Goal: Task Accomplishment & Management: Use online tool/utility

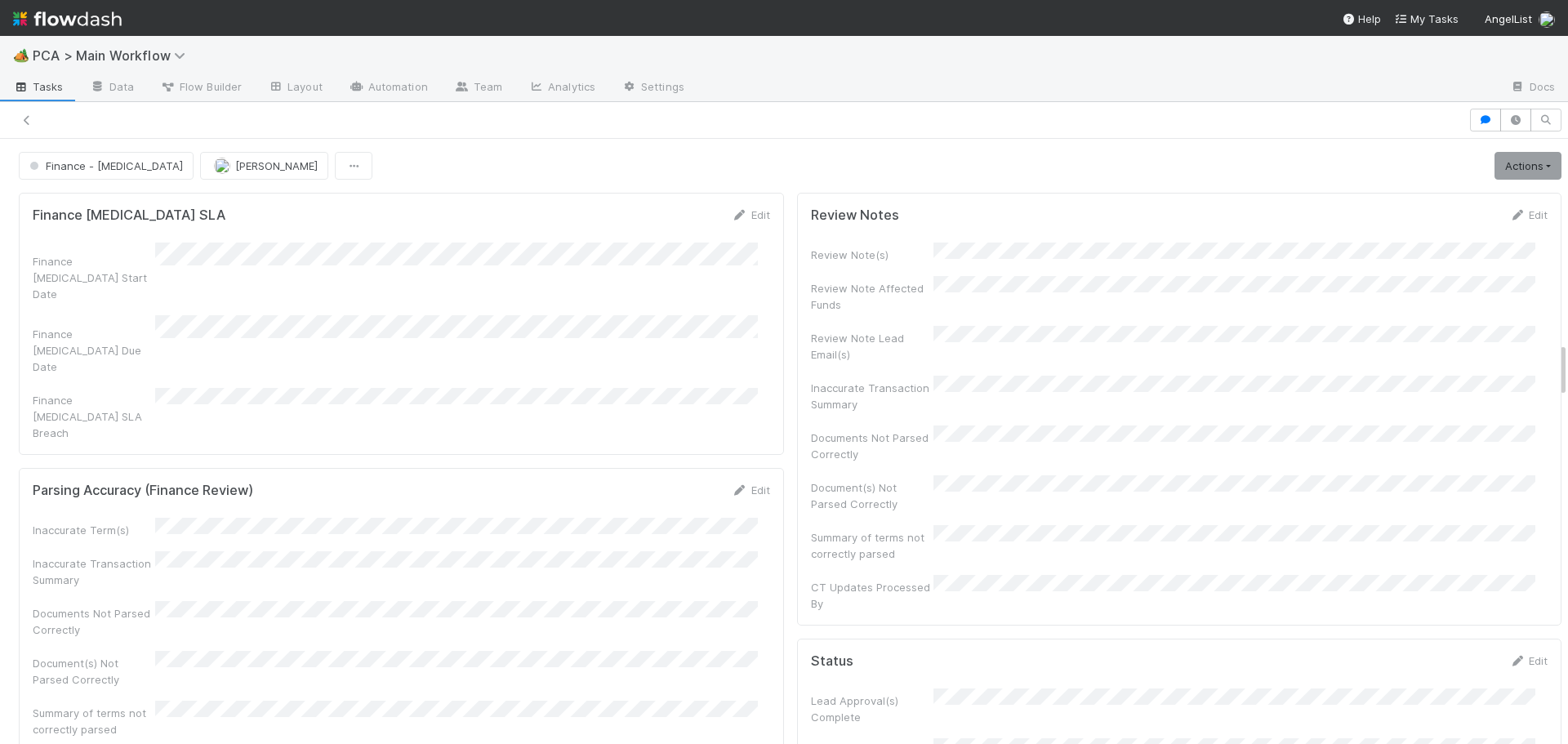
scroll to position [2205, 0]
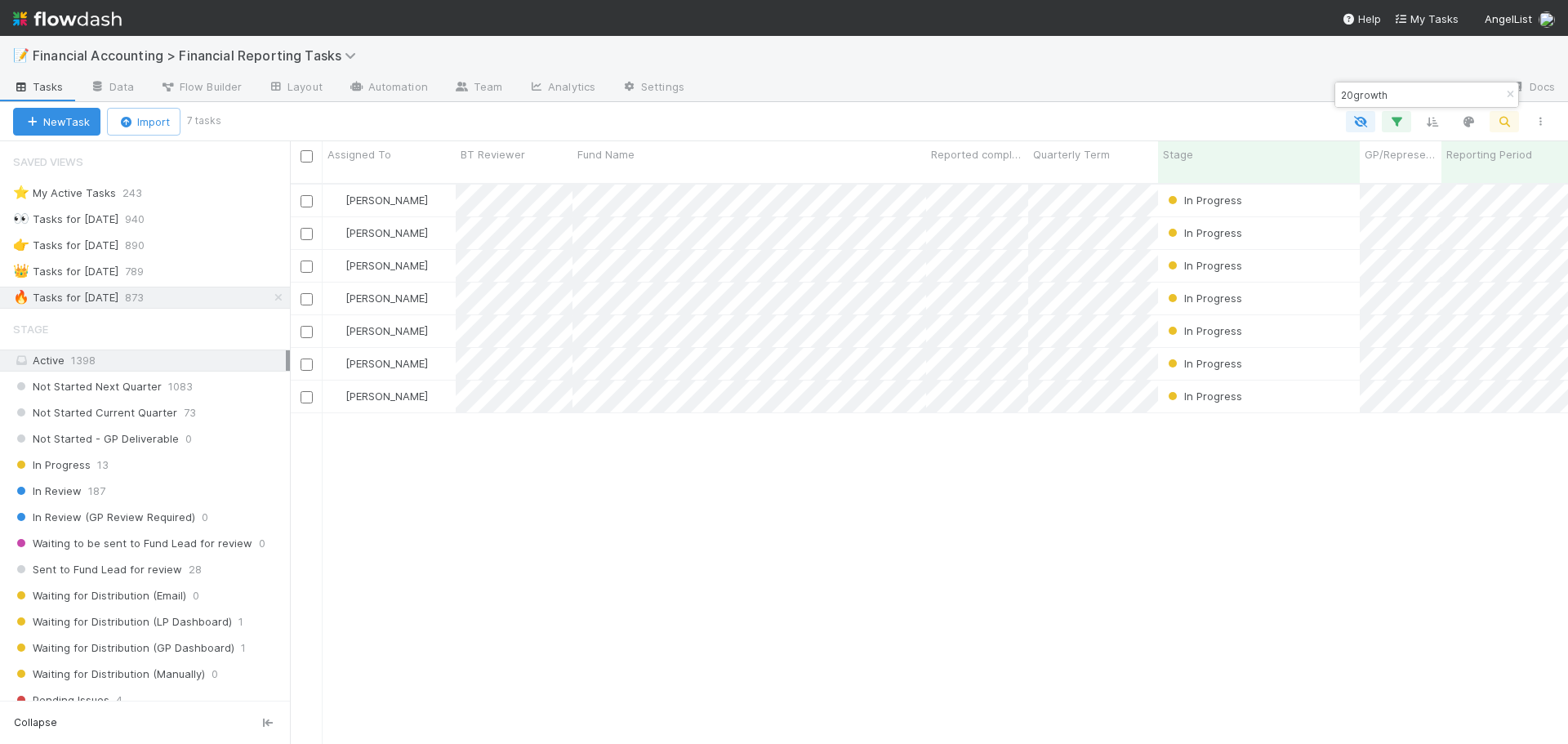
scroll to position [562, 1266]
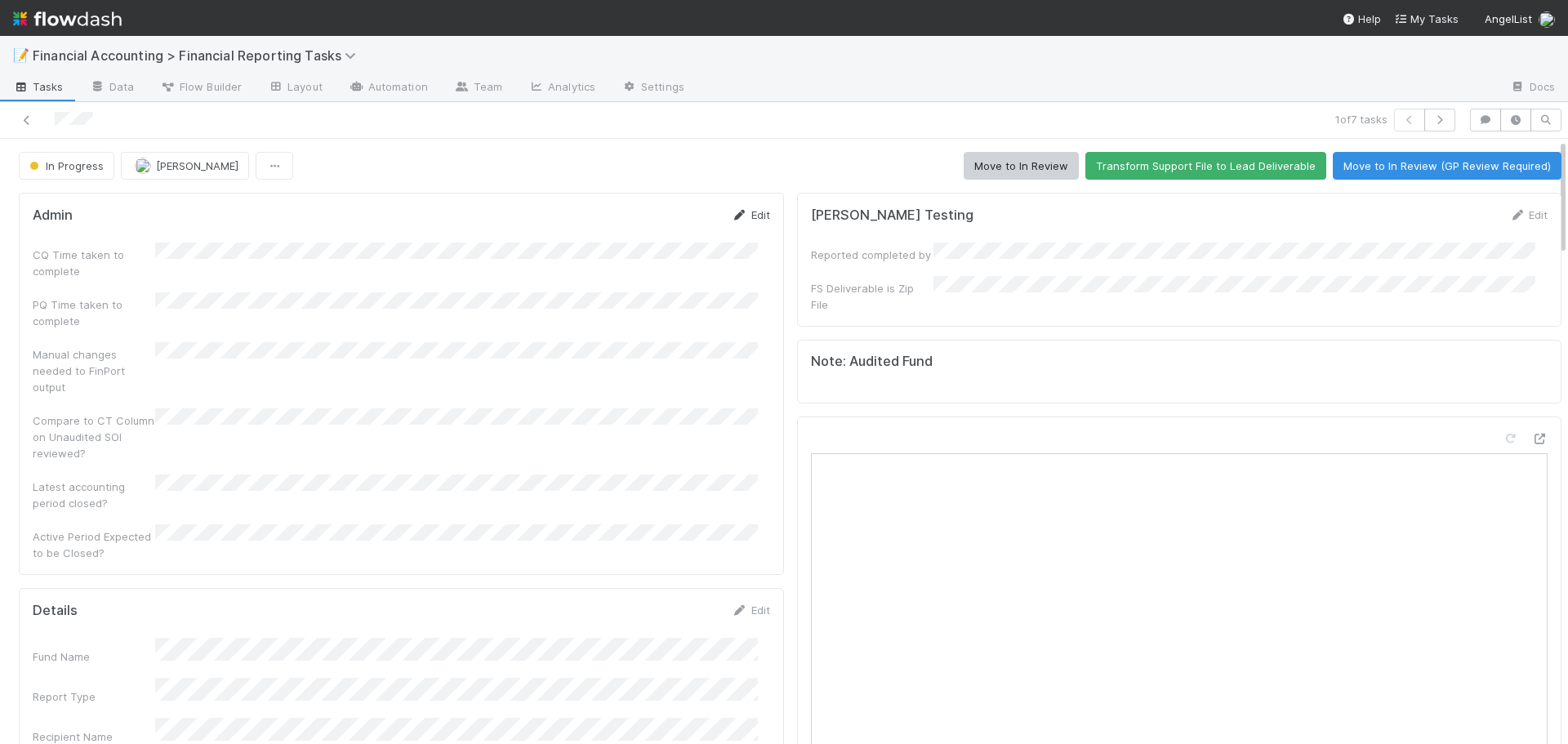
click at [738, 212] on link "Edit" at bounding box center [751, 215] width 38 height 13
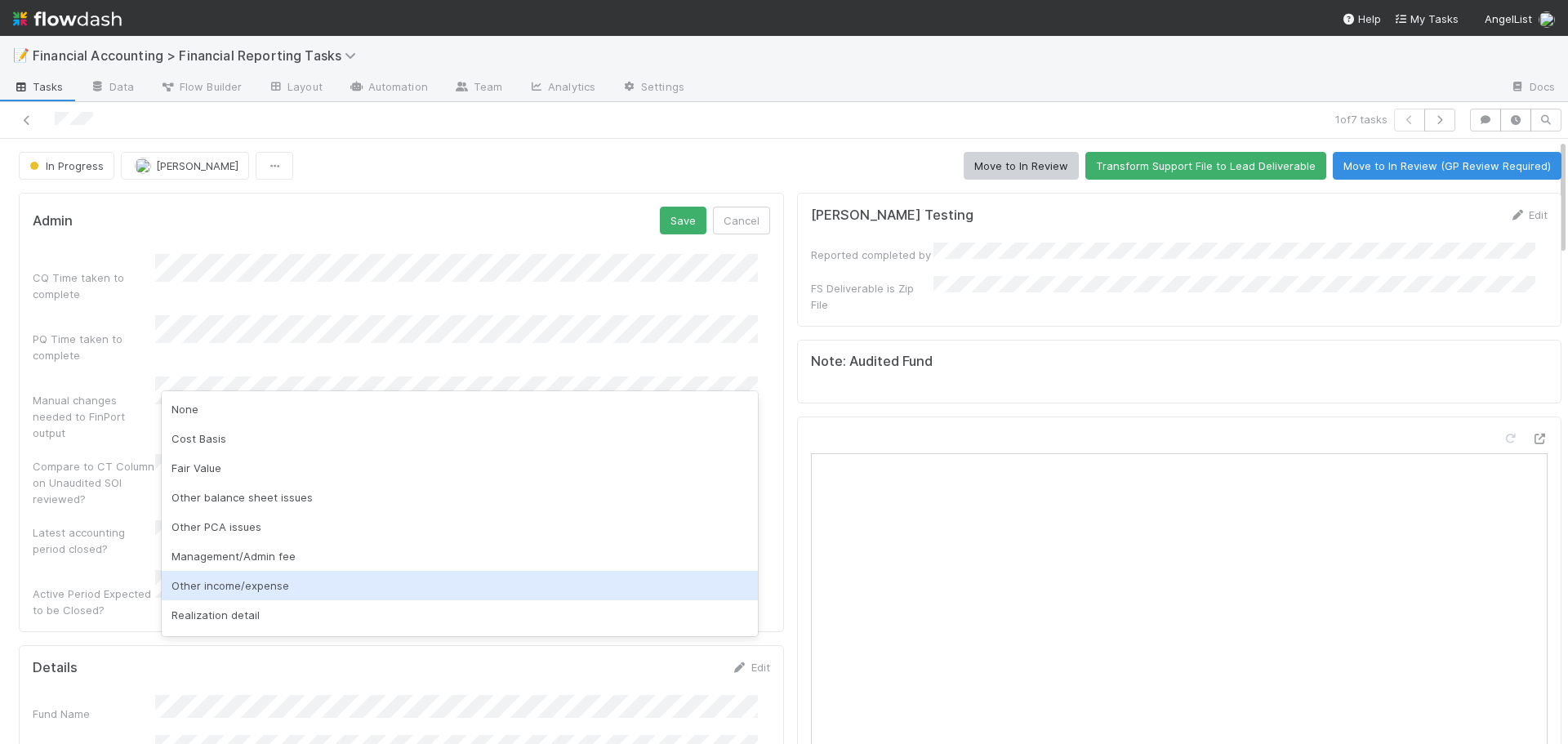
click at [257, 596] on div "Other income/expense" at bounding box center [460, 585] width 597 height 29
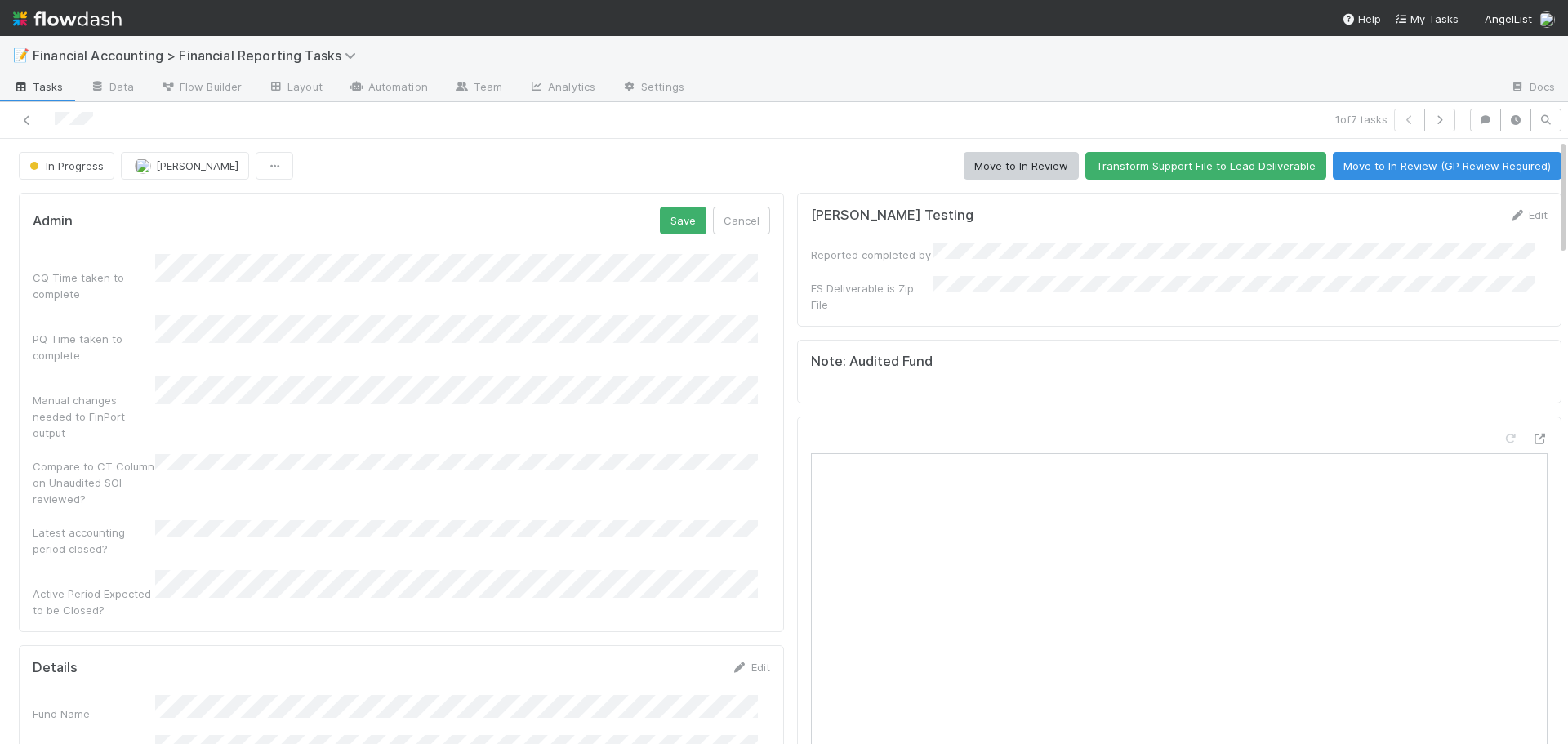
click at [642, 227] on div "Admin Save Cancel" at bounding box center [401, 220] width 738 height 27
click at [660, 227] on button "Save" at bounding box center [684, 220] width 46 height 27
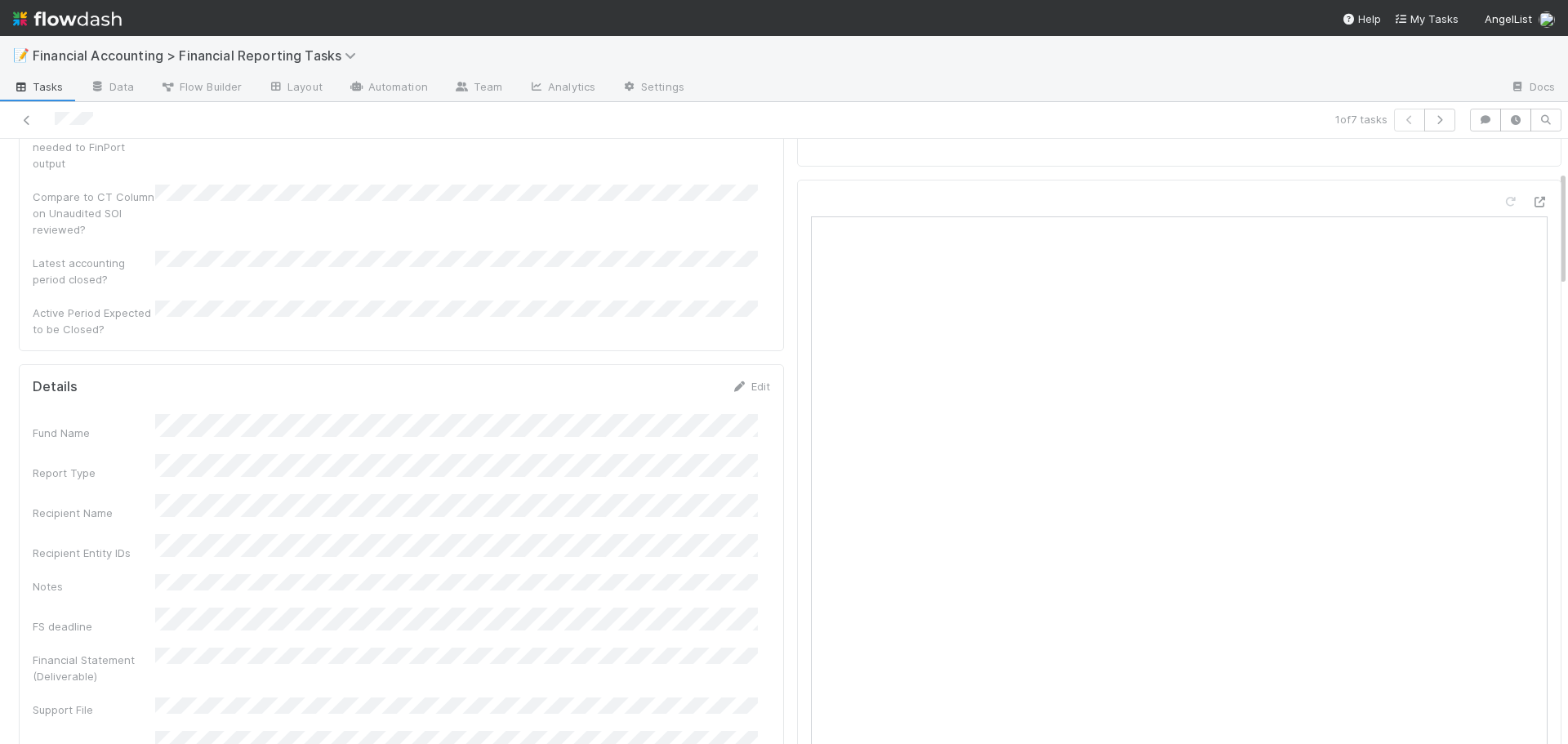
scroll to position [245, 0]
click at [667, 370] on button "Save" at bounding box center [684, 383] width 46 height 27
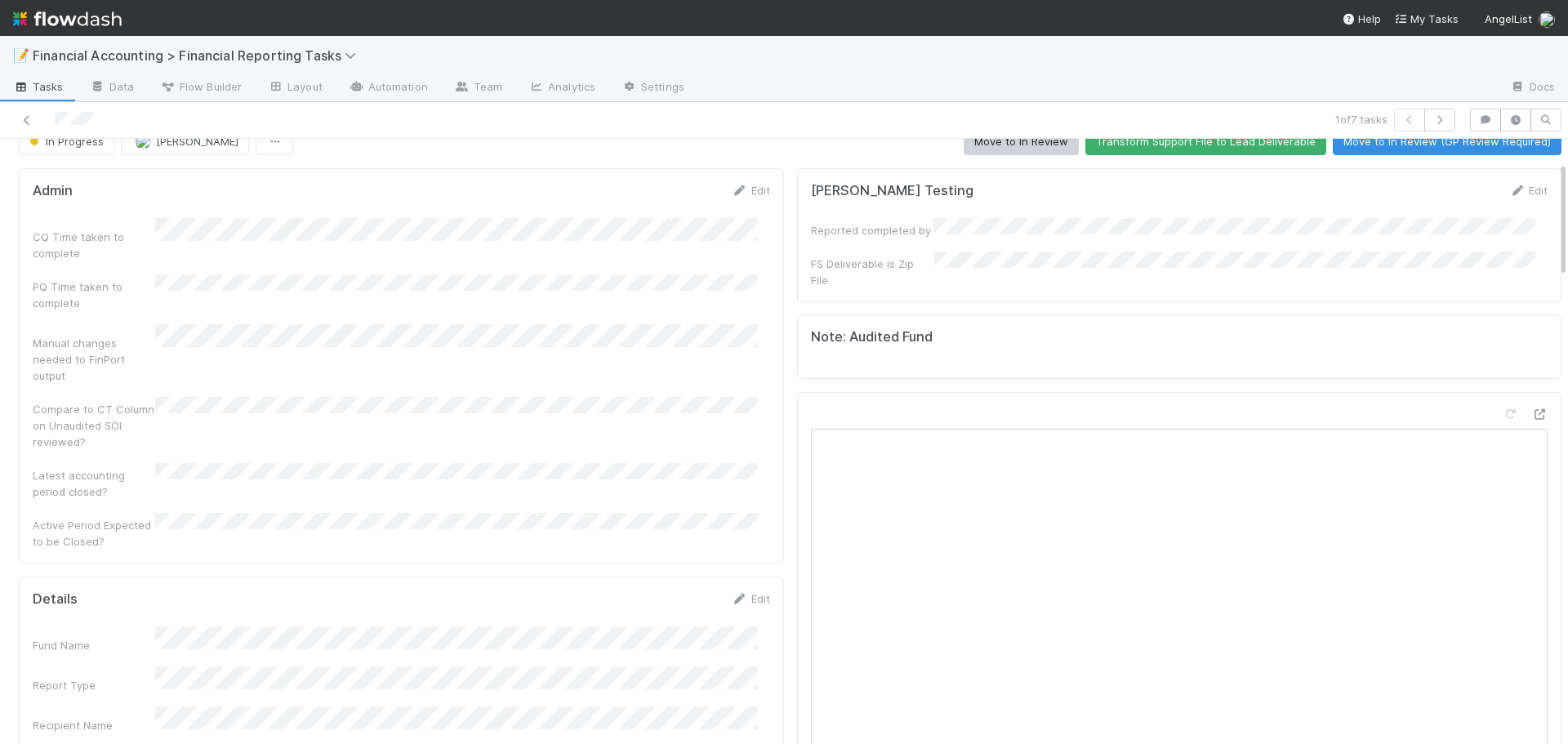
scroll to position [0, 0]
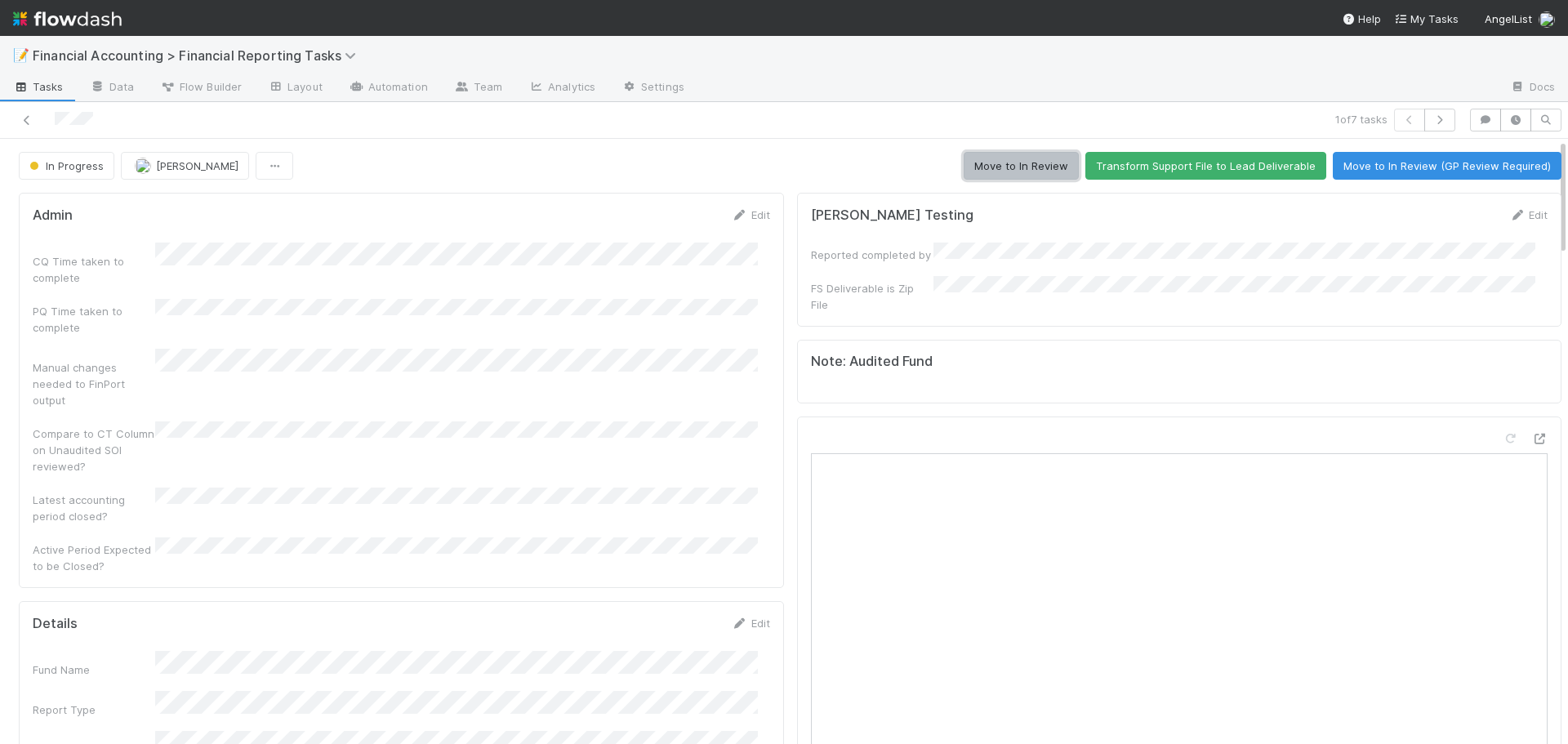
click at [981, 164] on button "Move to In Review" at bounding box center [1021, 165] width 115 height 27
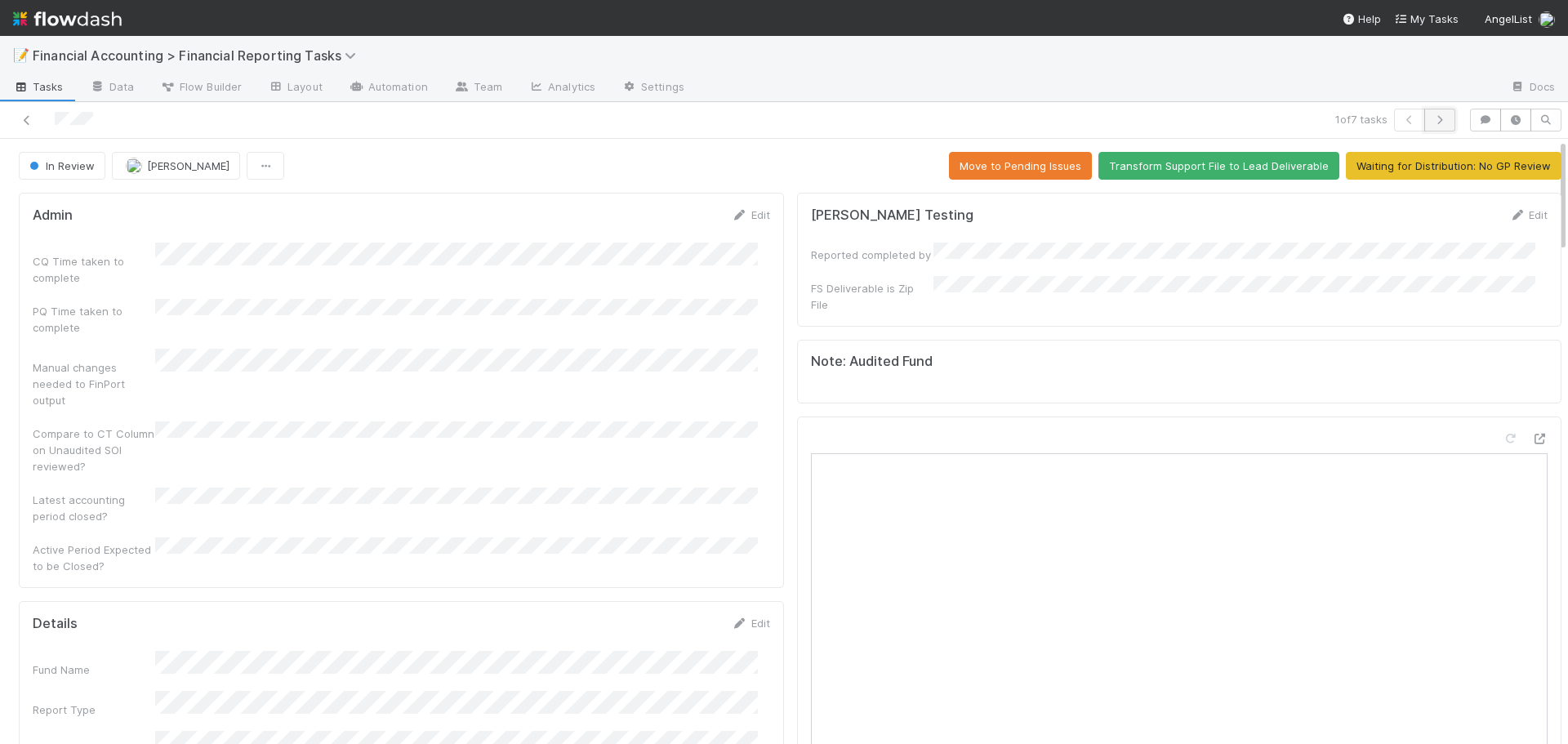
click at [1432, 119] on icon "button" at bounding box center [1440, 120] width 17 height 10
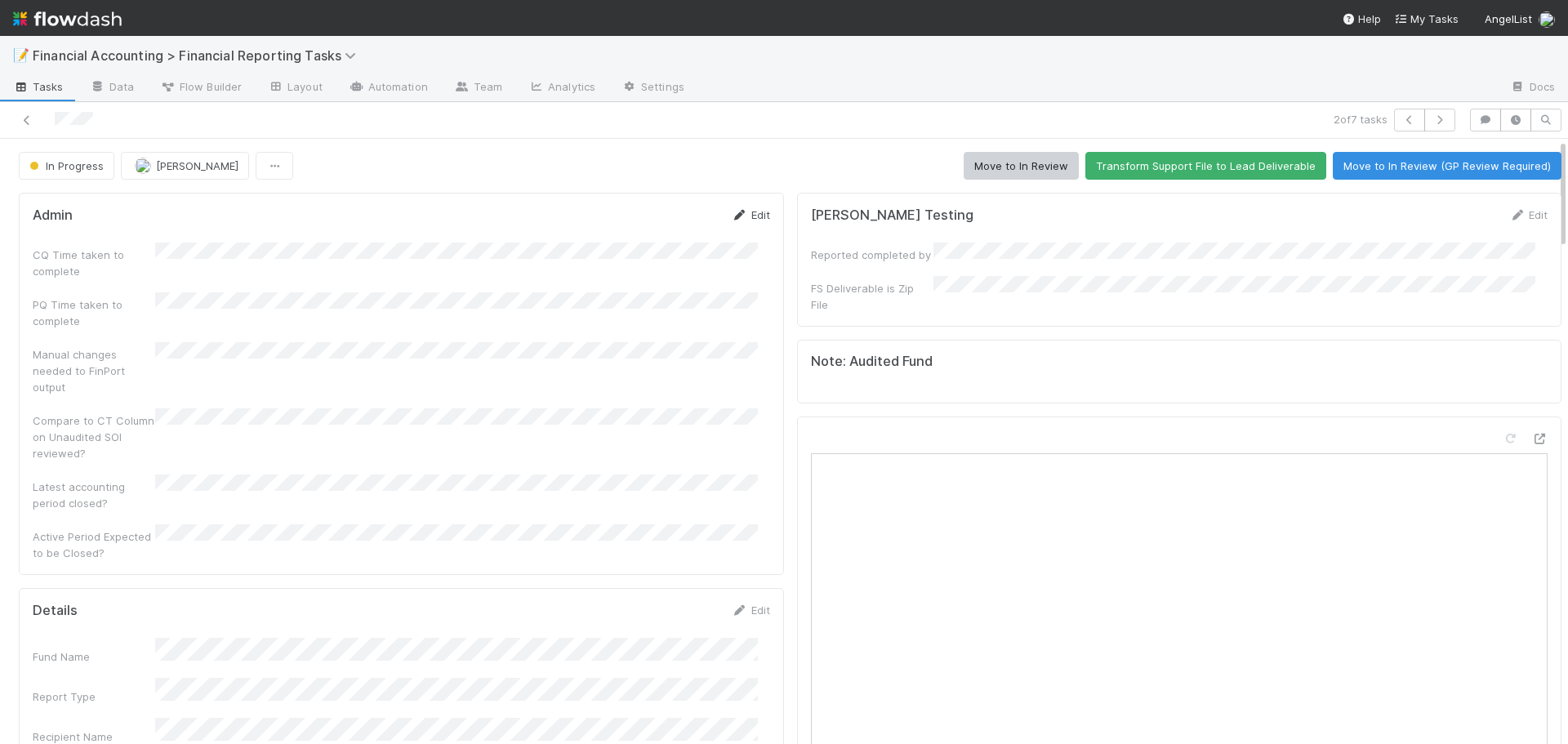
click at [745, 210] on link "Edit" at bounding box center [751, 215] width 38 height 13
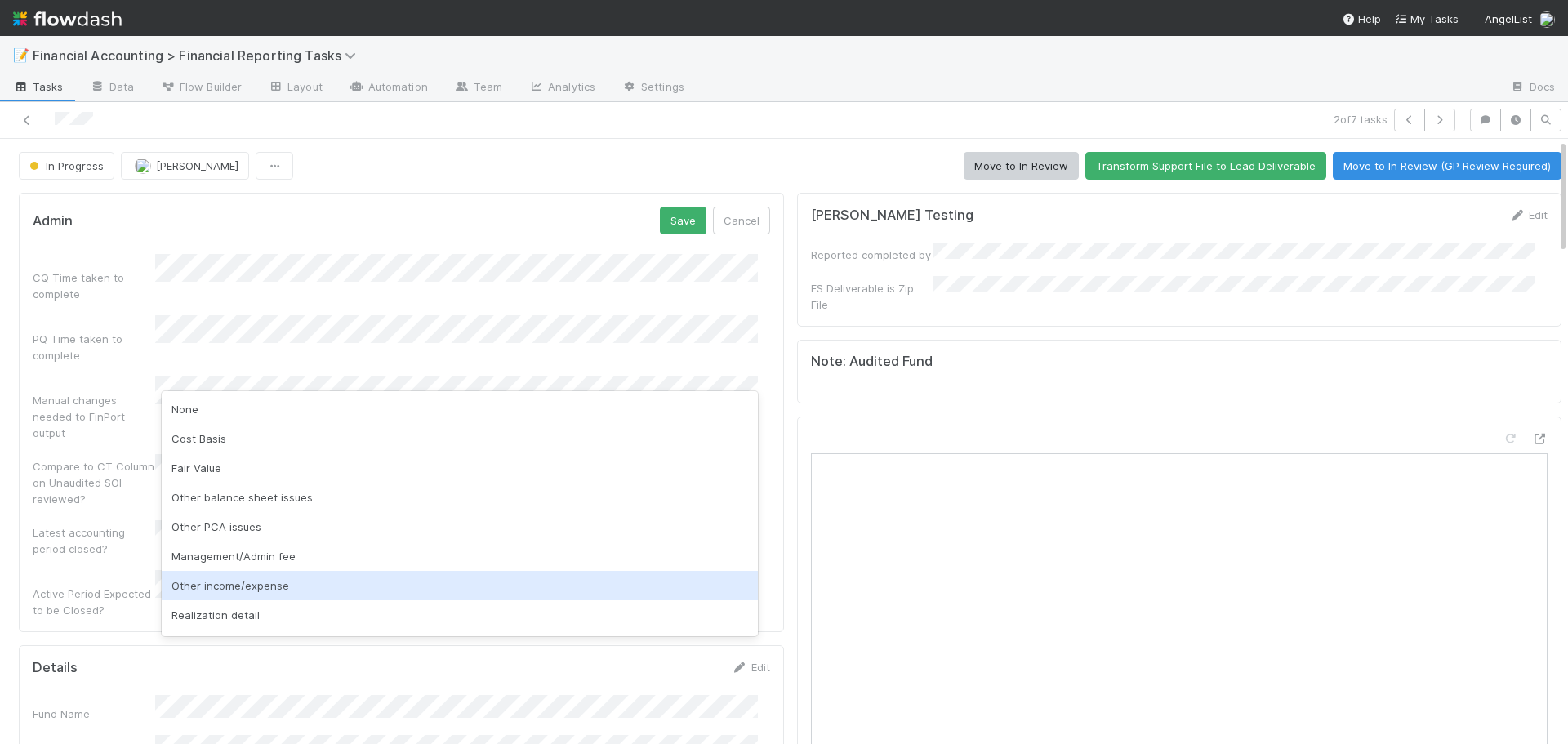
click at [231, 581] on div "Other income/expense" at bounding box center [460, 585] width 597 height 29
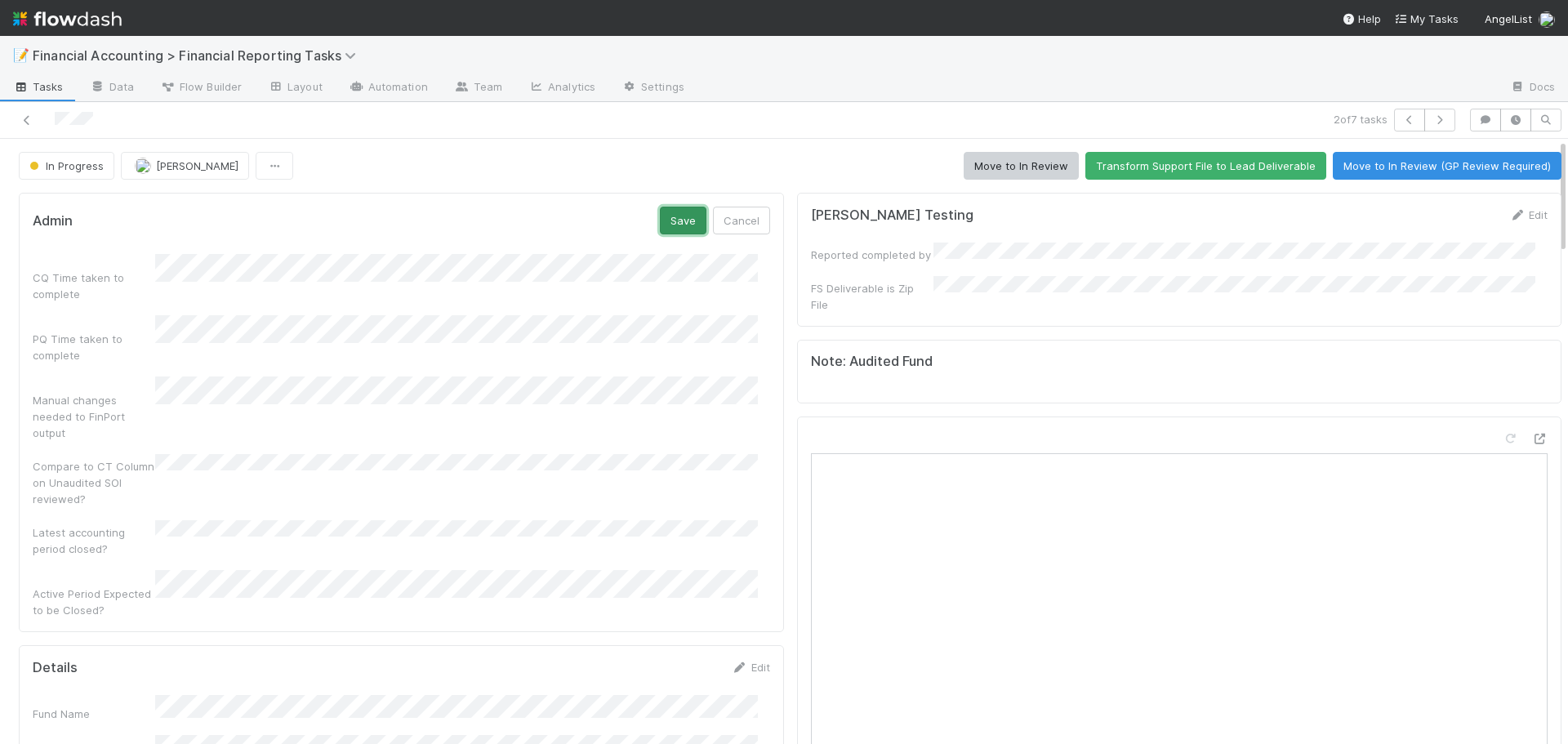
click at [660, 215] on button "Save" at bounding box center [684, 220] width 46 height 27
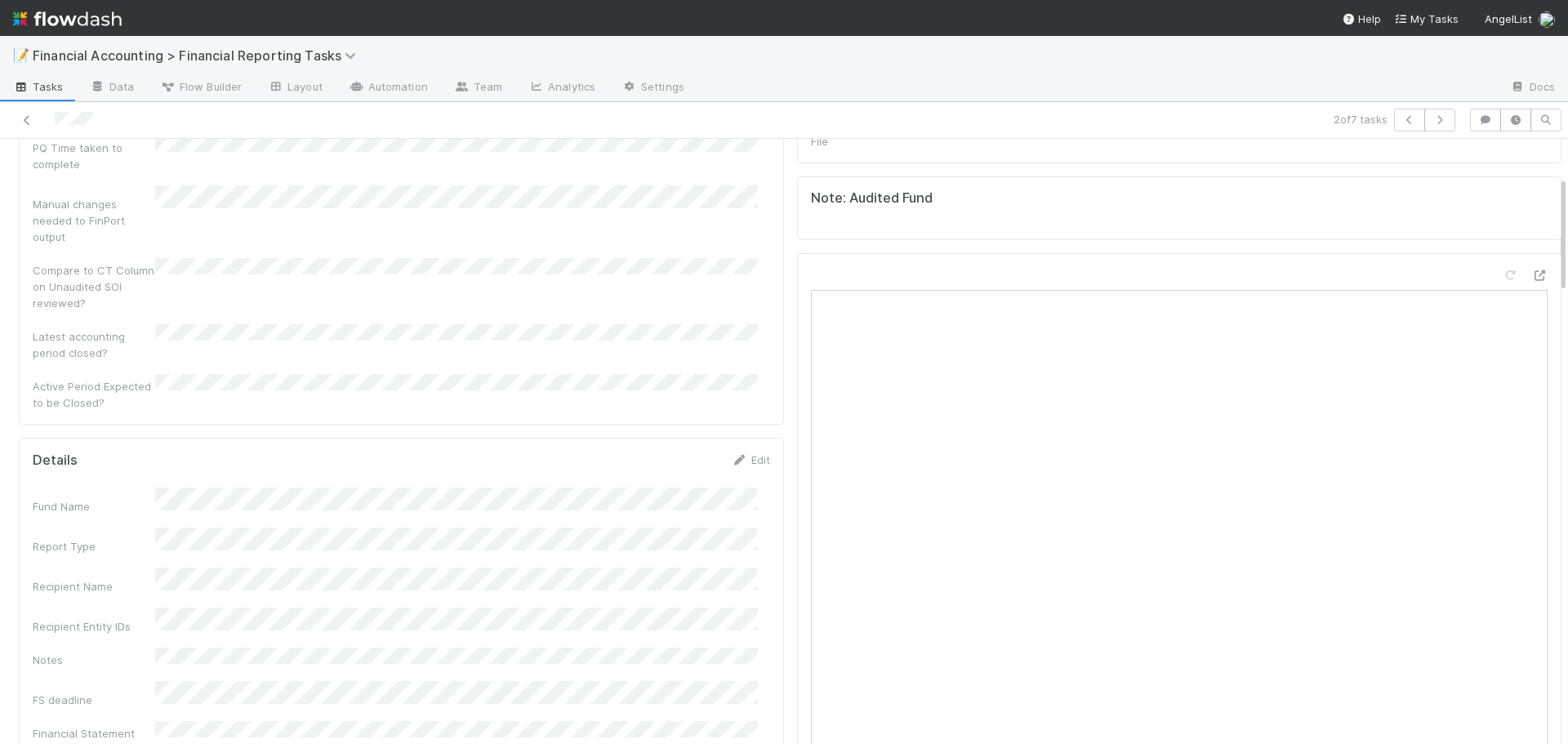
scroll to position [245, 0]
click at [752, 372] on link "Edit" at bounding box center [751, 378] width 38 height 13
click at [664, 370] on button "Save" at bounding box center [684, 383] width 46 height 27
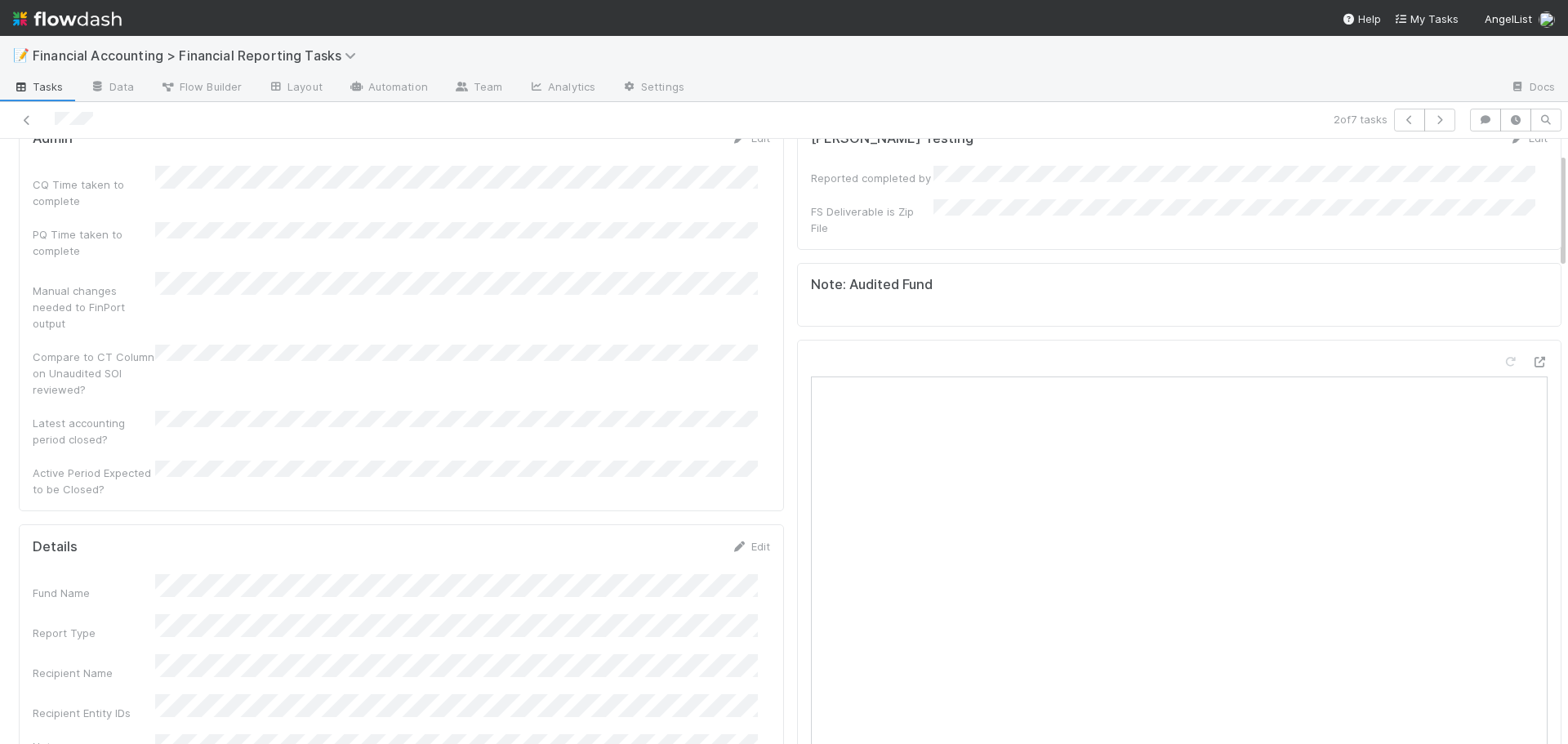
scroll to position [0, 0]
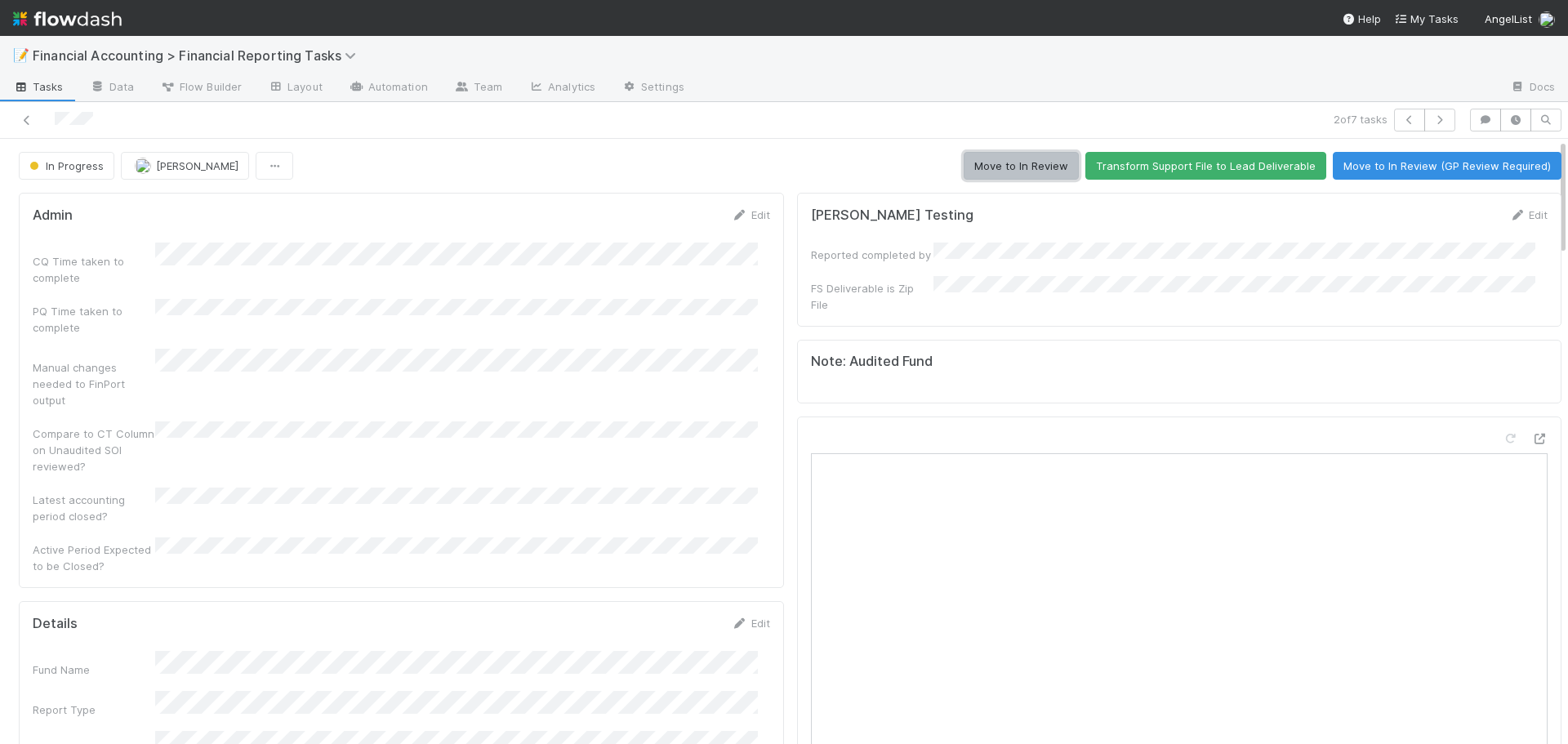
click at [1011, 161] on button "Move to In Review" at bounding box center [1021, 165] width 115 height 27
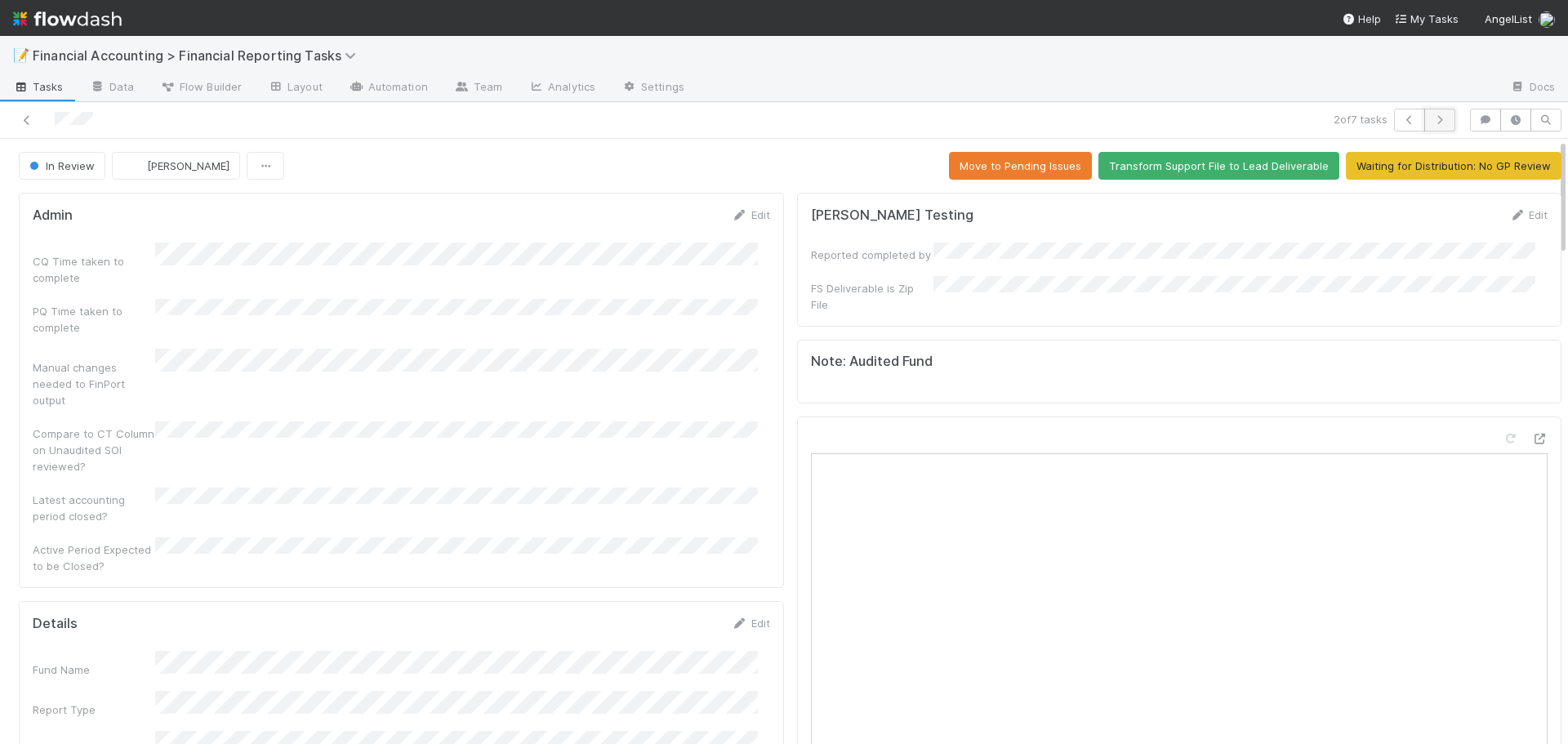
click at [1432, 120] on icon "button" at bounding box center [1440, 120] width 17 height 10
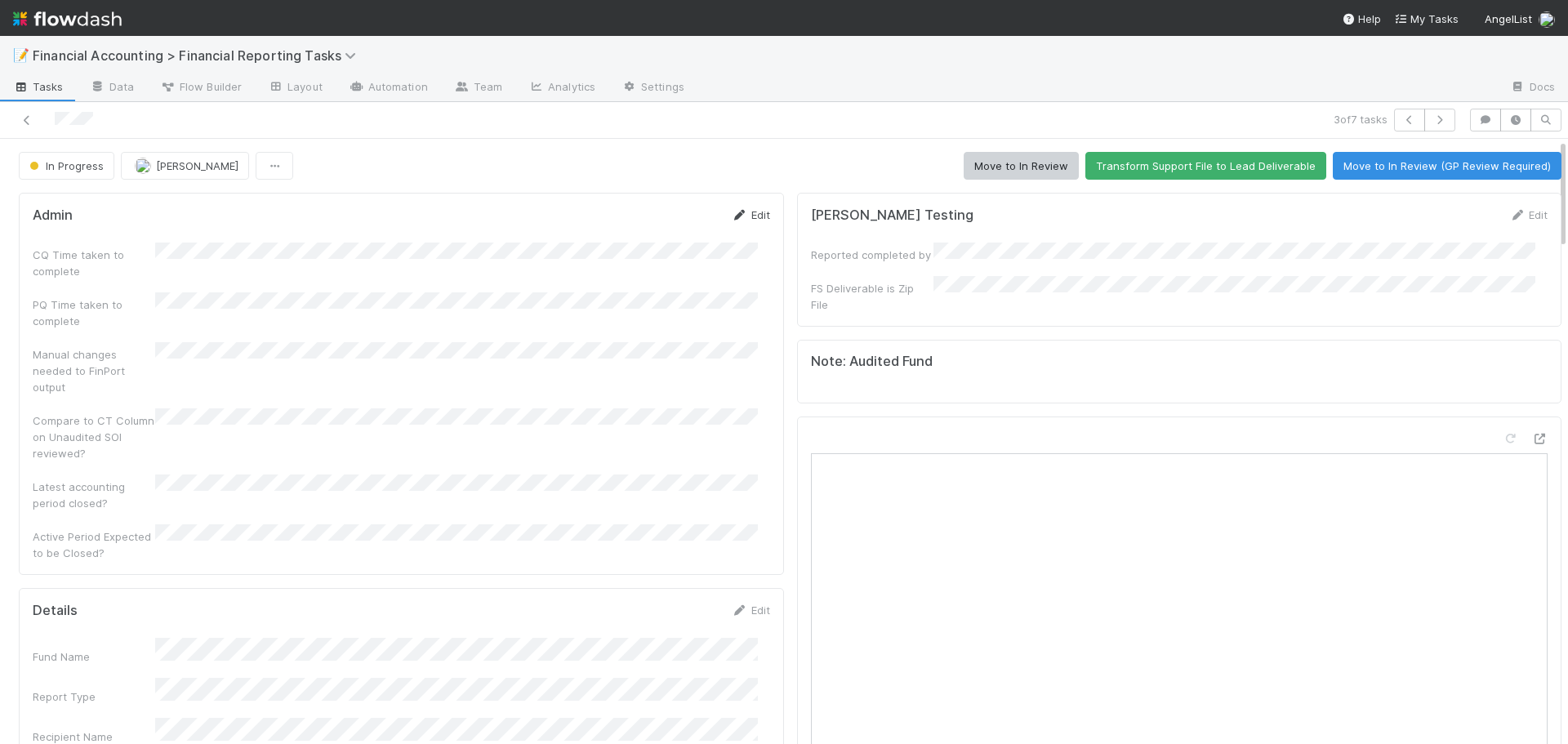
click at [753, 216] on link "Edit" at bounding box center [751, 215] width 38 height 13
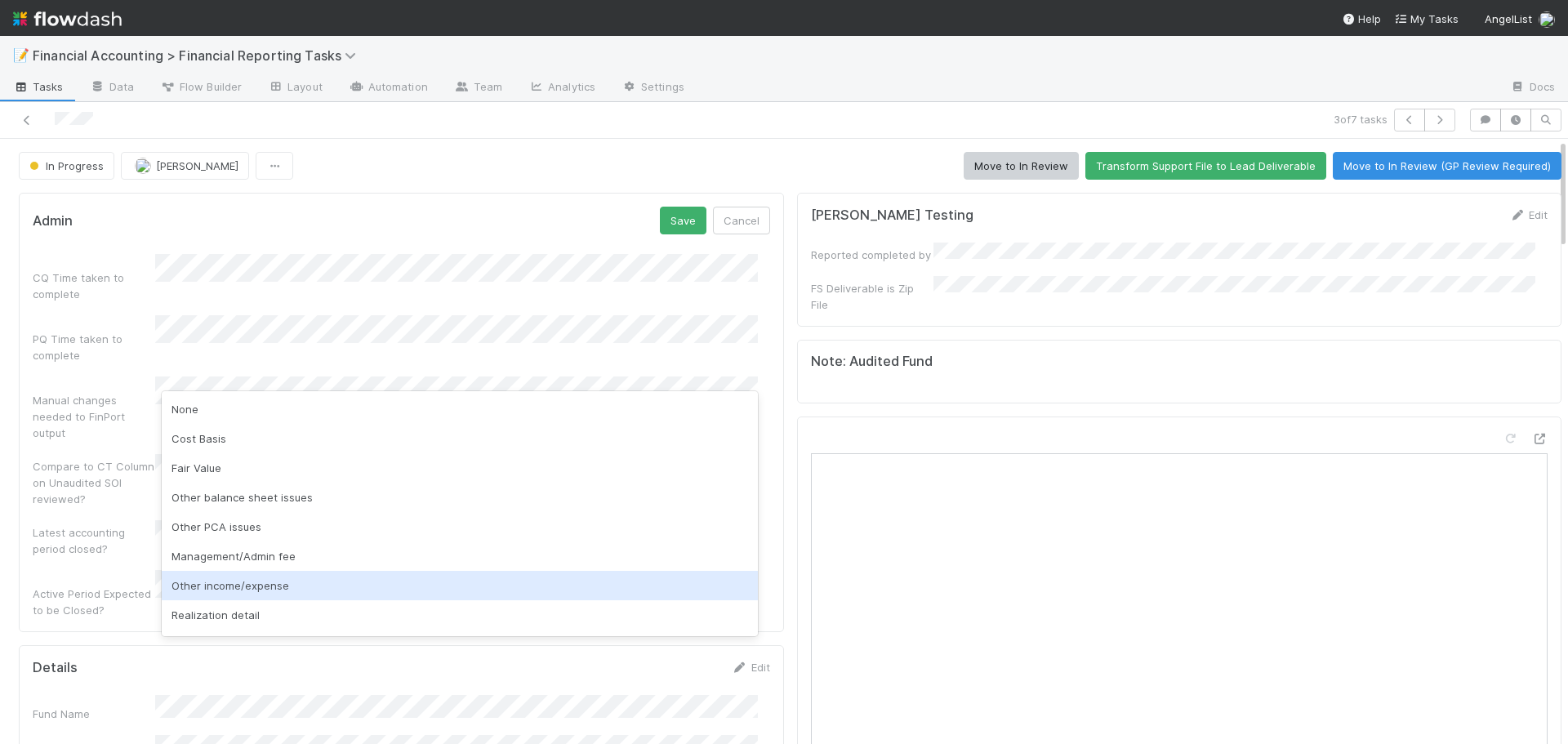
click at [227, 579] on div "Other income/expense" at bounding box center [460, 585] width 597 height 29
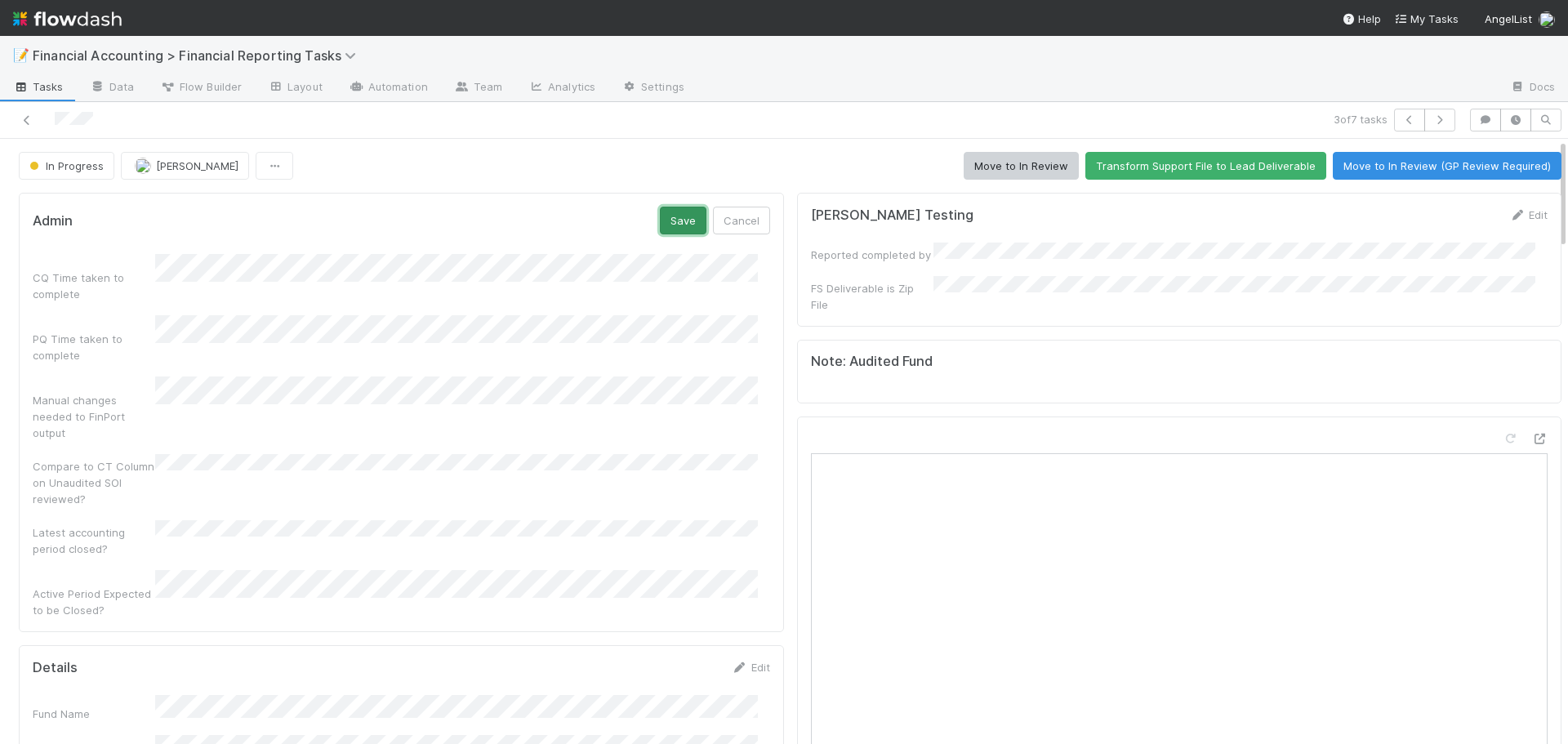
click at [674, 216] on button "Save" at bounding box center [684, 220] width 46 height 27
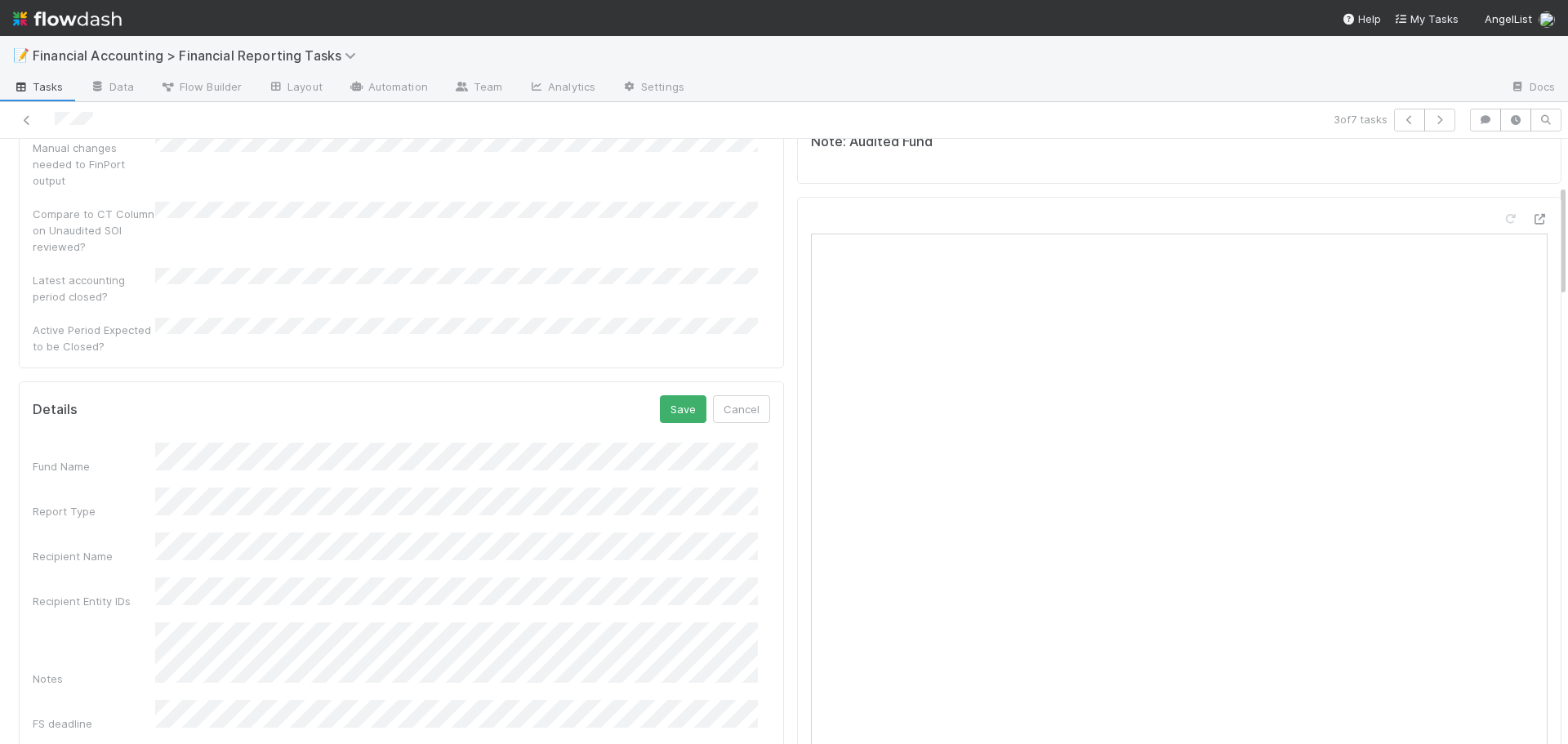
scroll to position [245, 0]
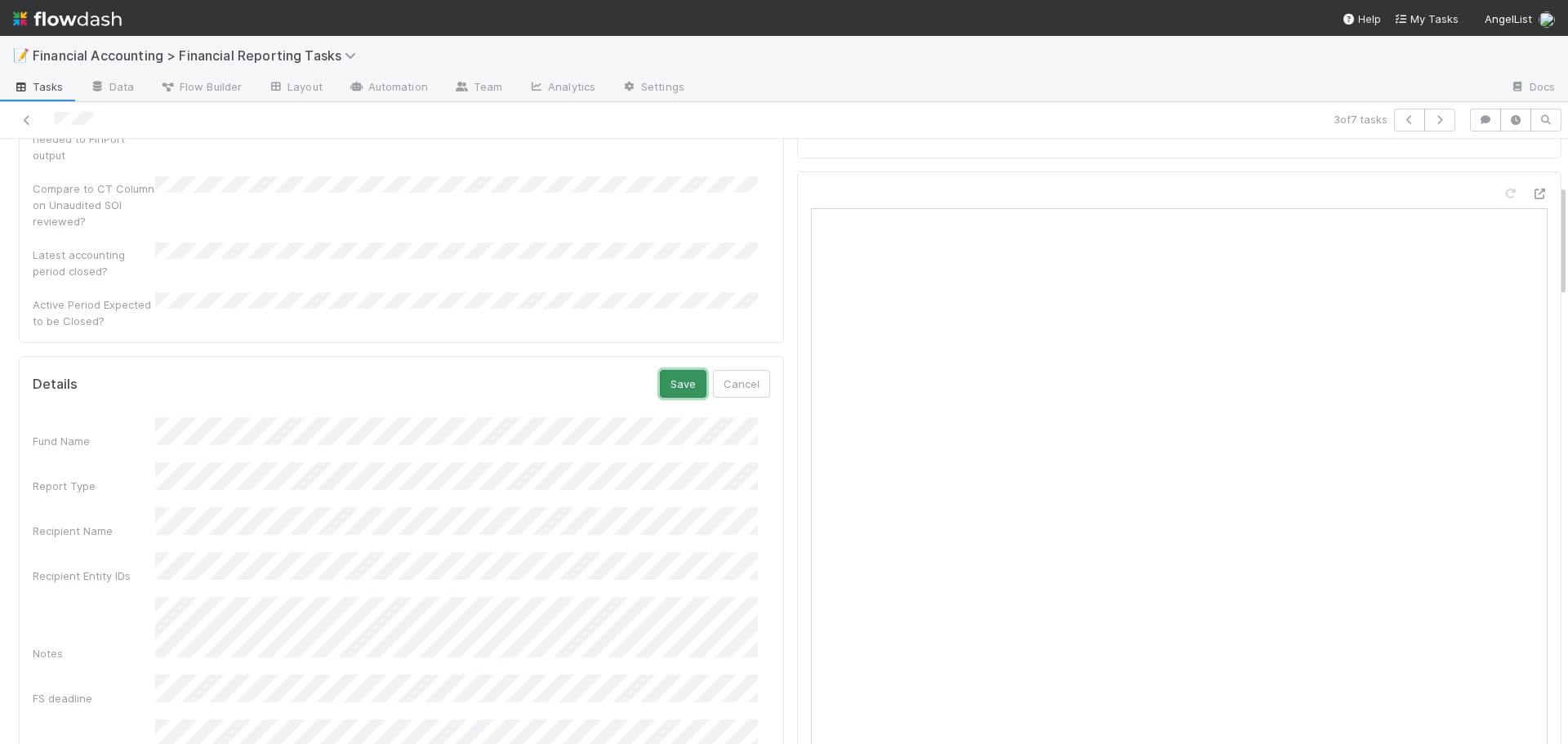
click at [660, 370] on button "Save" at bounding box center [684, 383] width 46 height 27
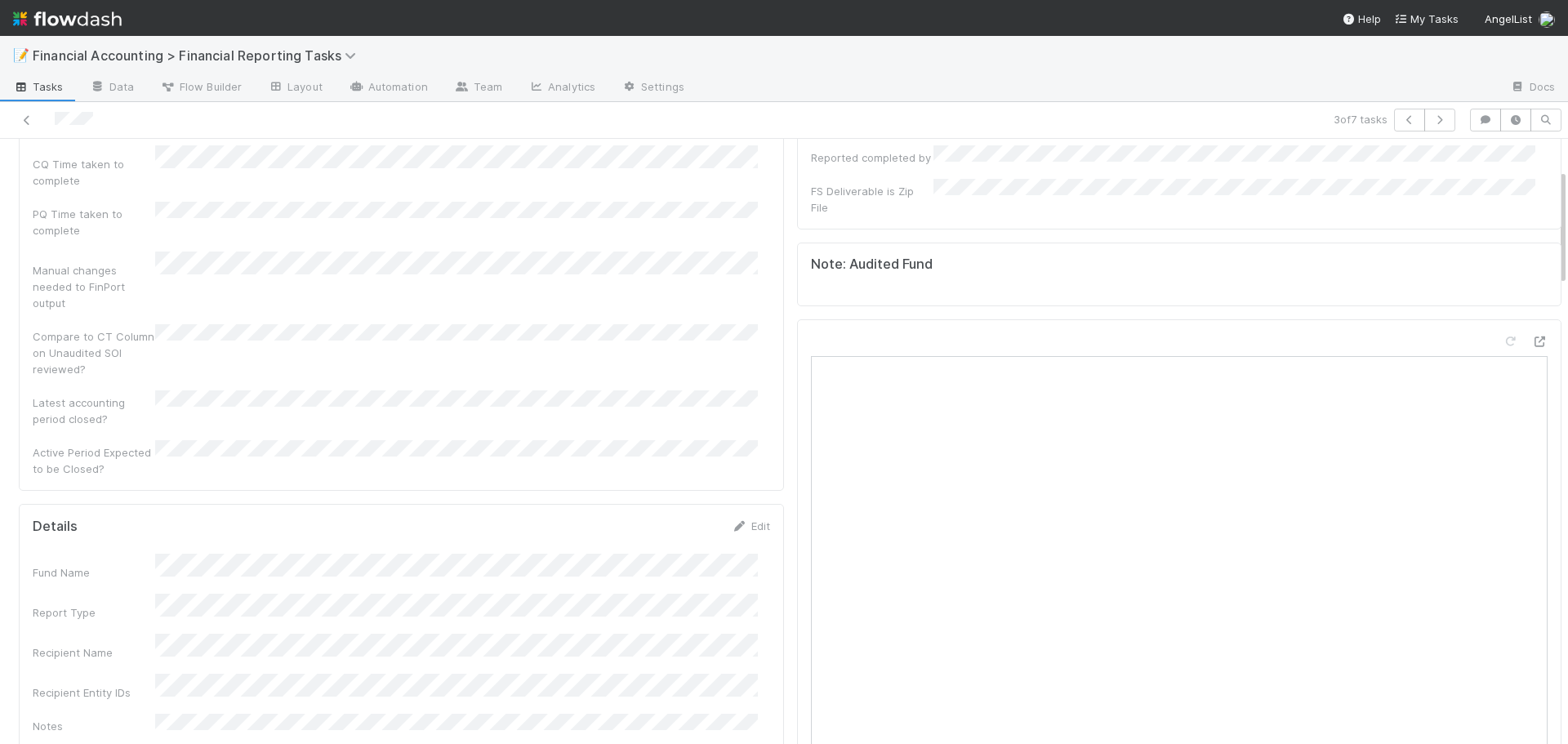
scroll to position [0, 0]
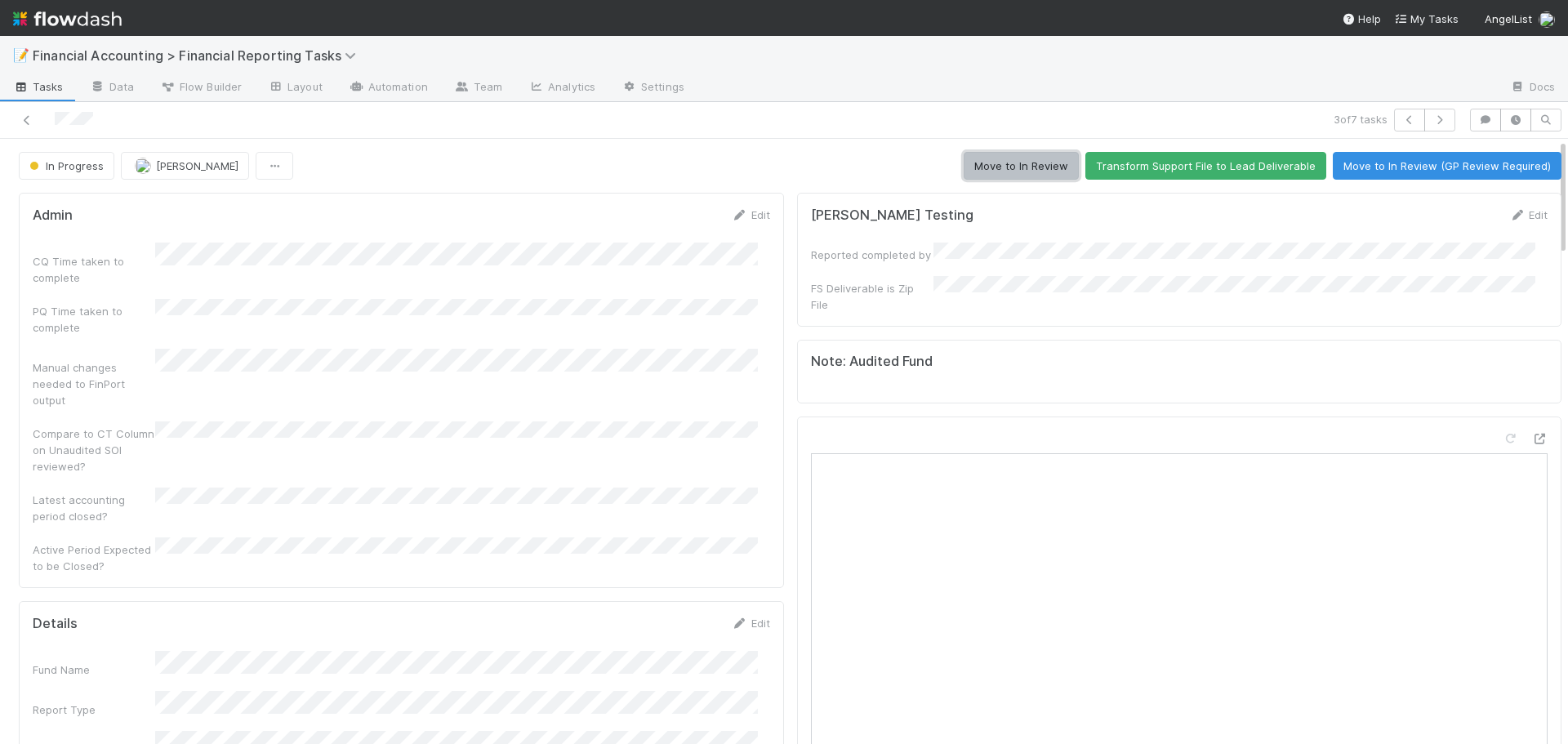
click at [976, 168] on button "Move to In Review" at bounding box center [1021, 165] width 115 height 27
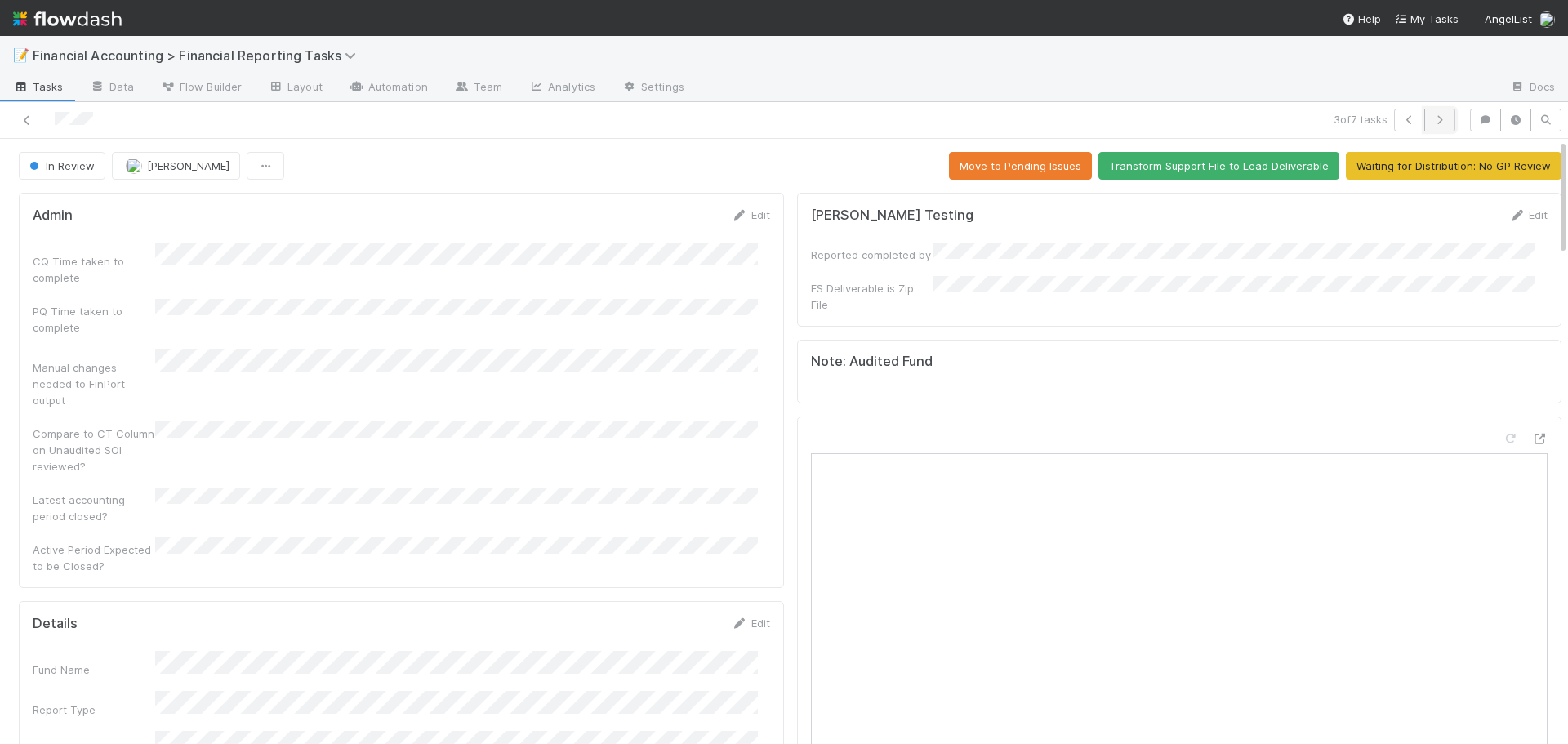
click at [1432, 116] on icon "button" at bounding box center [1440, 120] width 17 height 10
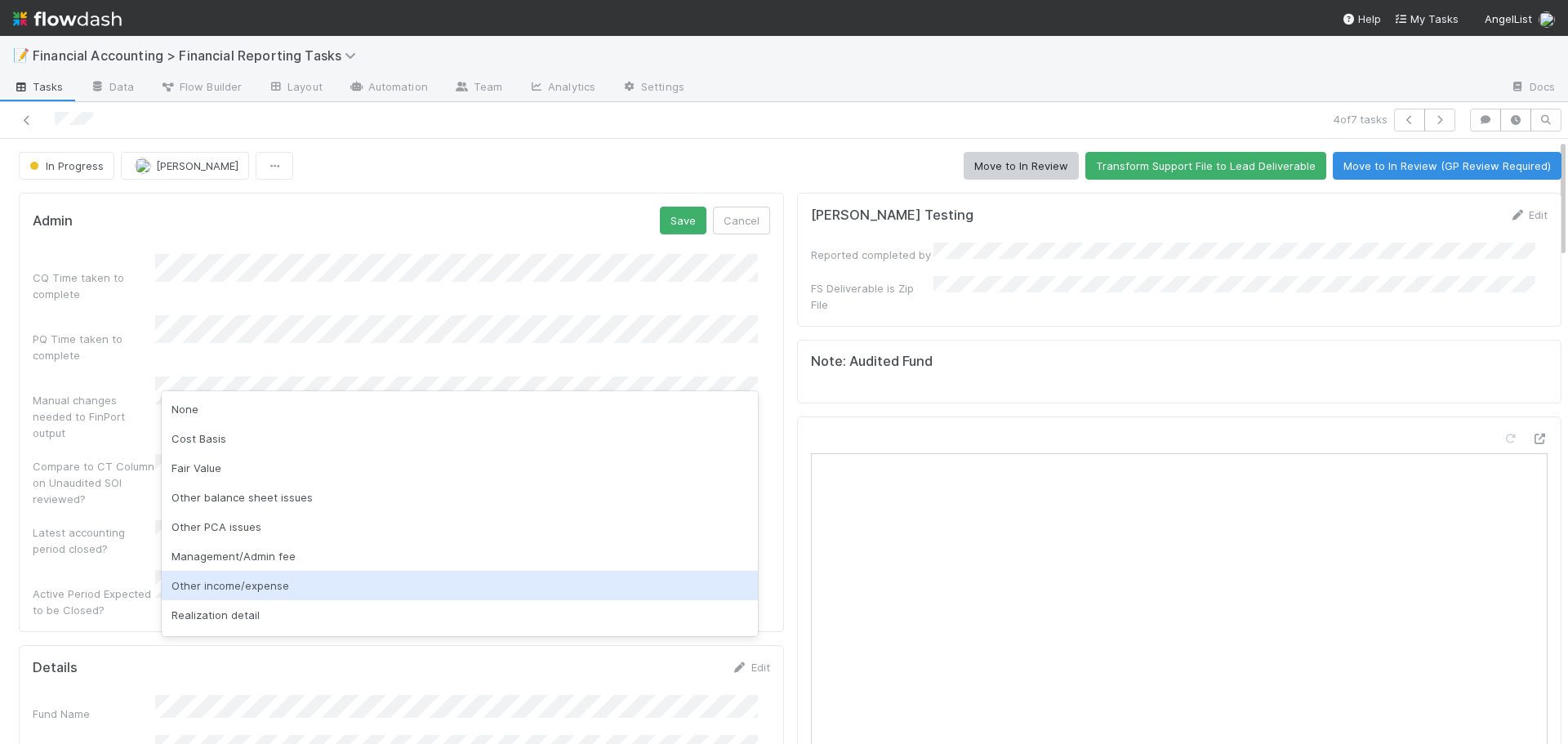
click at [258, 581] on div "Other income/expense" at bounding box center [460, 585] width 597 height 29
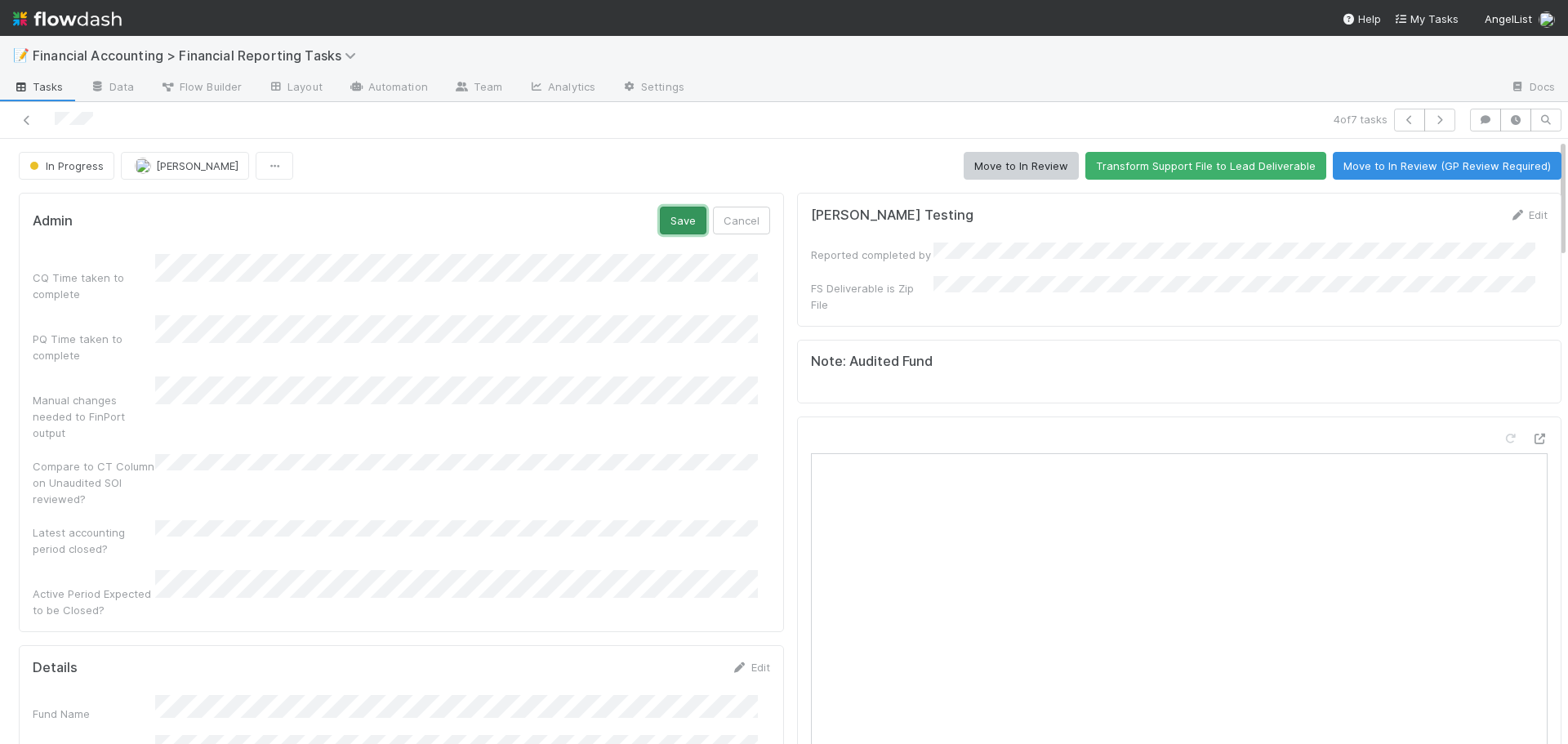
click at [661, 215] on button "Save" at bounding box center [684, 220] width 46 height 27
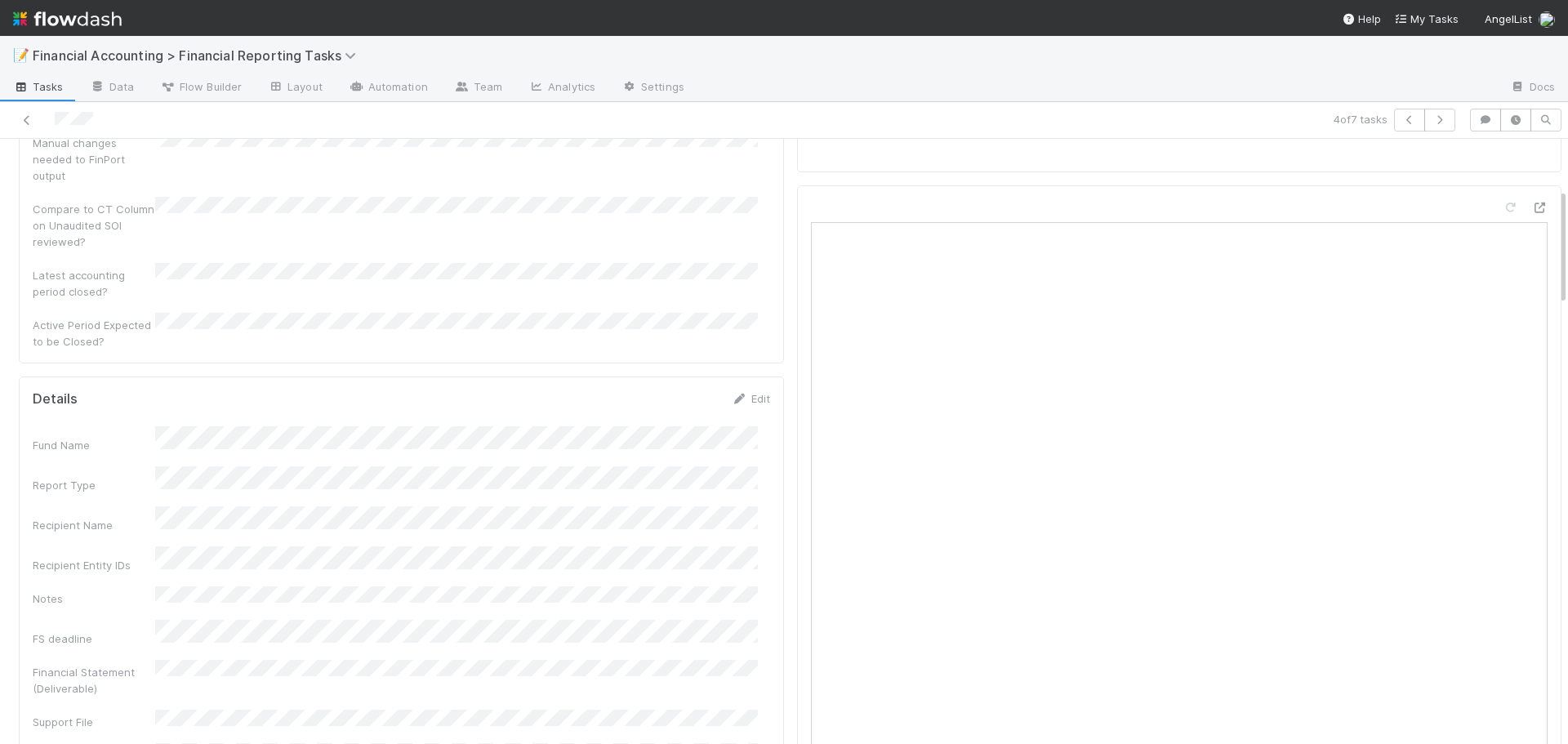
scroll to position [327, 0]
click at [747, 296] on link "Edit" at bounding box center [751, 303] width 38 height 13
click at [686, 377] on button "Save" at bounding box center [684, 390] width 46 height 27
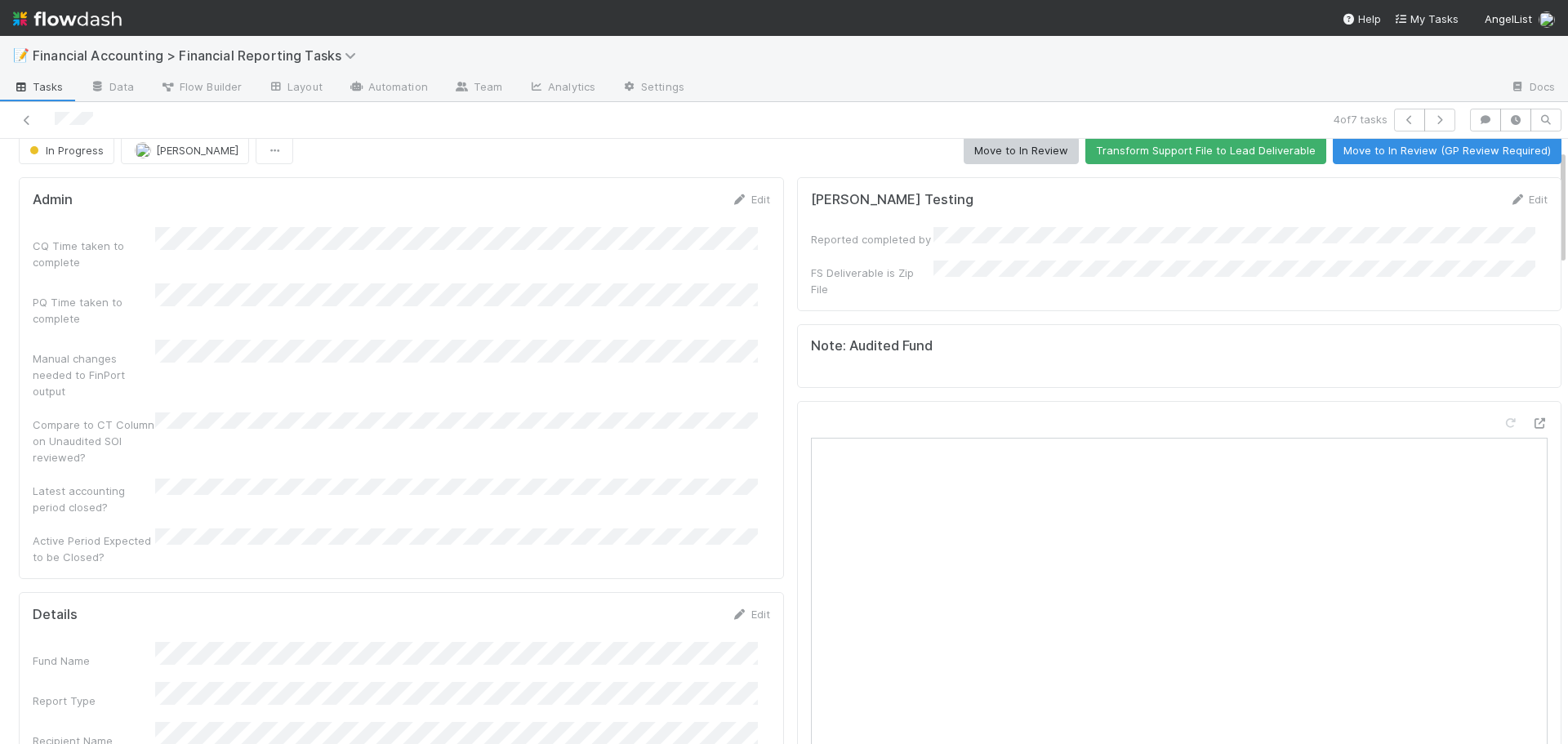
scroll to position [0, 0]
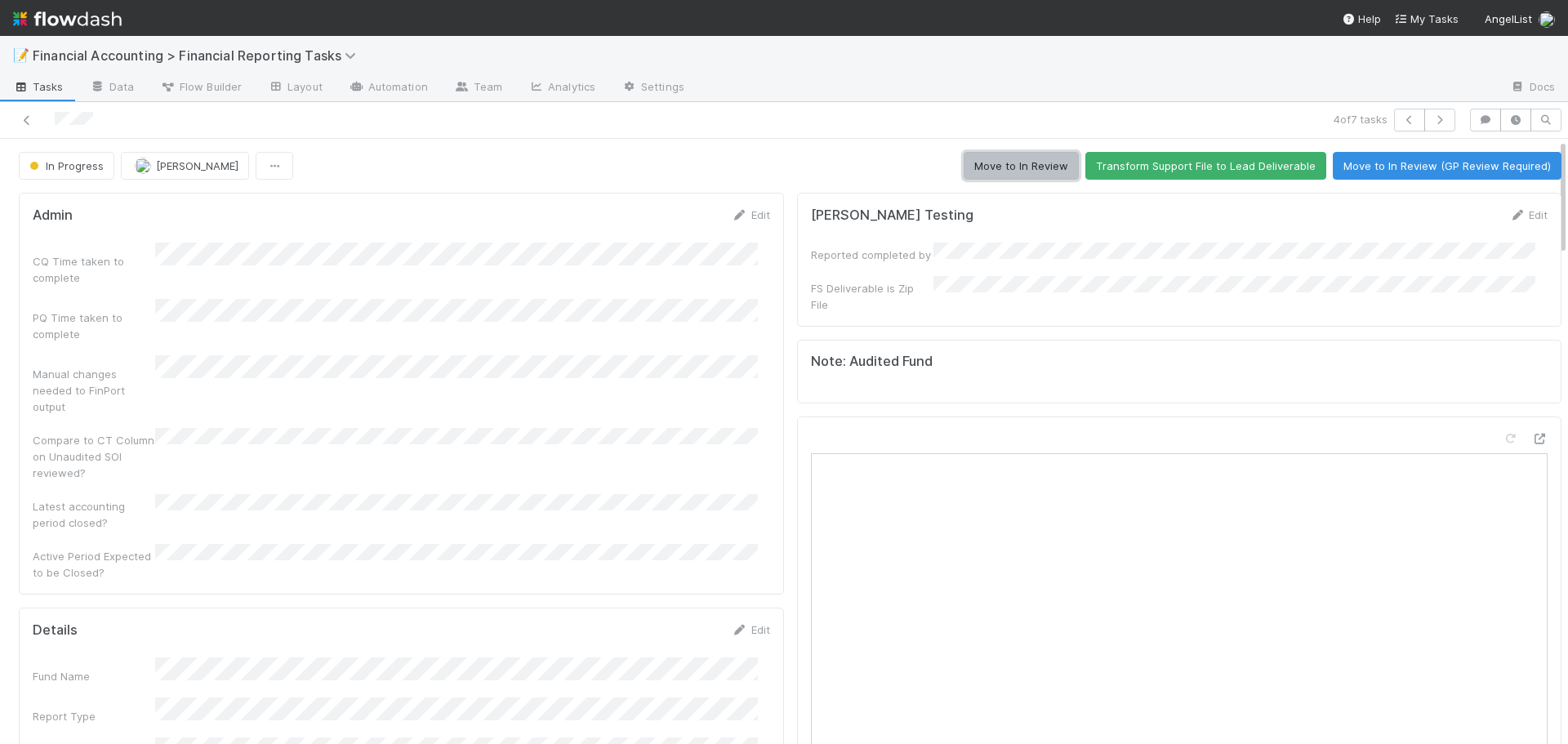
click at [964, 162] on button "Move to In Review" at bounding box center [1021, 165] width 115 height 27
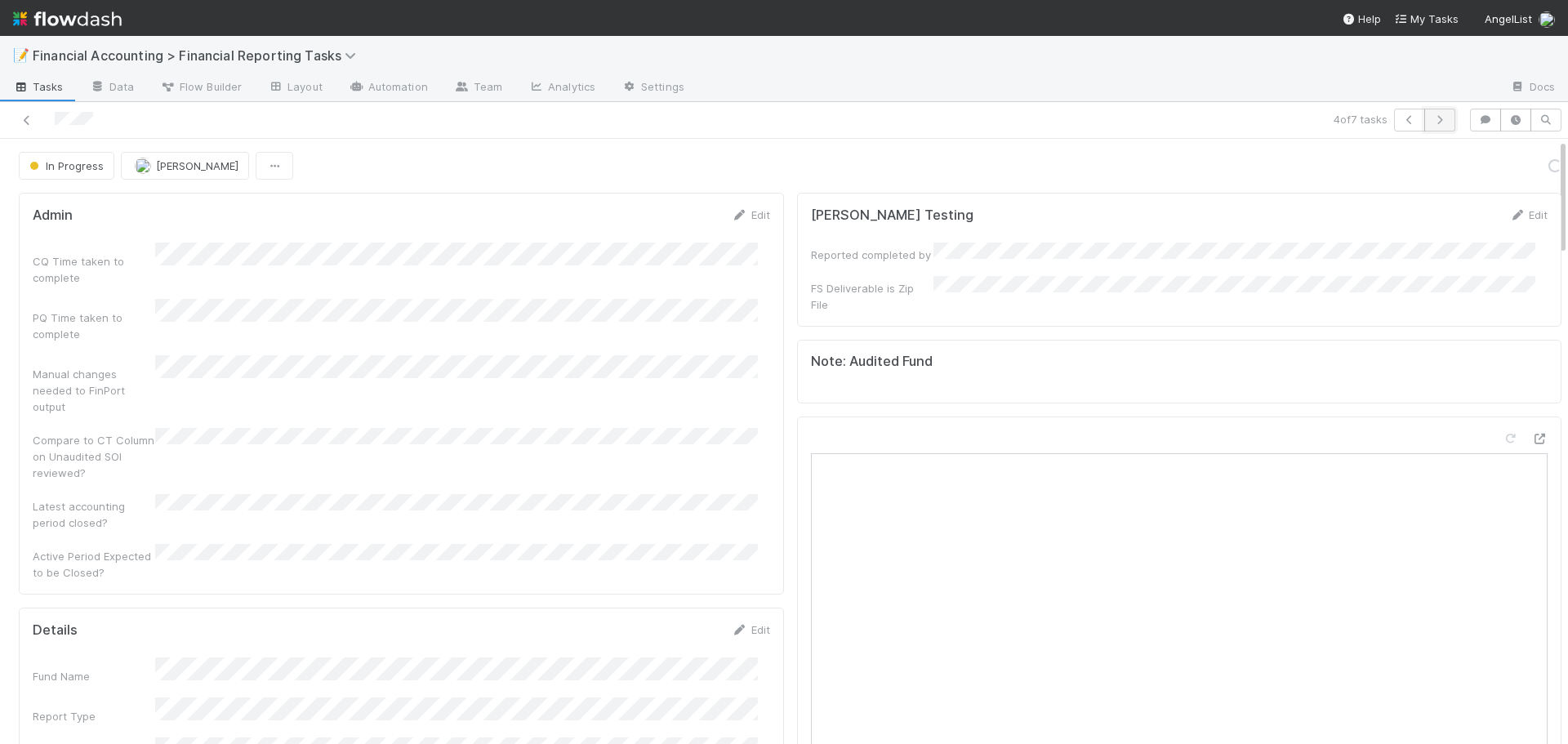
click at [1432, 120] on icon "button" at bounding box center [1440, 120] width 17 height 10
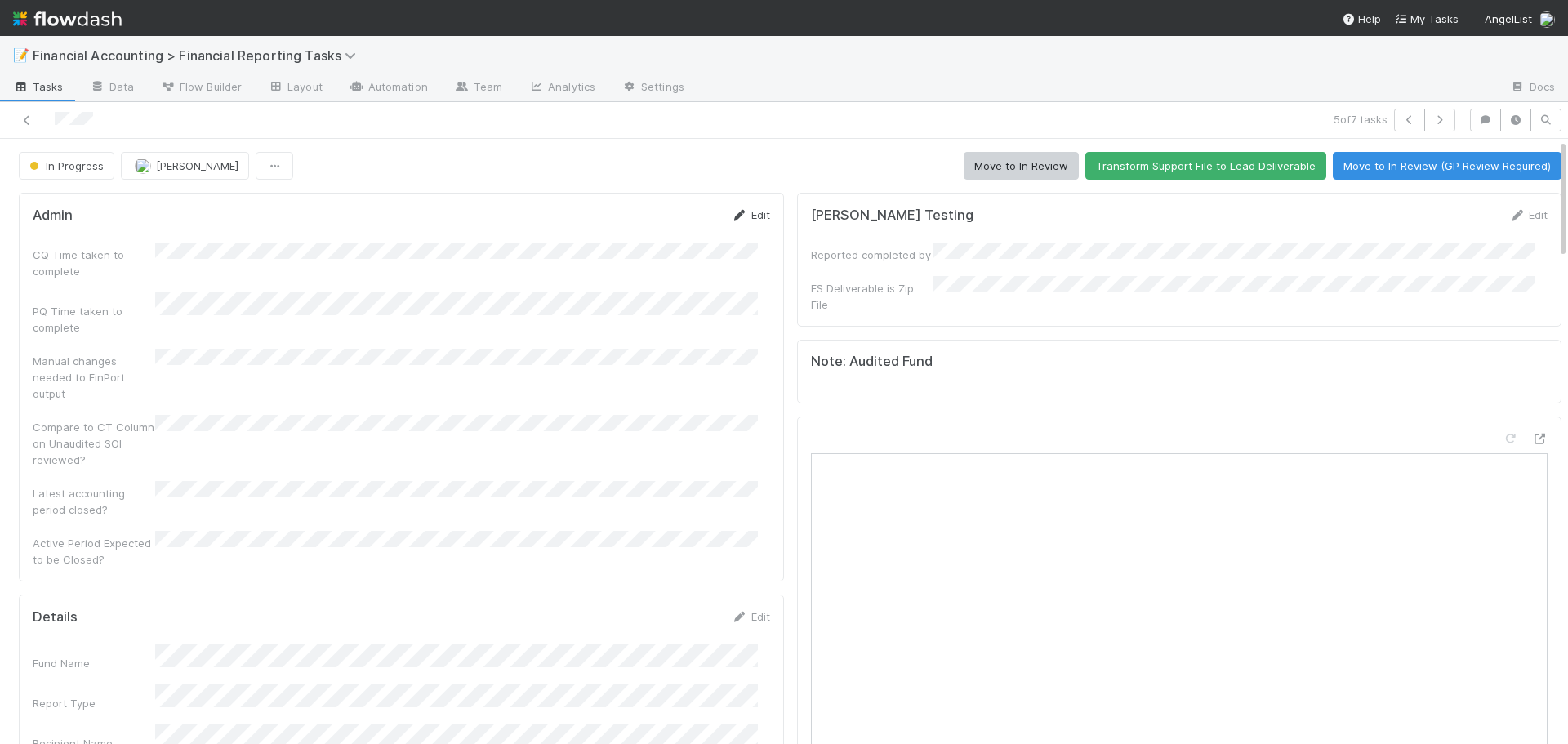
click at [744, 215] on link "Edit" at bounding box center [751, 215] width 38 height 13
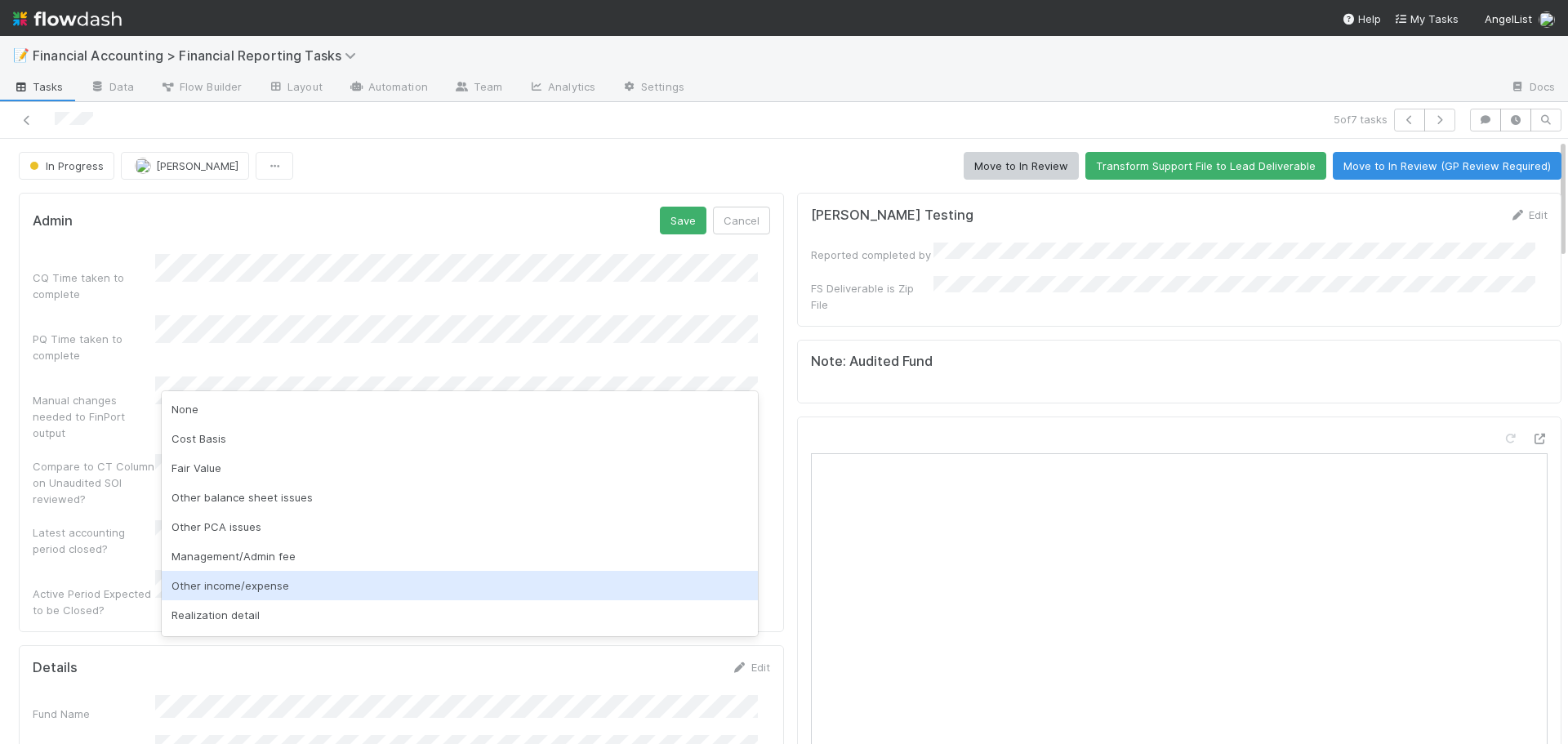
click at [226, 582] on div "Other income/expense" at bounding box center [460, 585] width 597 height 29
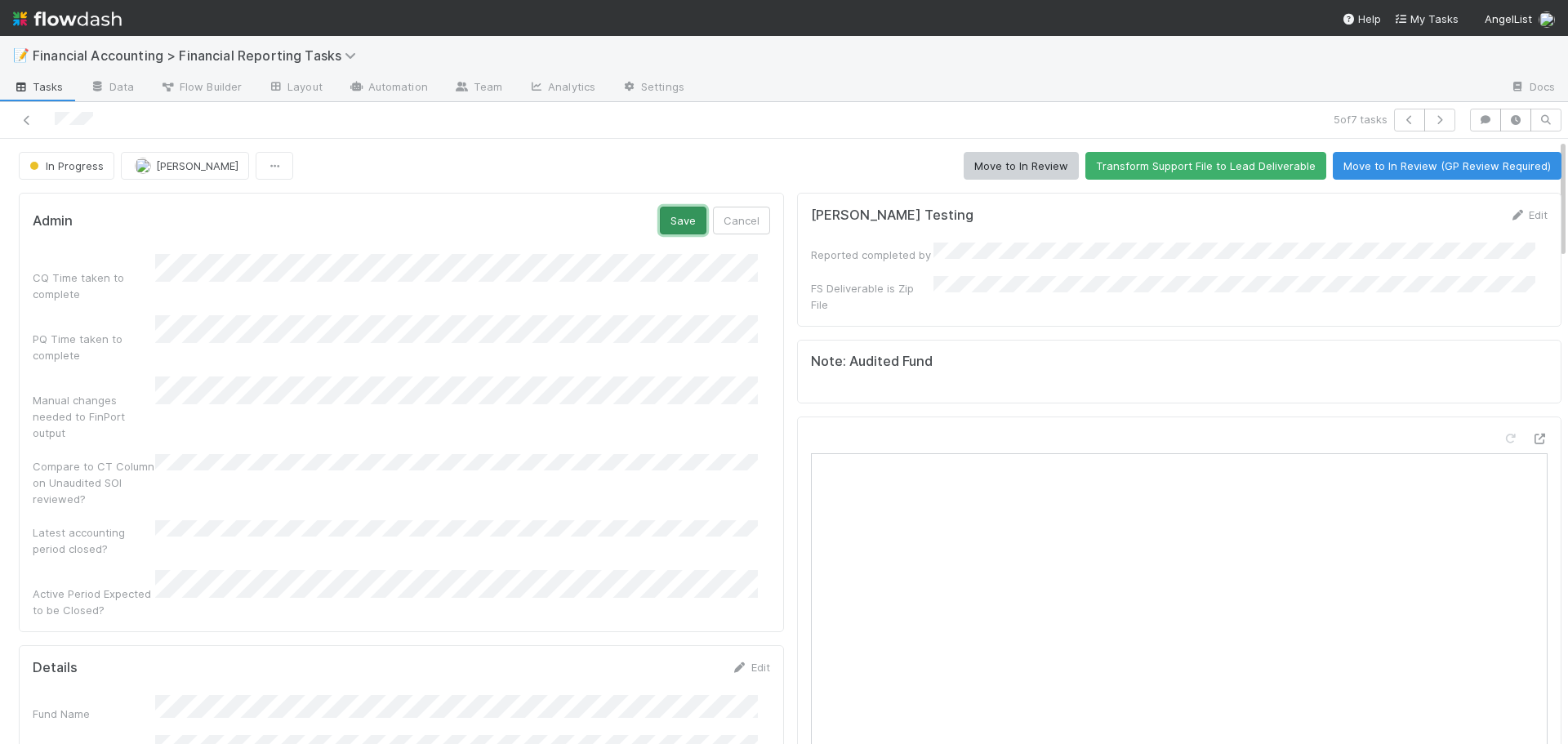
click at [660, 225] on button "Save" at bounding box center [684, 220] width 46 height 27
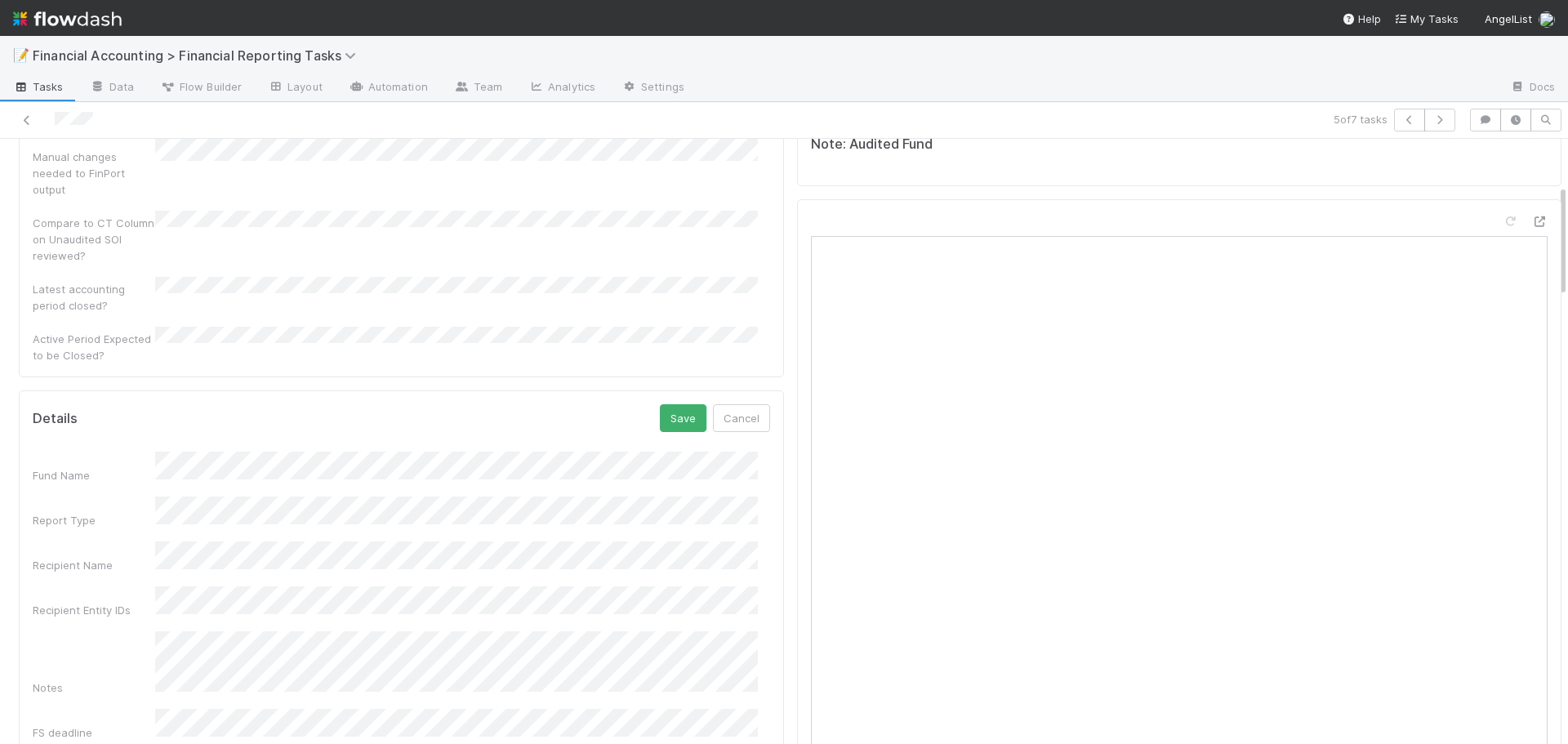
scroll to position [245, 0]
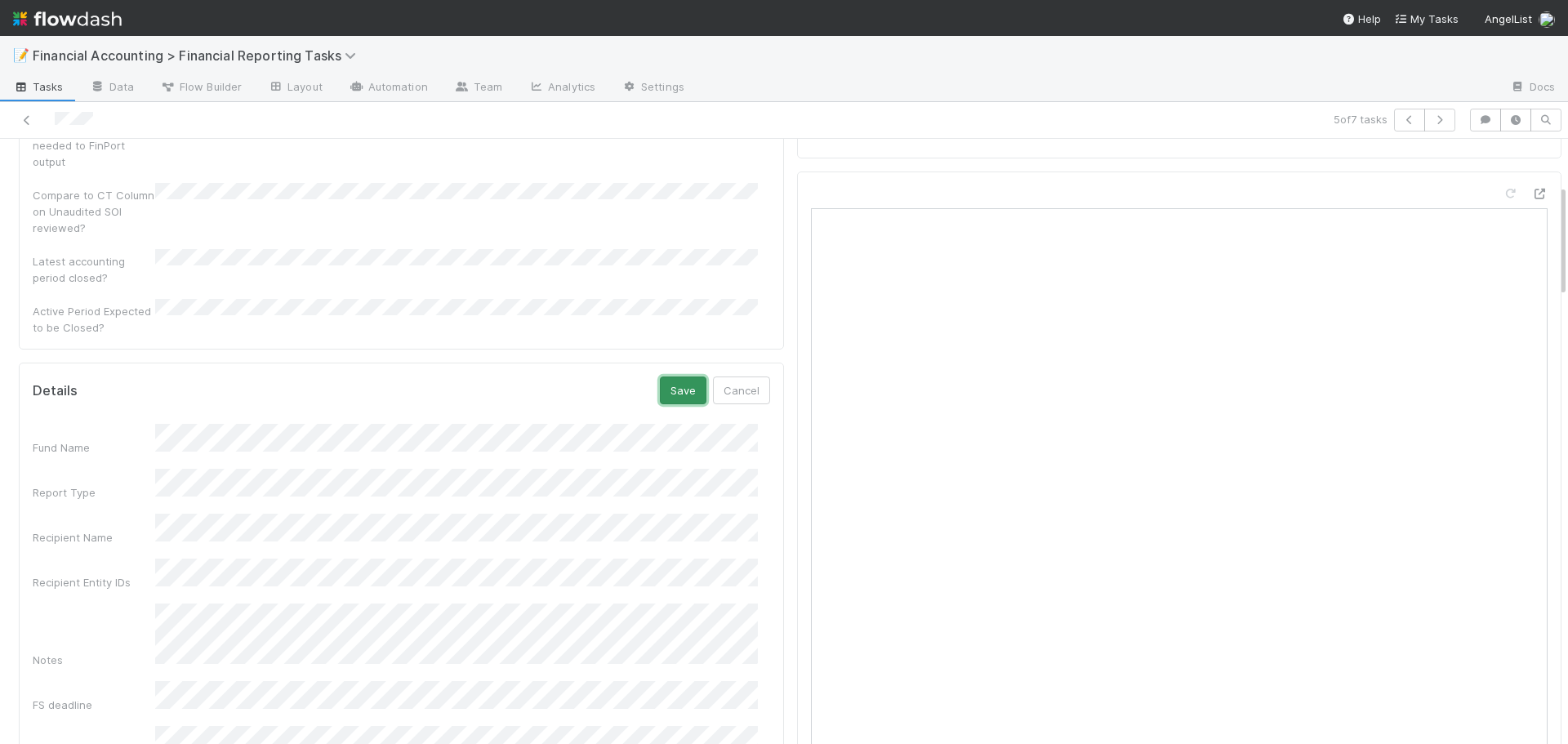
click at [673, 377] on button "Save" at bounding box center [684, 390] width 46 height 27
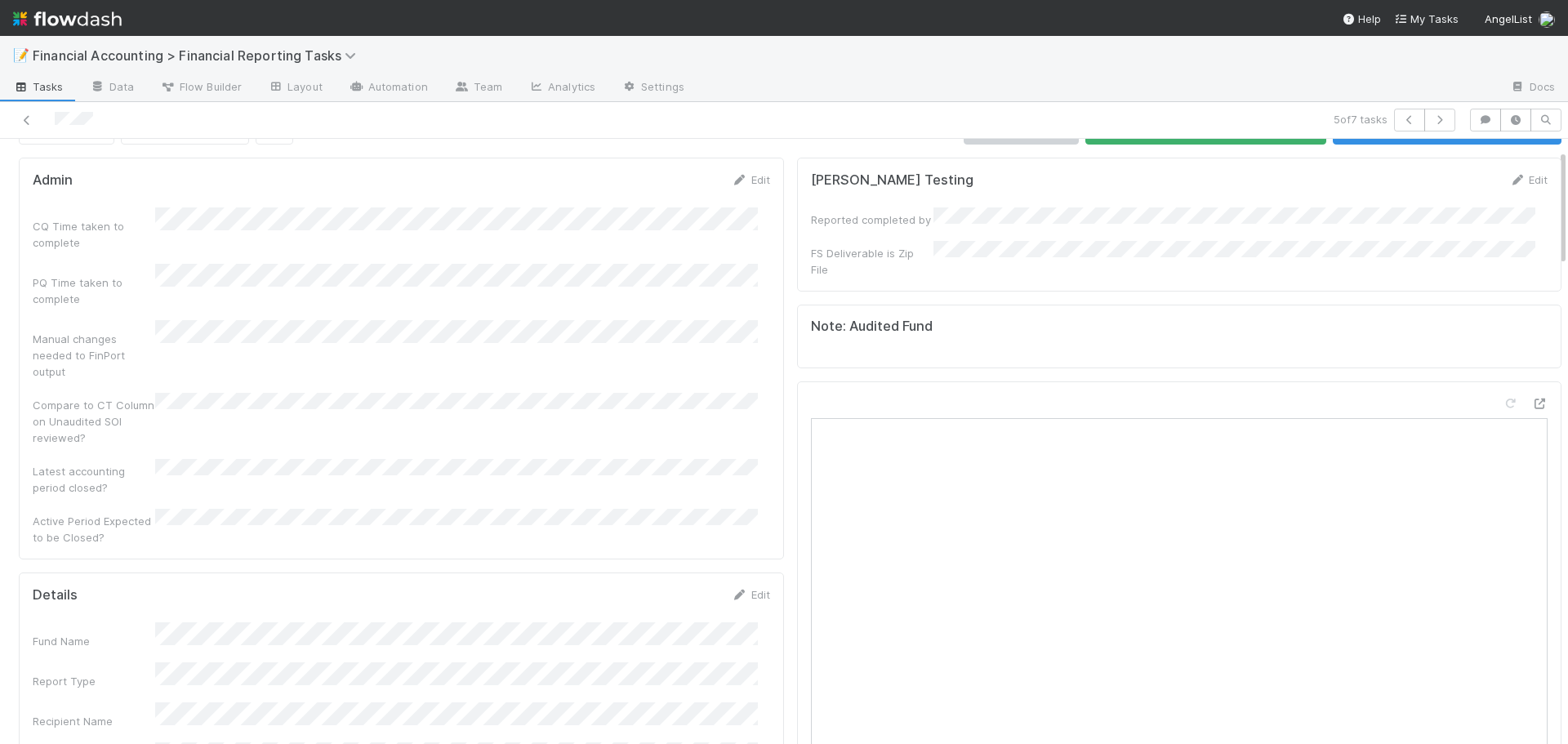
scroll to position [0, 0]
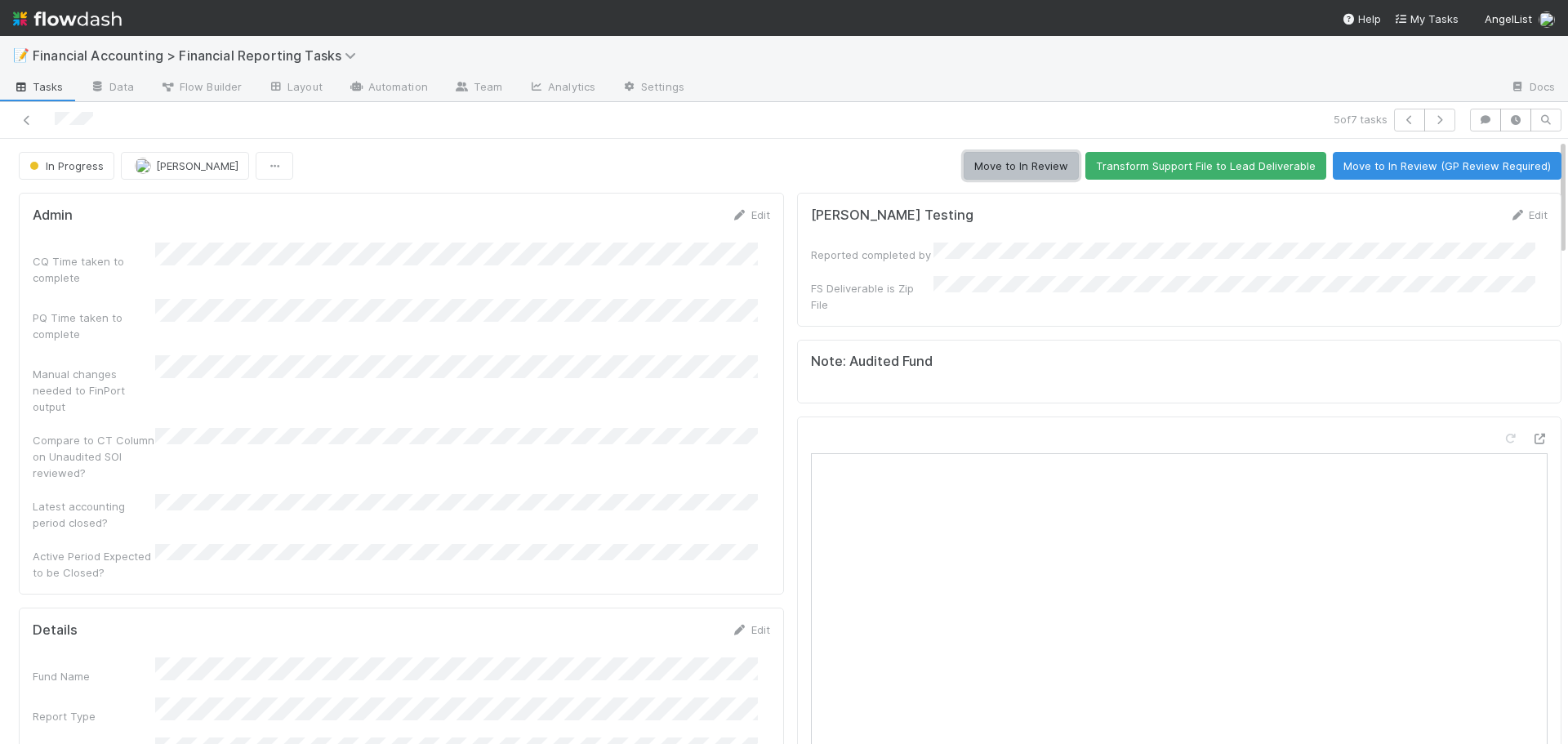
click at [1023, 161] on button "Move to In Review" at bounding box center [1021, 165] width 115 height 27
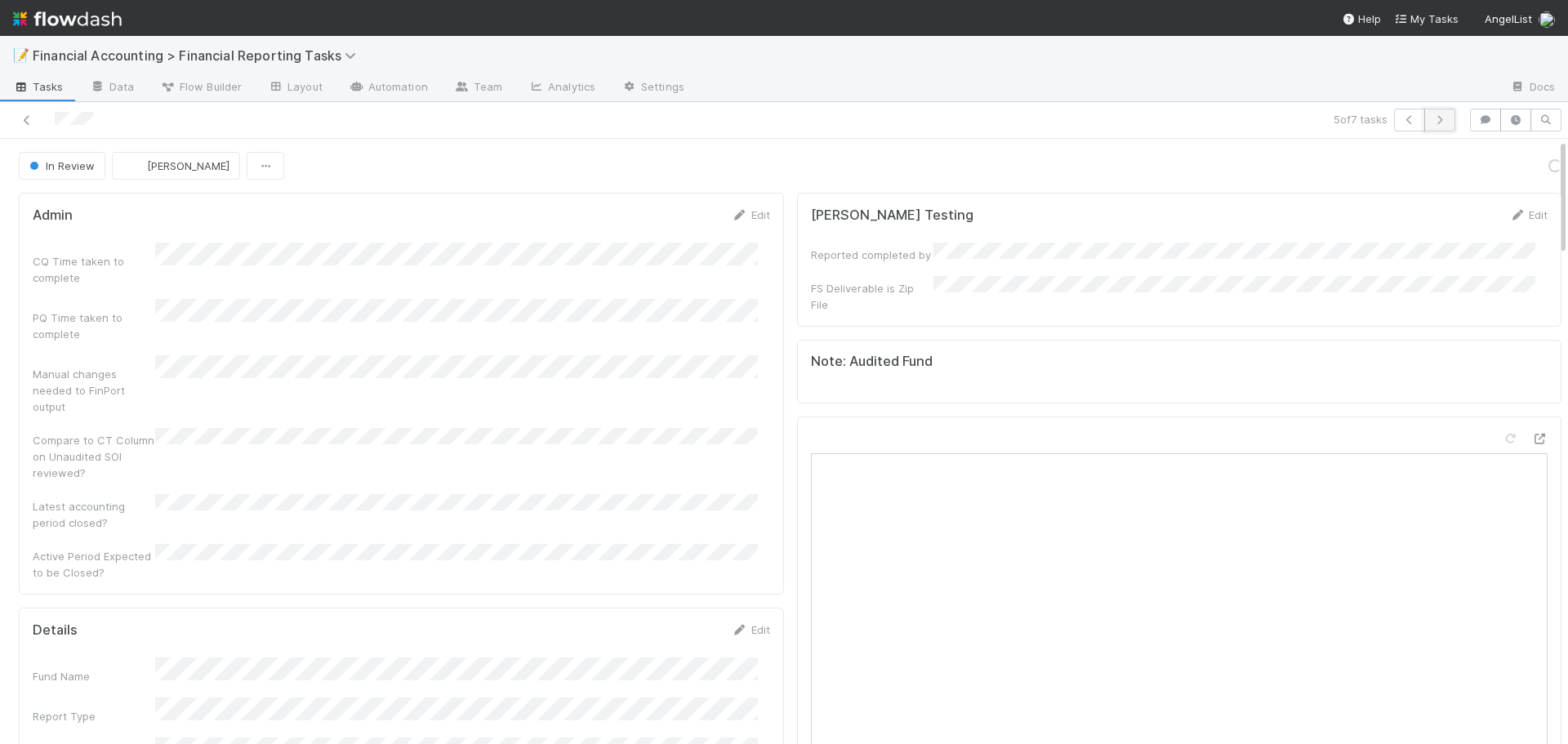
click at [1433, 124] on icon "button" at bounding box center [1440, 120] width 17 height 10
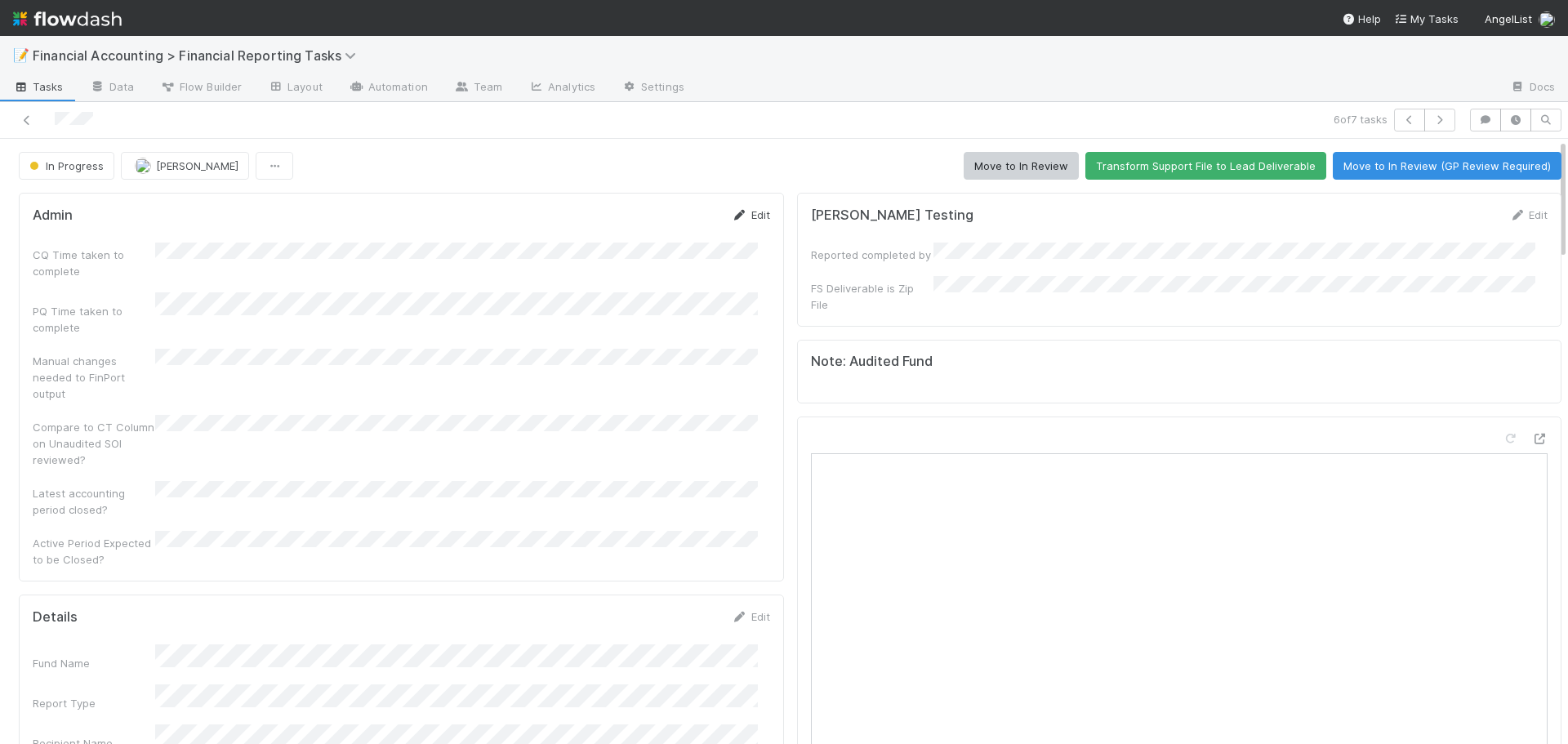
click at [747, 212] on link "Edit" at bounding box center [751, 215] width 38 height 13
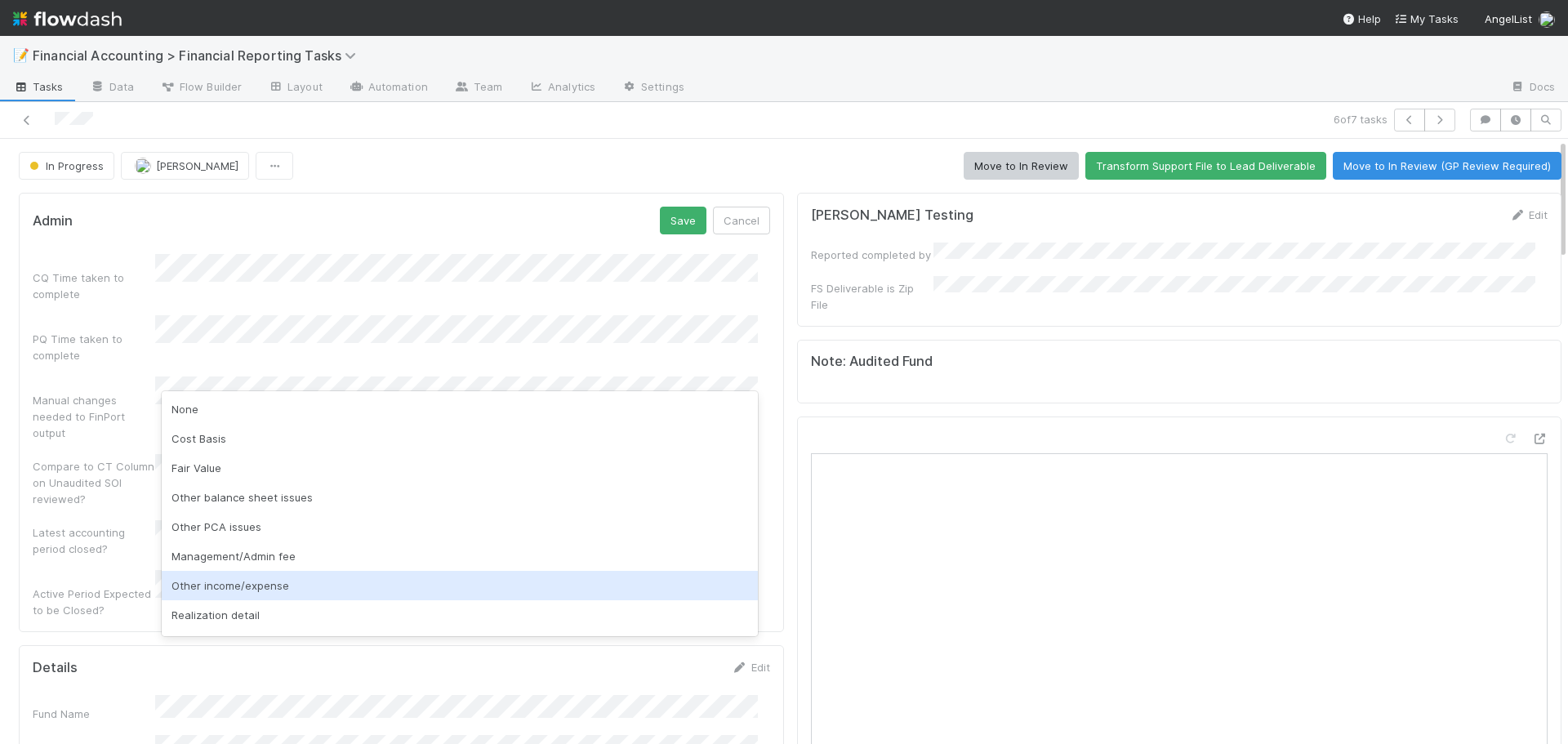
click at [261, 584] on div "Other income/expense" at bounding box center [460, 585] width 597 height 29
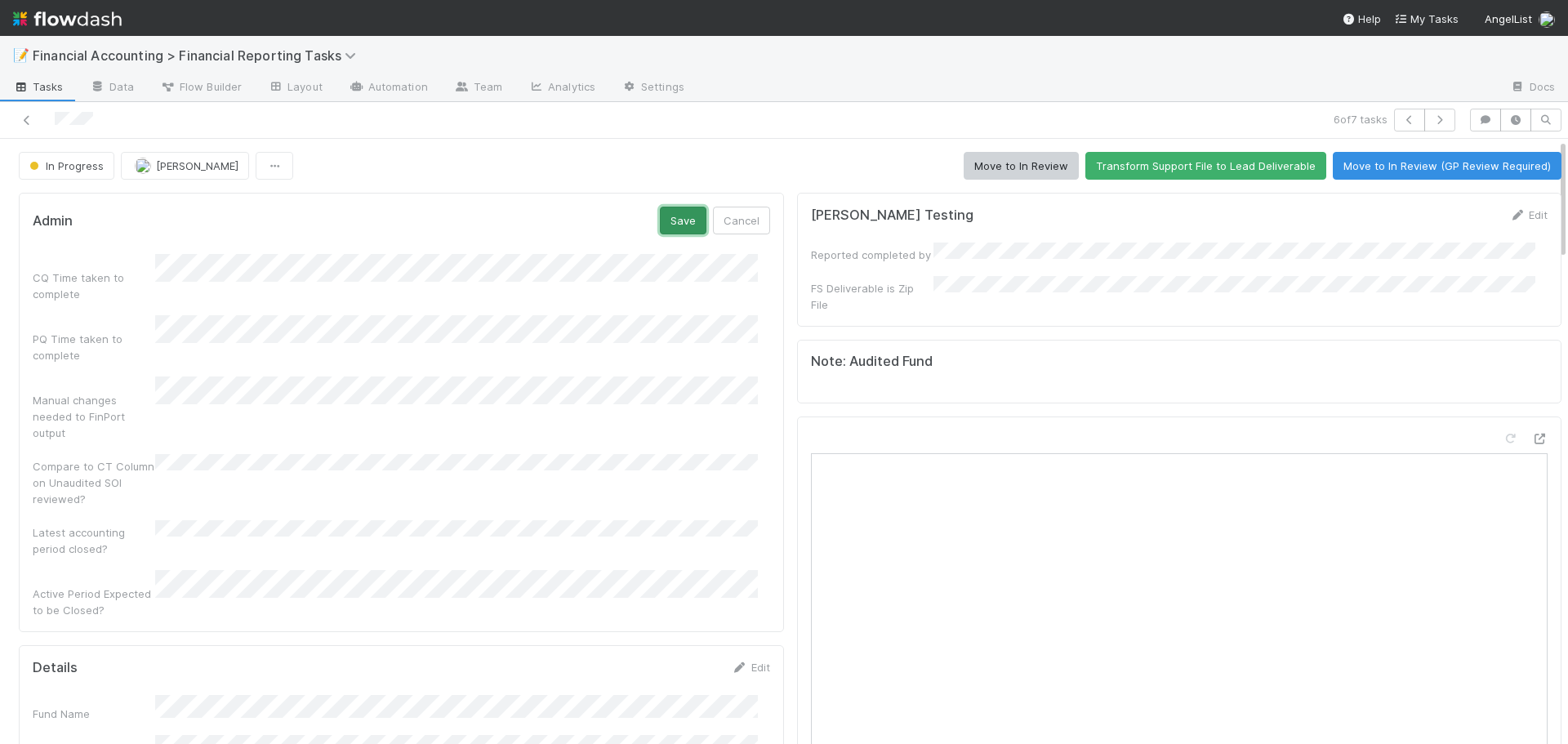
click at [672, 226] on button "Save" at bounding box center [684, 220] width 46 height 27
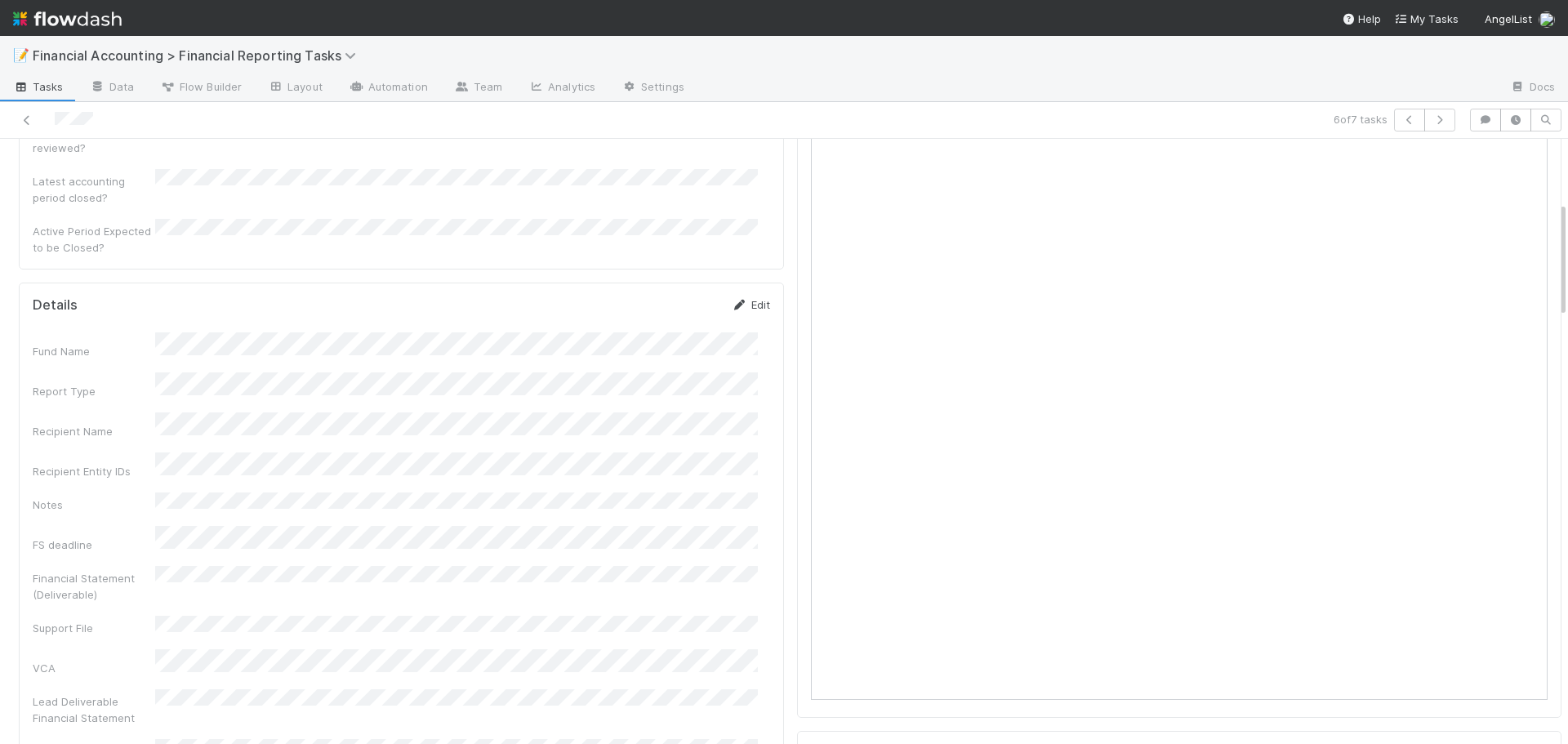
scroll to position [327, 0]
click at [674, 294] on button "Save" at bounding box center [684, 308] width 46 height 27
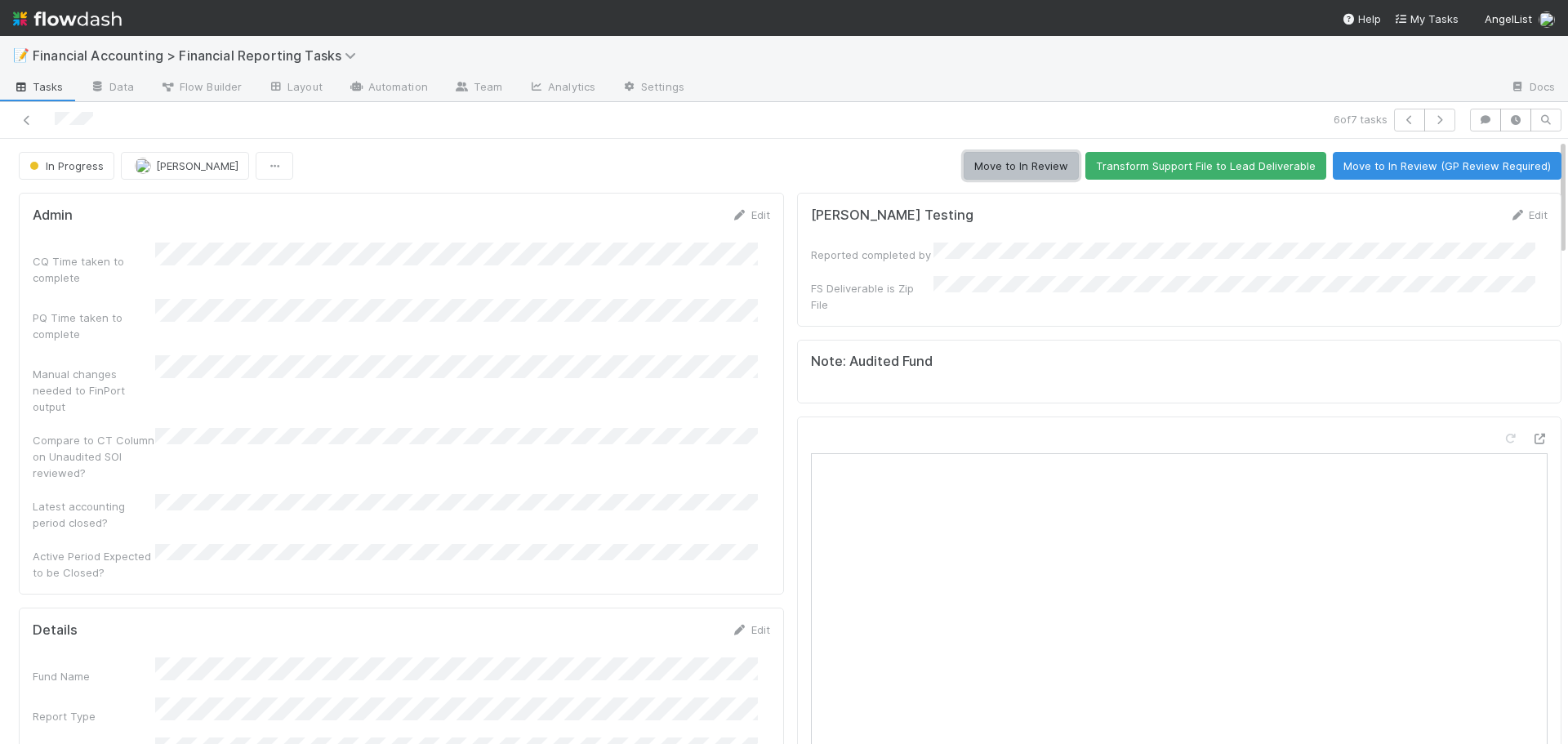
click at [1007, 166] on button "Move to In Review" at bounding box center [1021, 165] width 115 height 27
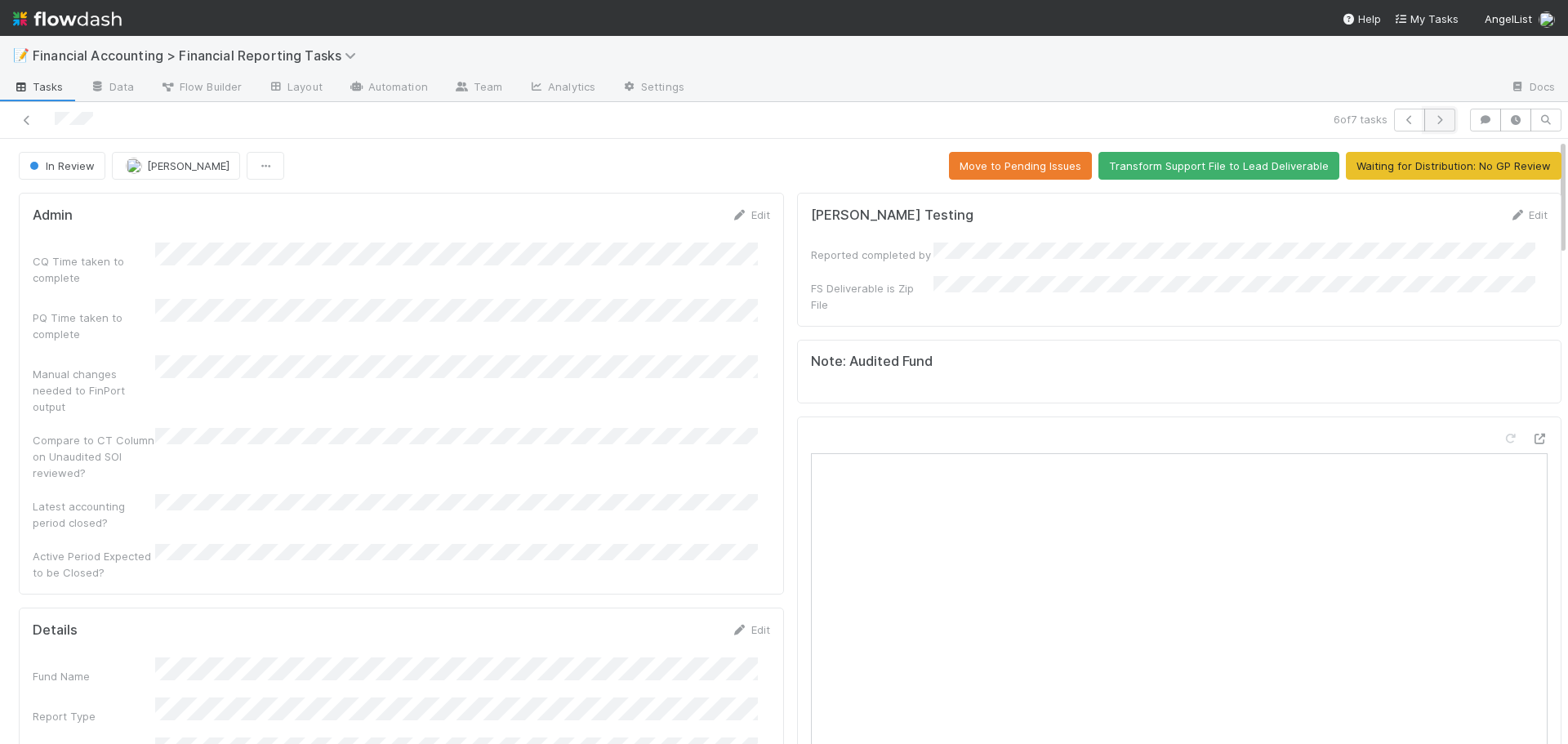
click at [1432, 119] on icon "button" at bounding box center [1440, 120] width 17 height 10
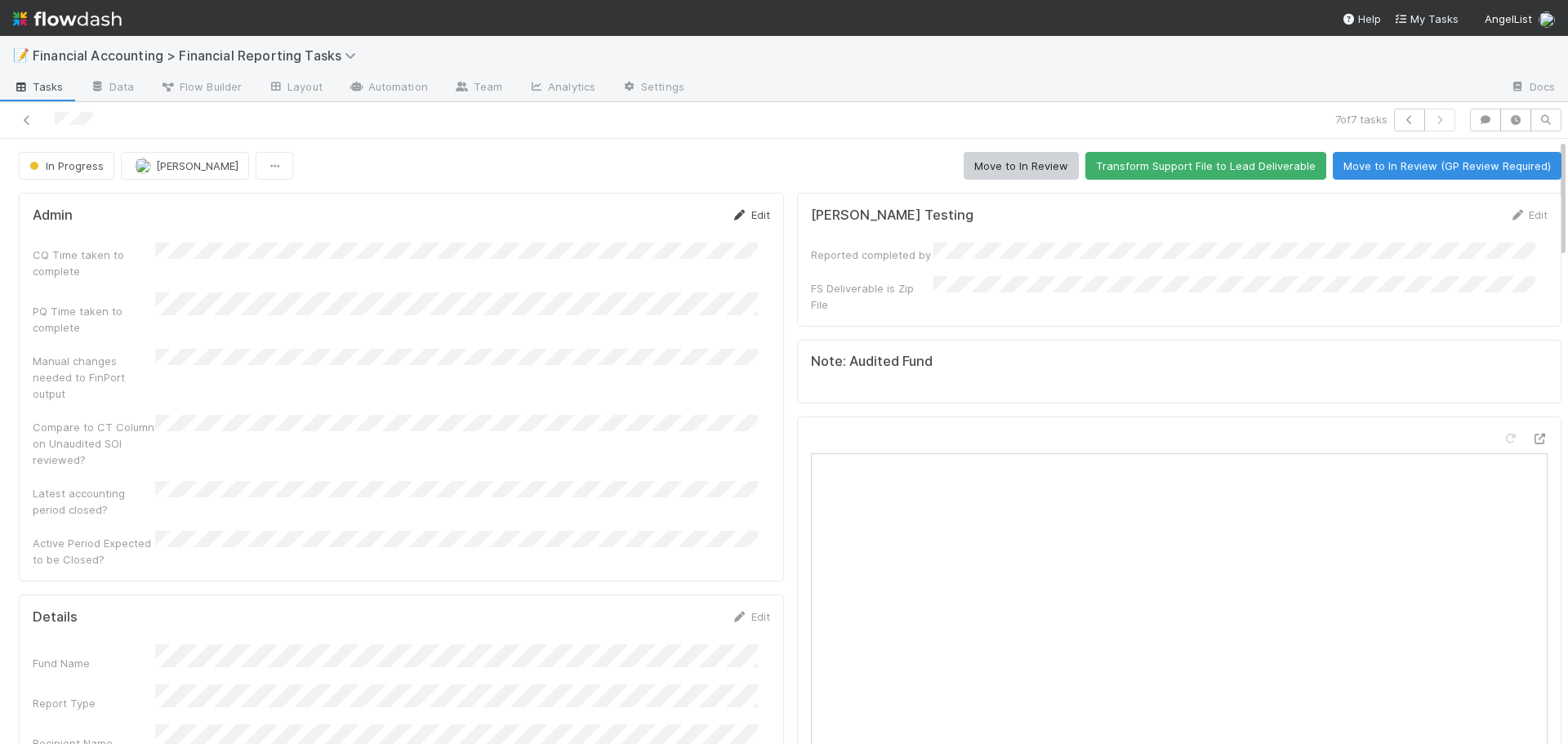
click at [743, 213] on link "Edit" at bounding box center [751, 215] width 38 height 13
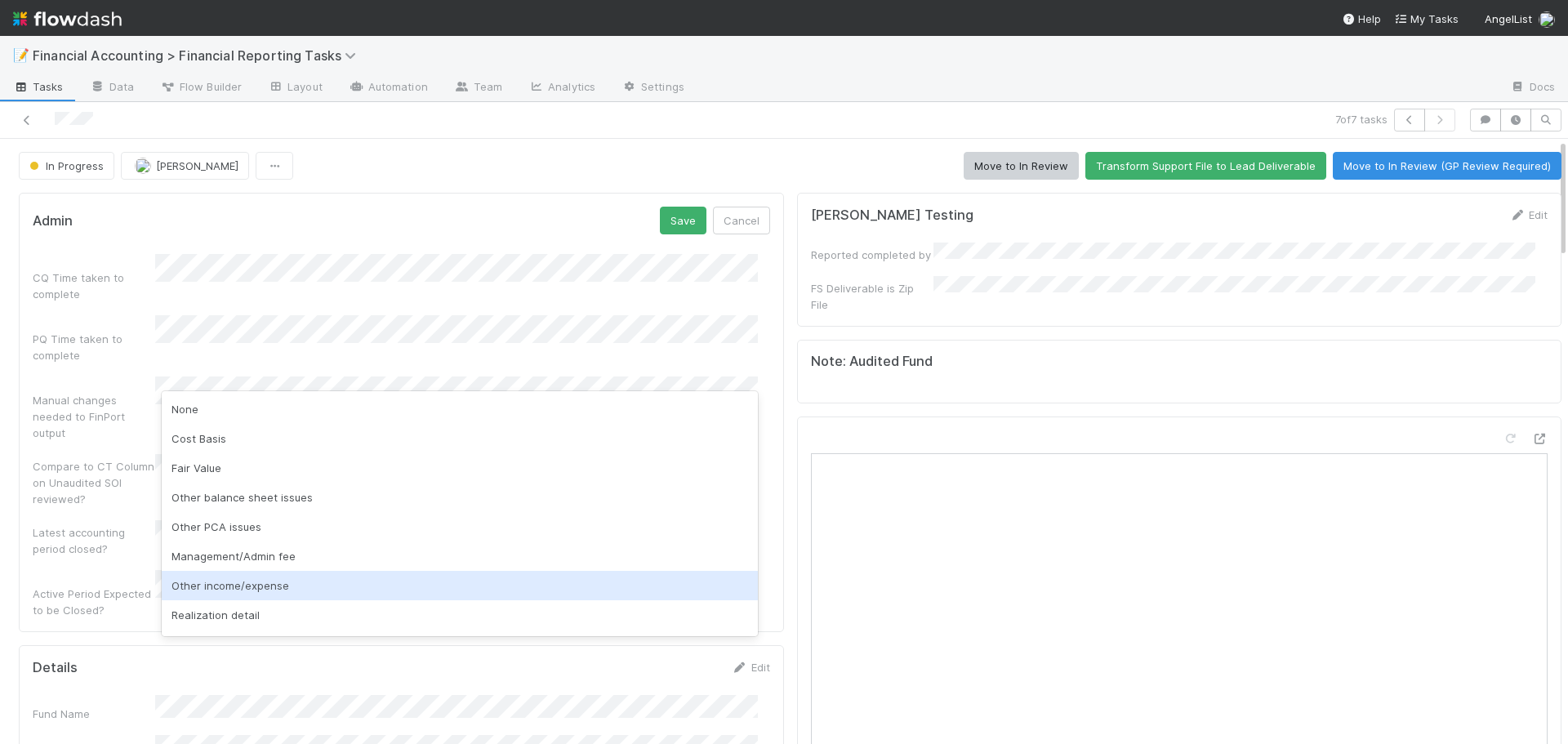
click at [224, 590] on div "Other income/expense" at bounding box center [460, 585] width 597 height 29
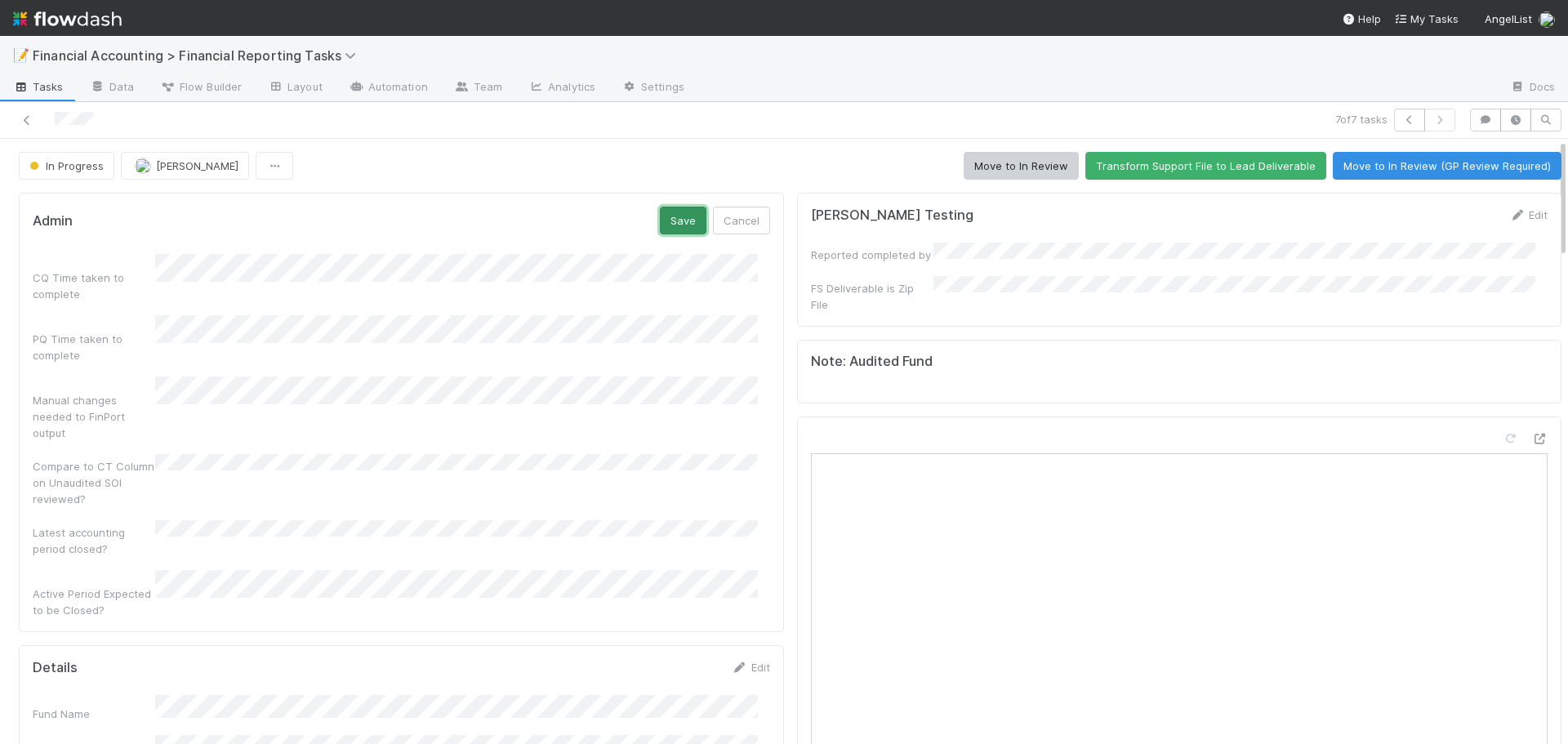
click at [670, 230] on button "Save" at bounding box center [684, 220] width 46 height 27
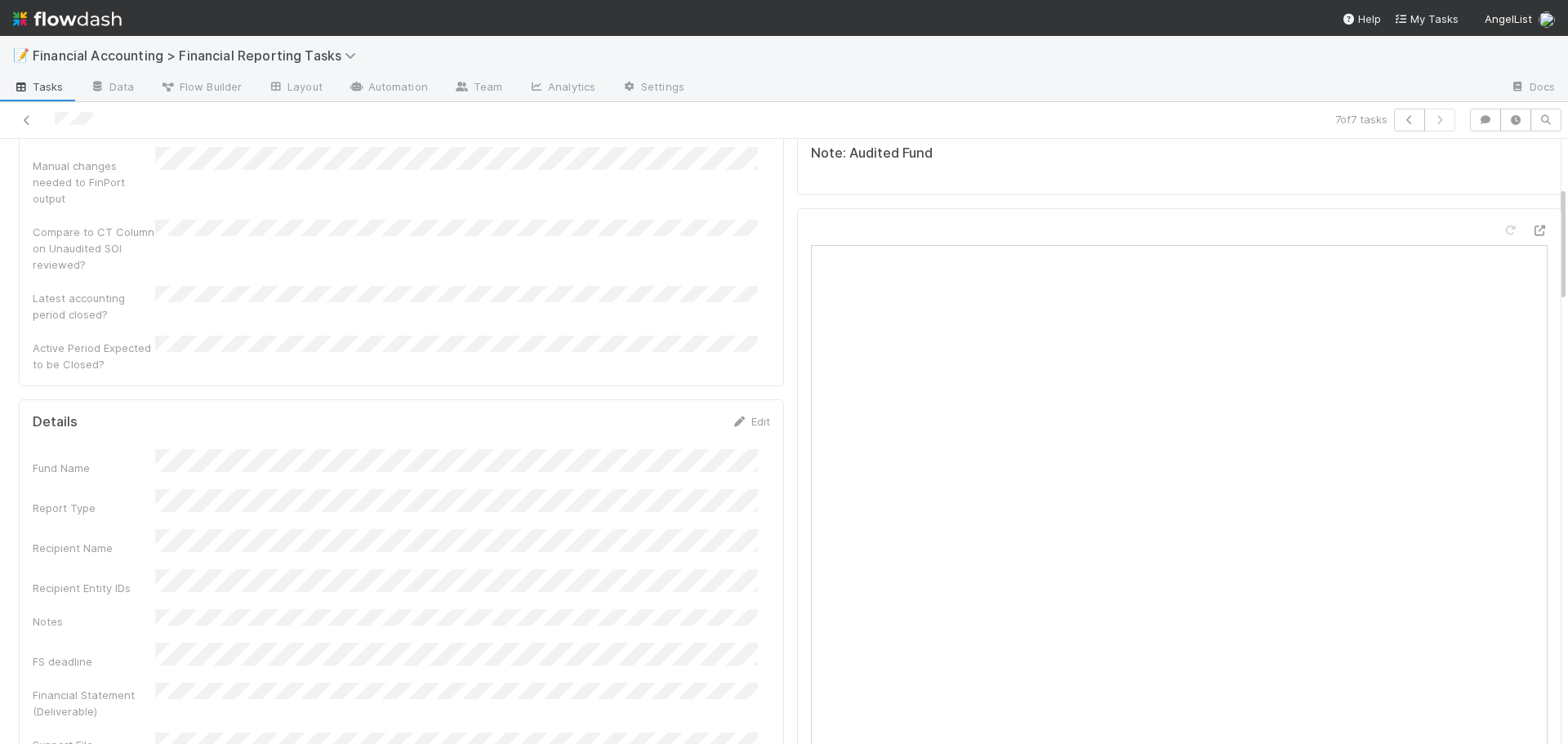
scroll to position [245, 0]
click at [747, 378] on link "Edit" at bounding box center [751, 385] width 38 height 13
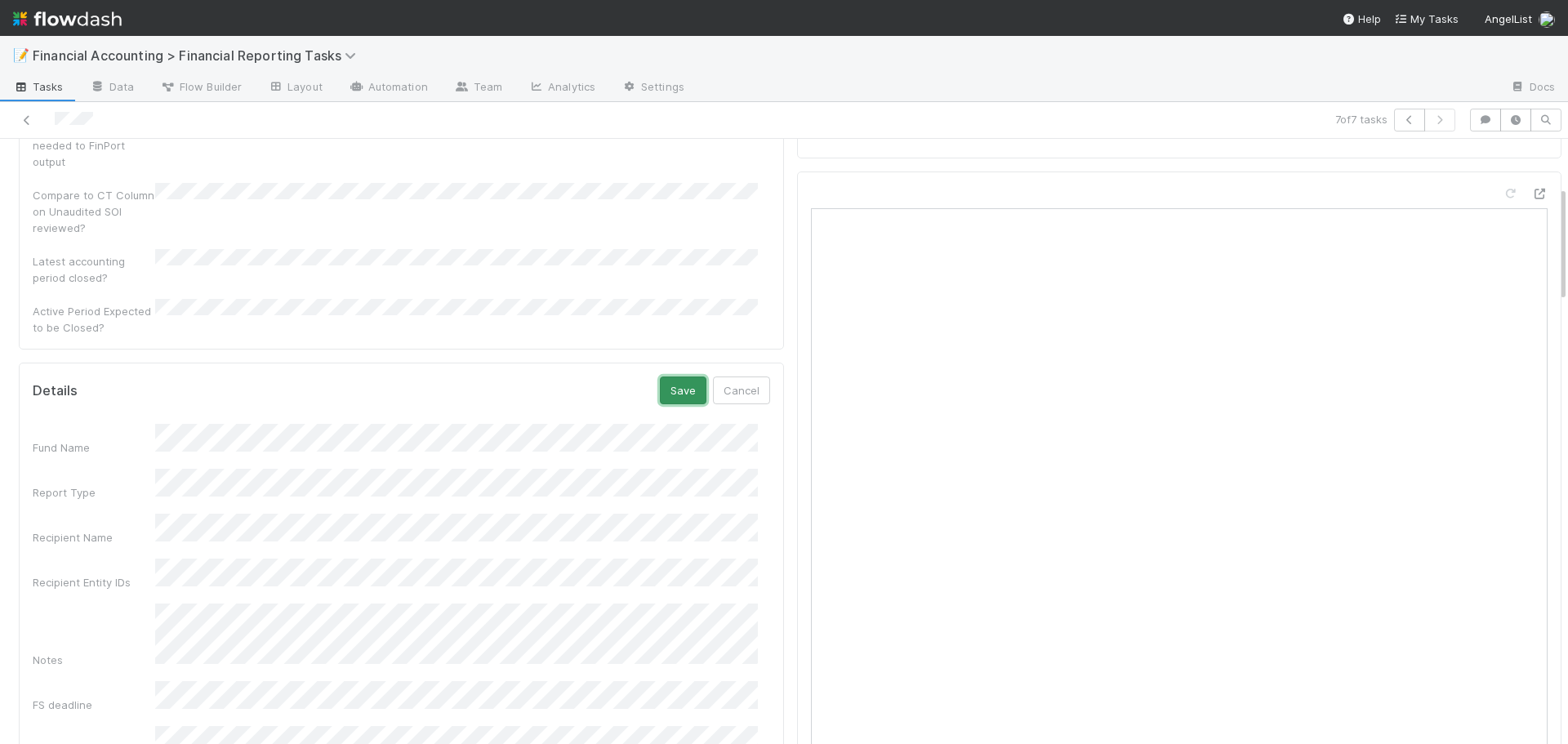
click at [685, 377] on button "Save" at bounding box center [684, 390] width 46 height 27
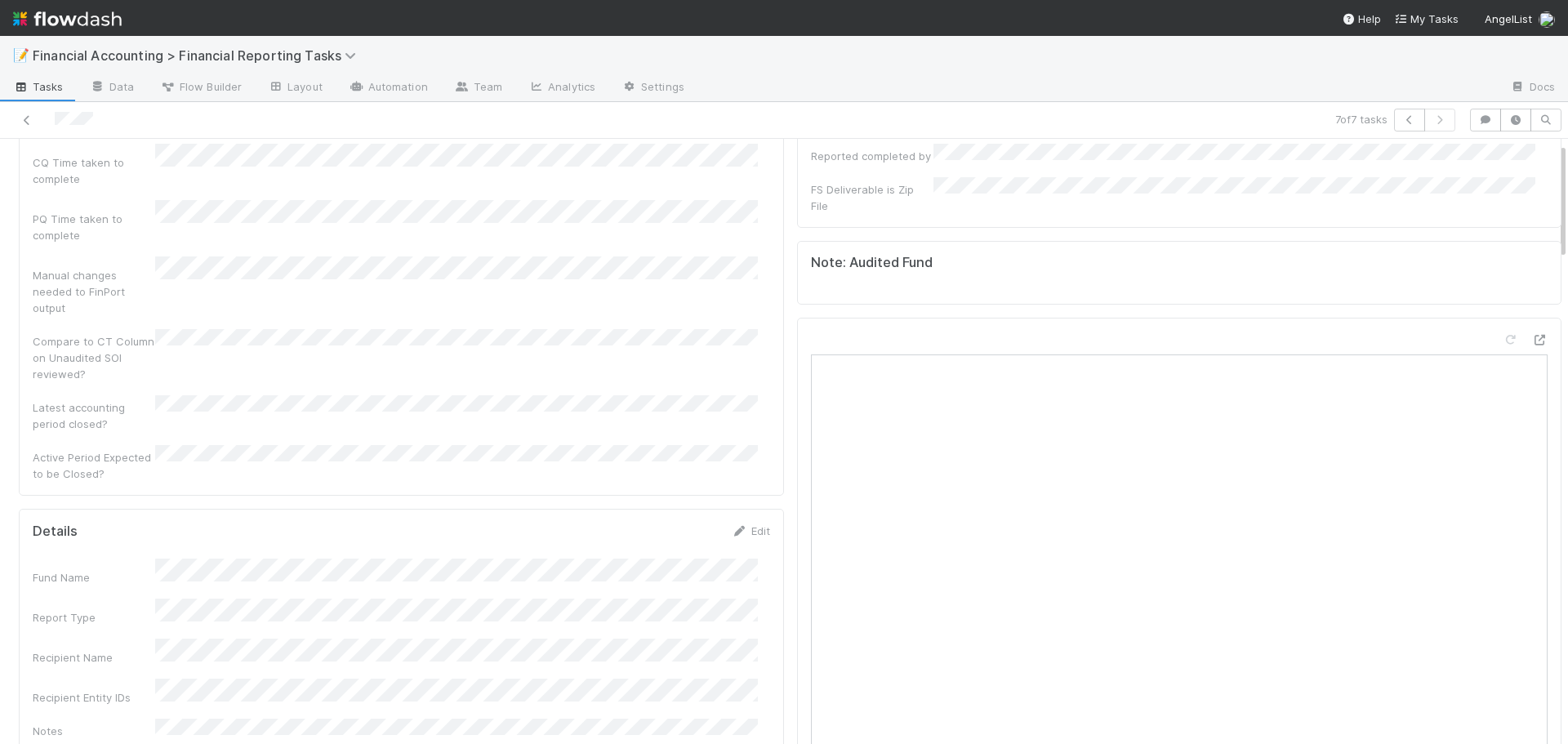
scroll to position [0, 0]
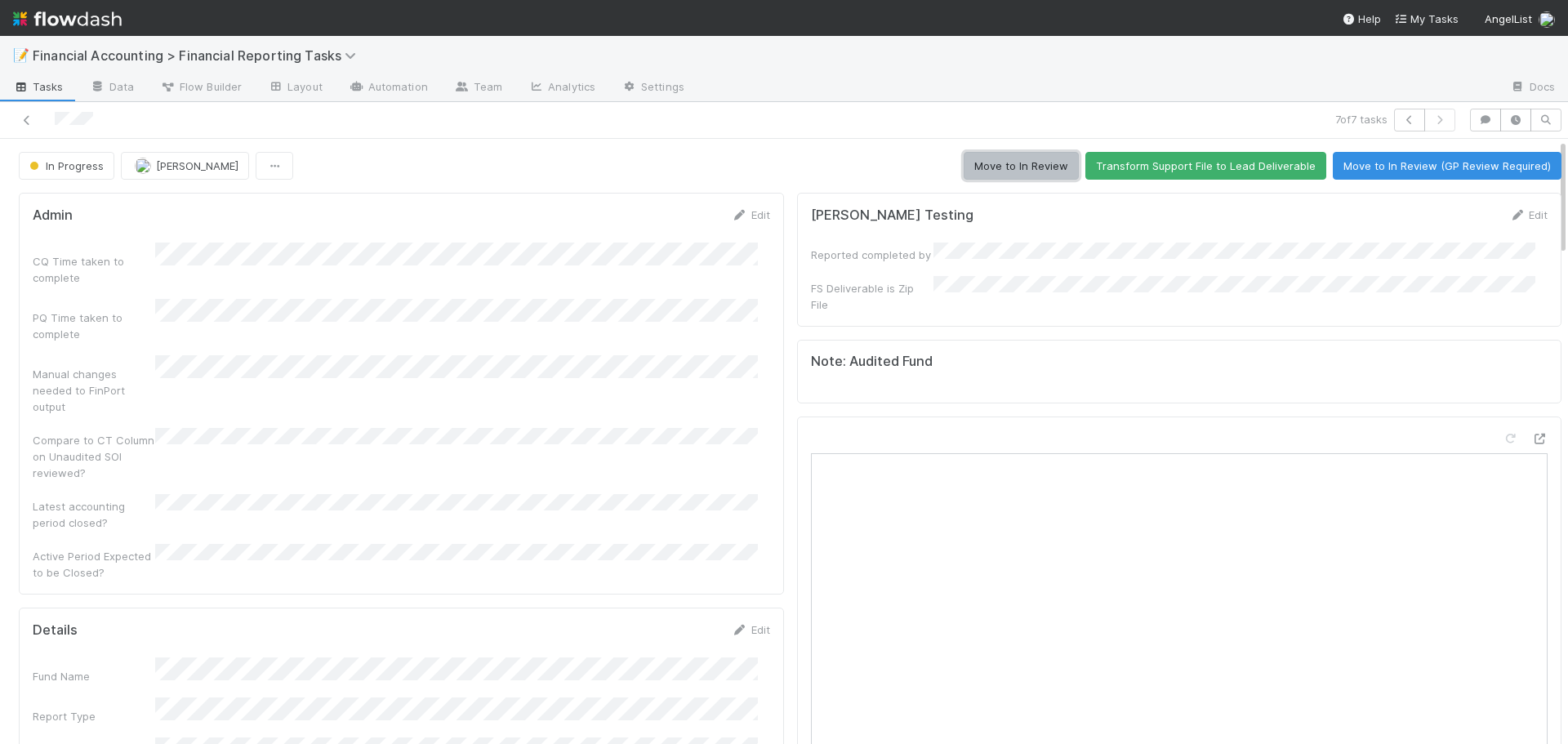
click at [976, 170] on button "Move to In Review" at bounding box center [1021, 165] width 115 height 27
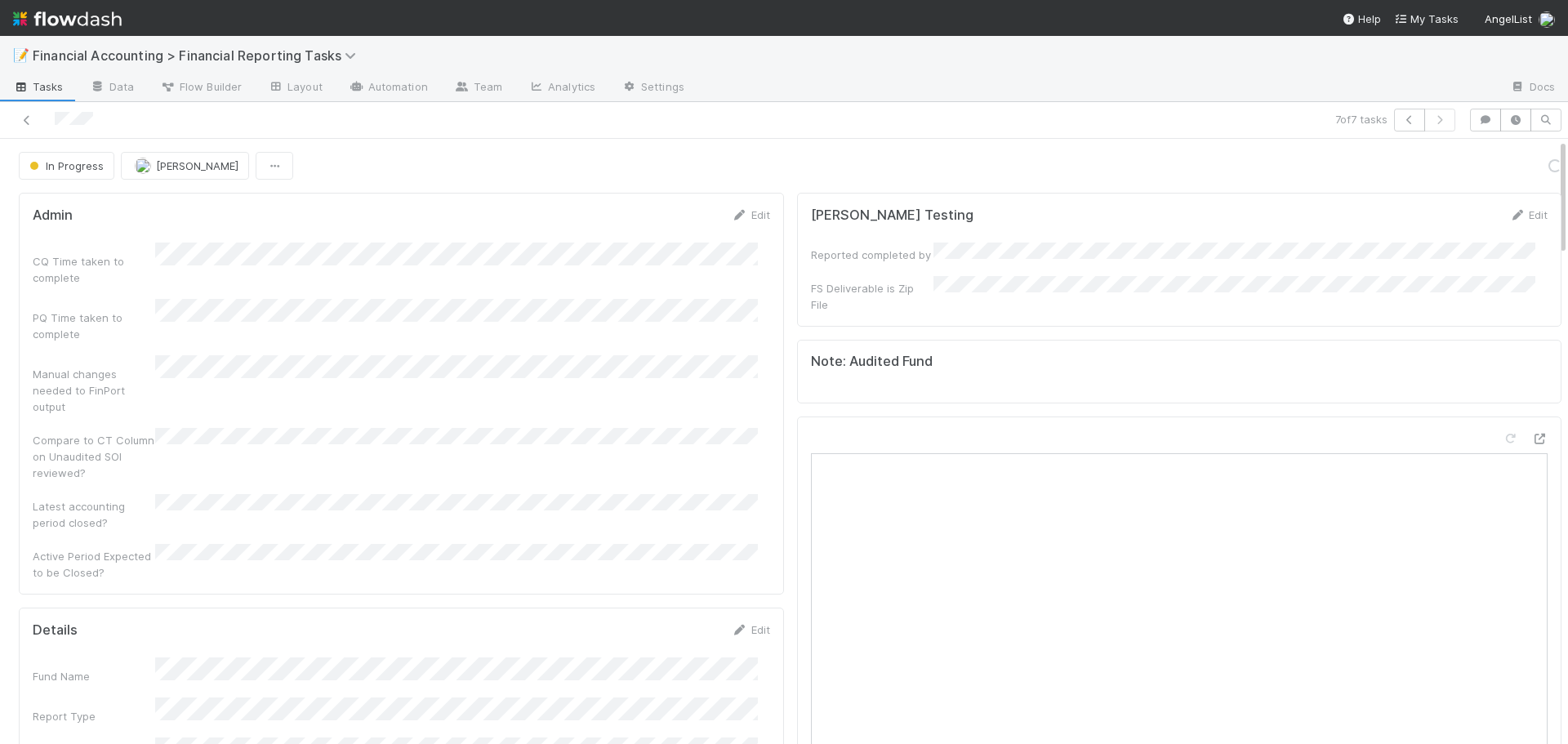
click at [976, 170] on div "In Progress Don Walker Loading..." at bounding box center [791, 165] width 1543 height 27
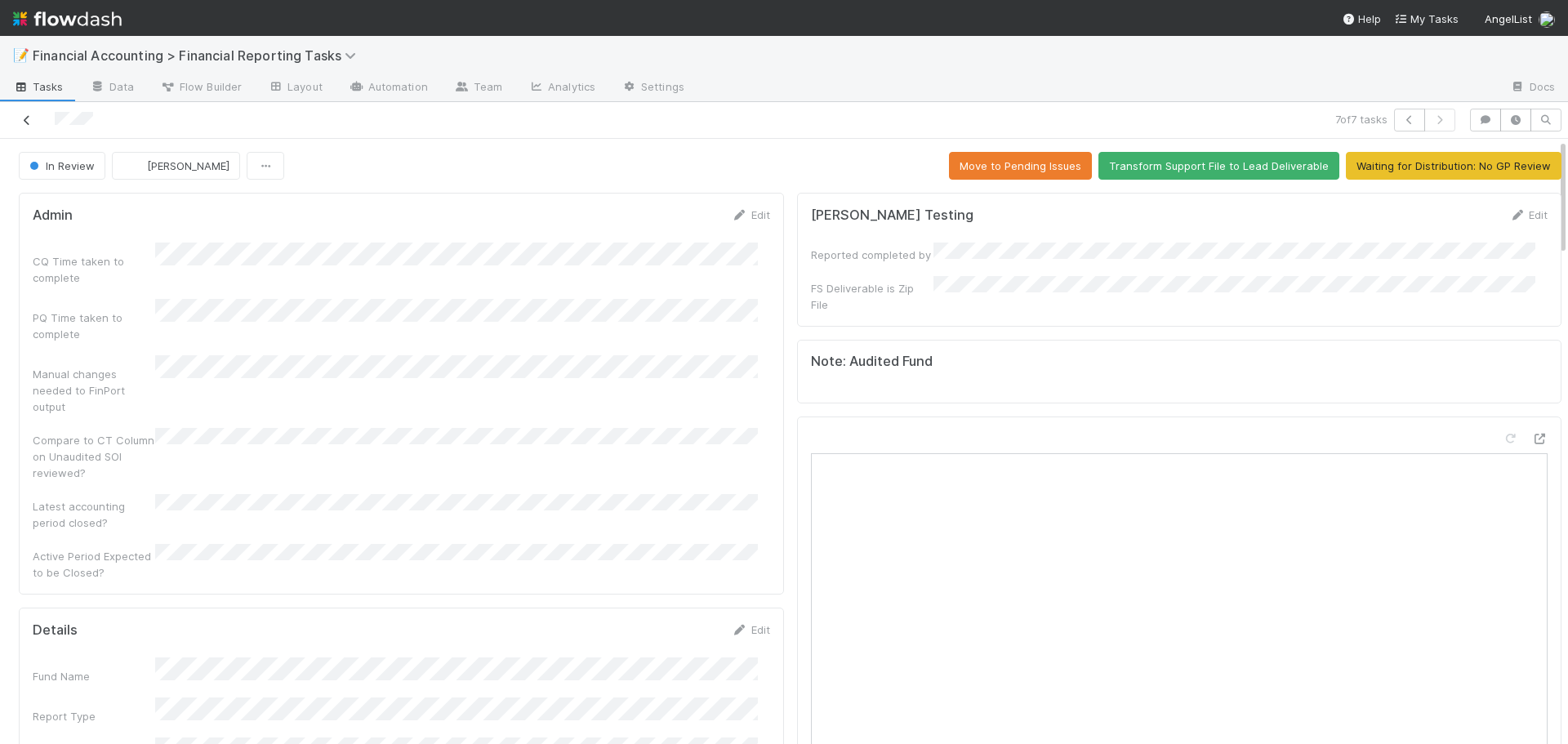
click at [22, 126] on link at bounding box center [27, 120] width 17 height 17
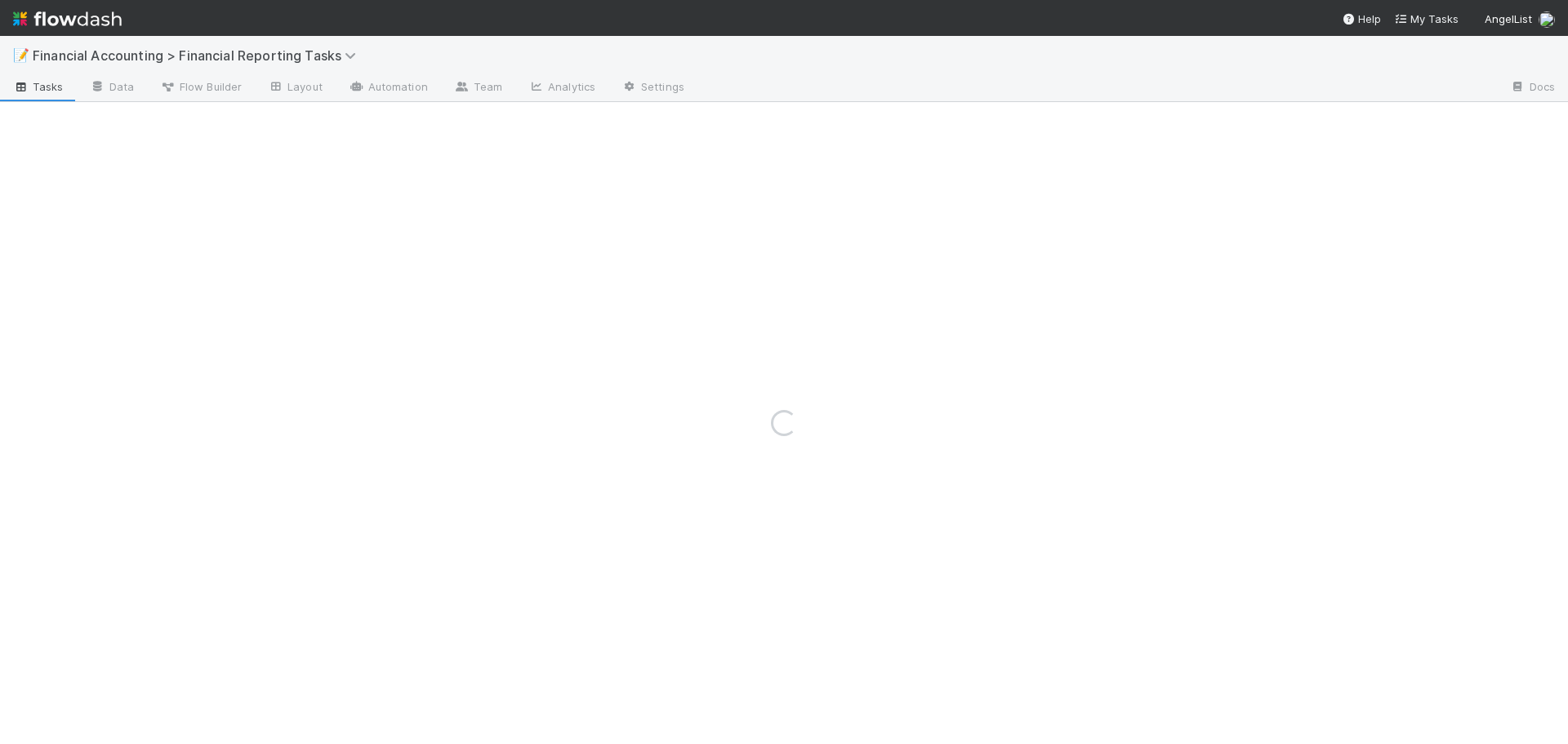
click at [22, 126] on div "Loading..." at bounding box center [784, 423] width 1568 height 642
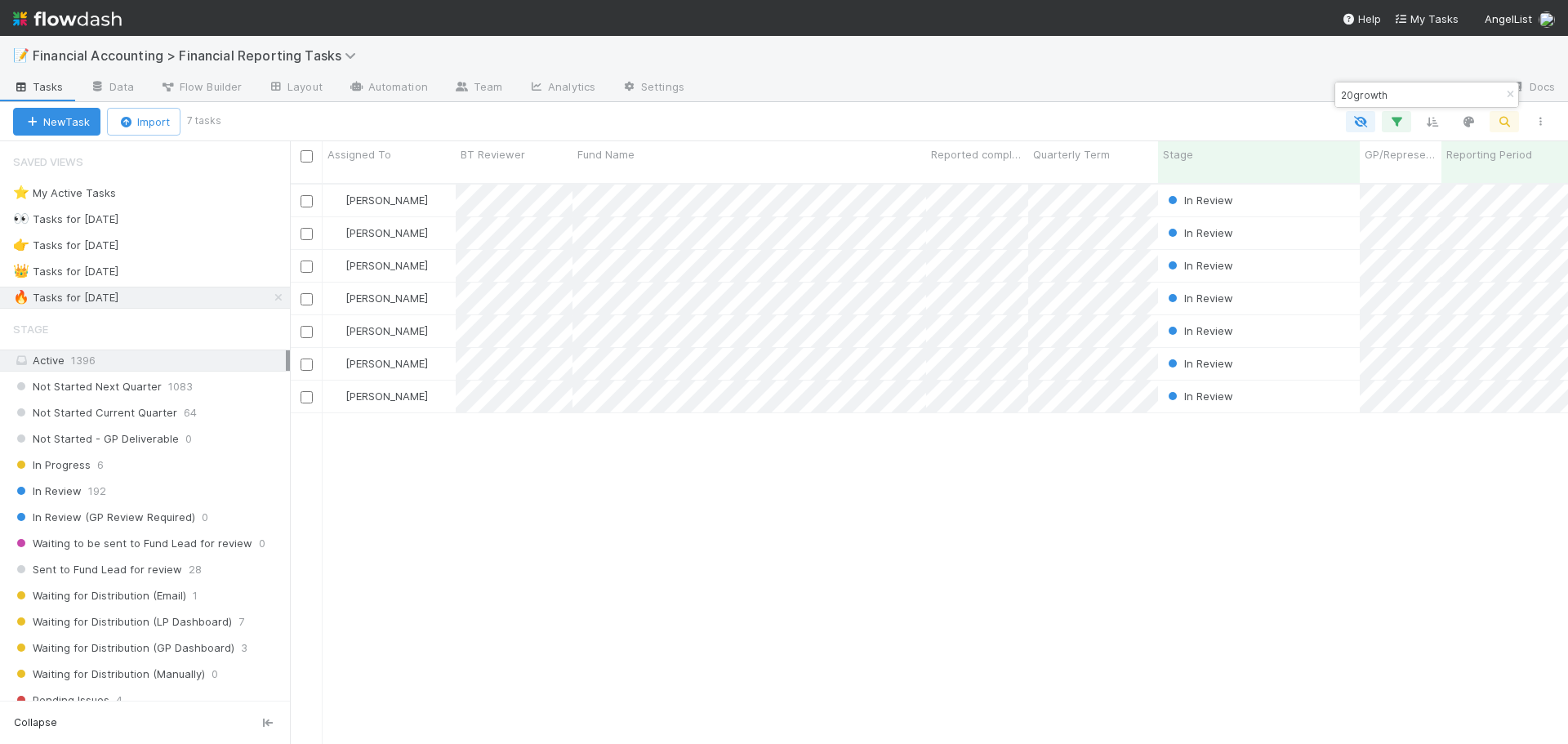
scroll to position [562, 1266]
click at [1503, 92] on icon "button" at bounding box center [1511, 95] width 17 height 10
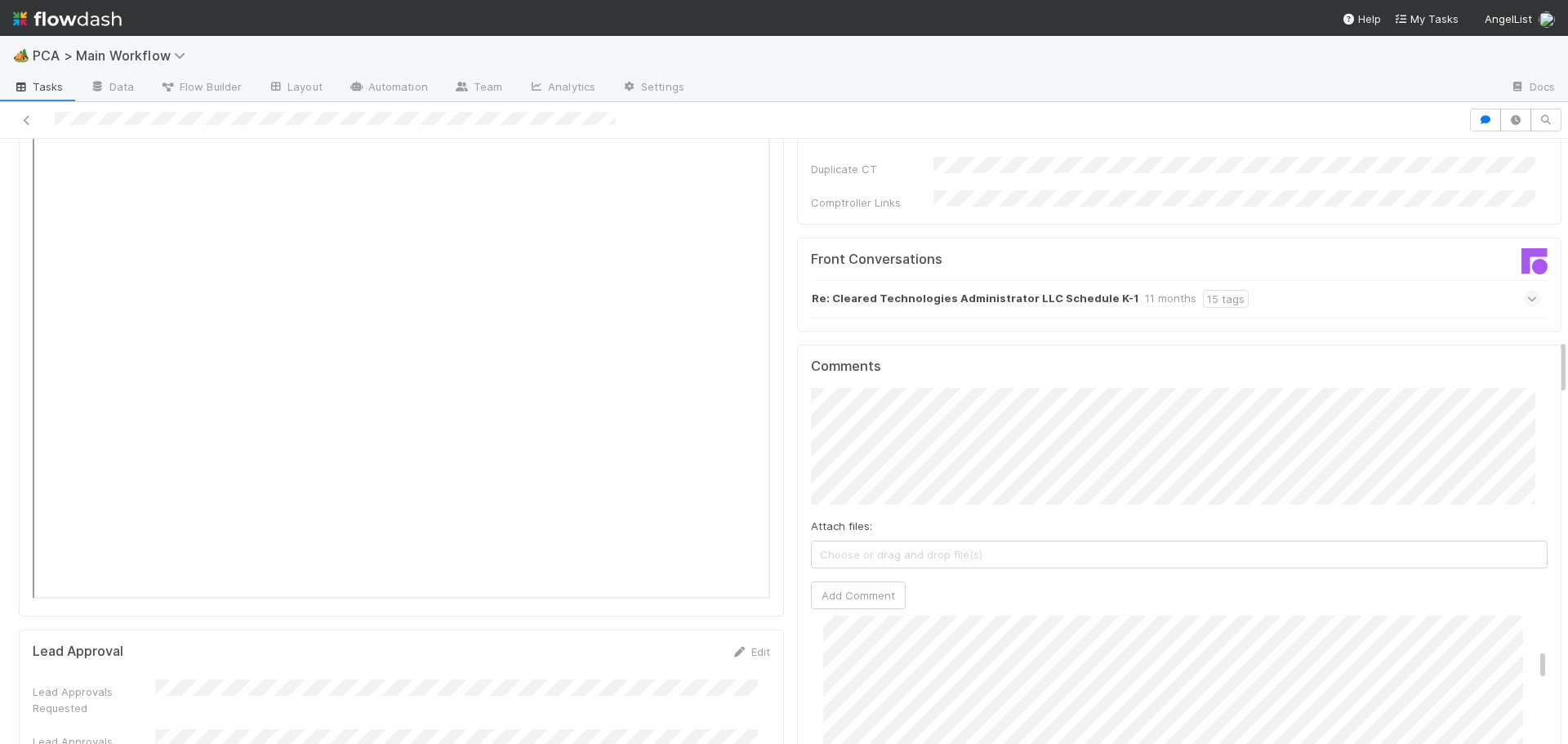
scroll to position [2123, 0]
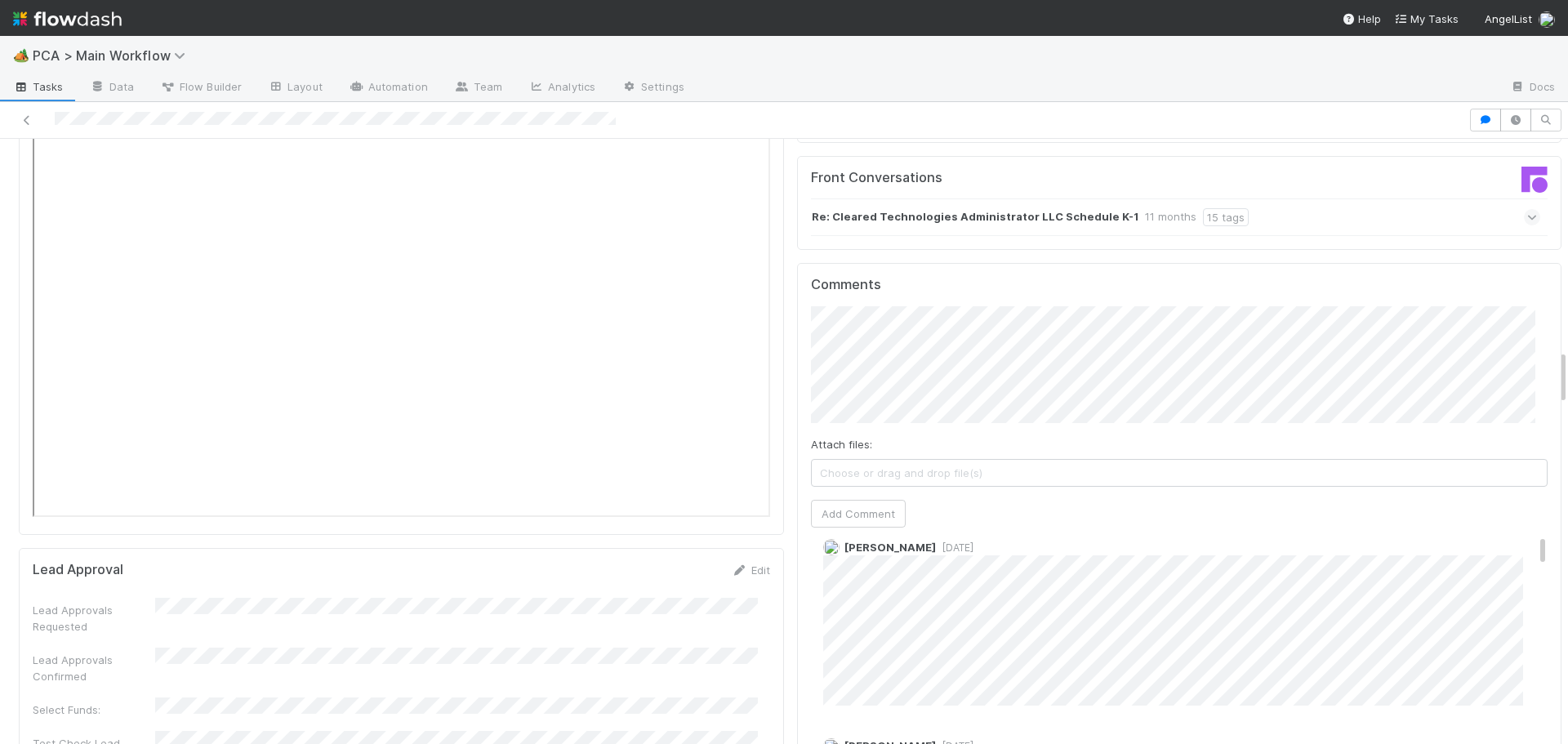
scroll to position [0, 0]
click at [874, 374] on div "Attach files: Choose or drag and drop file(s) Add Comment" at bounding box center [1180, 416] width 738 height 221
click at [867, 500] on button "Add Comment" at bounding box center [859, 513] width 95 height 27
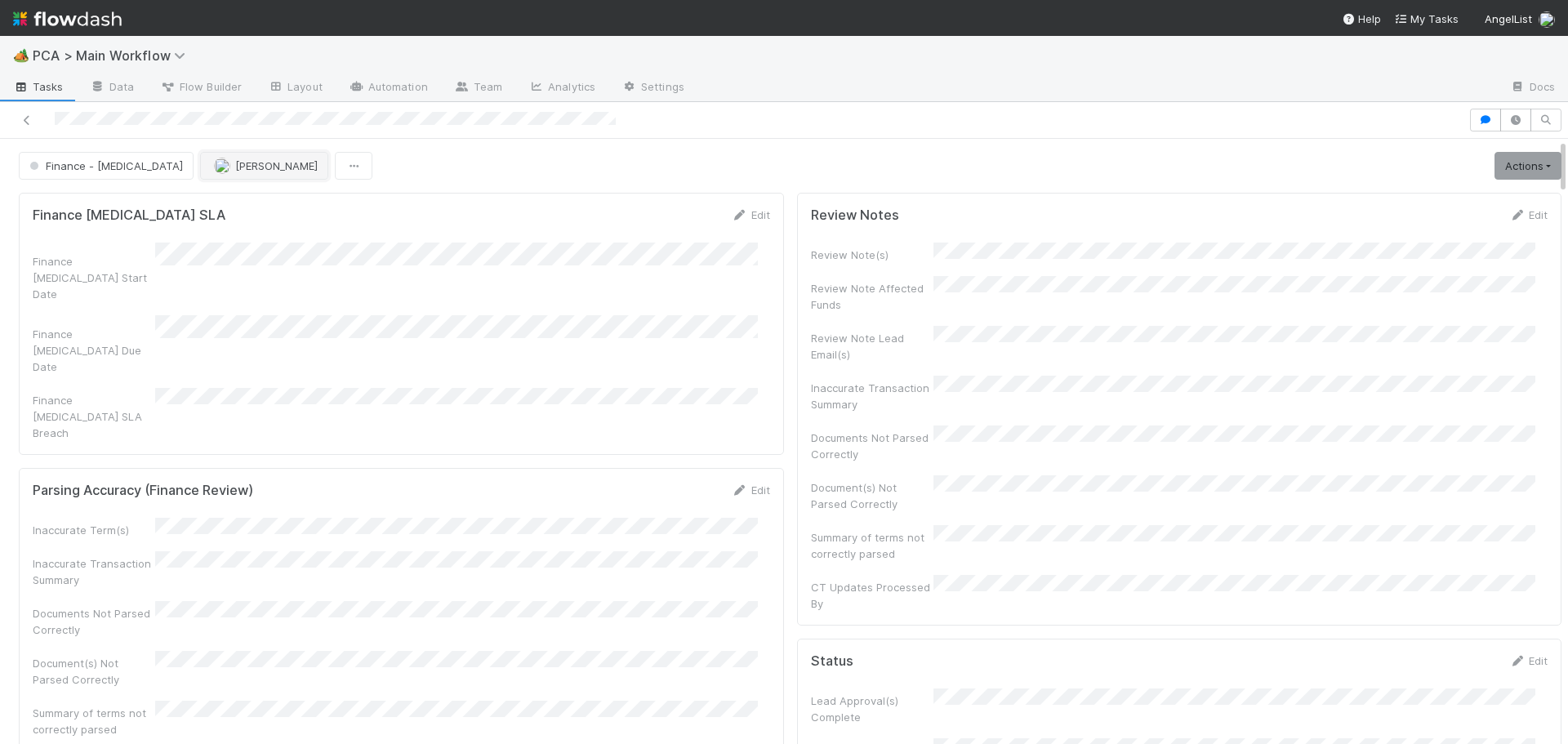
click at [200, 174] on button "Marlon" at bounding box center [264, 165] width 129 height 27
click at [66, 163] on span "Finance - ICU" at bounding box center [105, 166] width 157 height 13
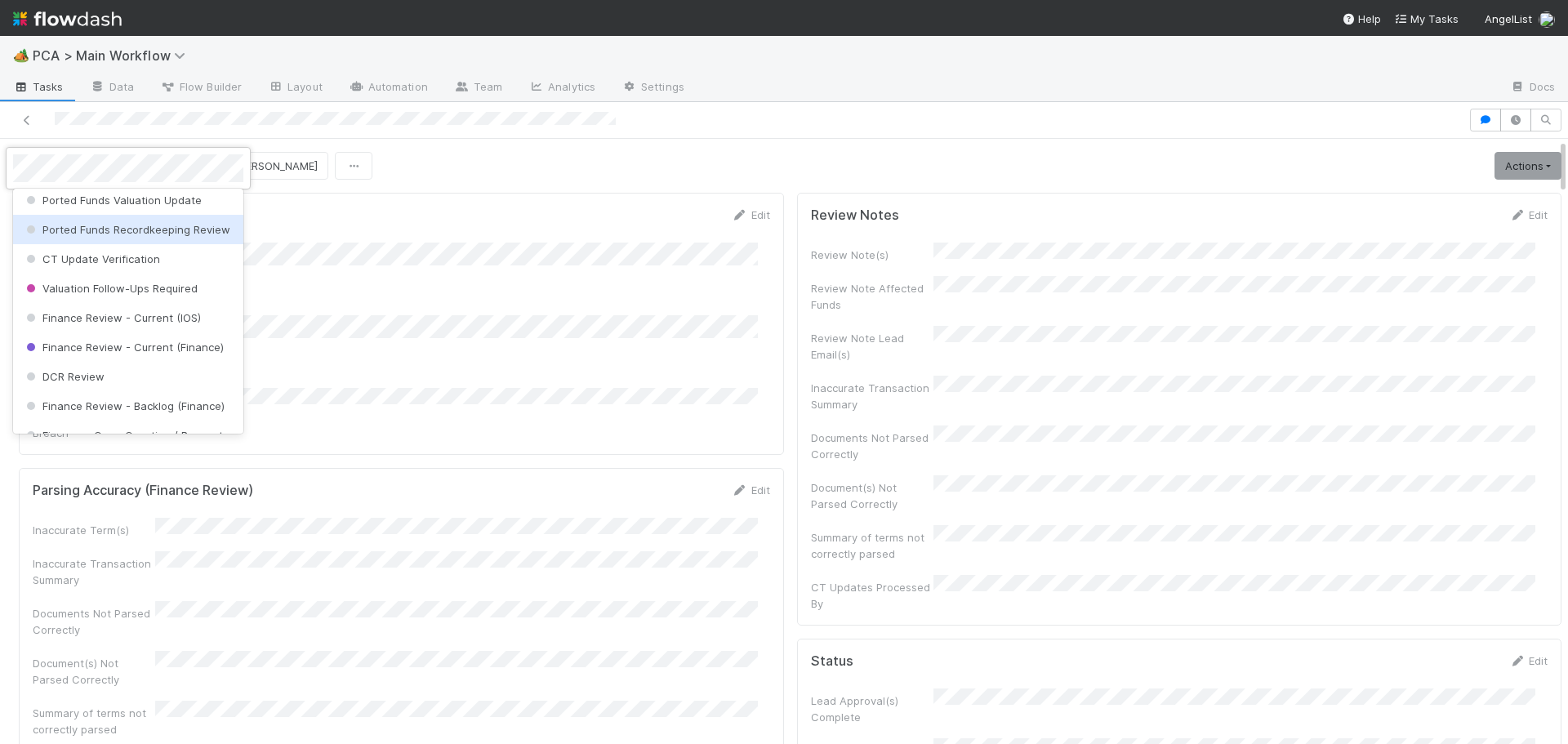
scroll to position [794, 0]
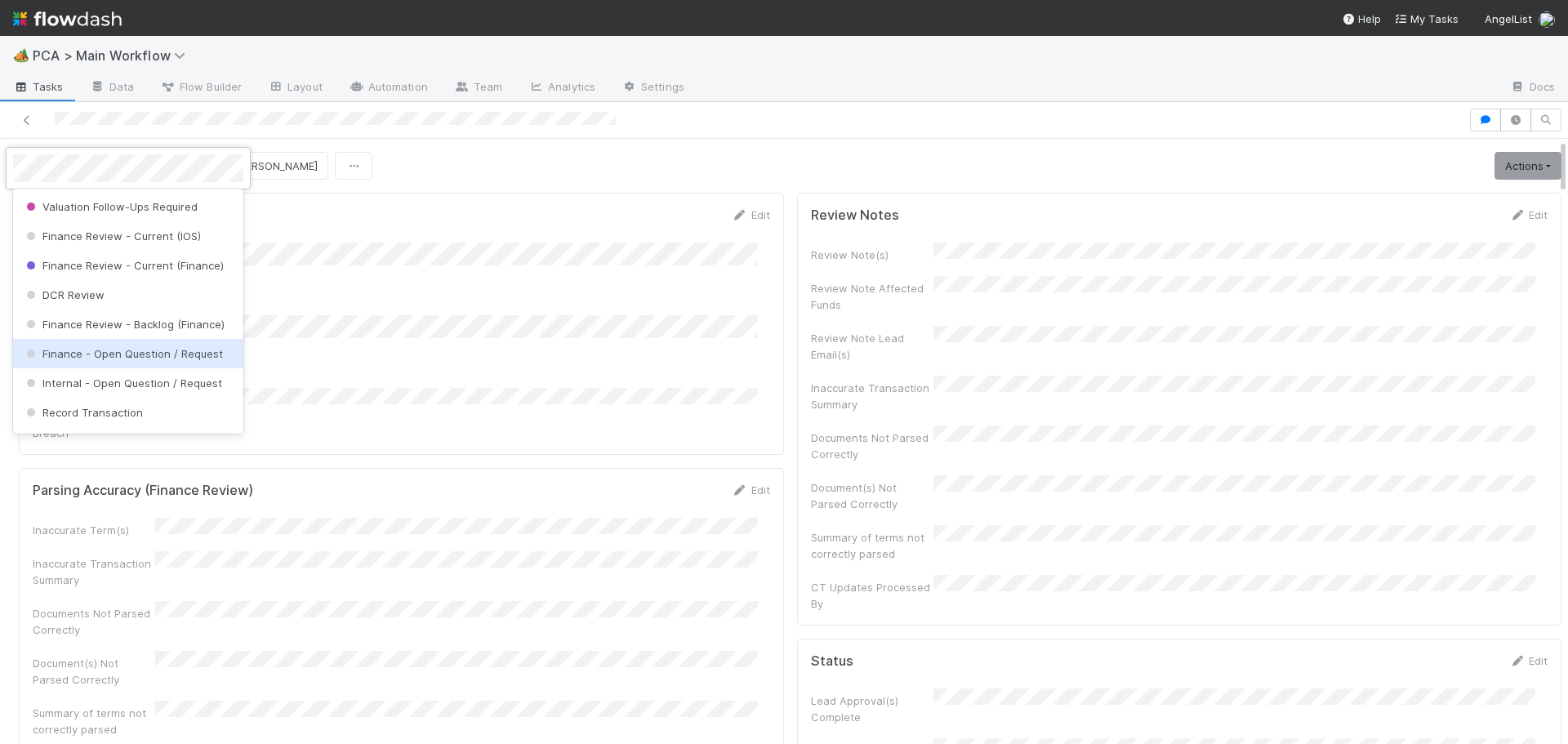
click at [139, 360] on span "Finance - Open Question / Request" at bounding box center [123, 353] width 200 height 13
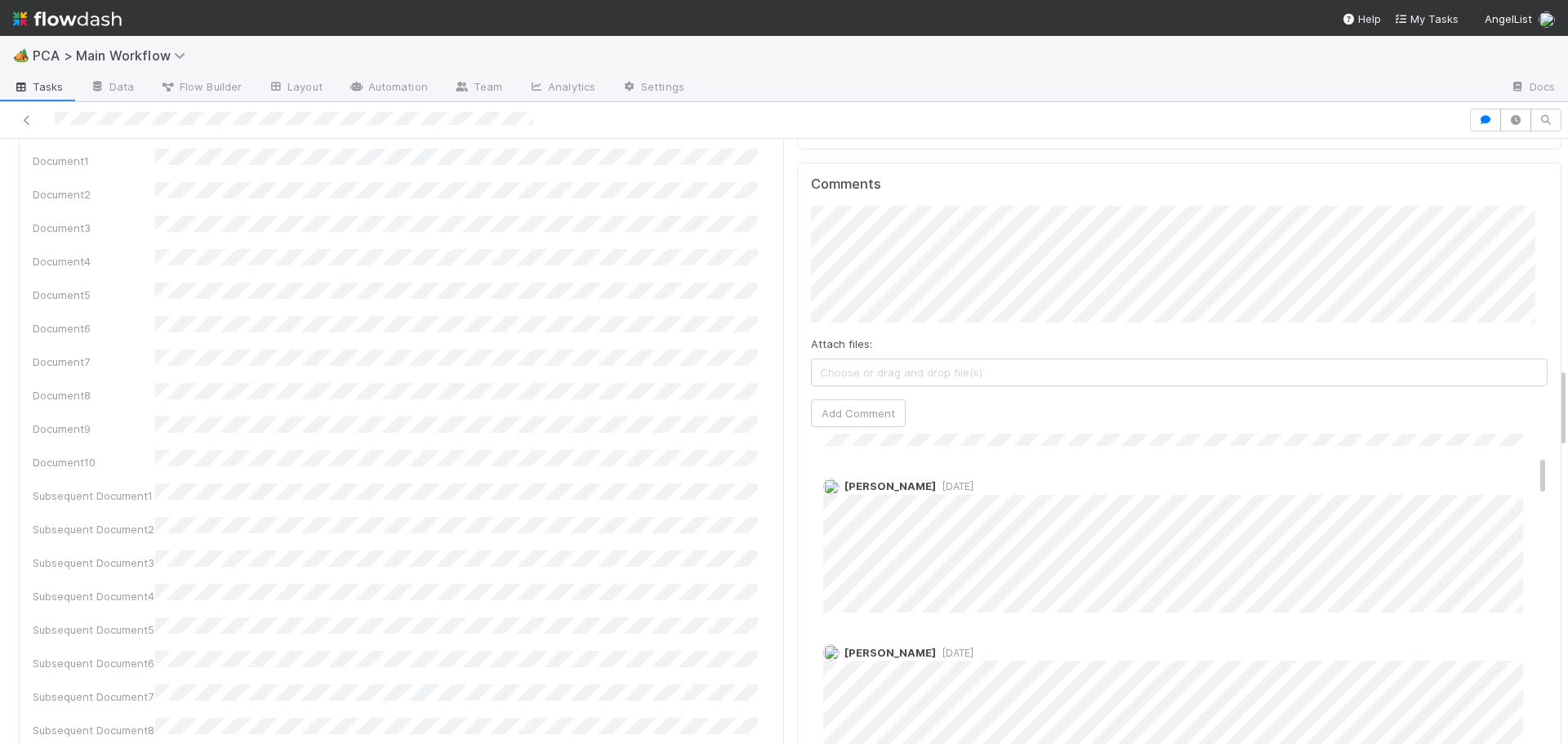
scroll to position [1627, 0]
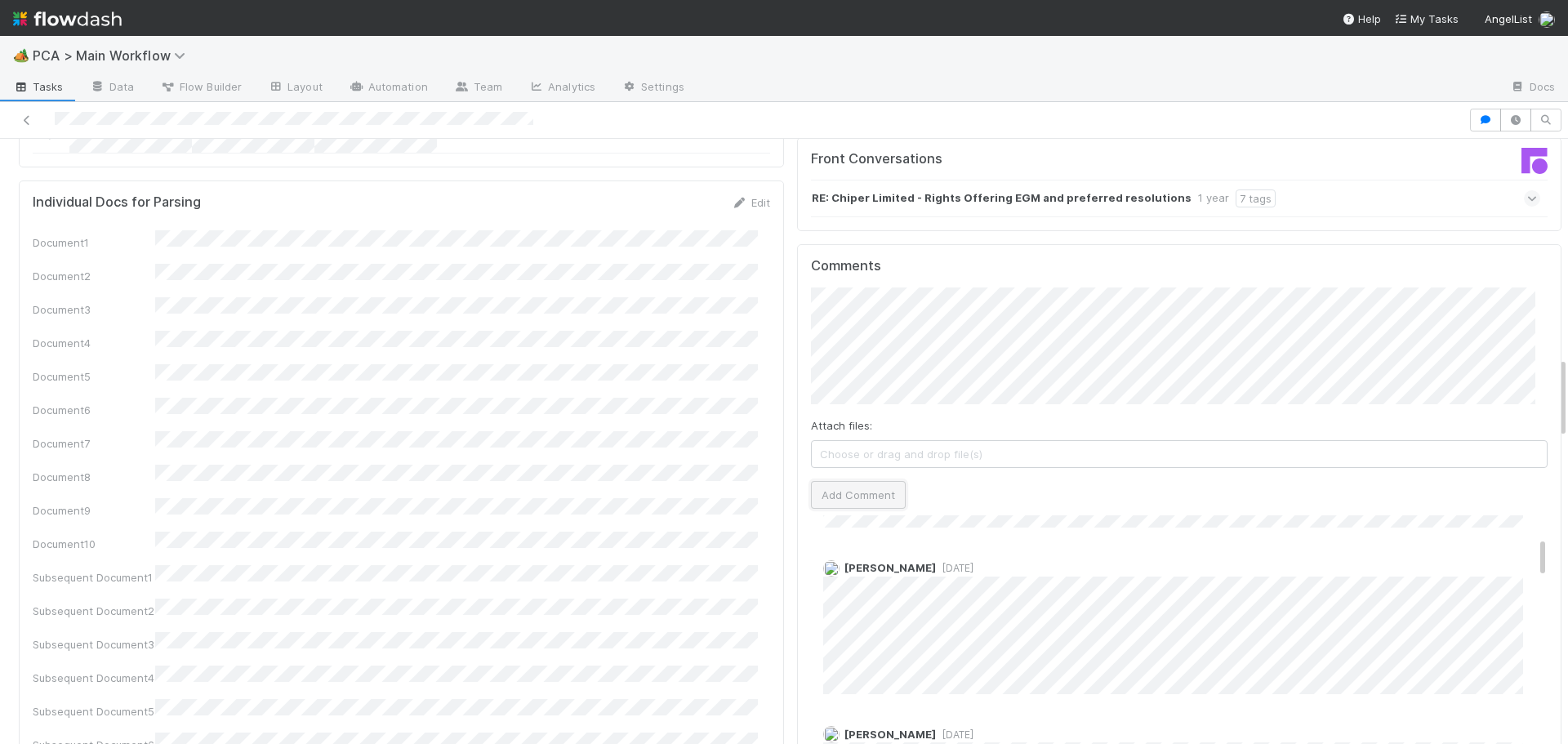
click at [816, 481] on button "Add Comment" at bounding box center [859, 494] width 95 height 27
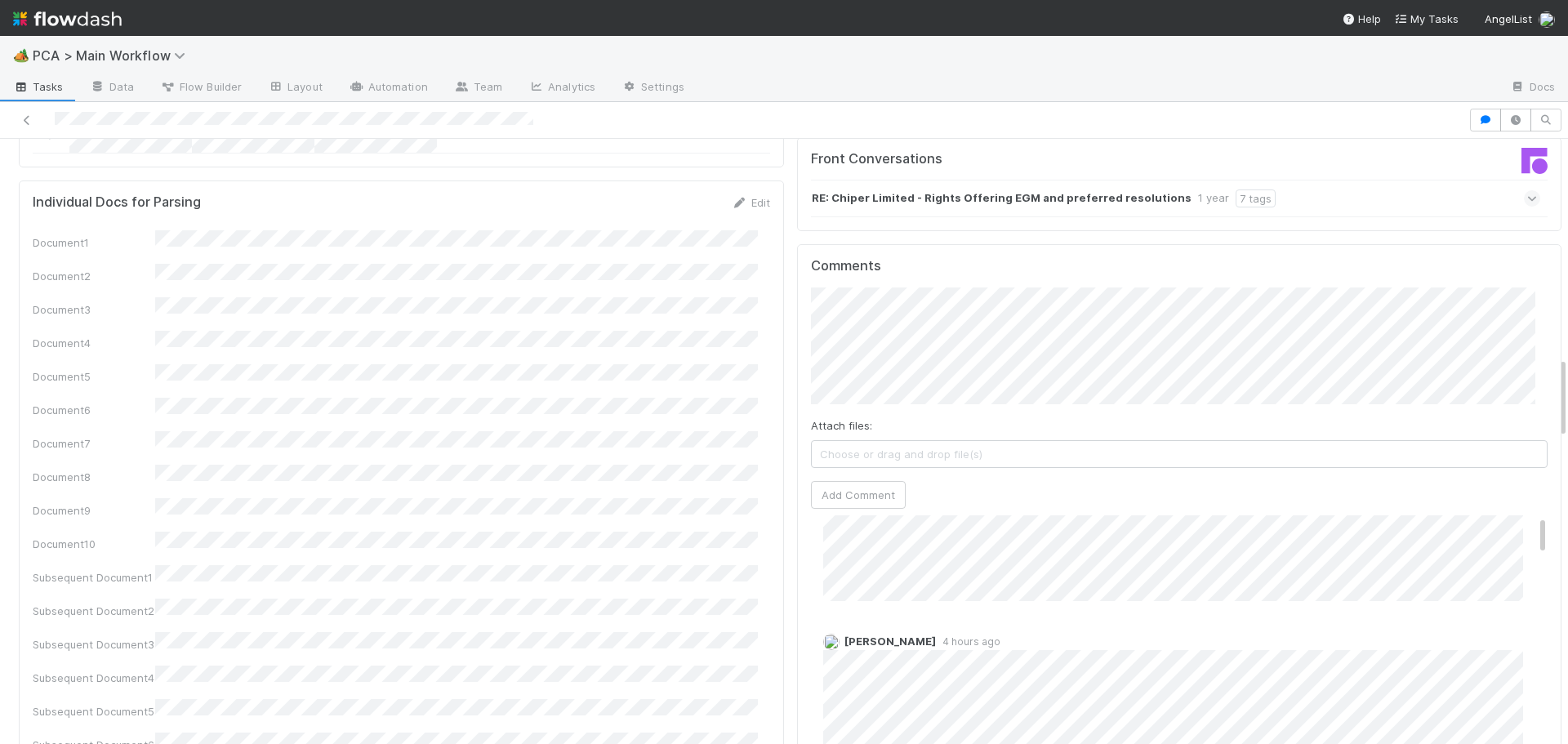
scroll to position [0, 0]
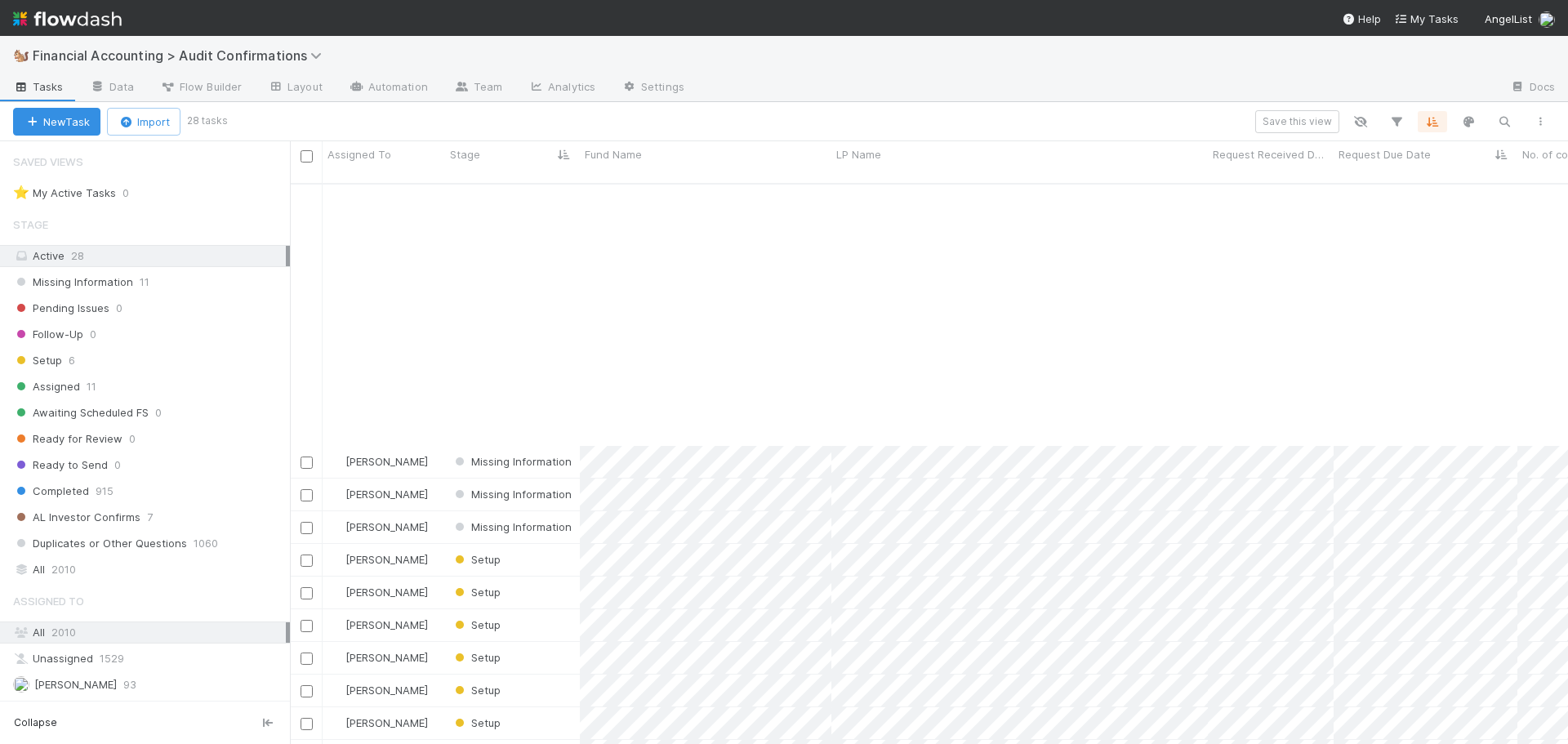
scroll to position [562, 1266]
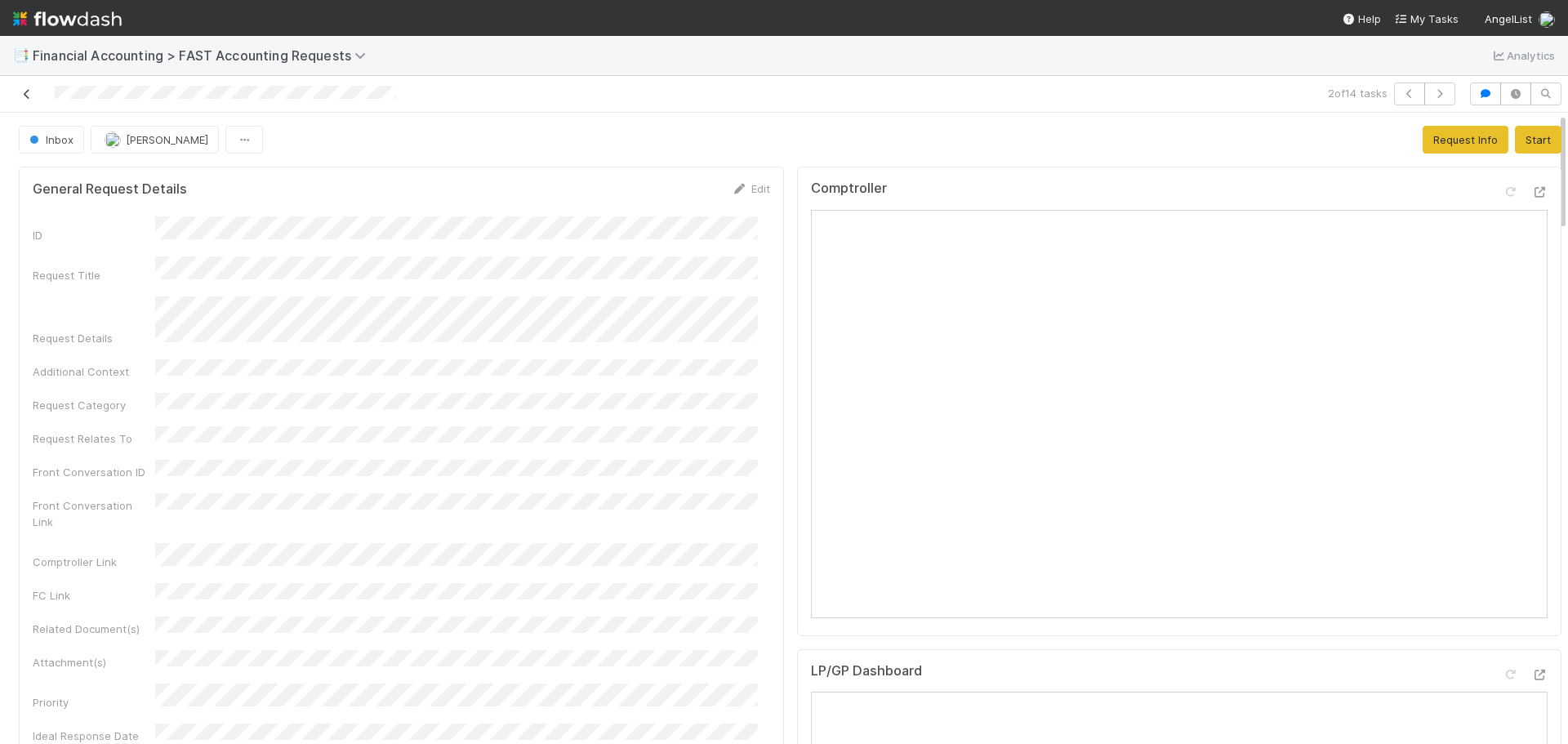
click at [27, 91] on icon at bounding box center [27, 94] width 17 height 11
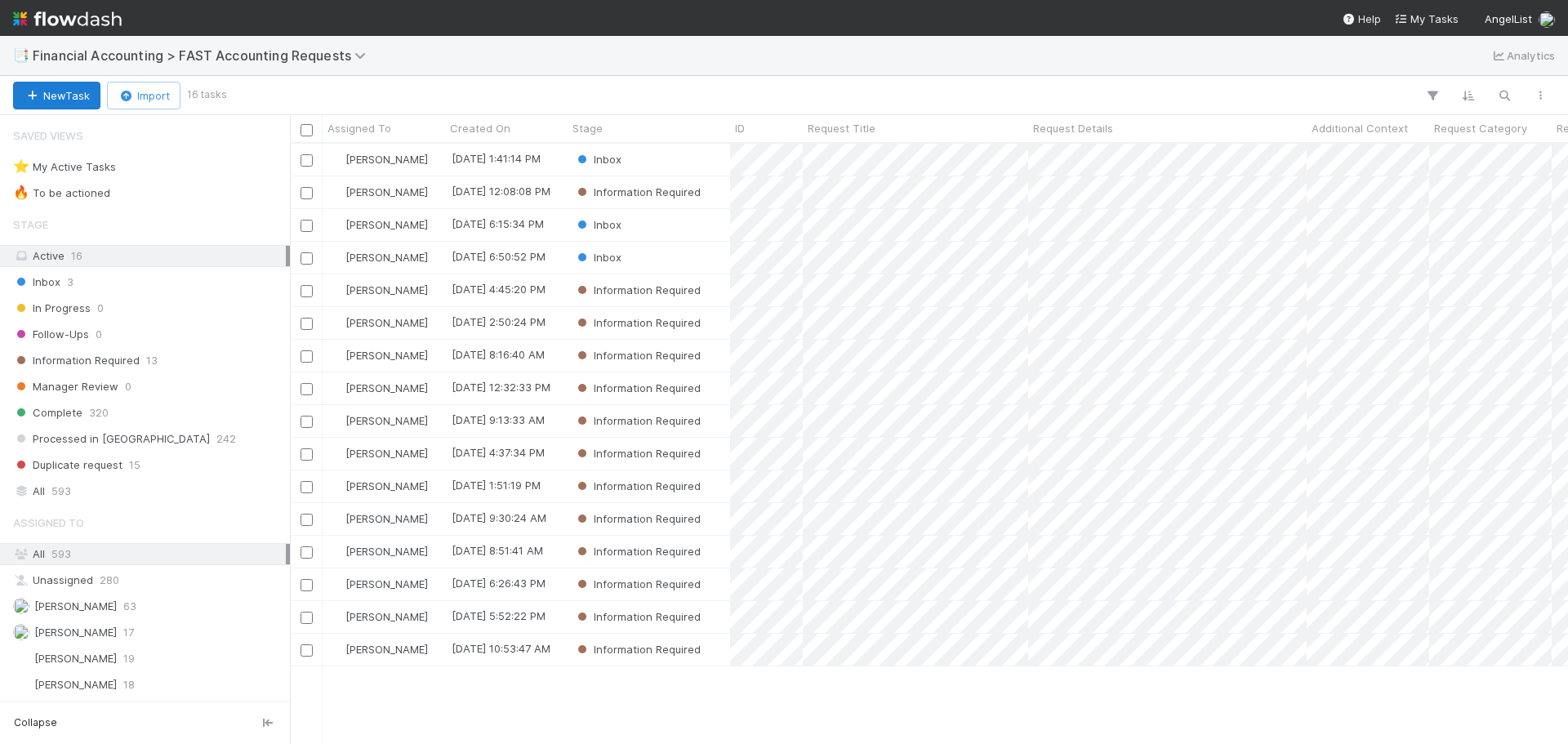
scroll to position [588, 1266]
click at [1497, 93] on icon "button" at bounding box center [1505, 95] width 17 height 15
type input "chiper"
click at [105, 487] on div "All 593" at bounding box center [149, 491] width 273 height 21
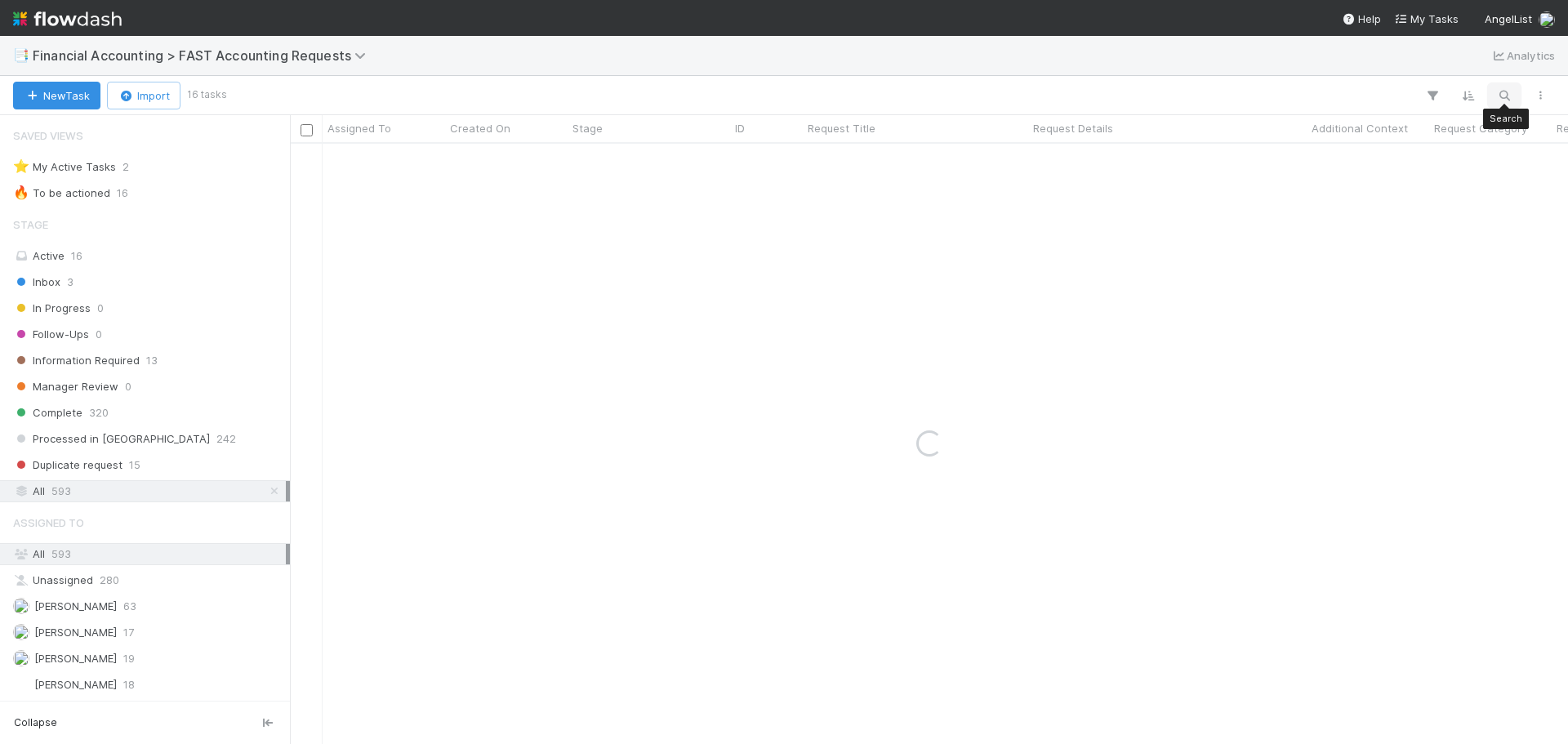
click at [1503, 97] on icon "button" at bounding box center [1505, 95] width 17 height 15
type input "chiper"
click at [1507, 65] on icon "button" at bounding box center [1511, 69] width 17 height 10
click at [91, 258] on div "Active 16" at bounding box center [149, 255] width 273 height 21
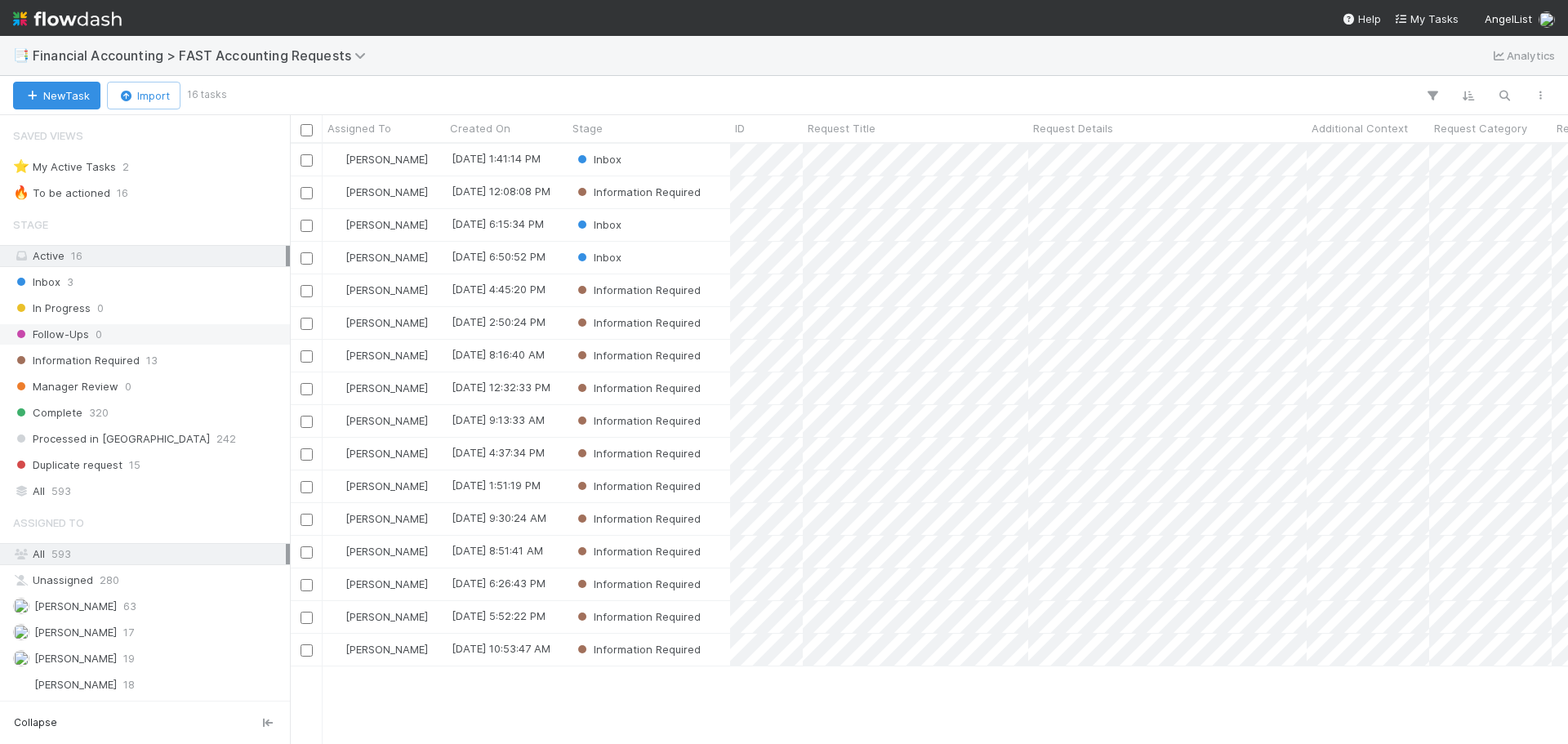
scroll to position [588, 1266]
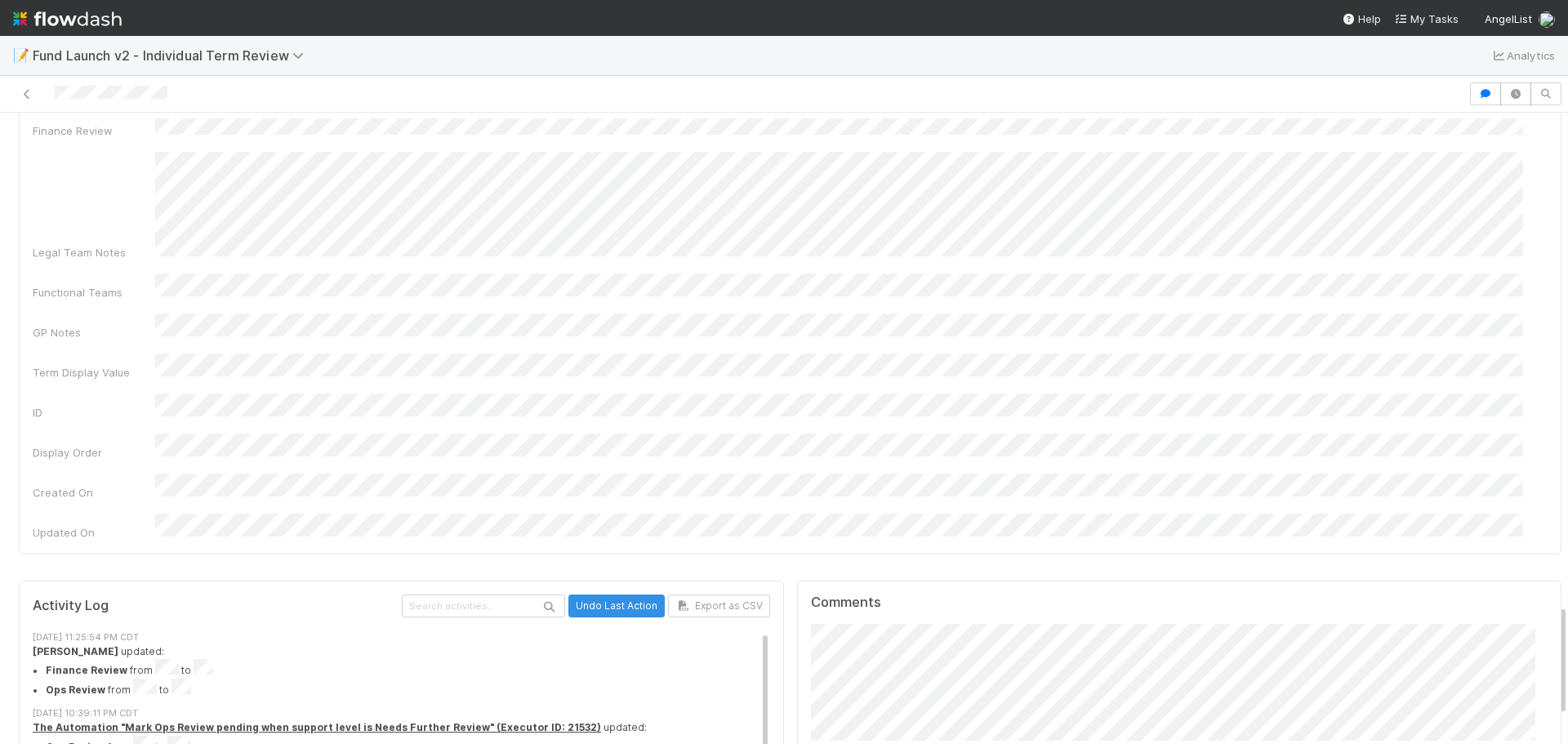
scroll to position [2781, 0]
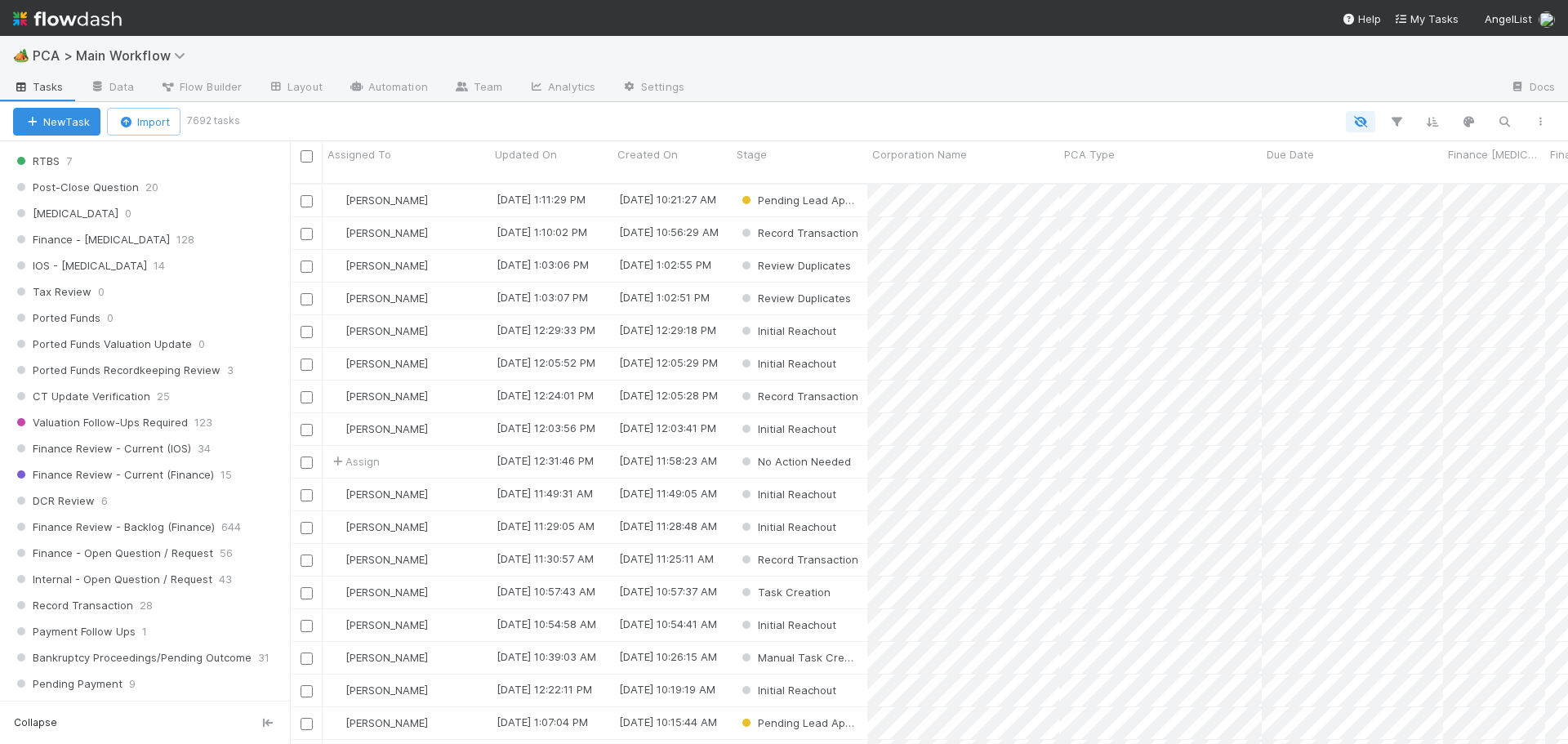
scroll to position [1062, 0]
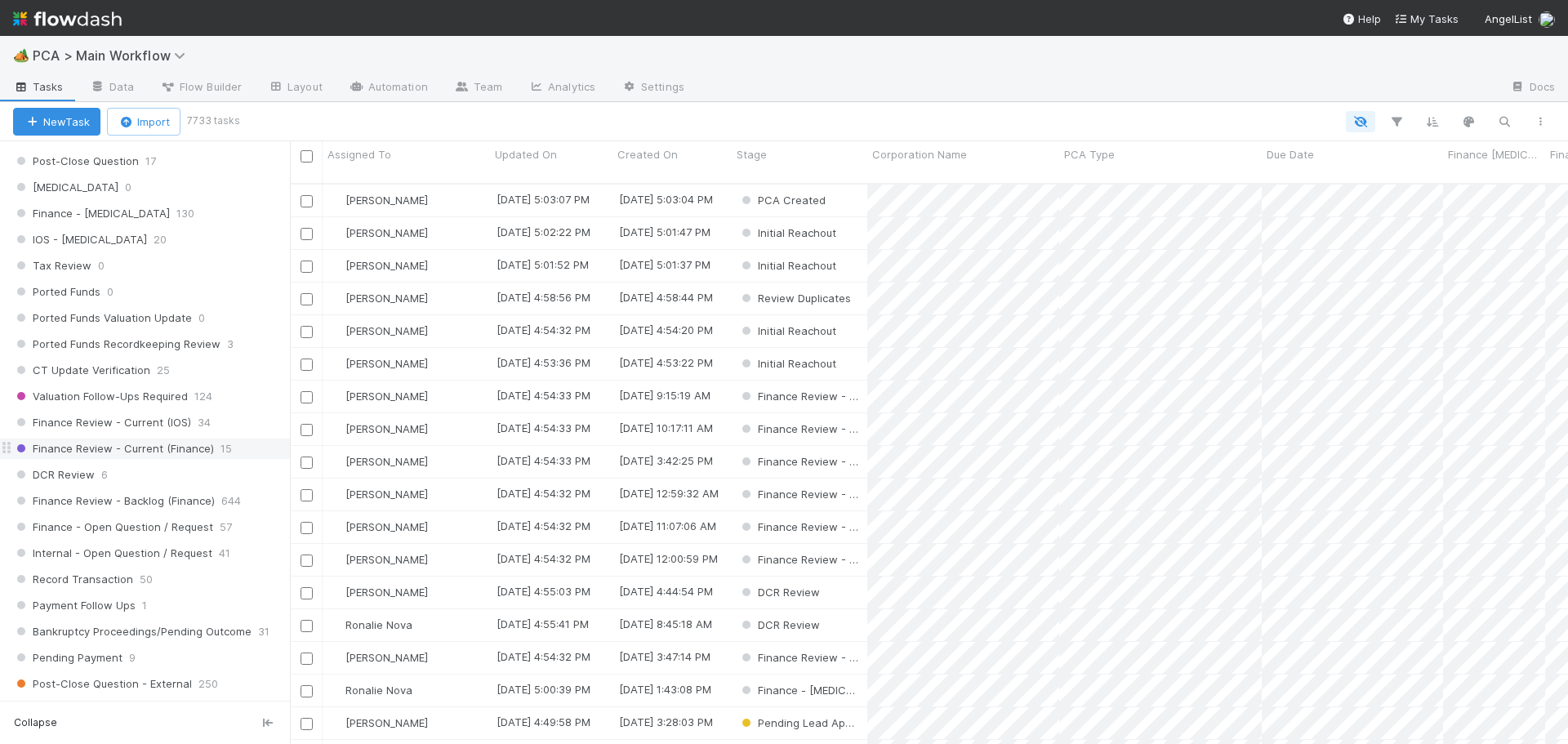
click at [153, 442] on span "Finance Review - Current (Finance)" at bounding box center [114, 449] width 201 height 21
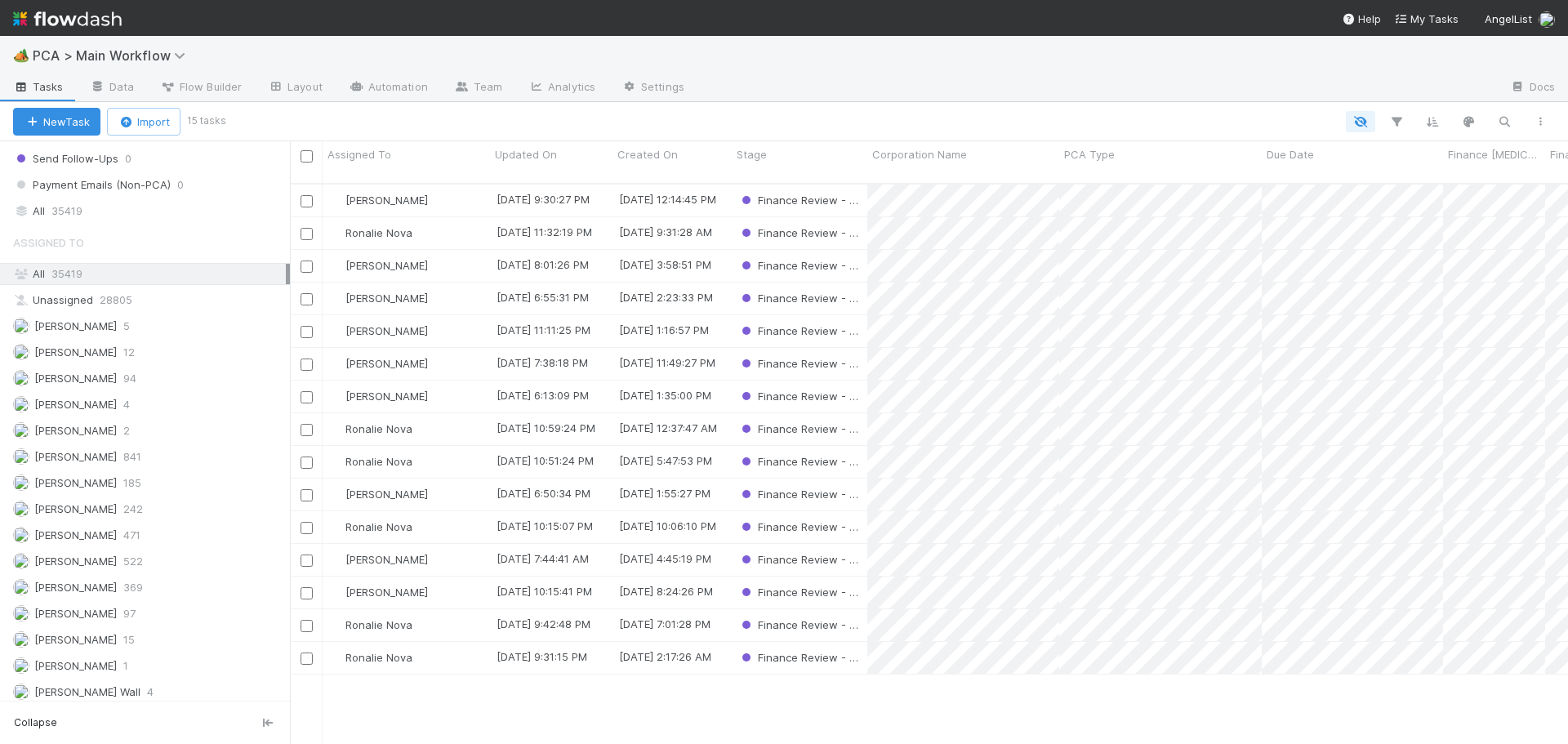
scroll to position [1878, 0]
click at [166, 469] on div "Don Walker 185" at bounding box center [149, 479] width 273 height 21
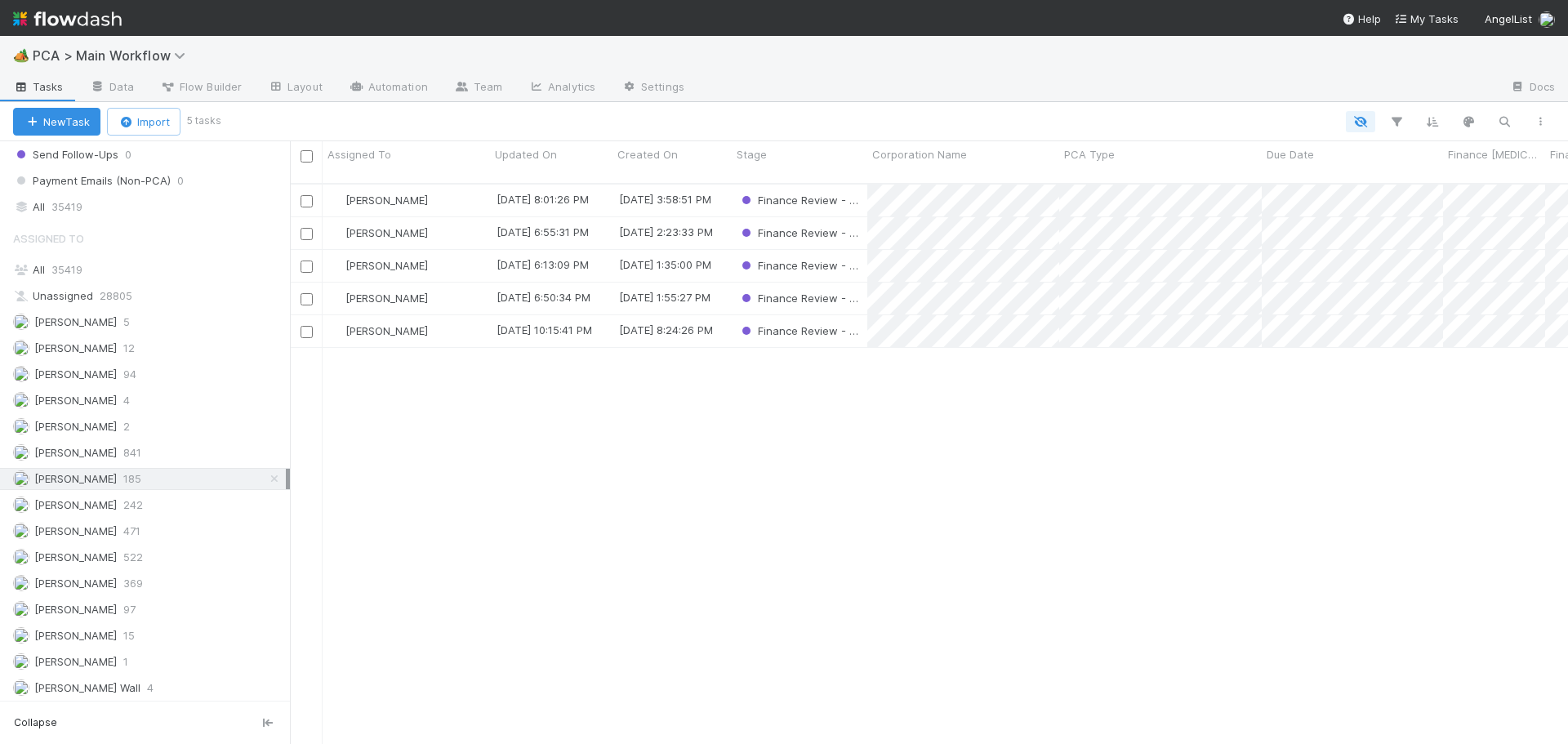
scroll to position [562, 1266]
click at [385, 324] on span "[PERSON_NAME]" at bounding box center [386, 331] width 82 height 13
click at [420, 185] on div "[PERSON_NAME]" at bounding box center [407, 201] width 168 height 32
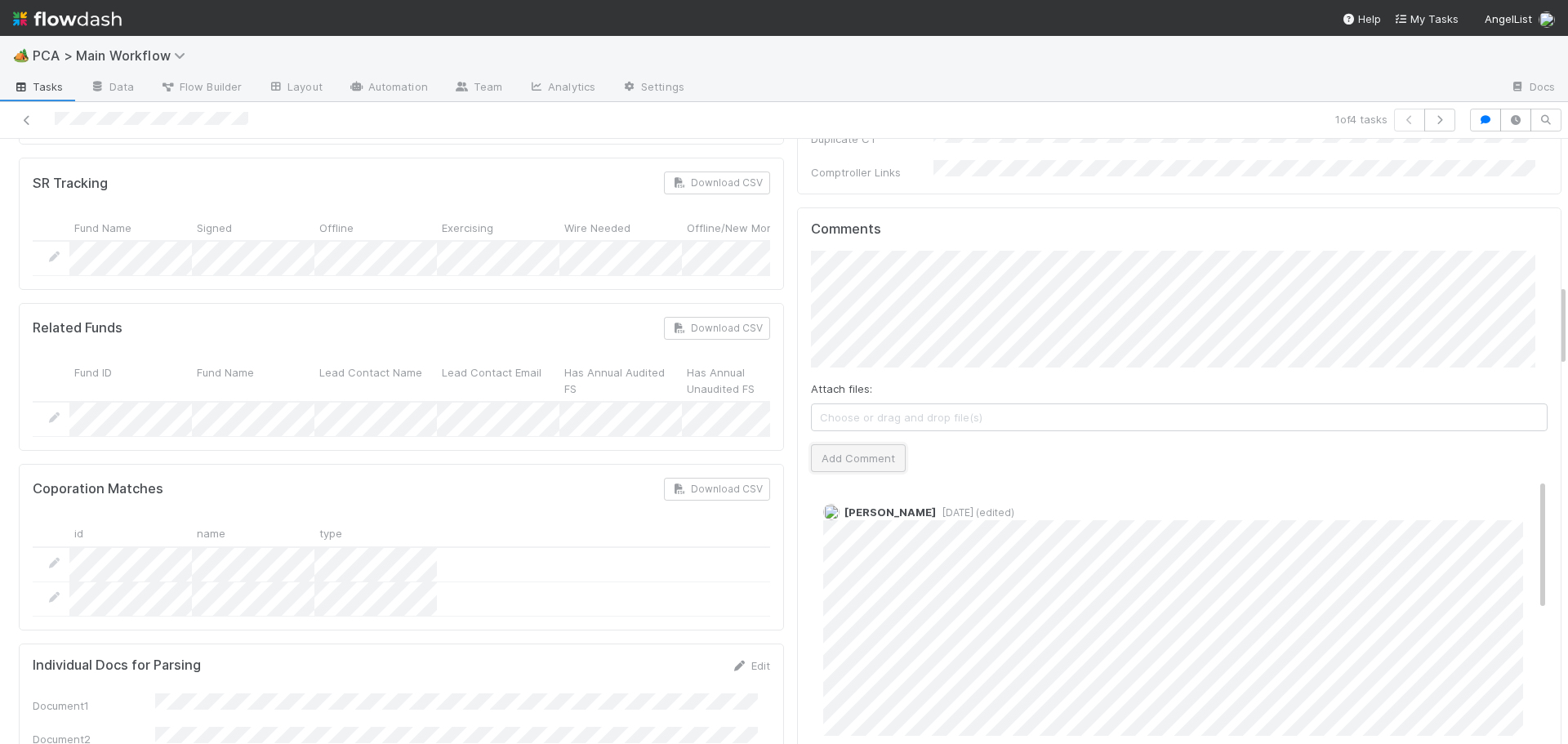
click at [811, 445] on button "Add Comment" at bounding box center [859, 458] width 95 height 27
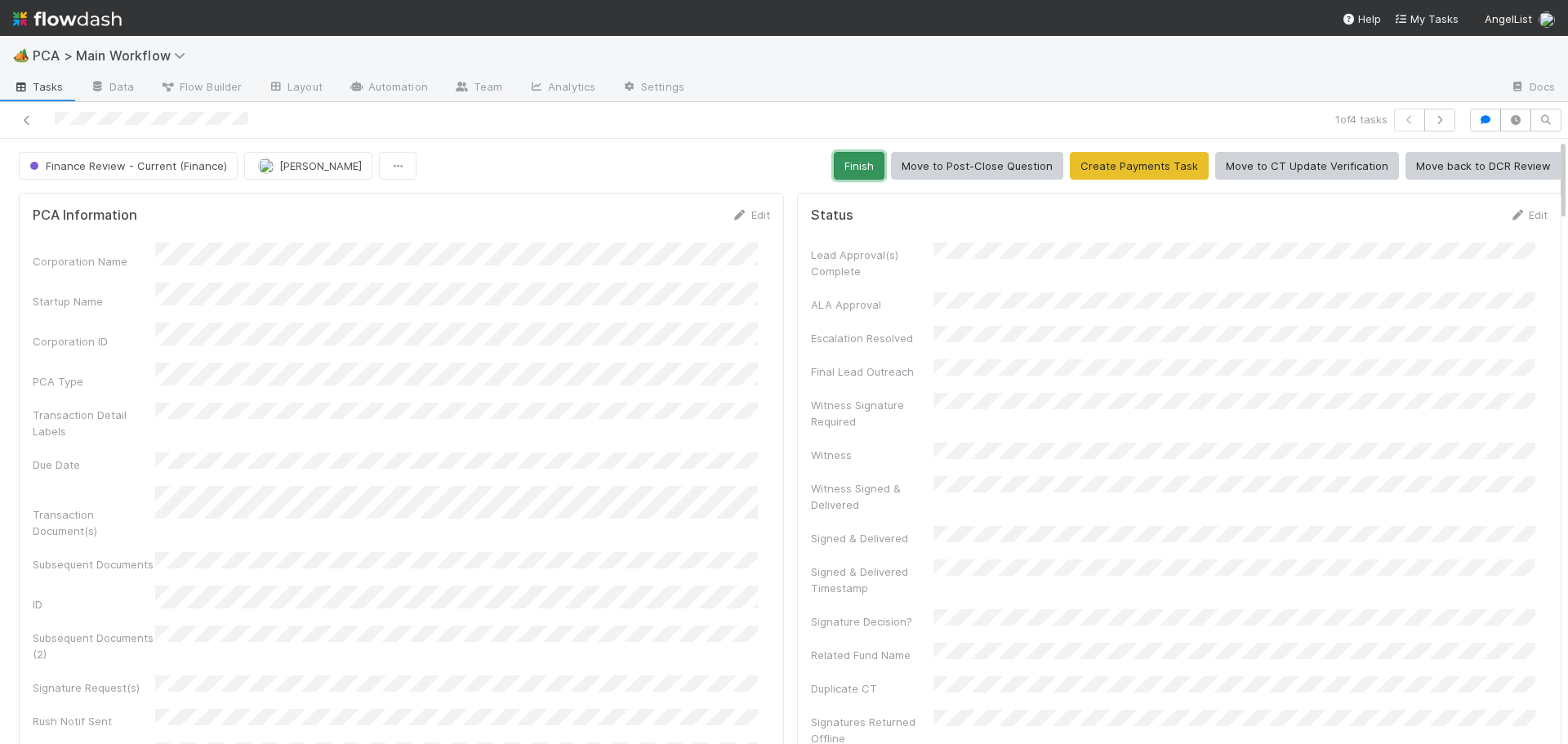
click at [834, 163] on button "Finish" at bounding box center [859, 165] width 51 height 27
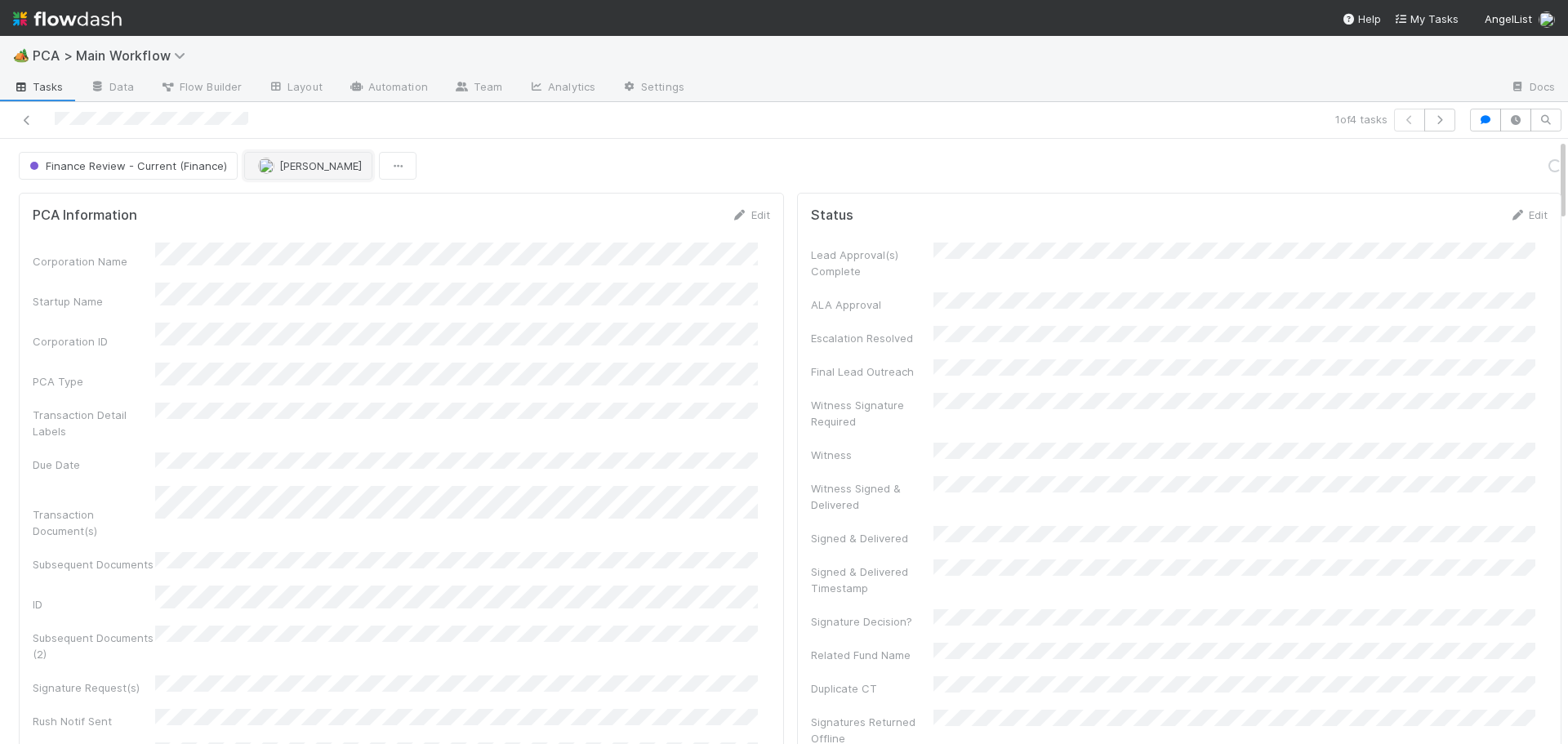
click at [310, 160] on span "[PERSON_NAME]" at bounding box center [320, 166] width 82 height 13
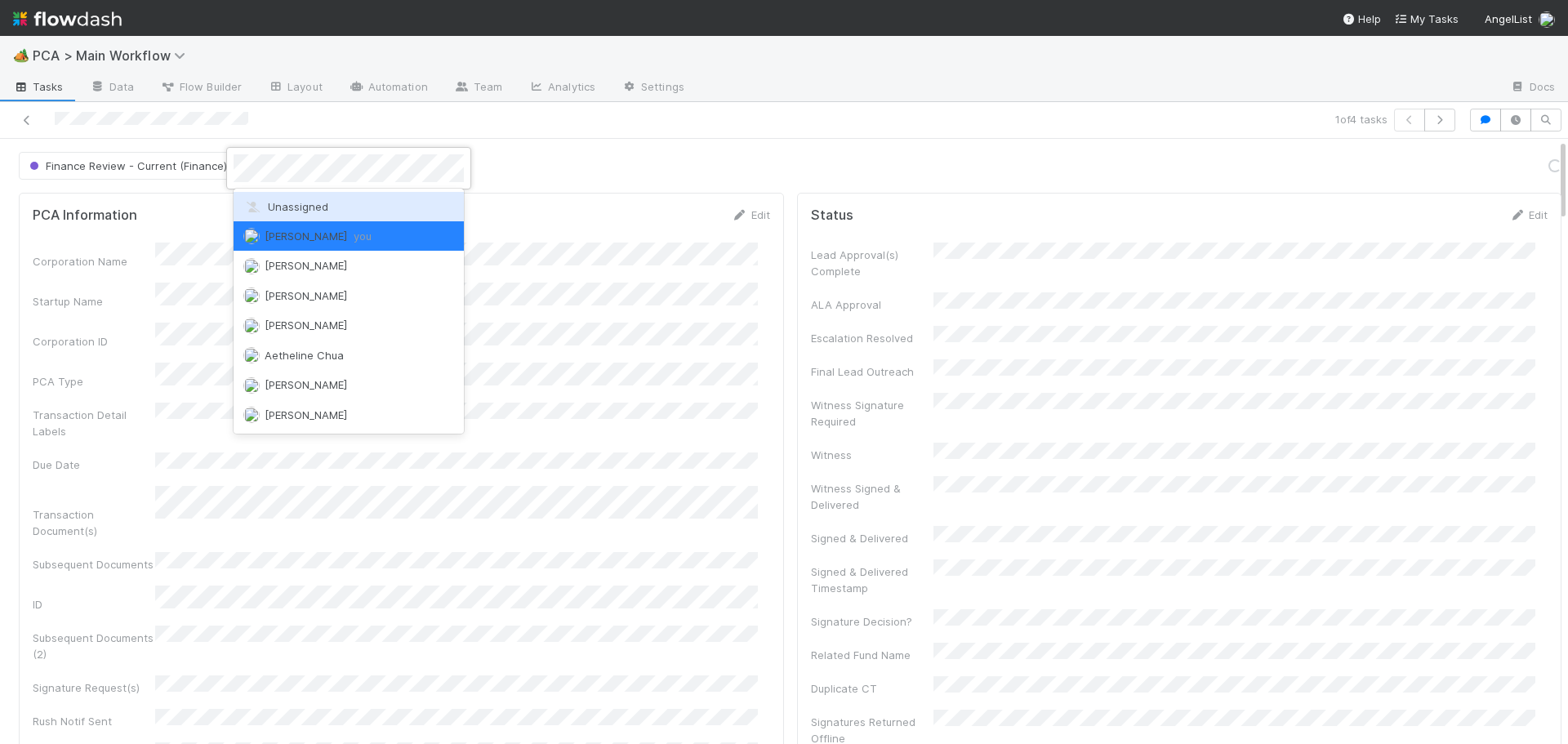
click at [302, 204] on span "Unassigned" at bounding box center [285, 207] width 85 height 13
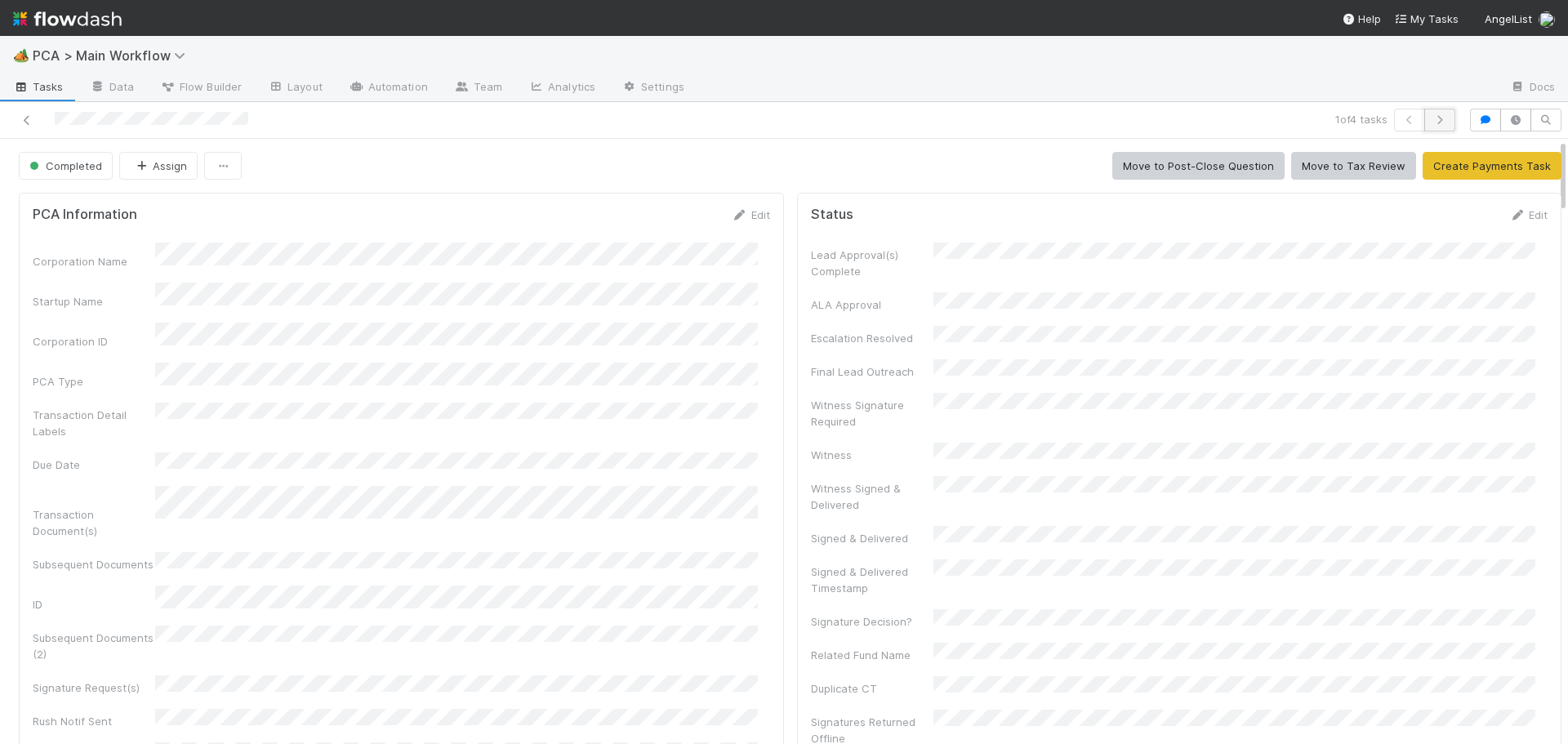
click at [1432, 119] on icon "button" at bounding box center [1440, 120] width 17 height 10
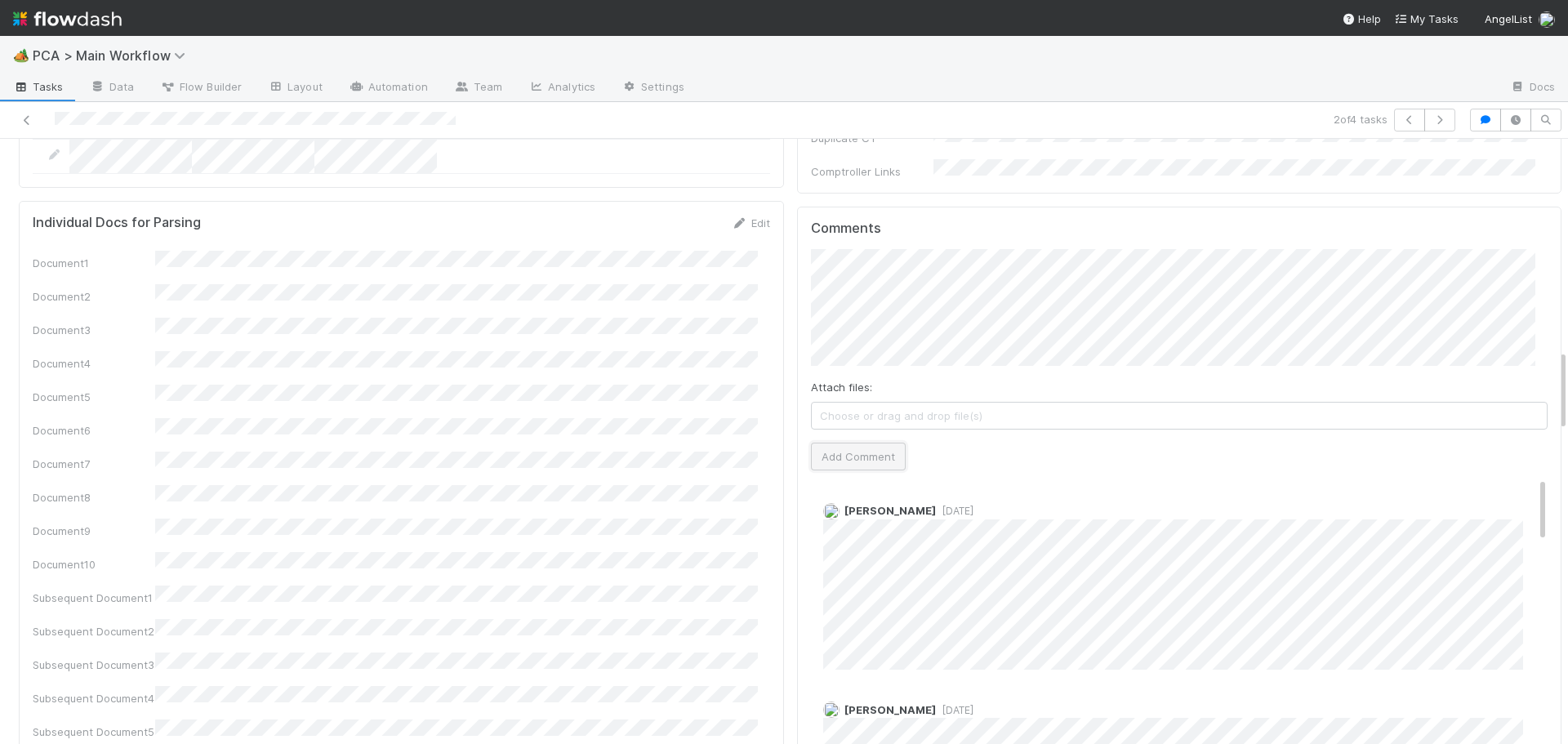
click at [871, 443] on button "Add Comment" at bounding box center [859, 456] width 95 height 27
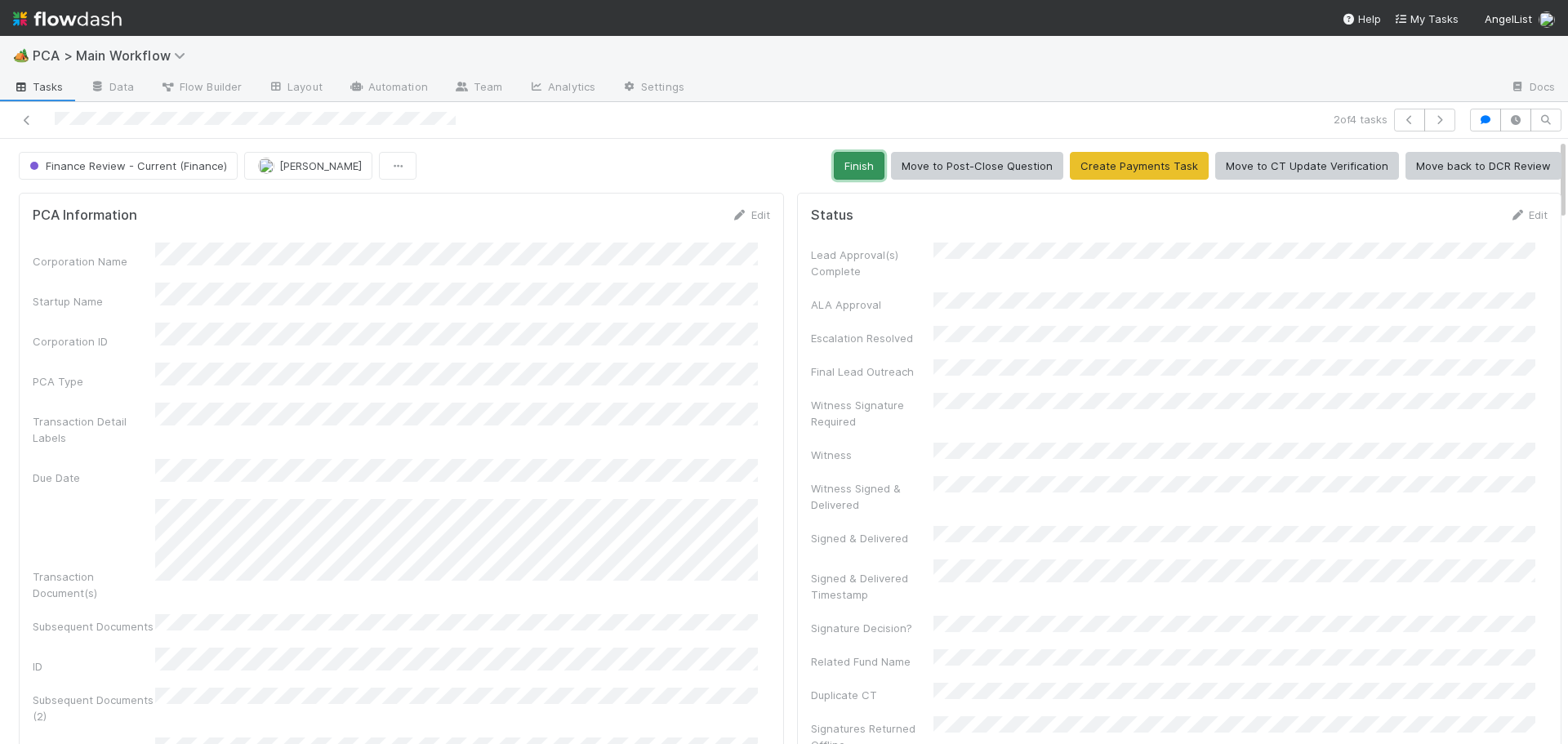
click at [855, 152] on button "Finish" at bounding box center [859, 165] width 51 height 27
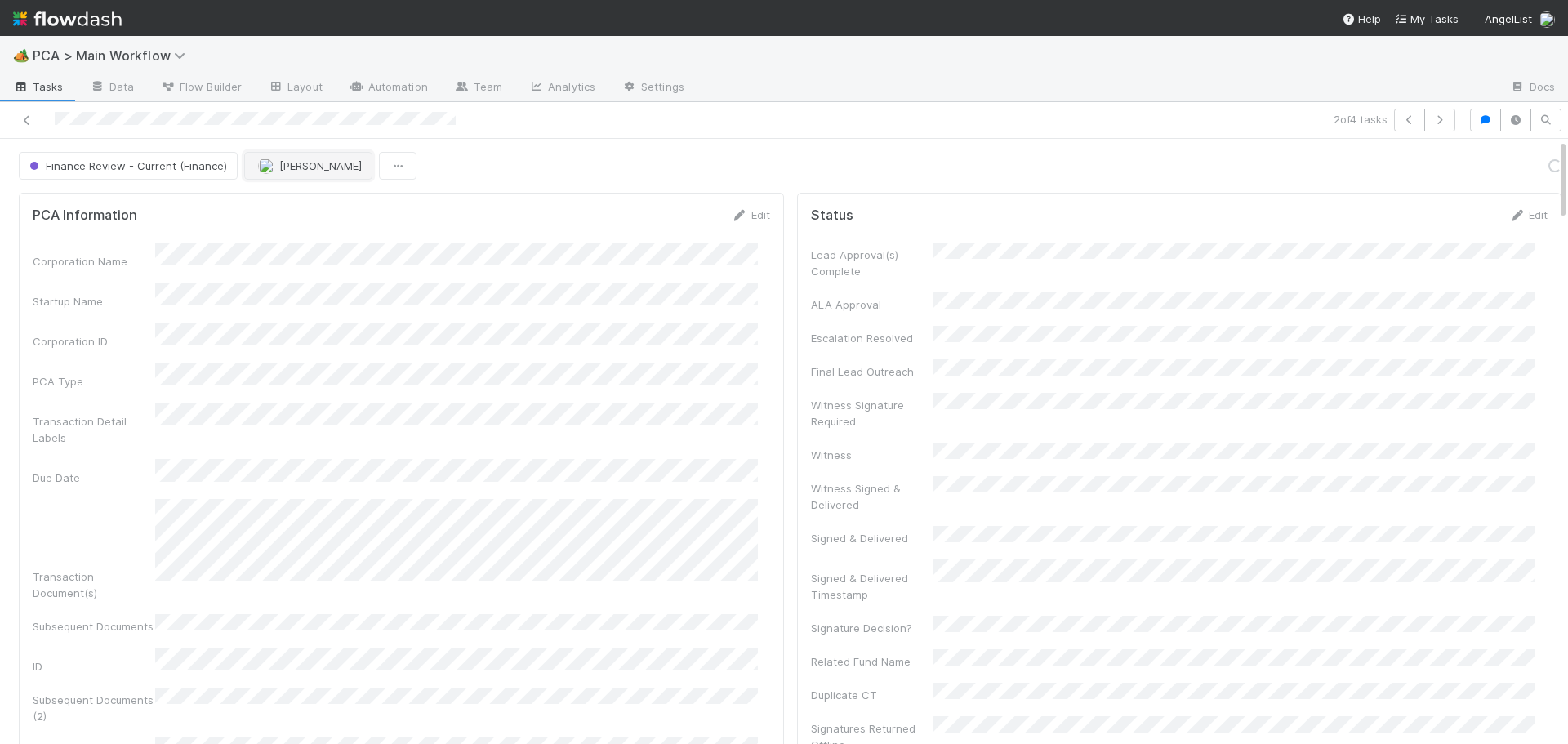
click at [289, 160] on span "[PERSON_NAME]" at bounding box center [320, 166] width 82 height 13
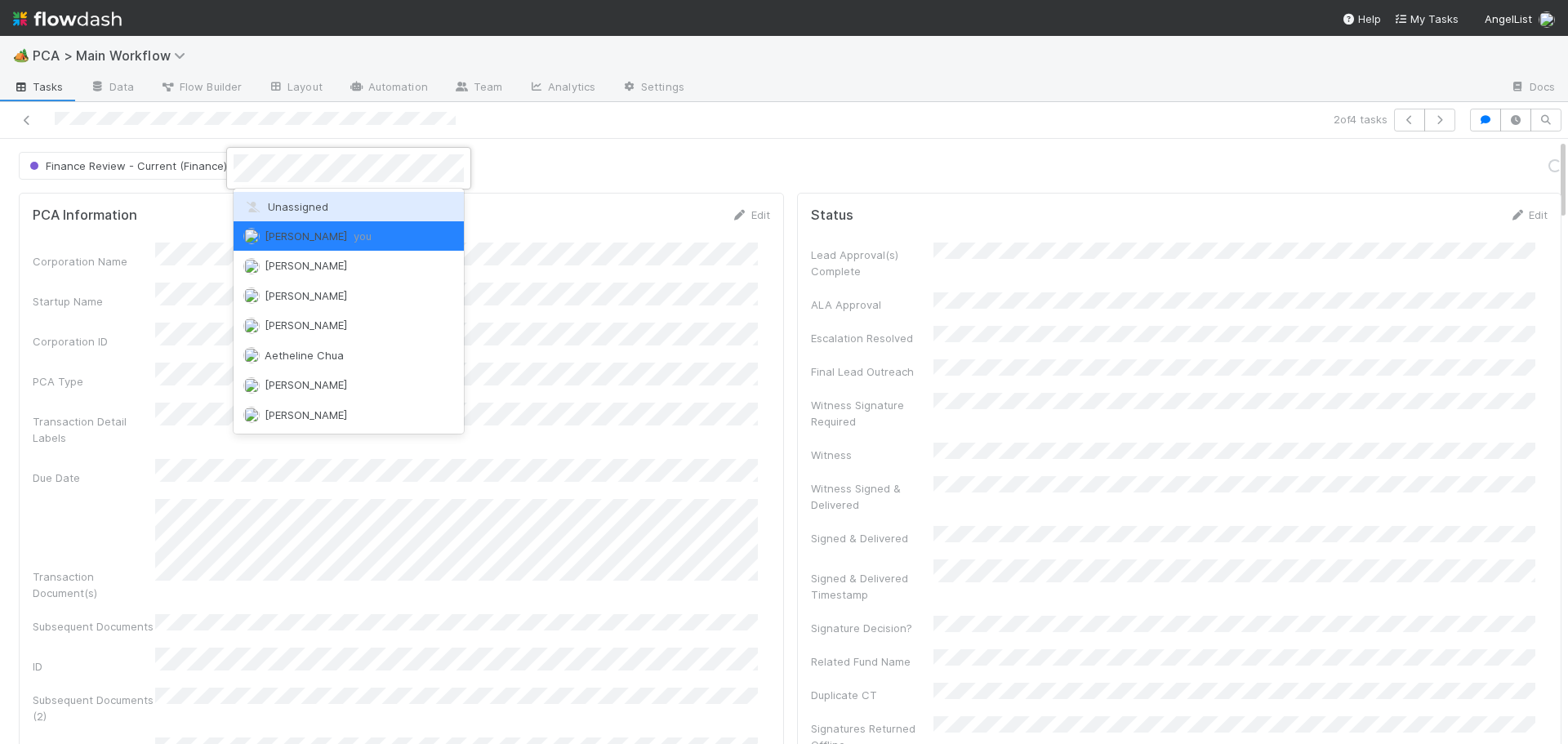
click at [302, 212] on span "Unassigned" at bounding box center [285, 207] width 85 height 13
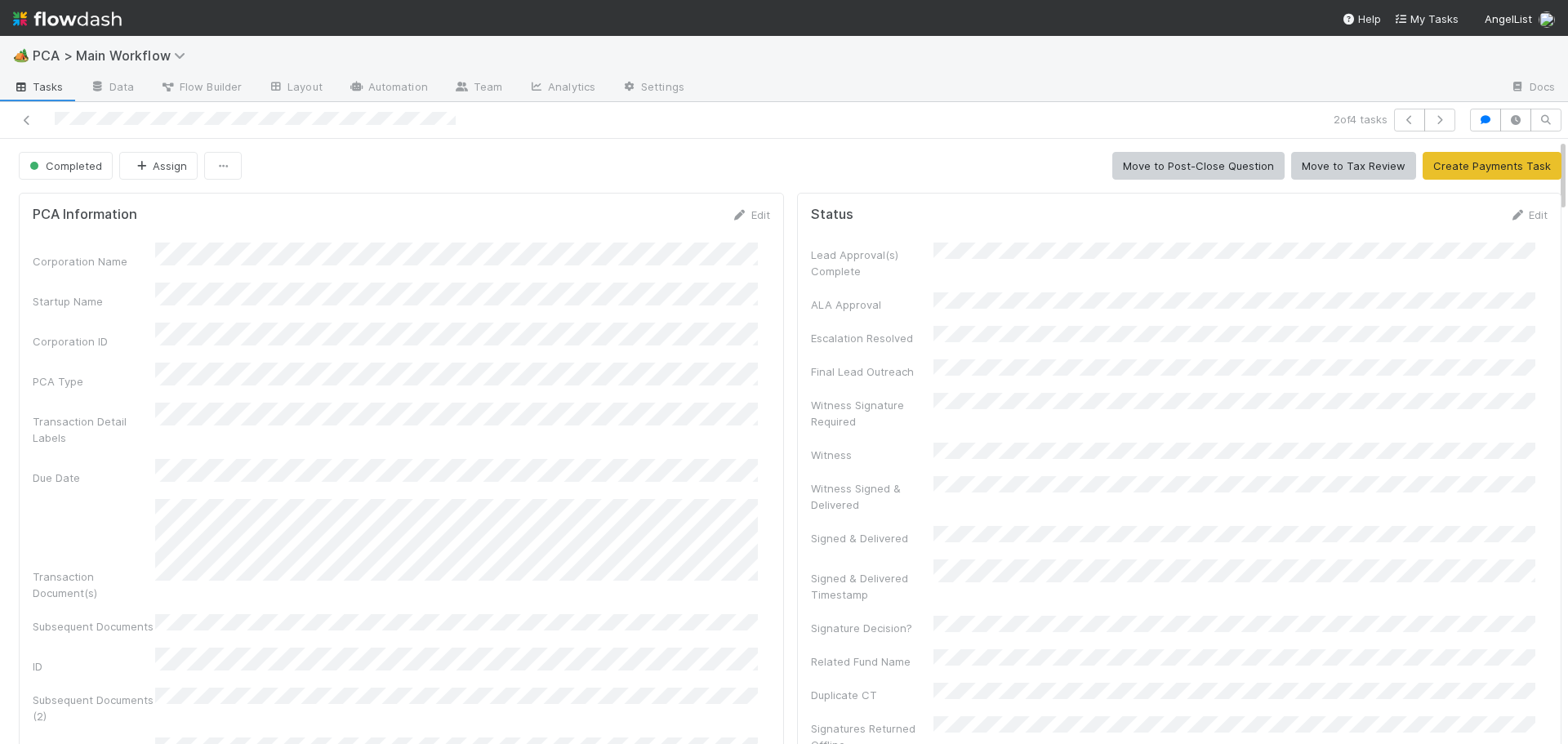
click at [771, 343] on div "PCA Information Edit Corporation Name Startup Name Corporation ID PCA Type Tran…" at bounding box center [402, 613] width 766 height 842
click at [1432, 119] on icon "button" at bounding box center [1440, 120] width 17 height 10
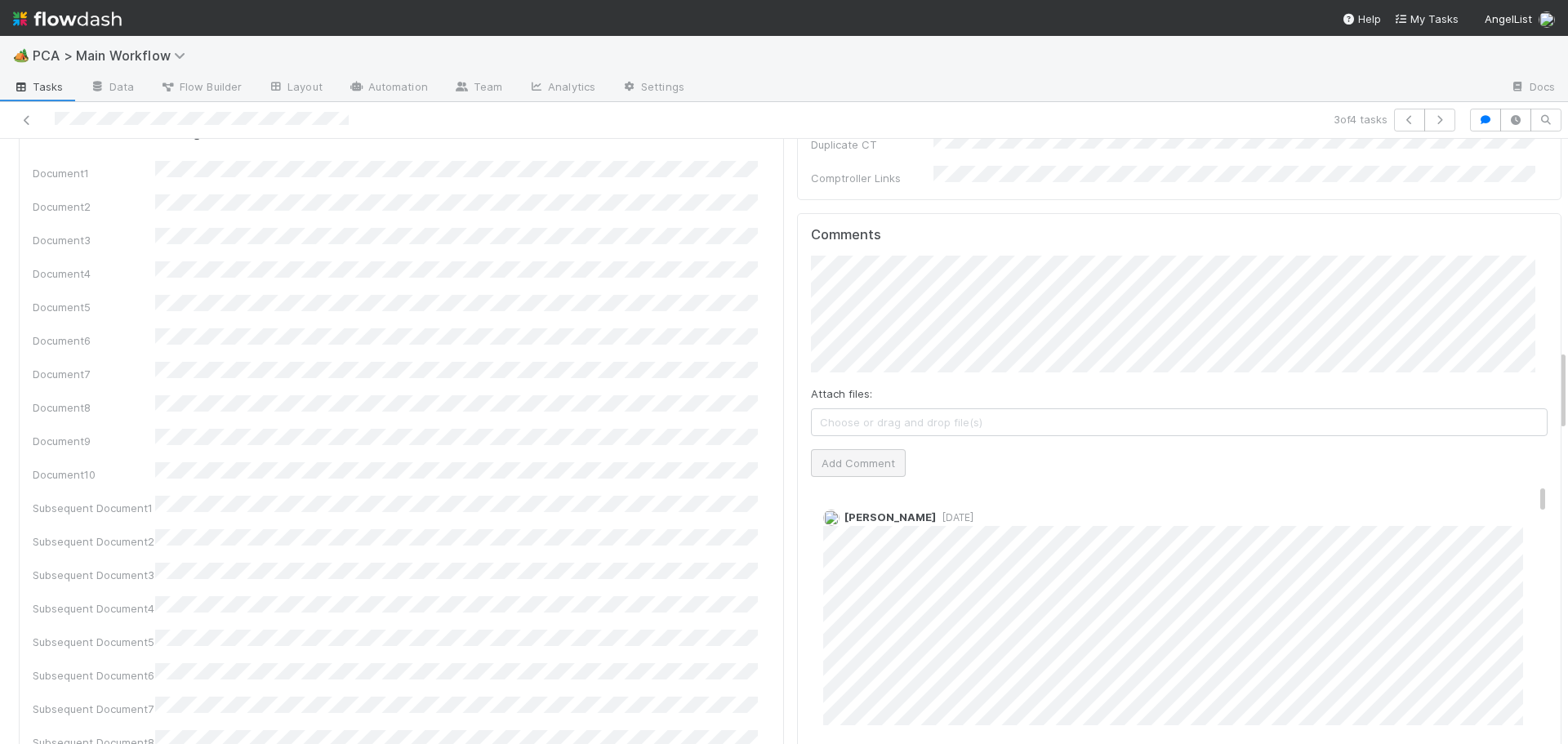
drag, startPoint x: 794, startPoint y: 360, endPoint x: 826, endPoint y: 363, distance: 32.1
click at [814, 361] on div "Comments Attach files: Choose or drag and drop file(s) Add Comment Marvey Fuent…" at bounding box center [1180, 518] width 766 height 611
click at [828, 450] on button "Add Comment" at bounding box center [859, 463] width 95 height 27
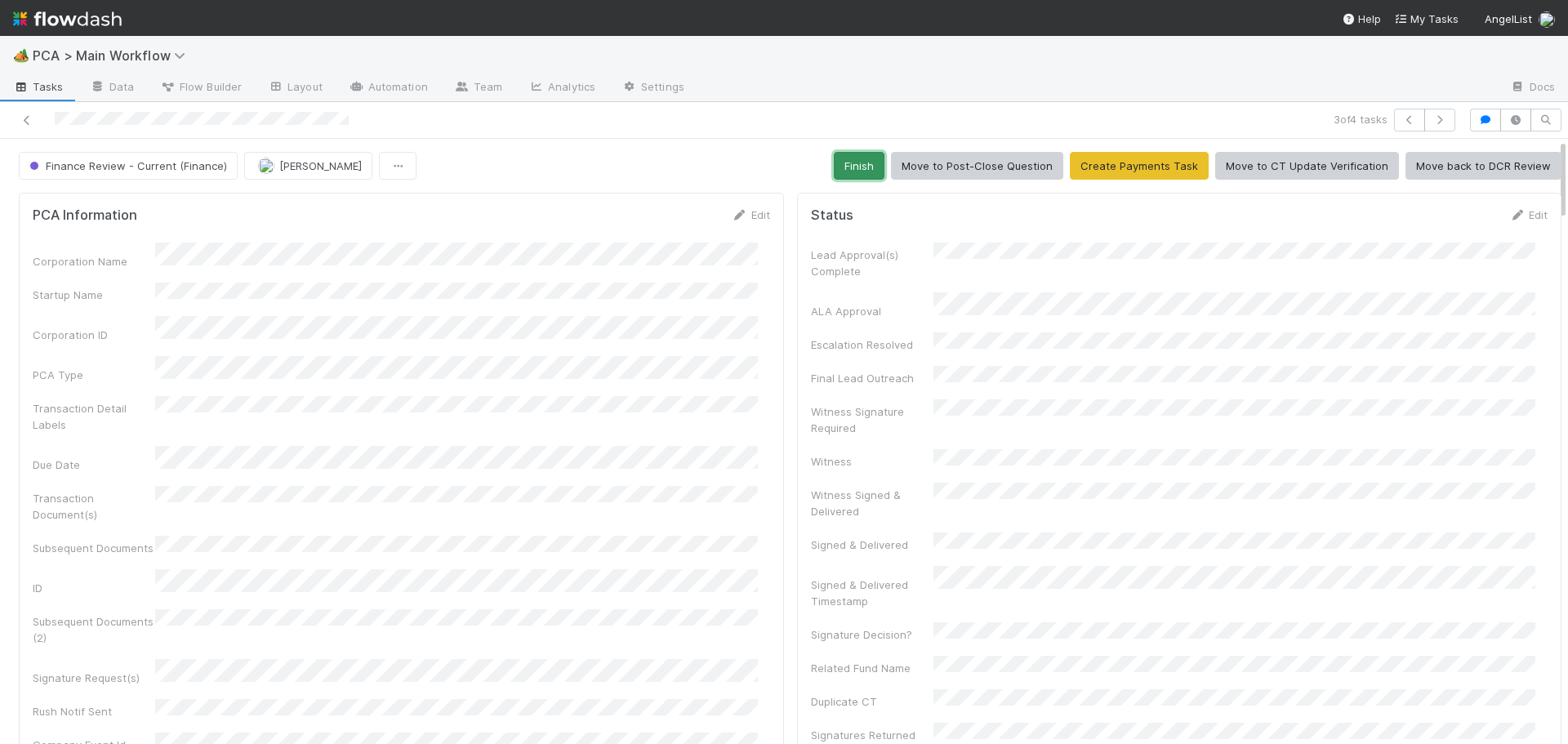
click at [869, 171] on button "Finish" at bounding box center [859, 165] width 51 height 27
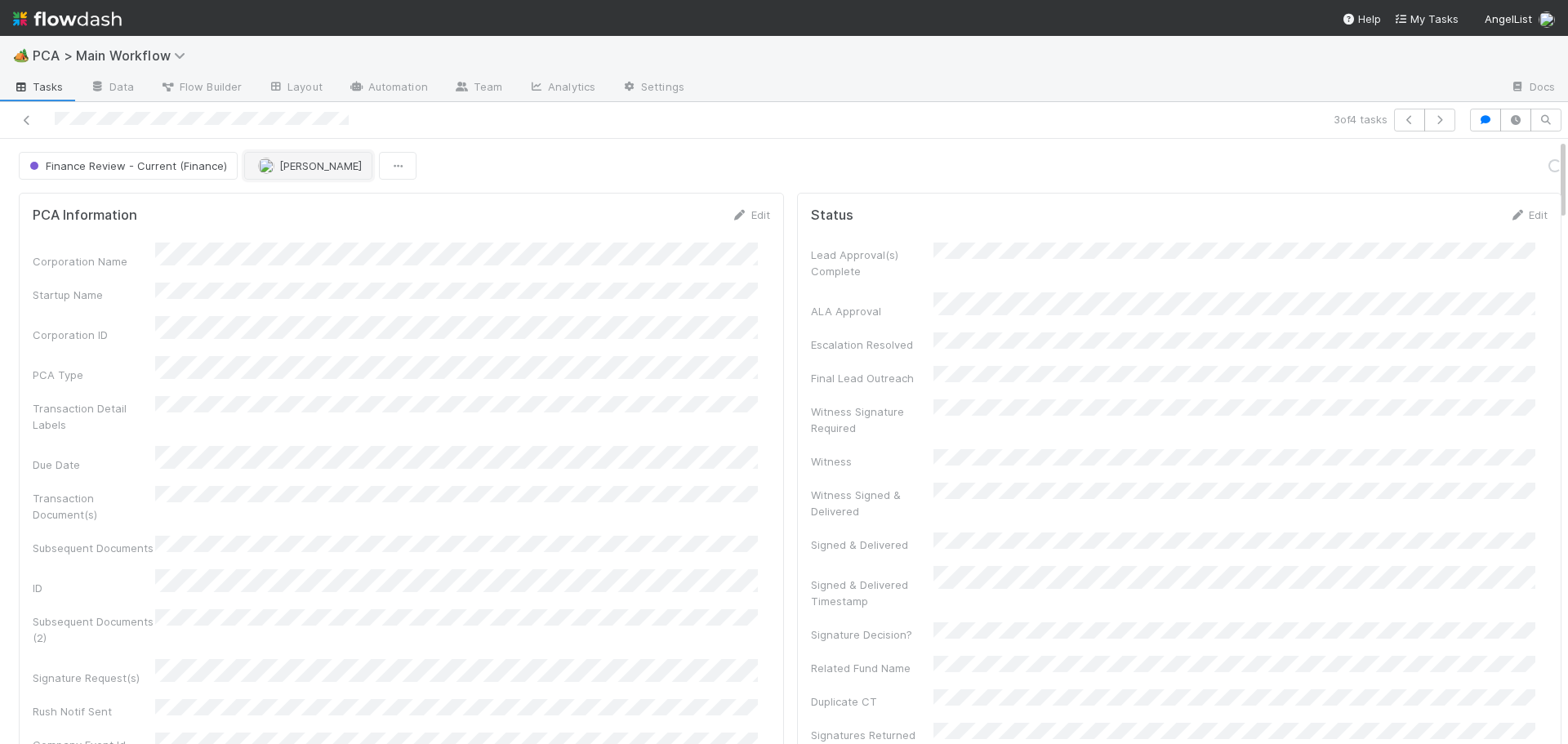
click at [289, 173] on button "[PERSON_NAME]" at bounding box center [308, 165] width 129 height 27
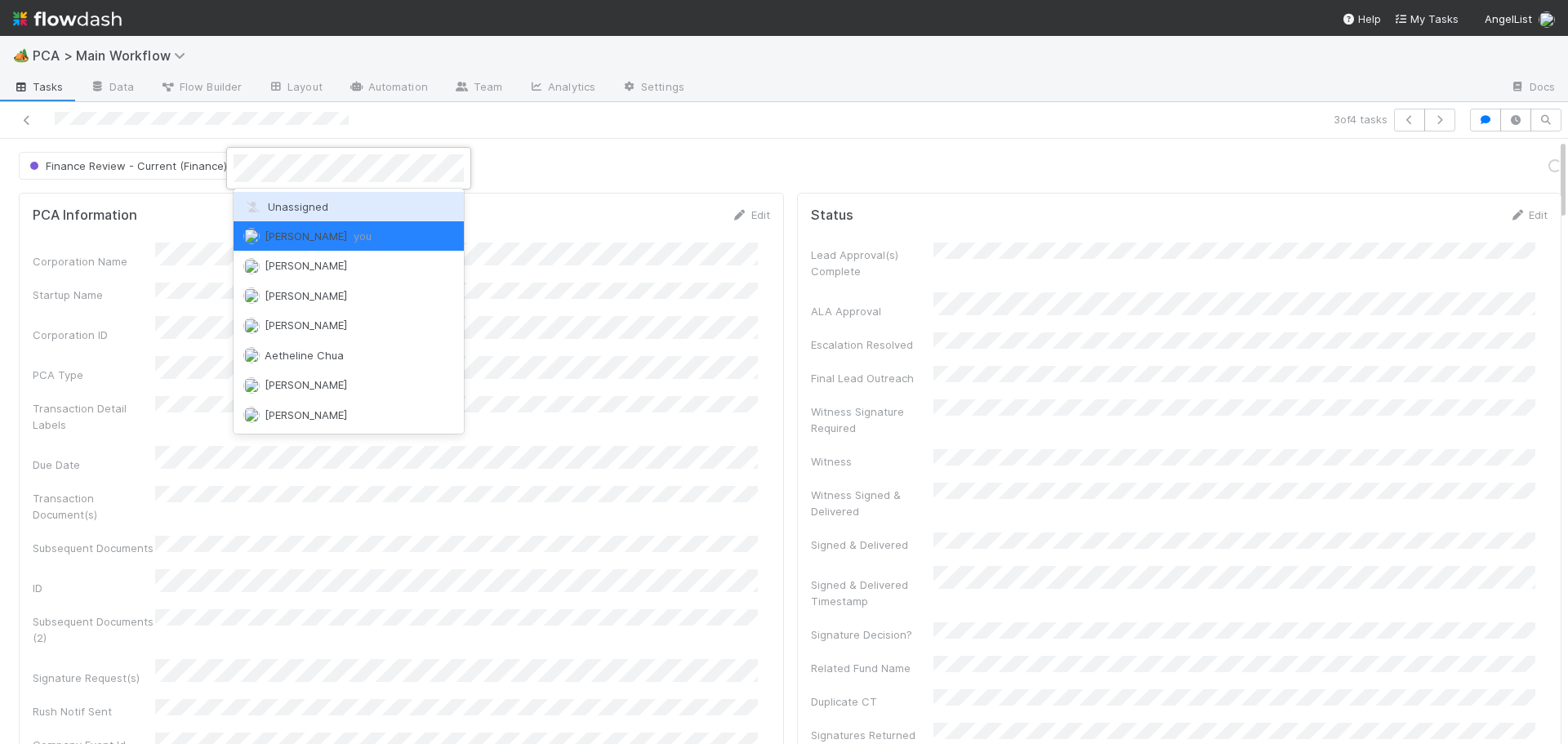
click at [290, 216] on div "Unassigned" at bounding box center [349, 206] width 231 height 29
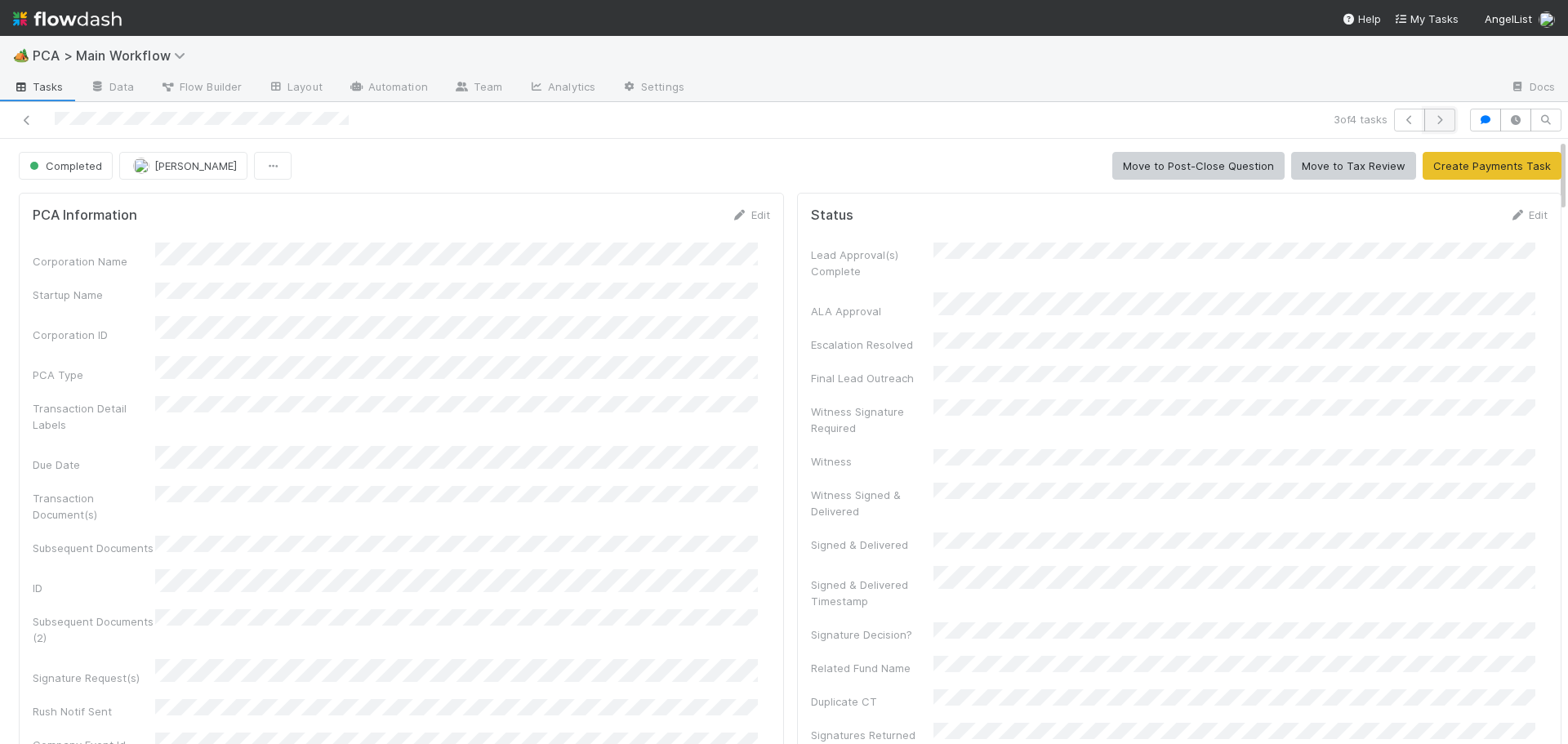
click at [1432, 121] on icon "button" at bounding box center [1440, 120] width 17 height 10
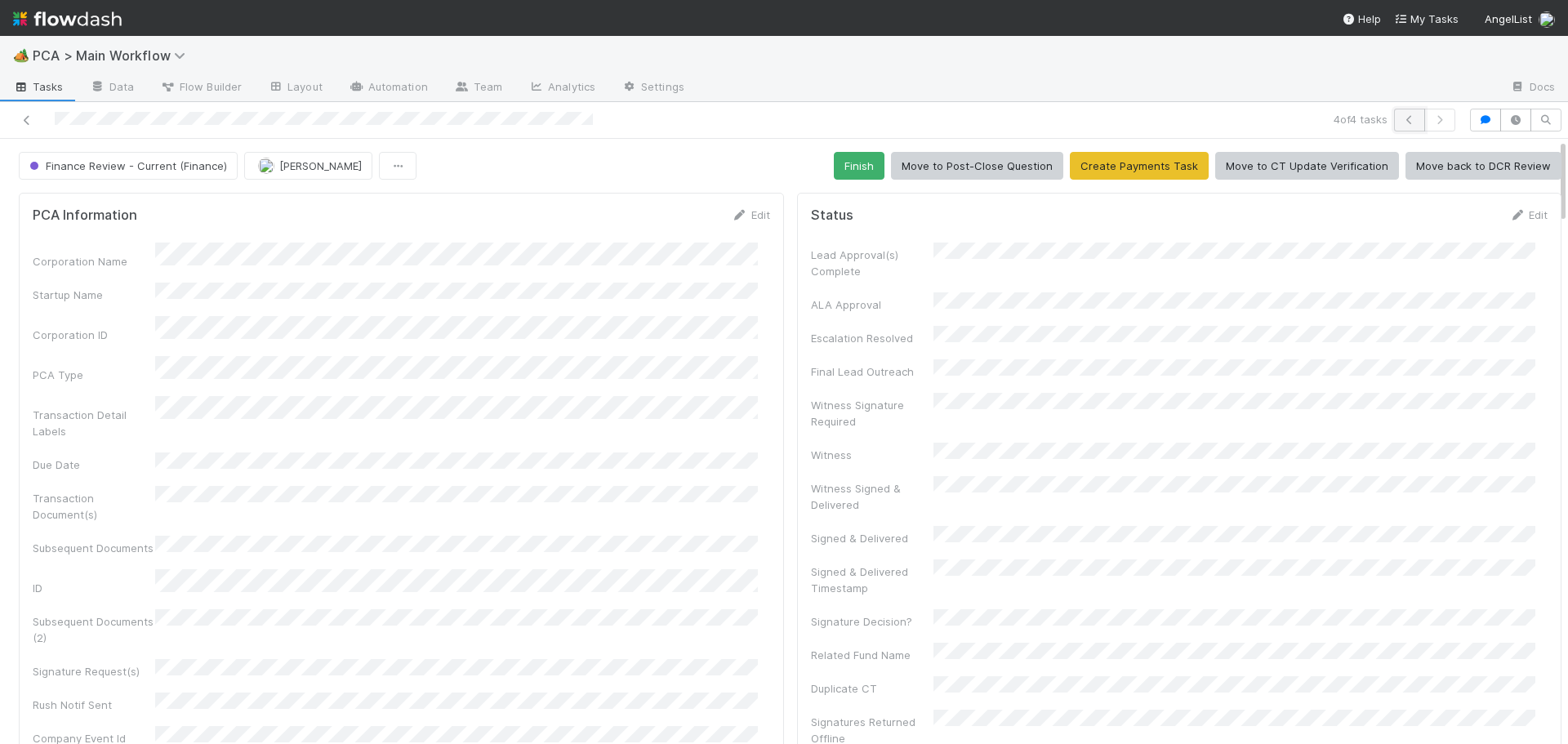
click at [1406, 117] on button "button" at bounding box center [1410, 120] width 31 height 23
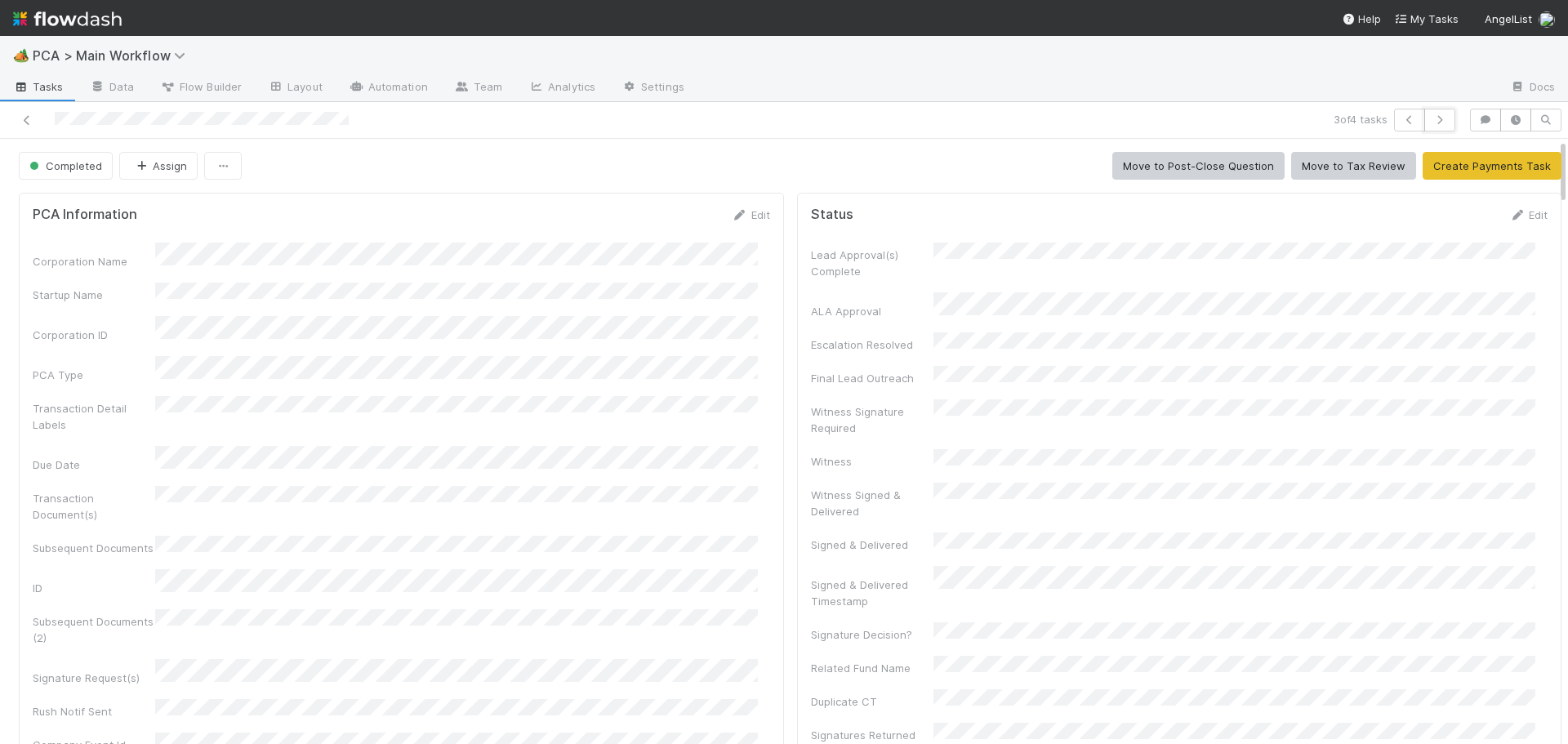
click at [1432, 119] on icon "button" at bounding box center [1440, 120] width 17 height 10
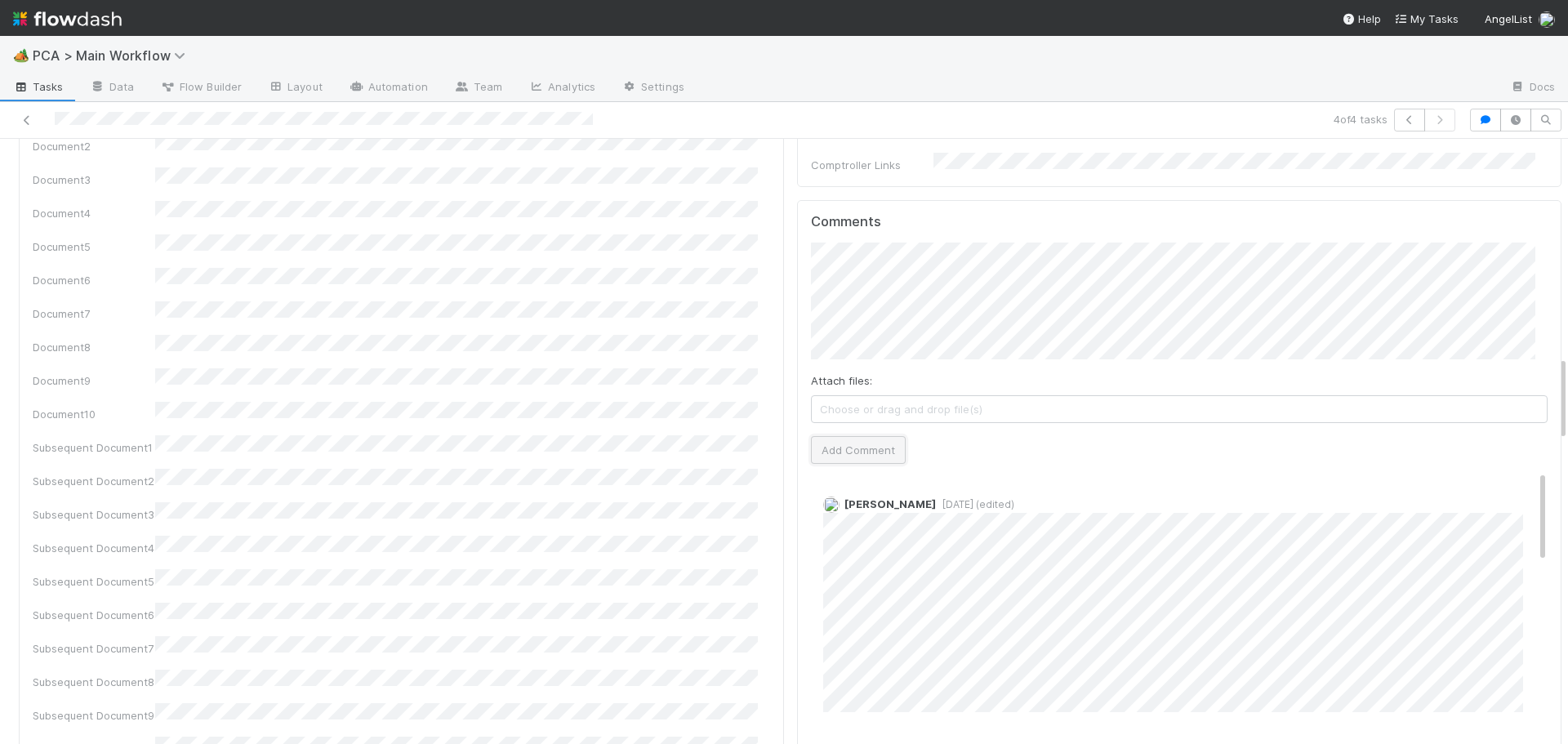
click at [843, 436] on button "Add Comment" at bounding box center [859, 450] width 95 height 27
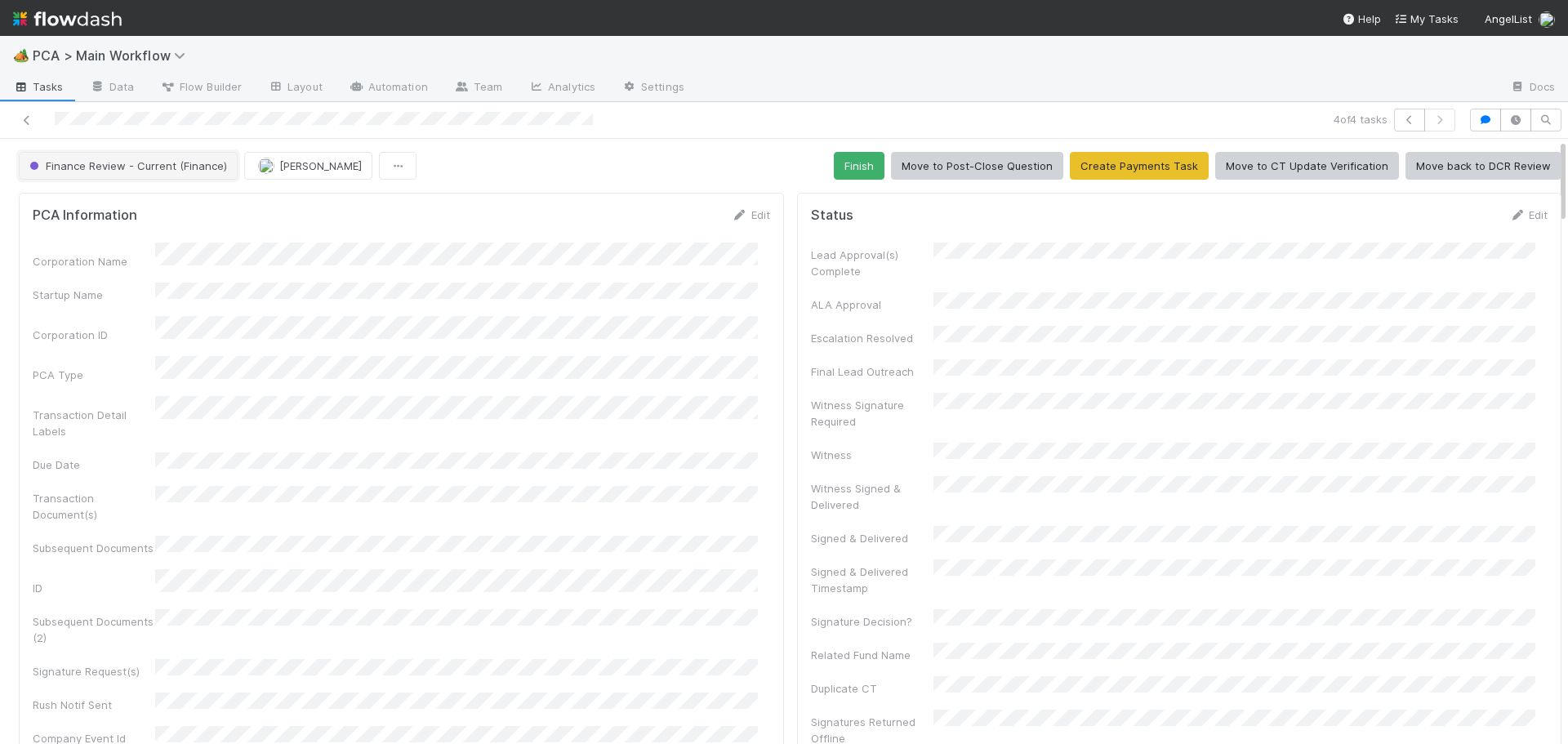
drag, startPoint x: 122, startPoint y: 168, endPoint x: 115, endPoint y: 179, distance: 13.0
click at [115, 179] on button "Finance Review - Current (Finance)" at bounding box center [129, 165] width 219 height 27
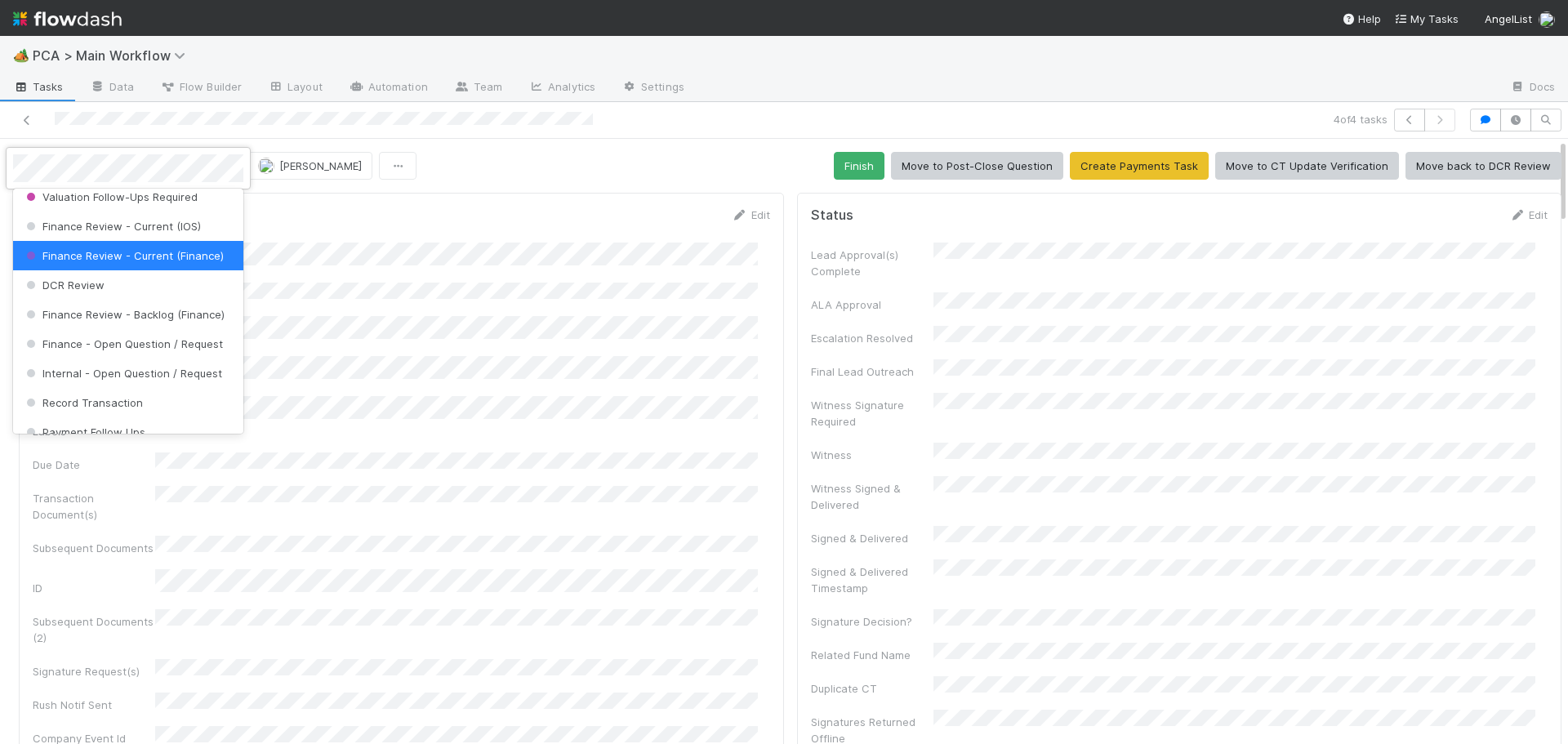
scroll to position [829, 0]
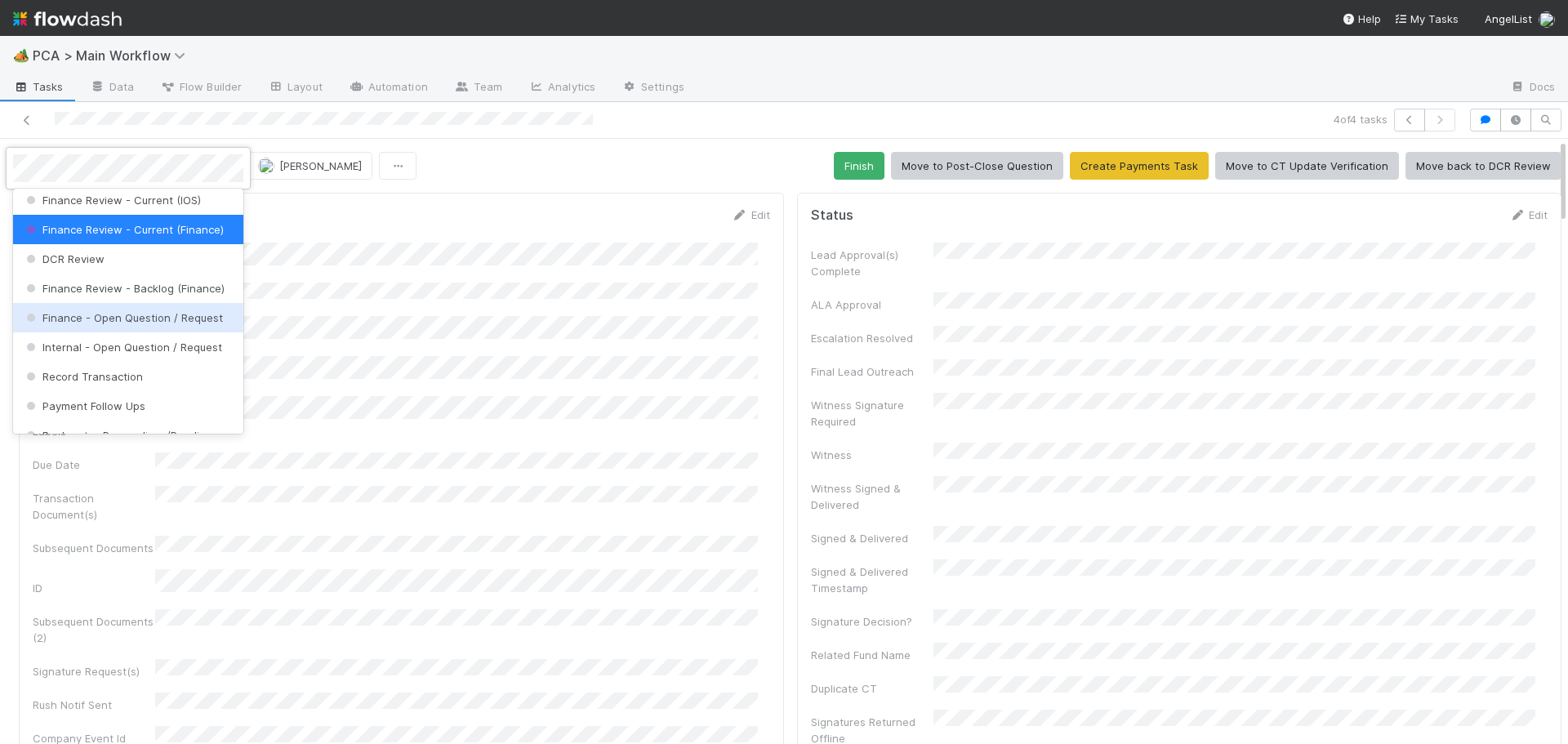
click at [144, 324] on span "Finance - Open Question / Request" at bounding box center [123, 318] width 200 height 13
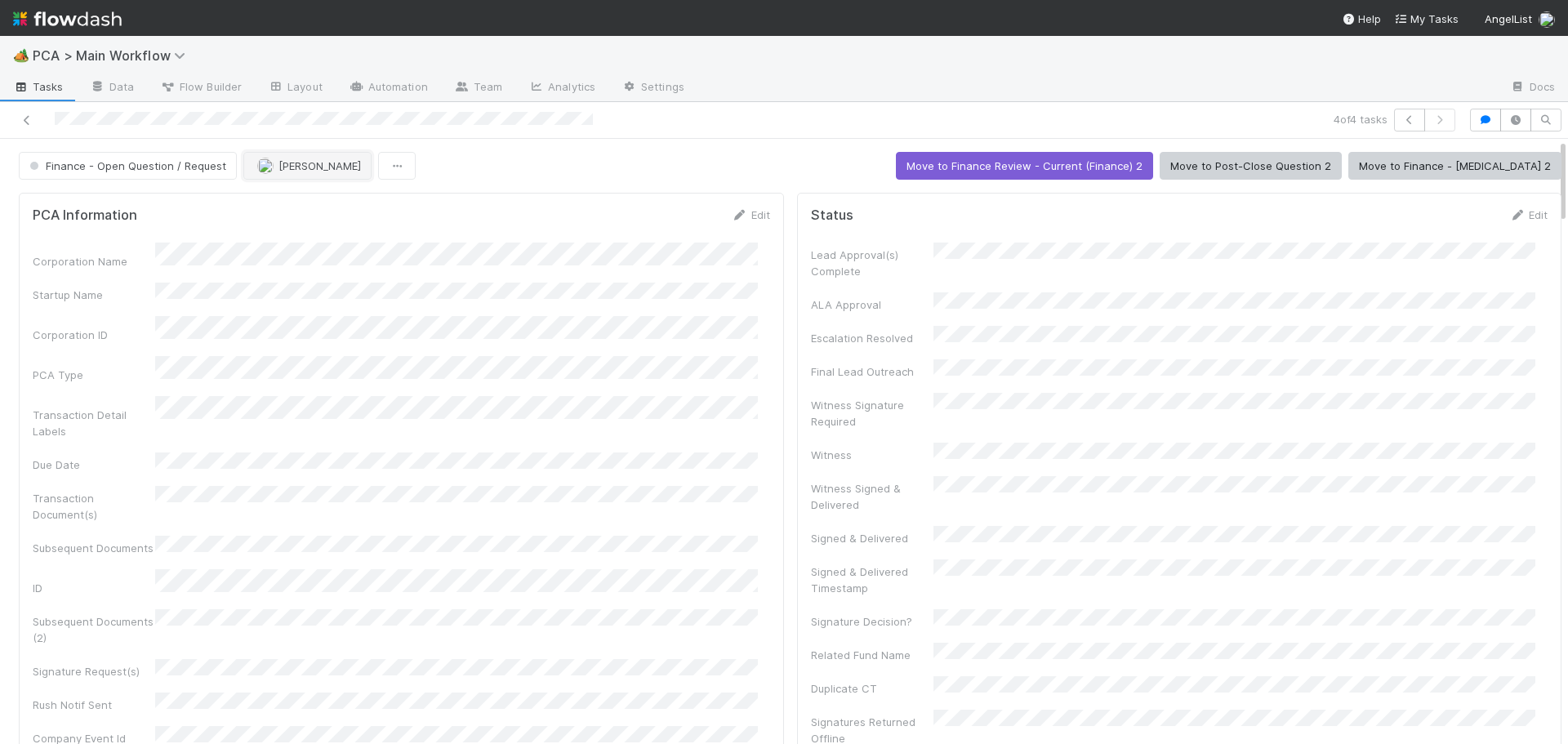
click at [271, 168] on span "[PERSON_NAME]" at bounding box center [309, 166] width 104 height 13
click at [27, 118] on icon at bounding box center [27, 120] width 17 height 11
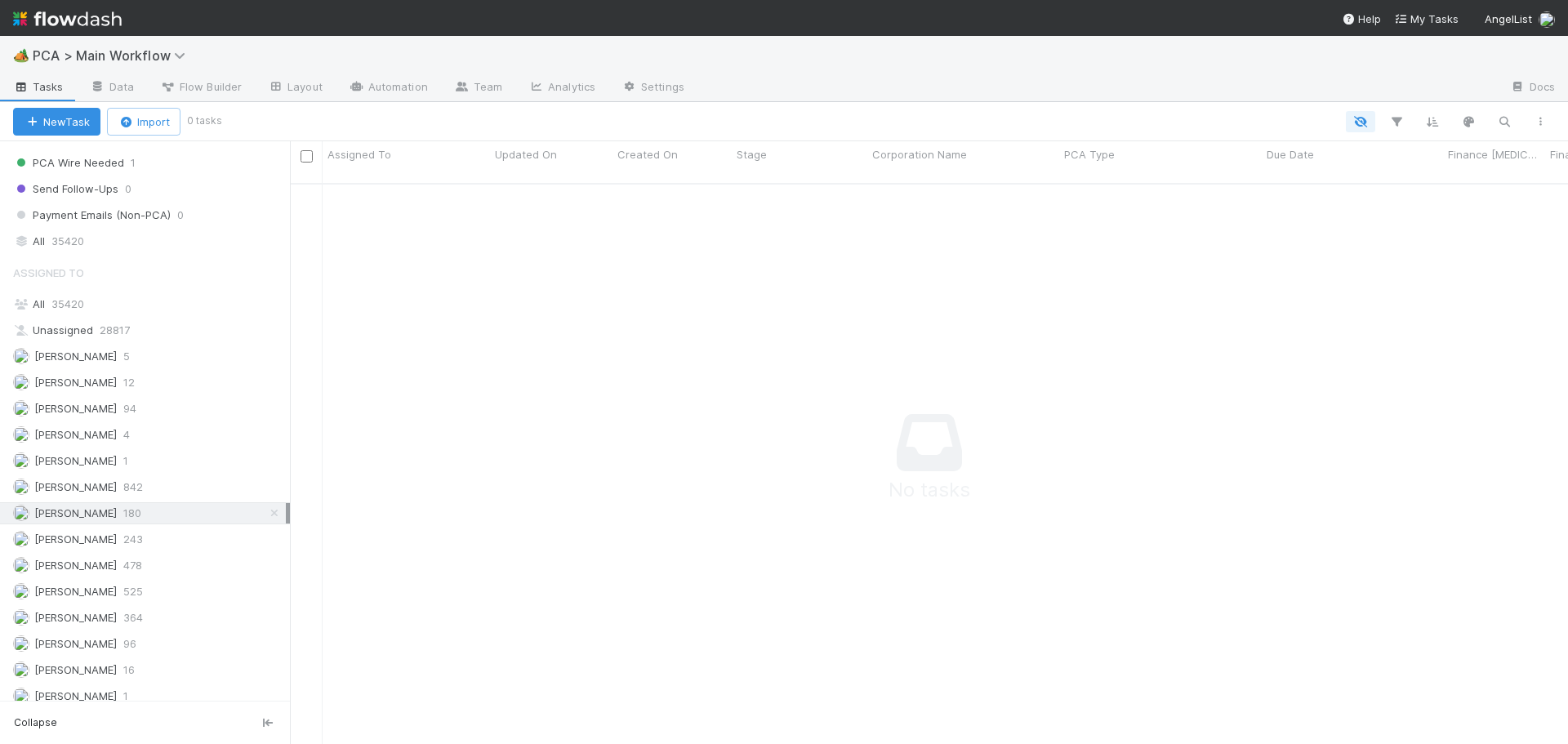
scroll to position [1878, 0]
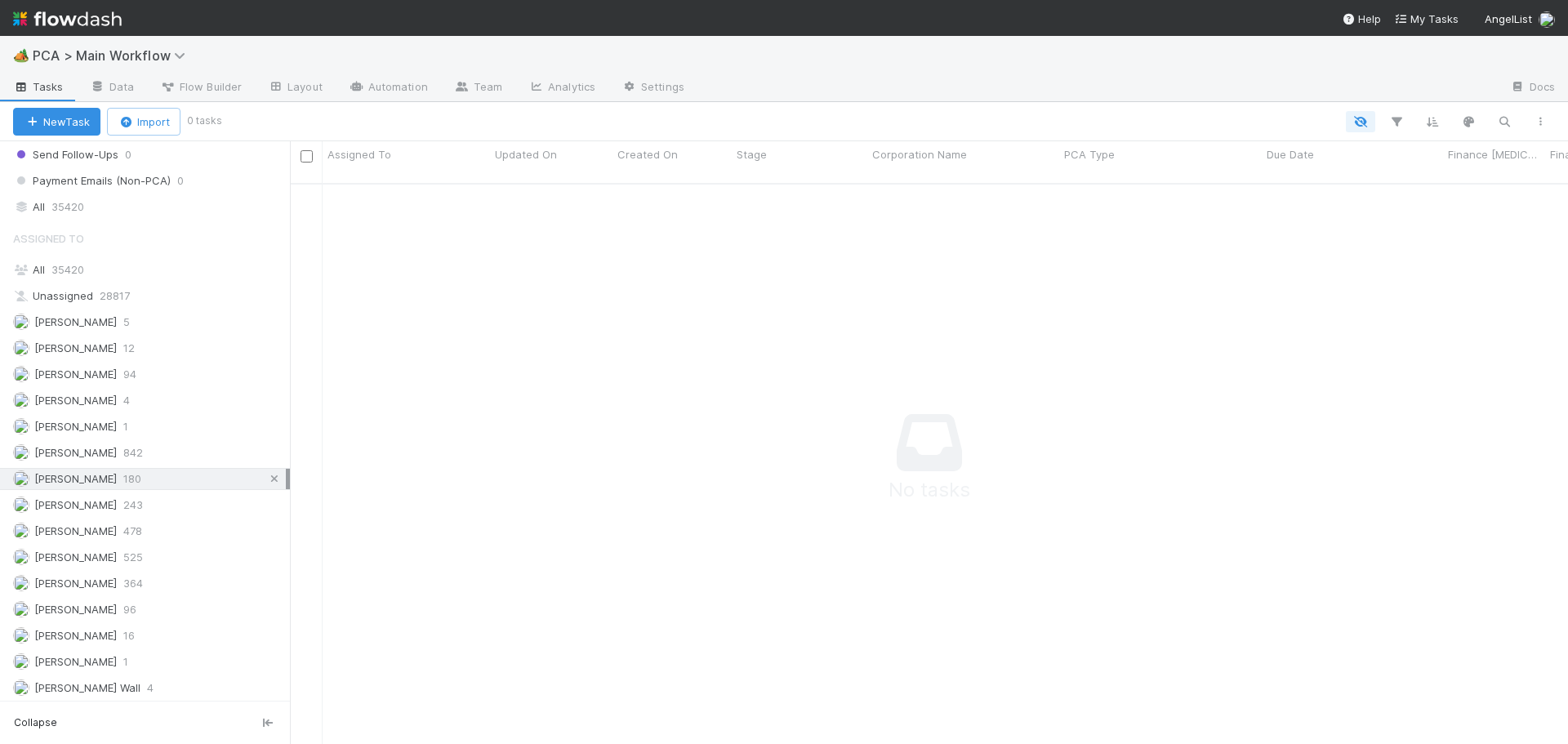
click at [266, 480] on icon at bounding box center [275, 479] width 17 height 11
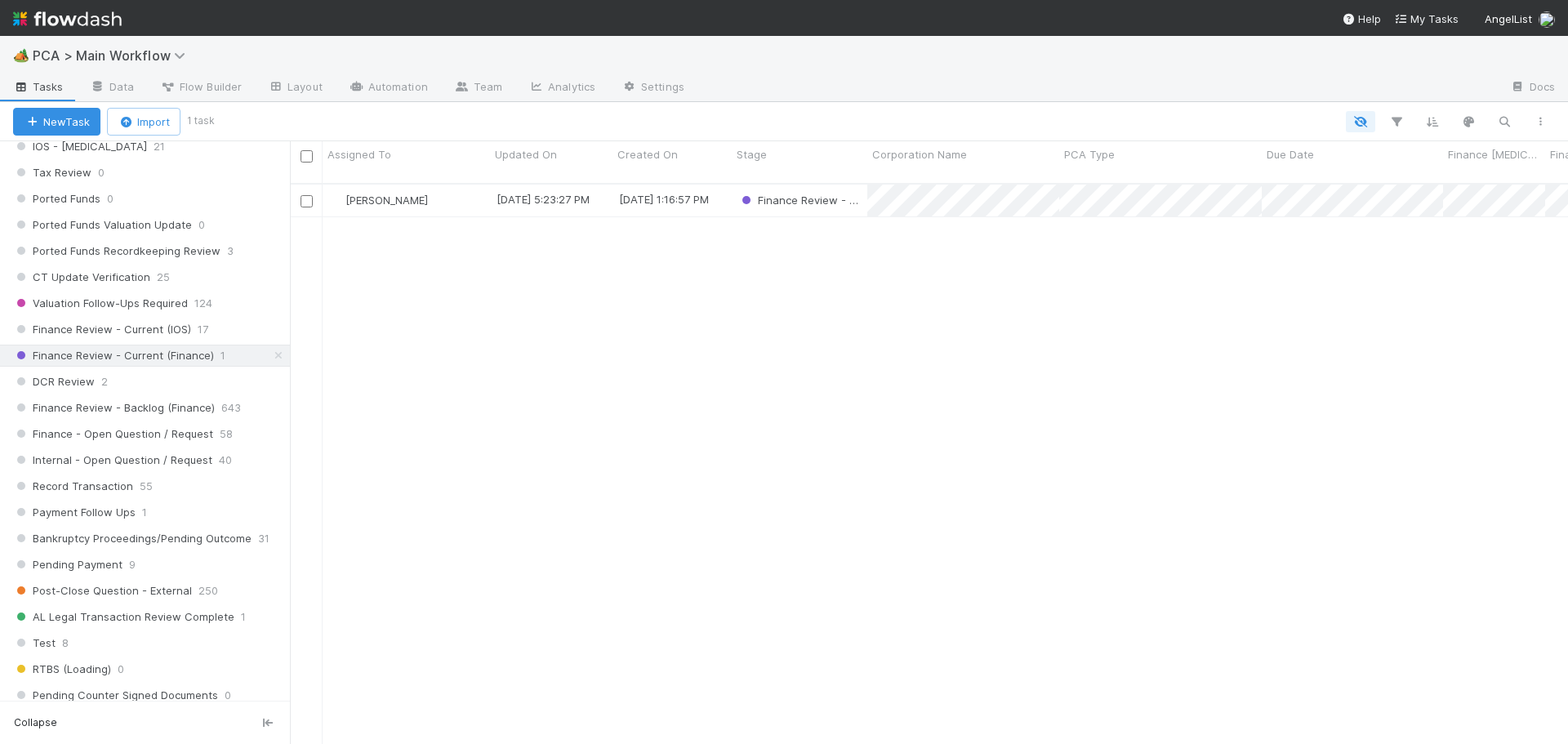
scroll to position [1143, 0]
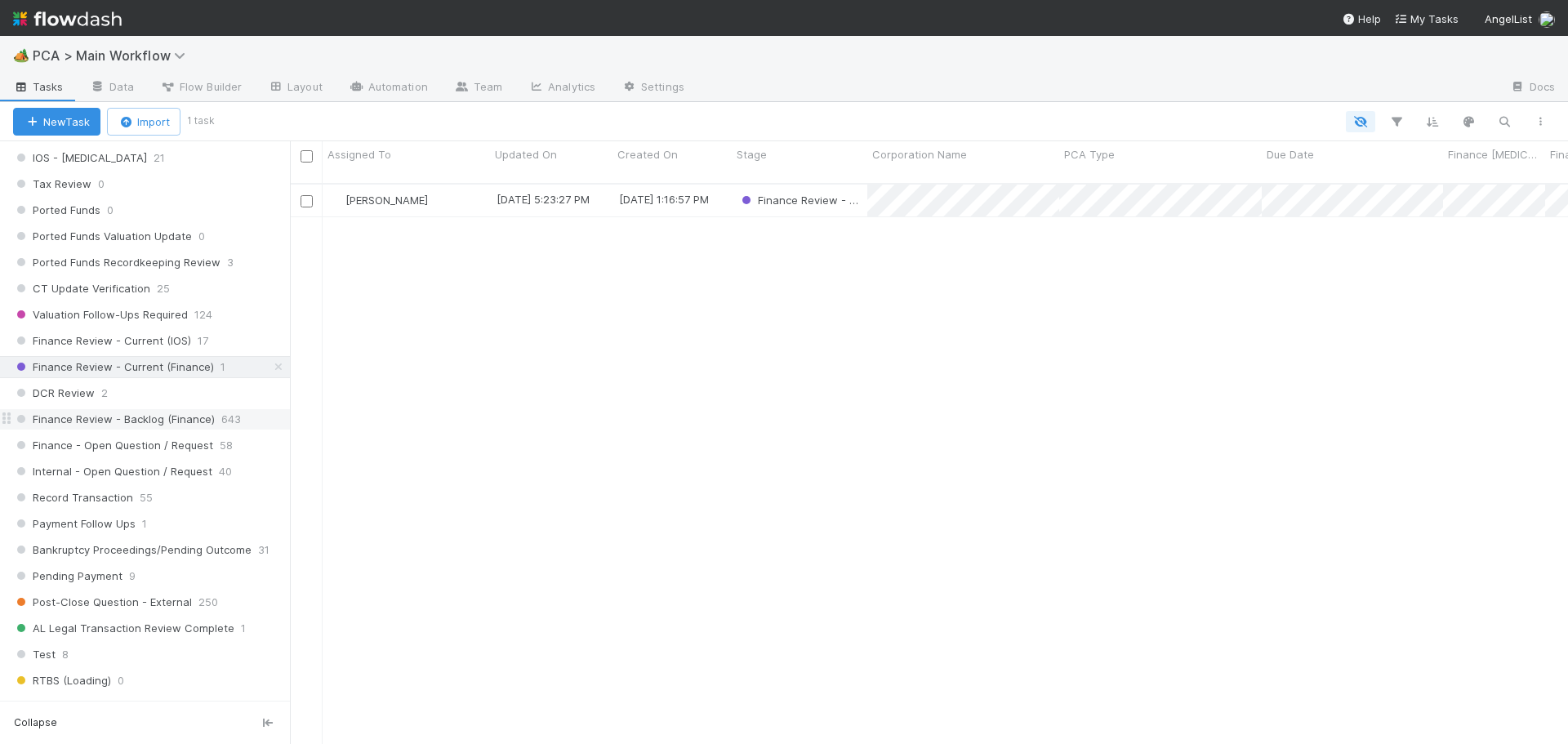
click at [181, 423] on span "Finance Review - Backlog (Finance)" at bounding box center [114, 419] width 202 height 21
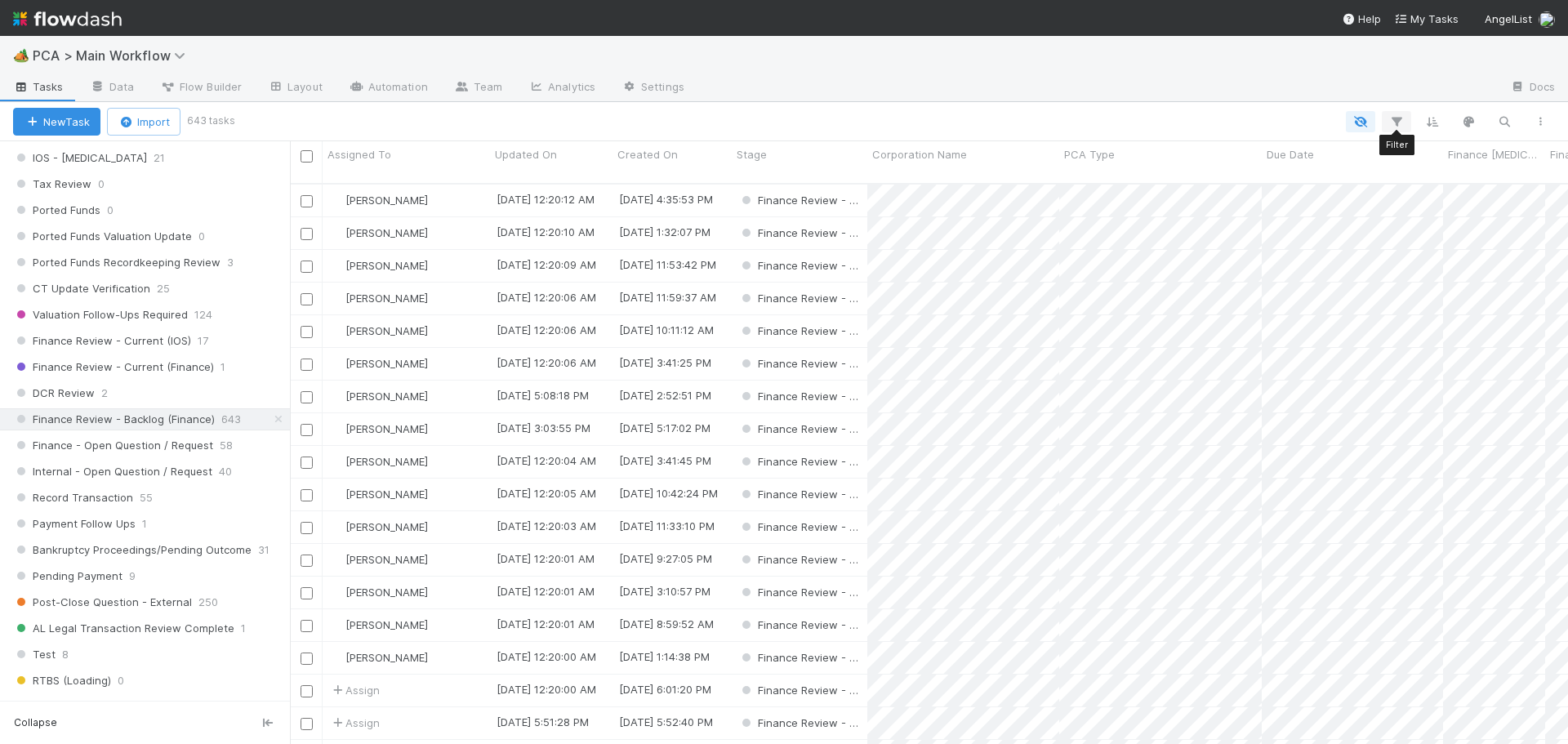
scroll to position [562, 1266]
click at [1395, 119] on icon "button" at bounding box center [1397, 122] width 17 height 15
click at [1395, 117] on icon "button" at bounding box center [1397, 122] width 17 height 15
click at [1156, 168] on button "Add Filter" at bounding box center [1146, 171] width 490 height 24
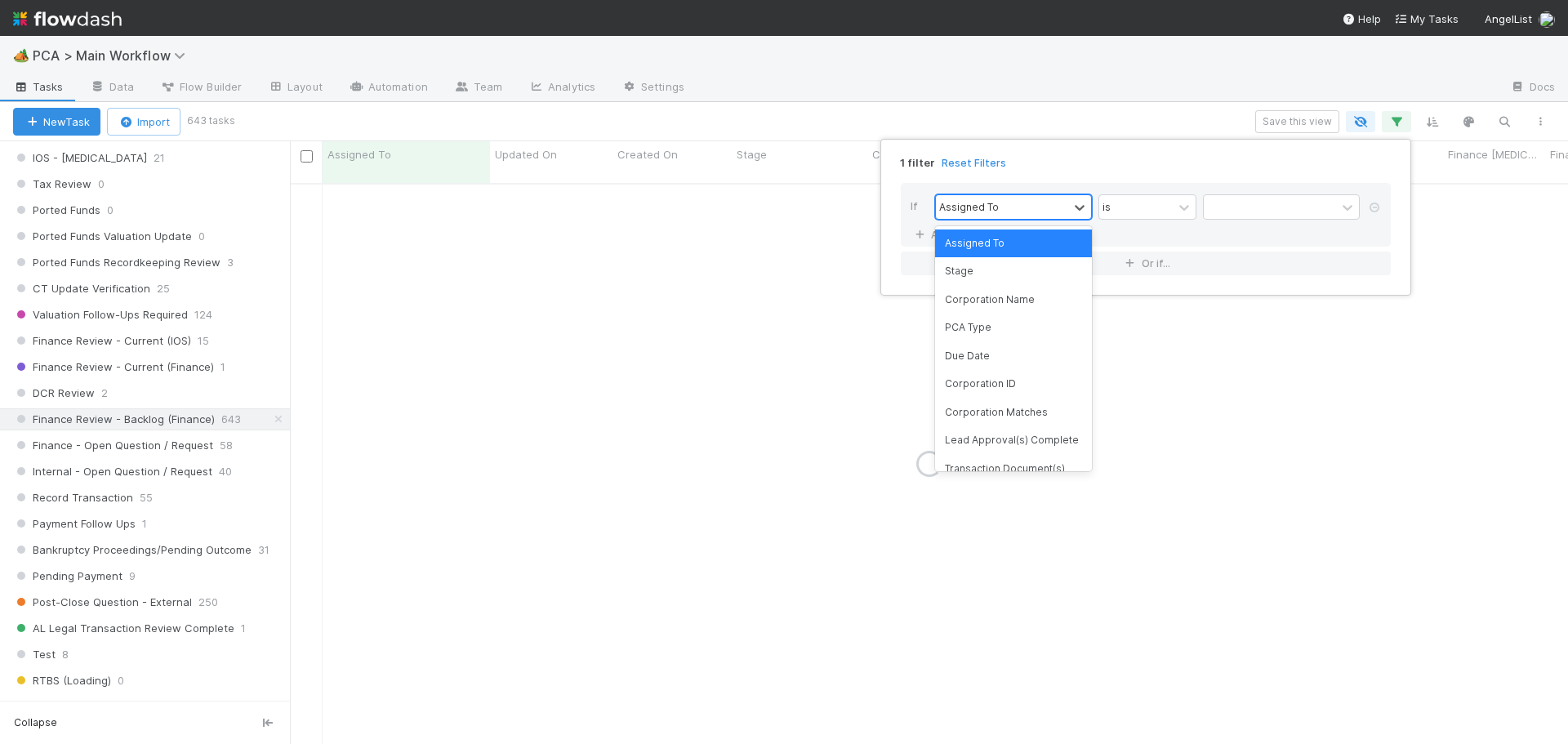
click at [1065, 210] on div "Assigned To" at bounding box center [1001, 207] width 132 height 24
click at [1006, 327] on div "PCA Type" at bounding box center [1013, 327] width 157 height 27
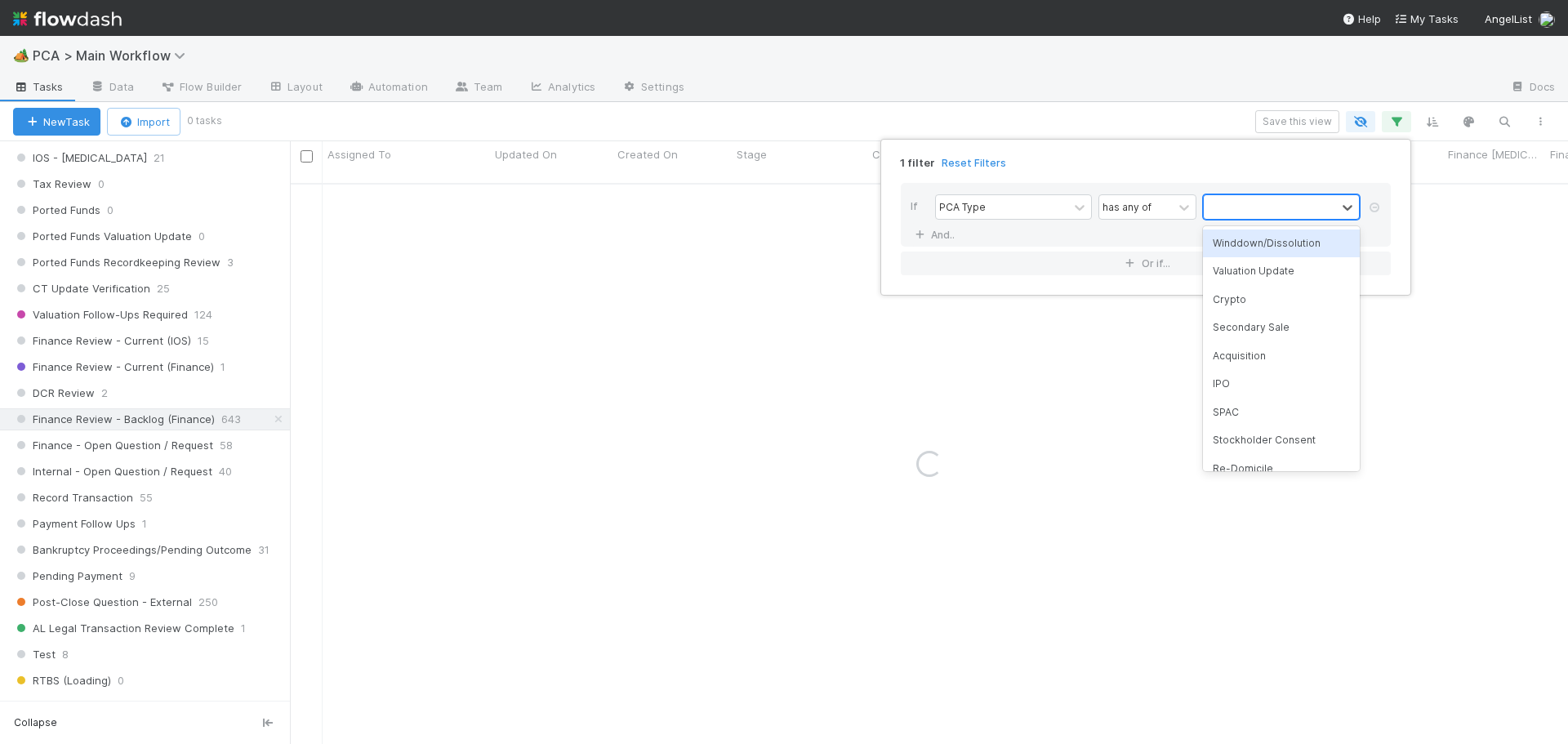
click at [1259, 212] on div at bounding box center [1269, 207] width 132 height 24
click at [1242, 356] on div "Acquisition" at bounding box center [1281, 356] width 157 height 27
click at [1133, 121] on div "1 filter Reset Filters If PCA Type has any of option Acquisition, selected. 0 r…" at bounding box center [784, 372] width 1568 height 744
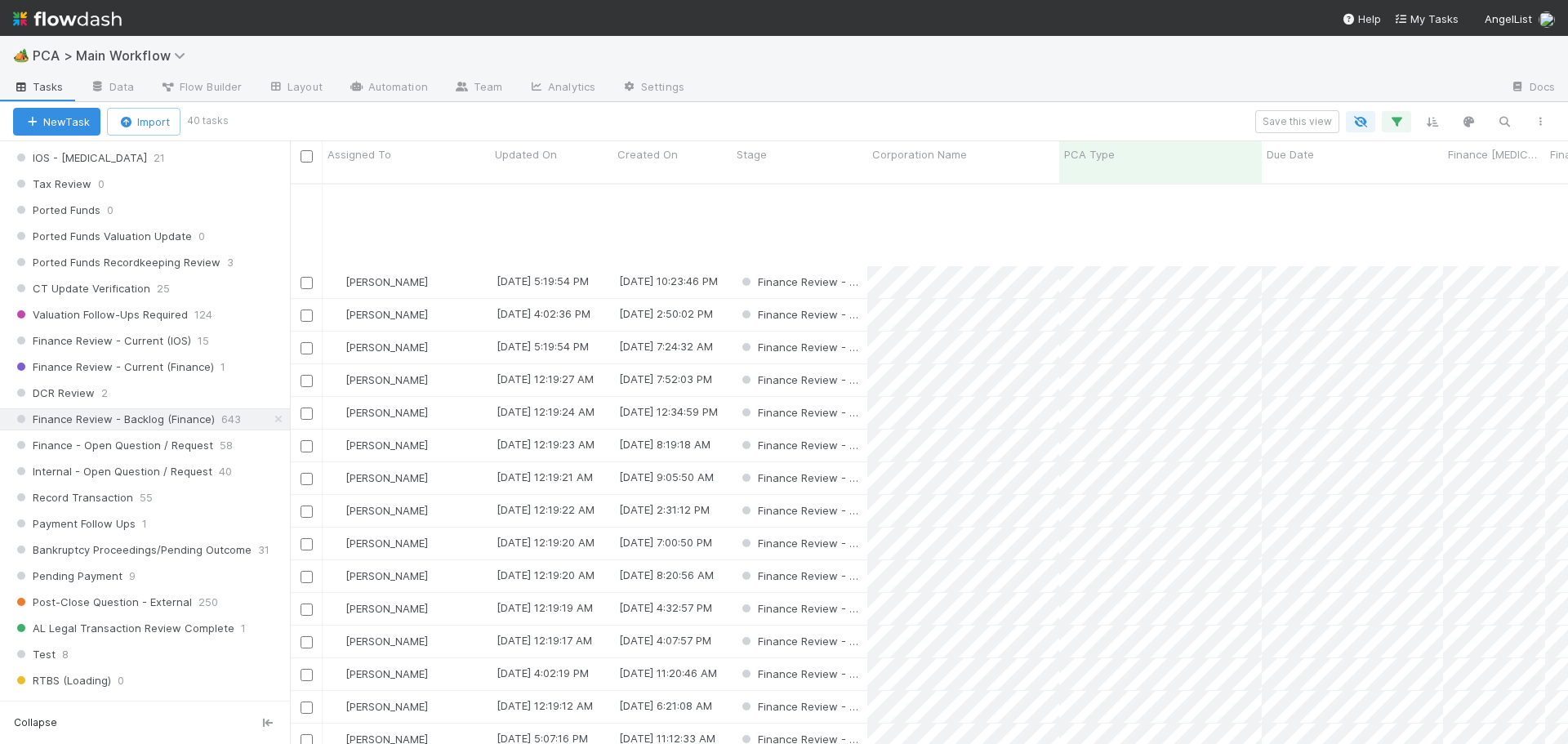
scroll to position [746, 0]
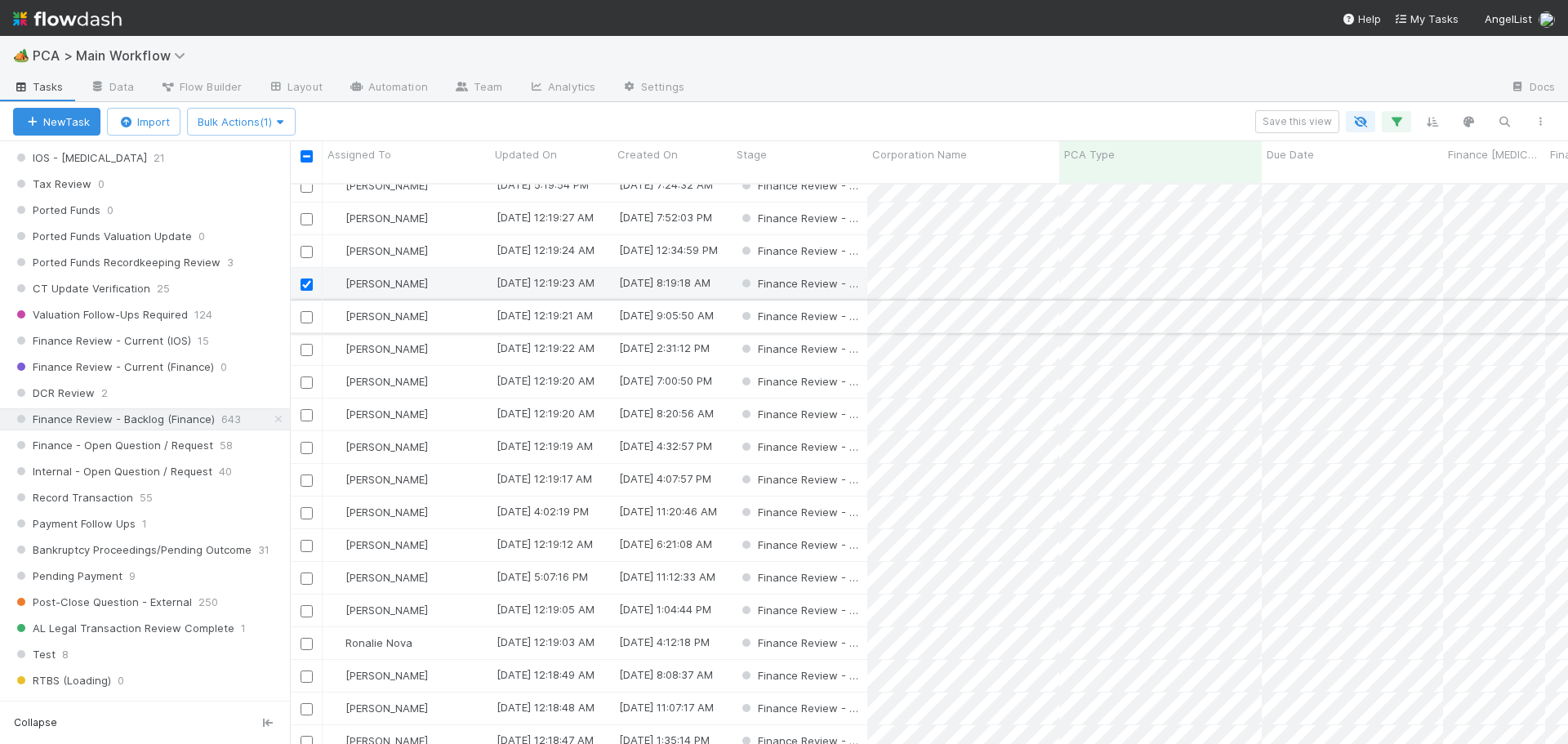
click at [301, 311] on input "checkbox" at bounding box center [306, 317] width 12 height 12
click at [305, 279] on input "checkbox" at bounding box center [306, 284] width 12 height 12
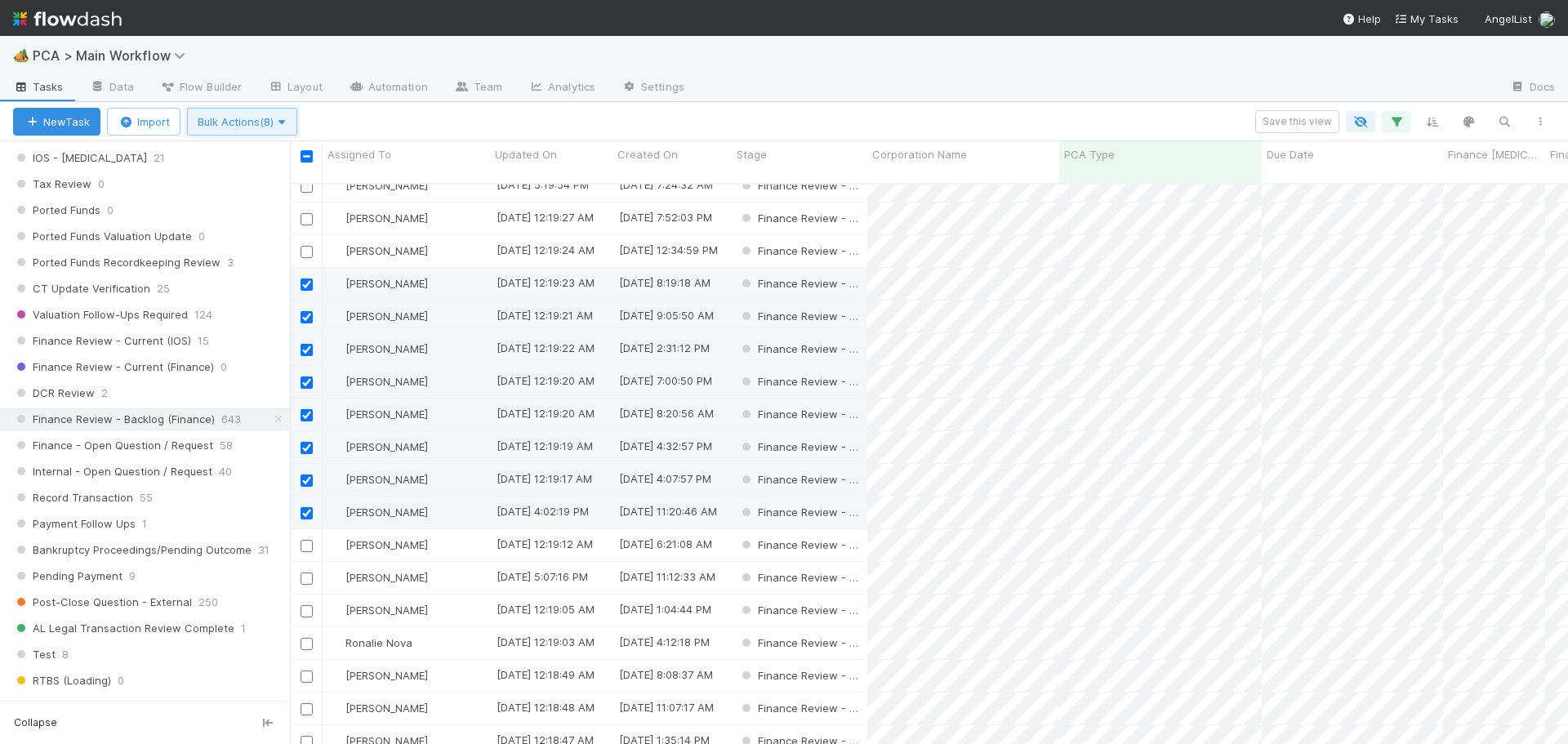
click at [290, 123] on icon "button" at bounding box center [282, 122] width 17 height 11
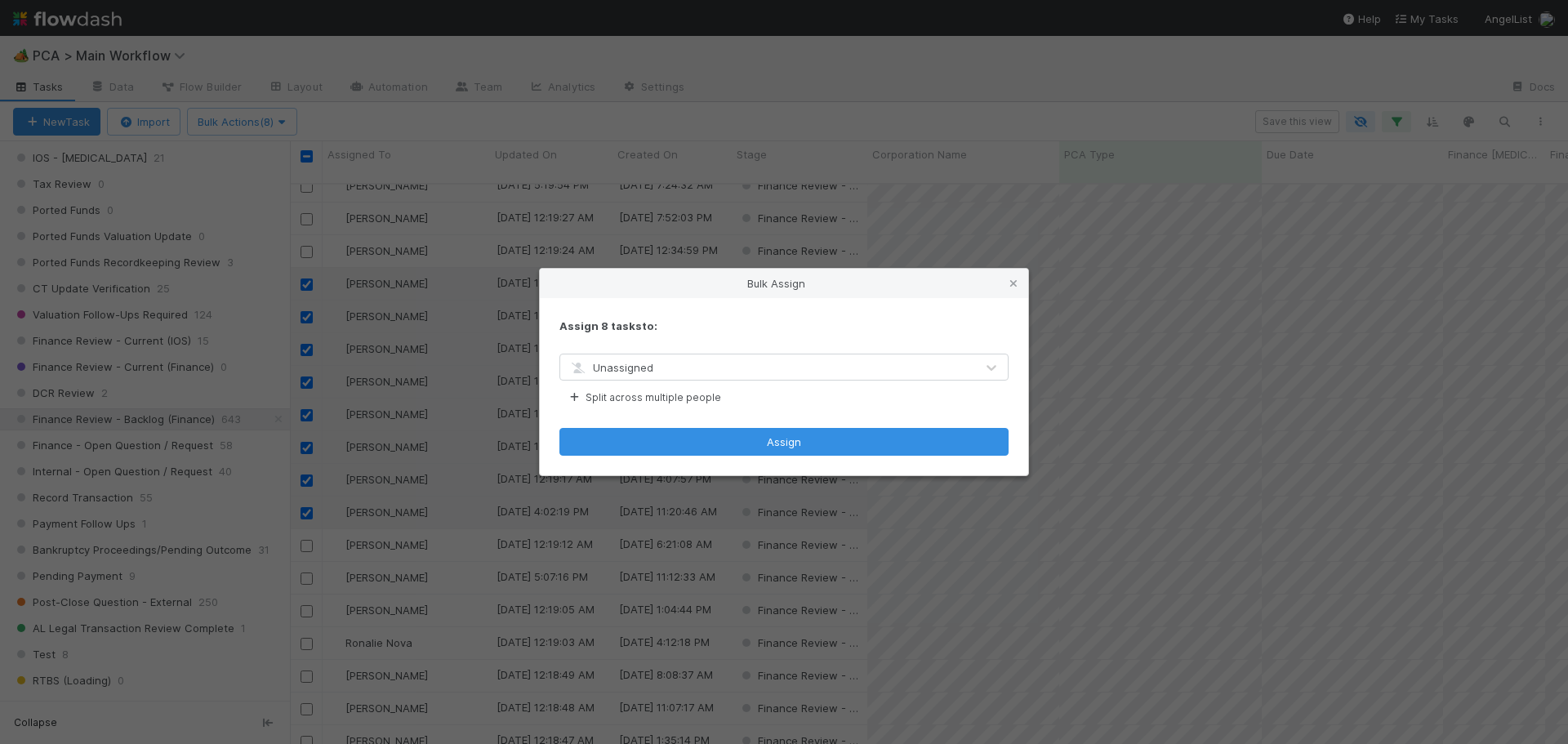
click at [298, 161] on div "Bulk Assign Assign 8 tasks to: Unassigned Split across multiple people Assign" at bounding box center [784, 372] width 1568 height 744
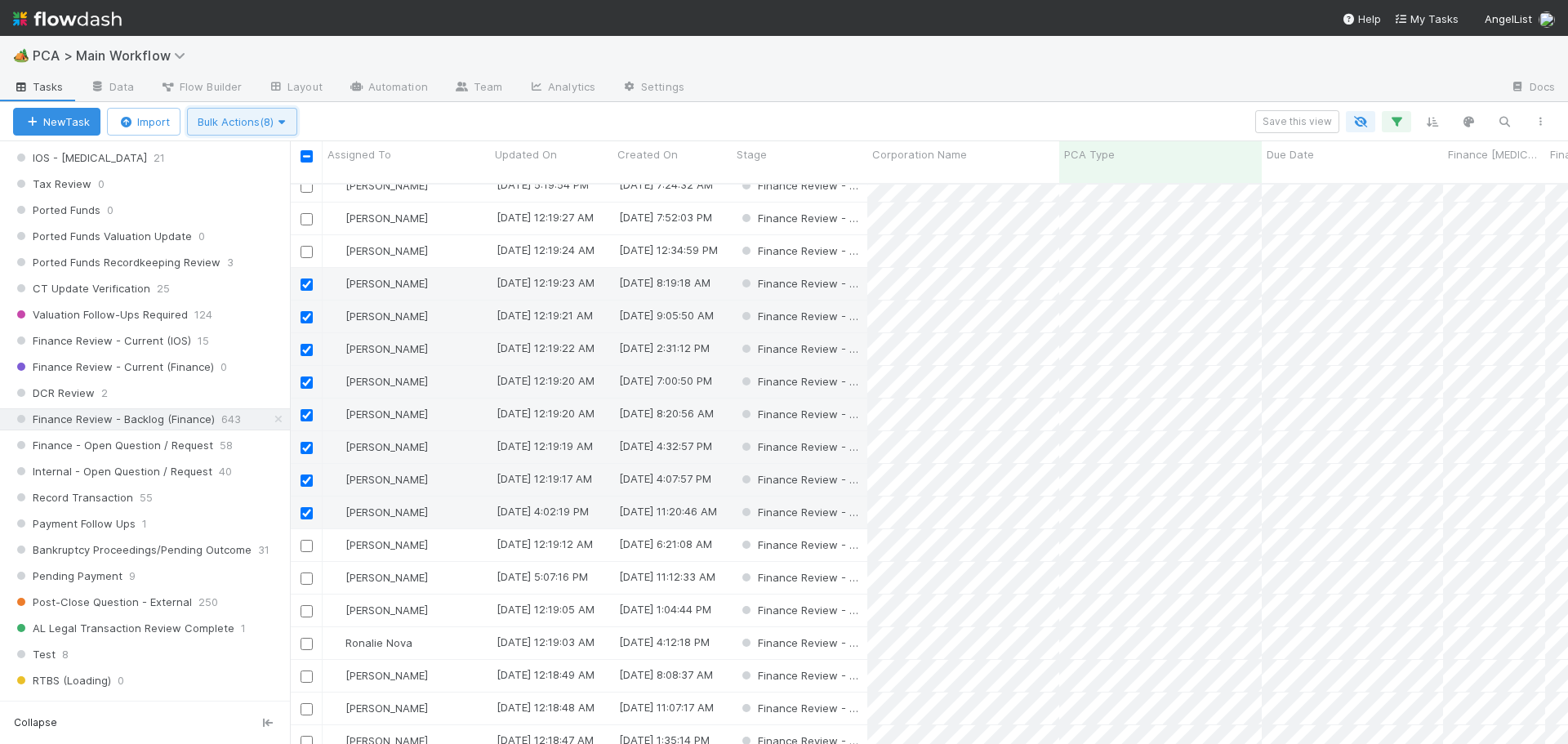
click at [265, 118] on span "Bulk Actions (8)" at bounding box center [241, 122] width 89 height 13
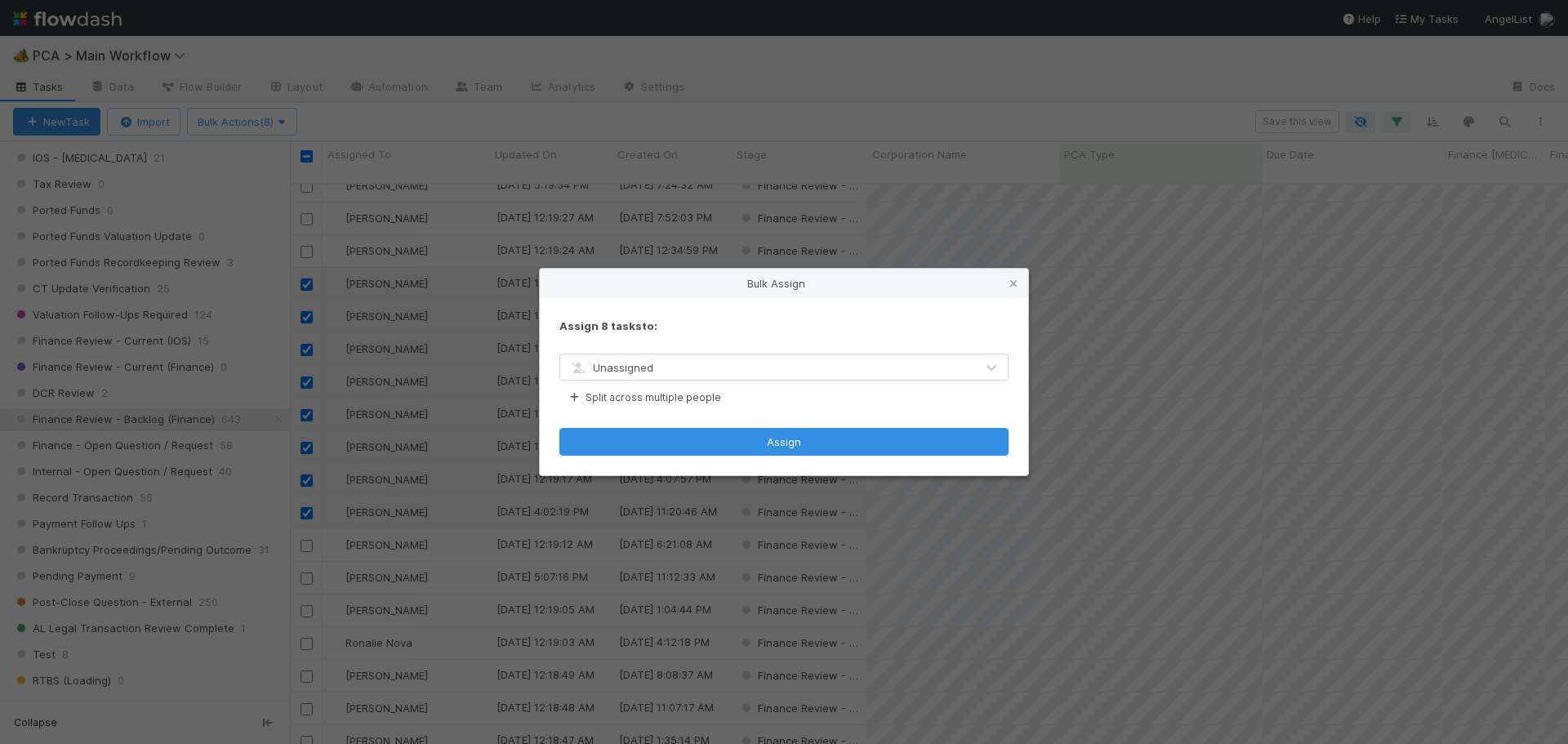
click at [719, 370] on div "Unassigned" at bounding box center [767, 367] width 415 height 27
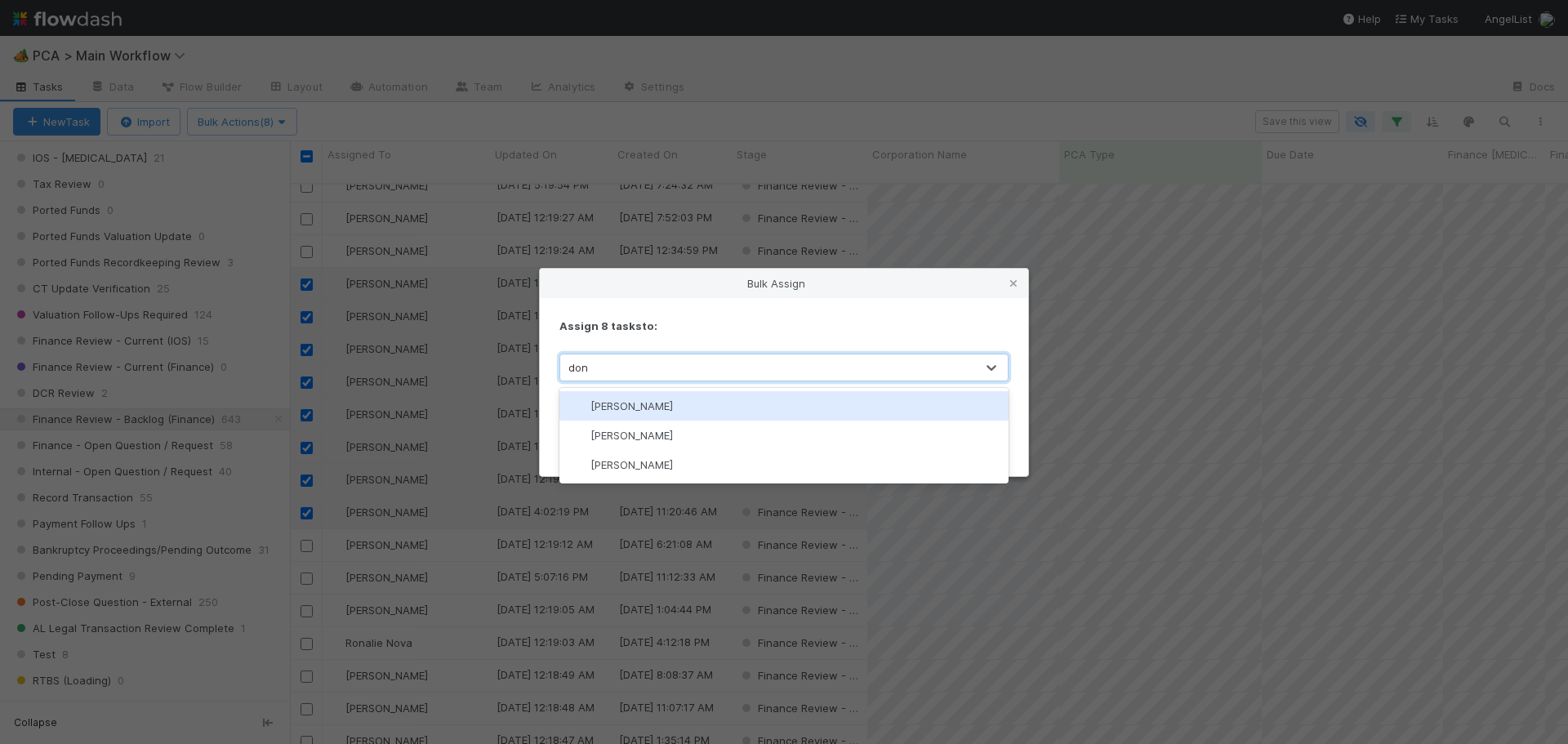
type input "don w"
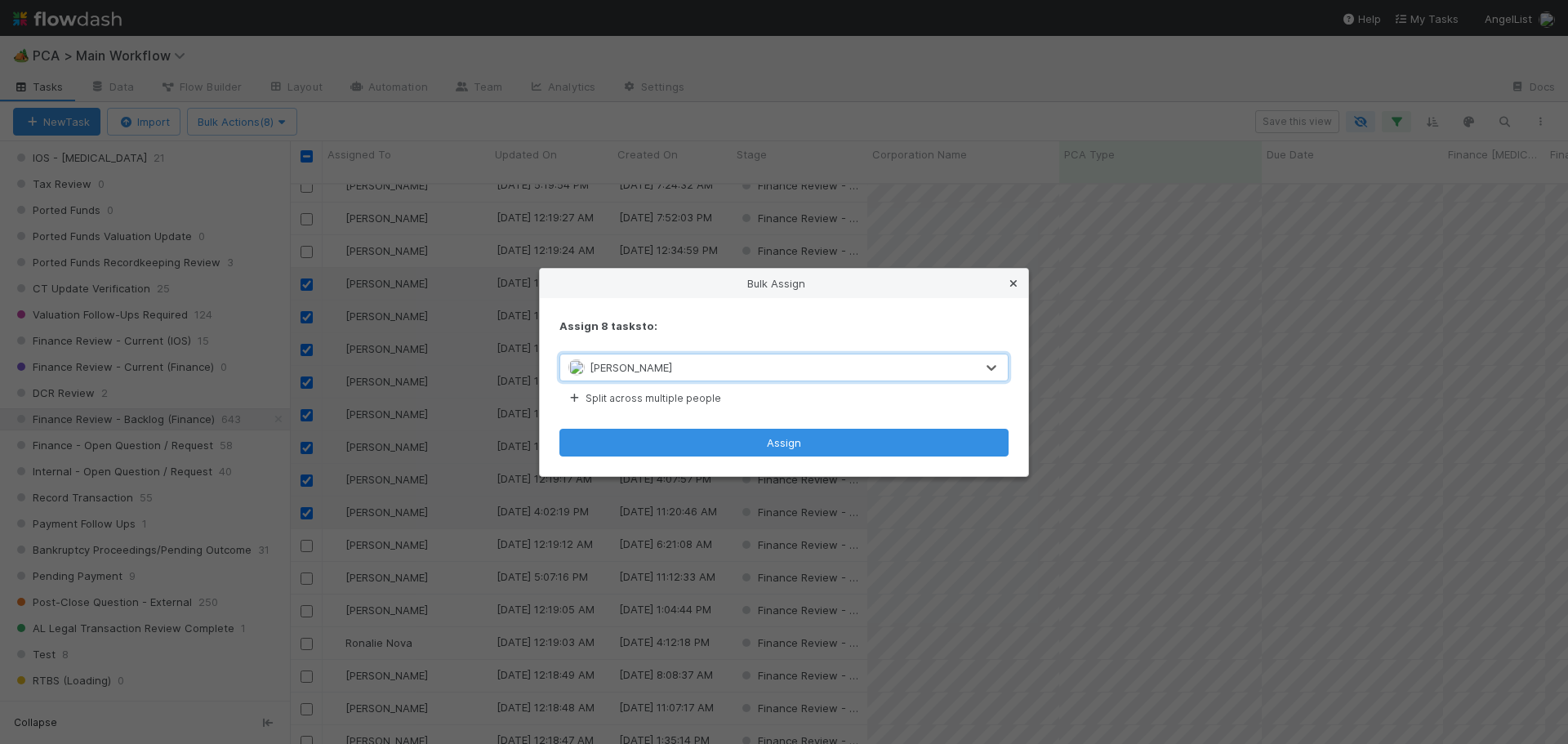
click at [1010, 285] on icon at bounding box center [1014, 284] width 17 height 11
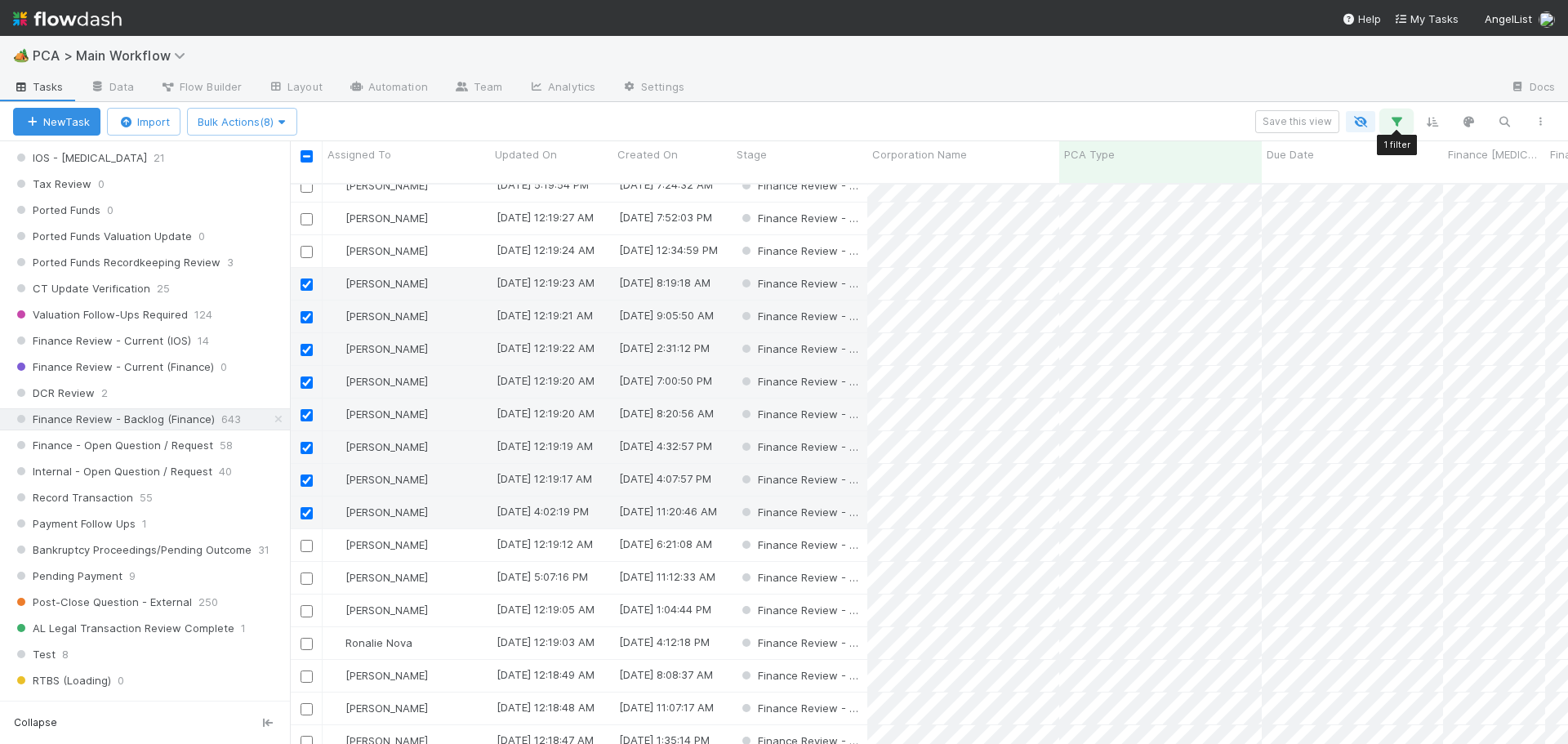
click at [1395, 120] on icon "button" at bounding box center [1397, 122] width 17 height 15
click at [1266, 203] on icon at bounding box center [1271, 207] width 12 height 12
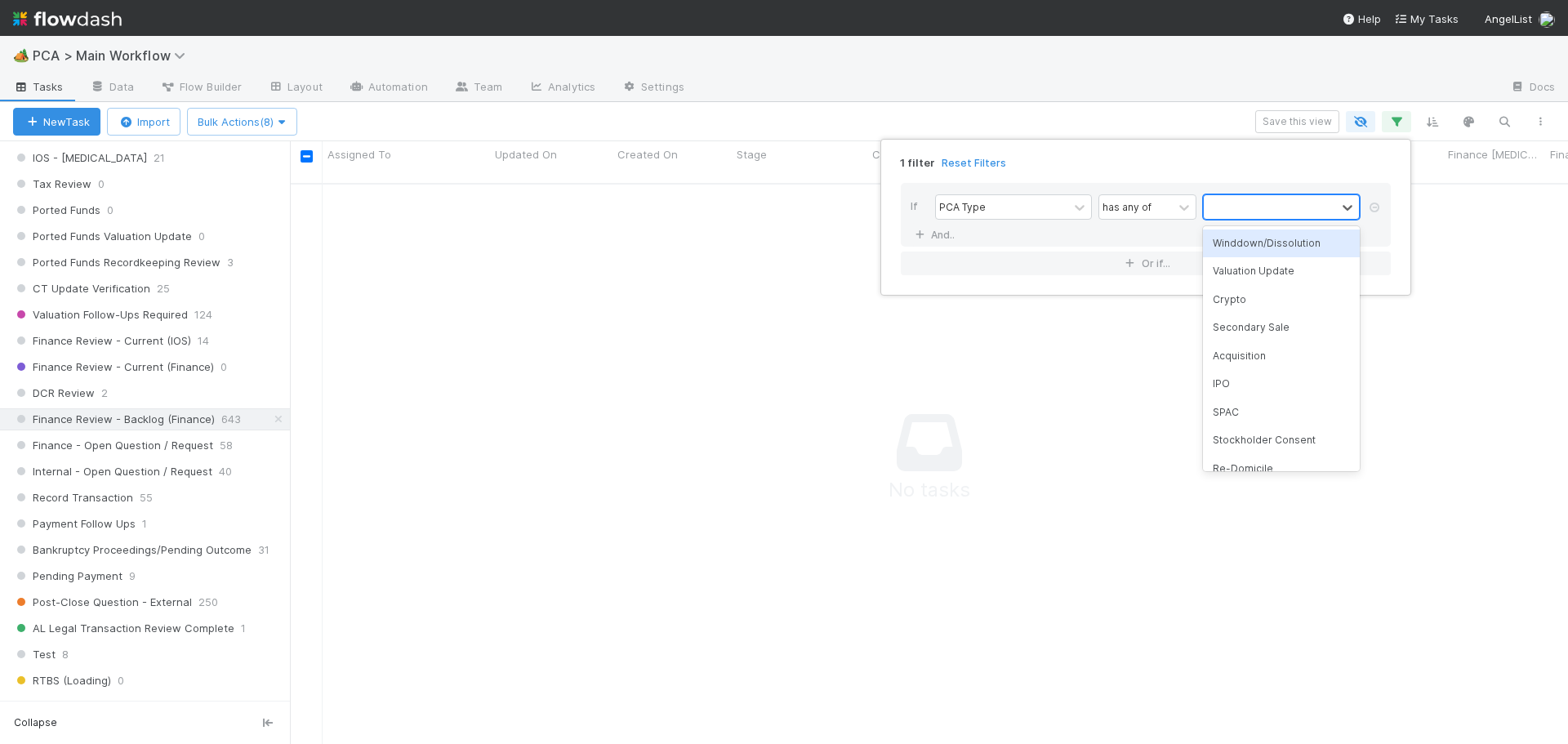
scroll to position [550, 1266]
click at [1270, 268] on div "Valuation Update" at bounding box center [1281, 270] width 157 height 27
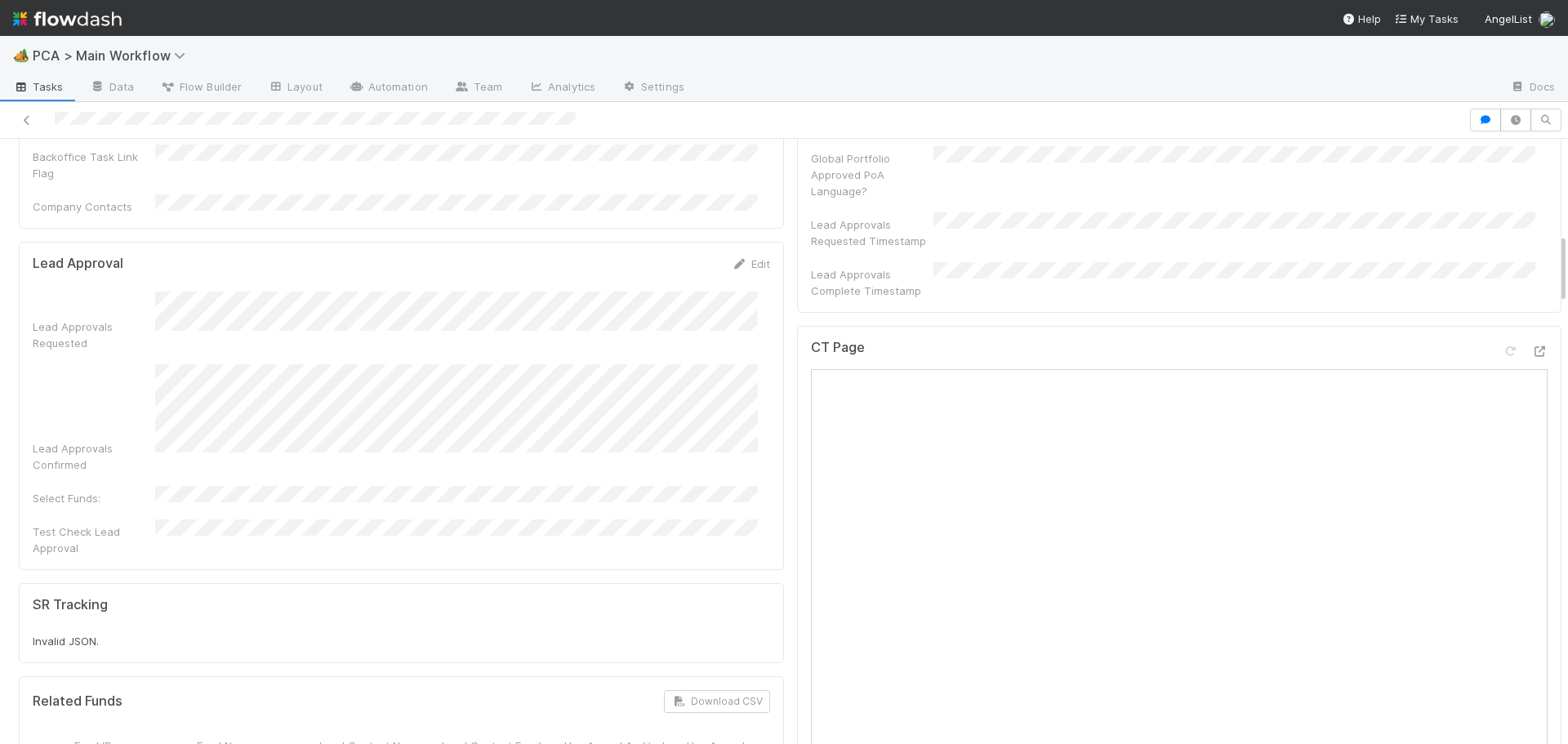
scroll to position [817, 0]
click at [1531, 348] on icon at bounding box center [1540, 353] width 17 height 11
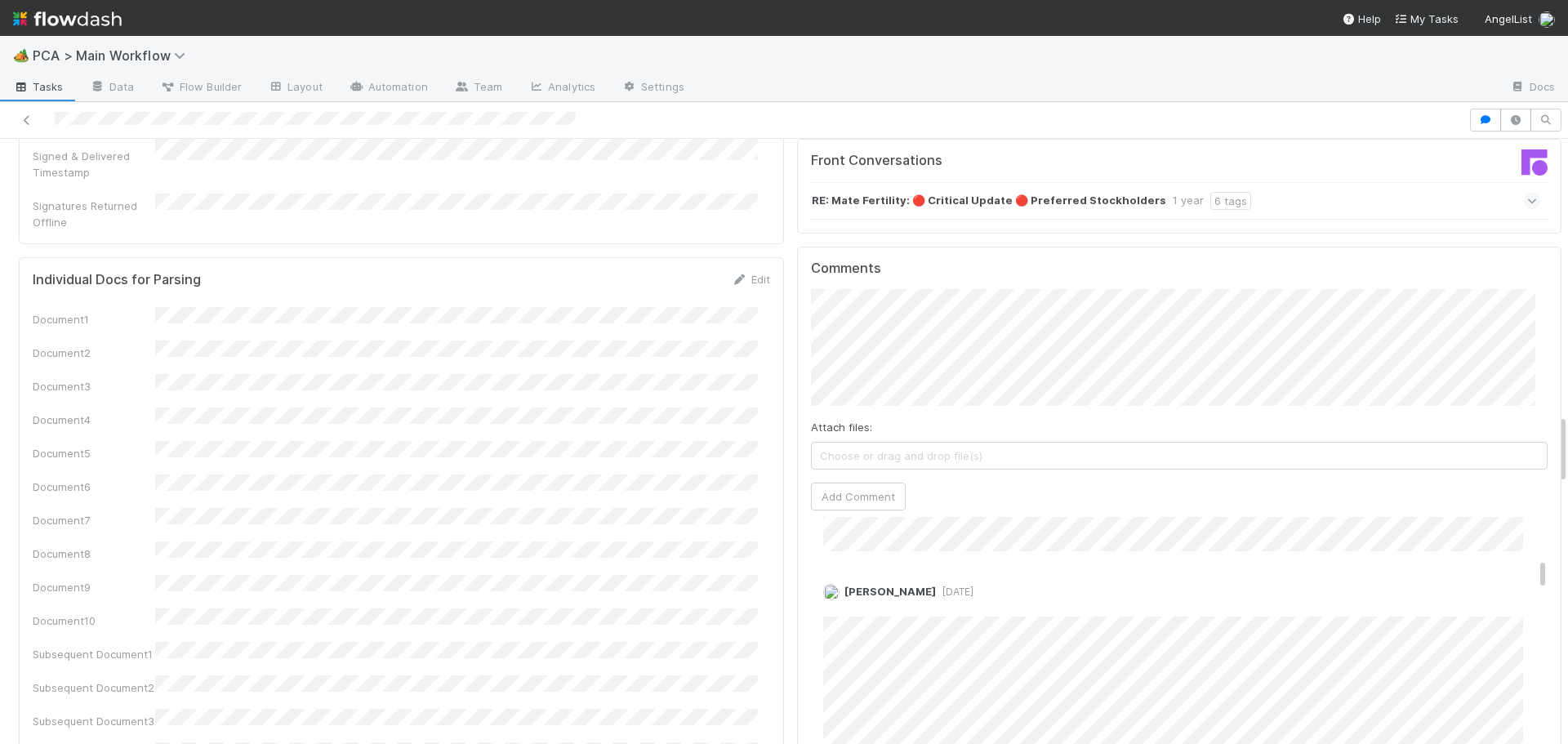
scroll to position [2368, 0]
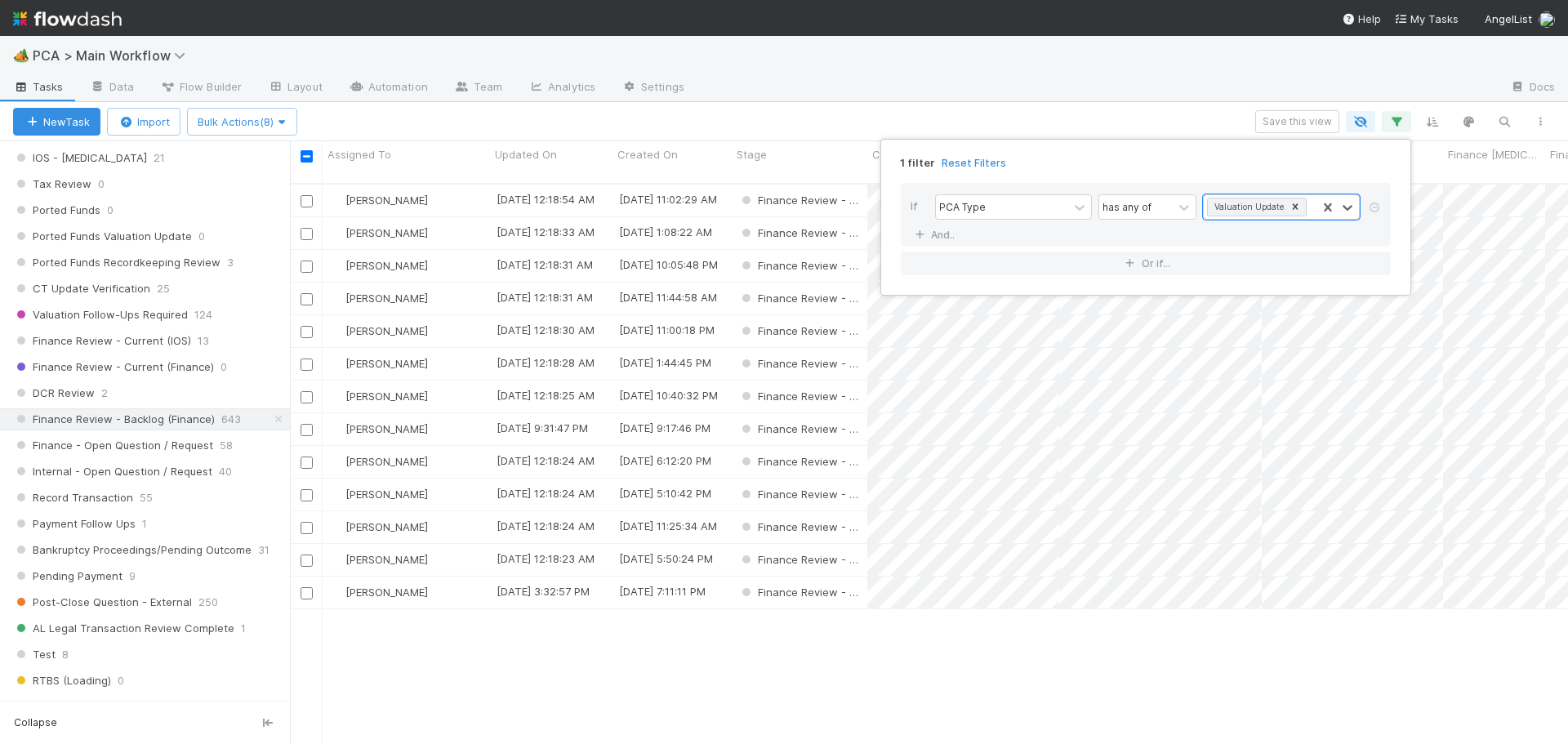
scroll to position [562, 1266]
click at [793, 105] on div "1 filter Reset Filters If PCA Type has any of option Valuation Update, selected…" at bounding box center [784, 372] width 1568 height 744
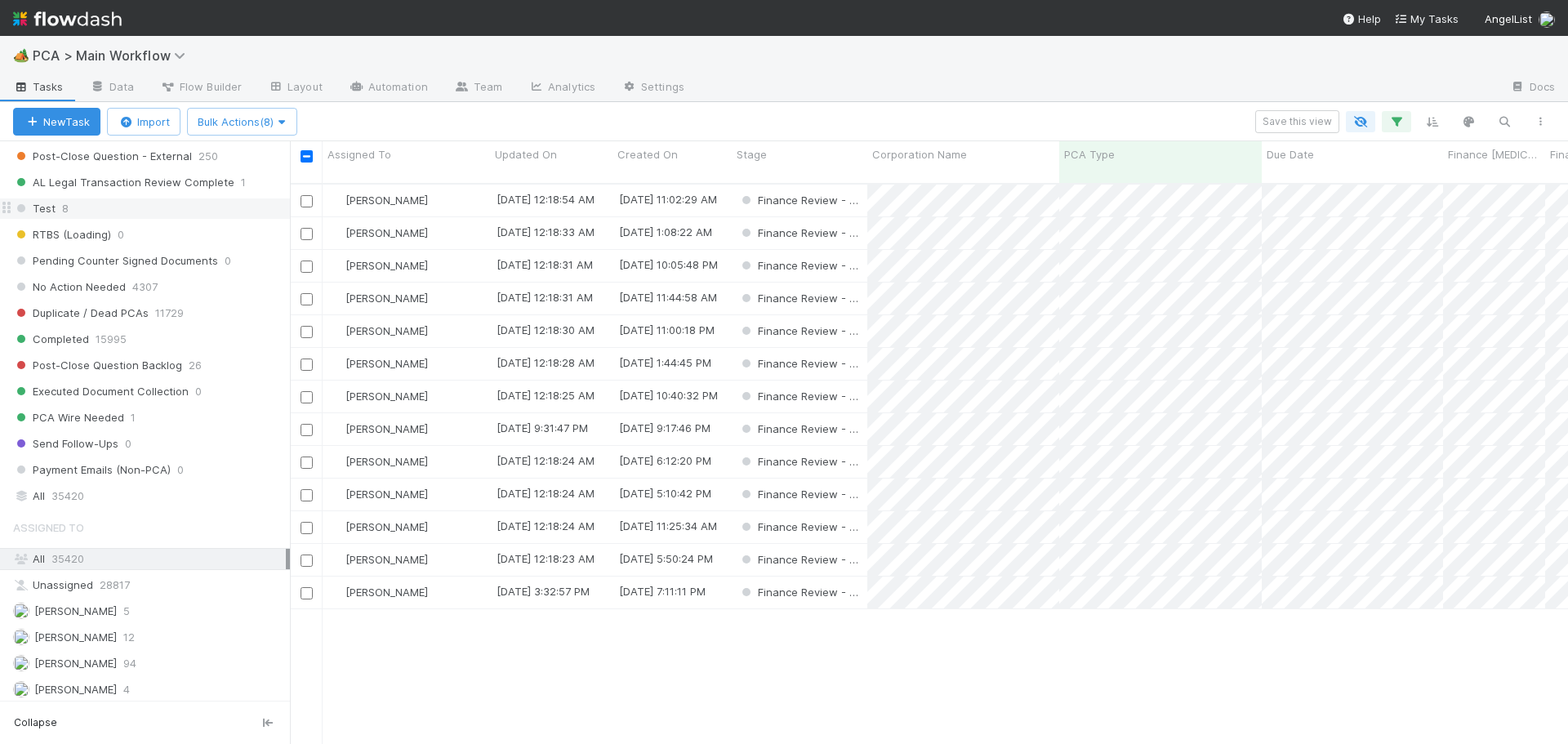
scroll to position [1470, 0]
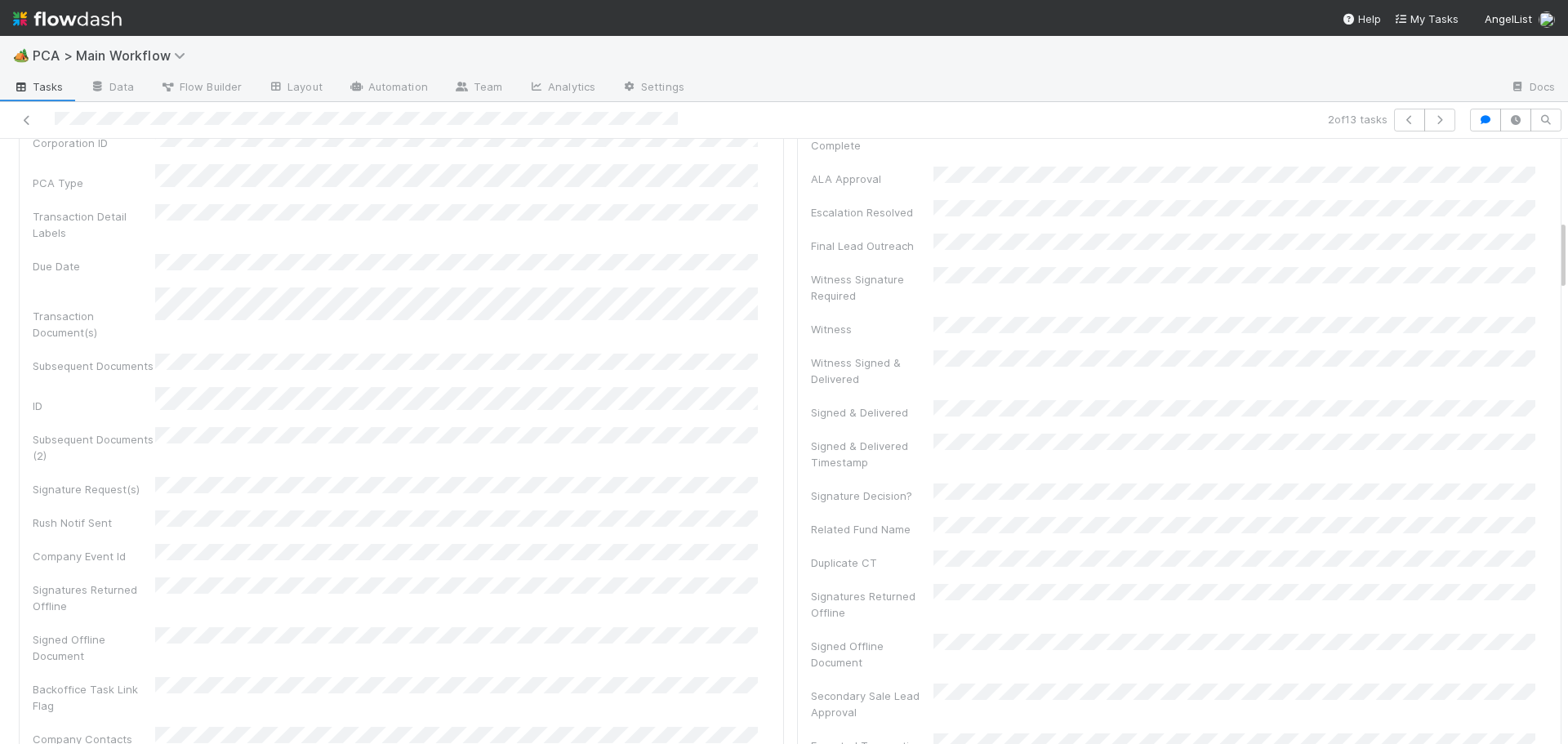
scroll to position [1062, 0]
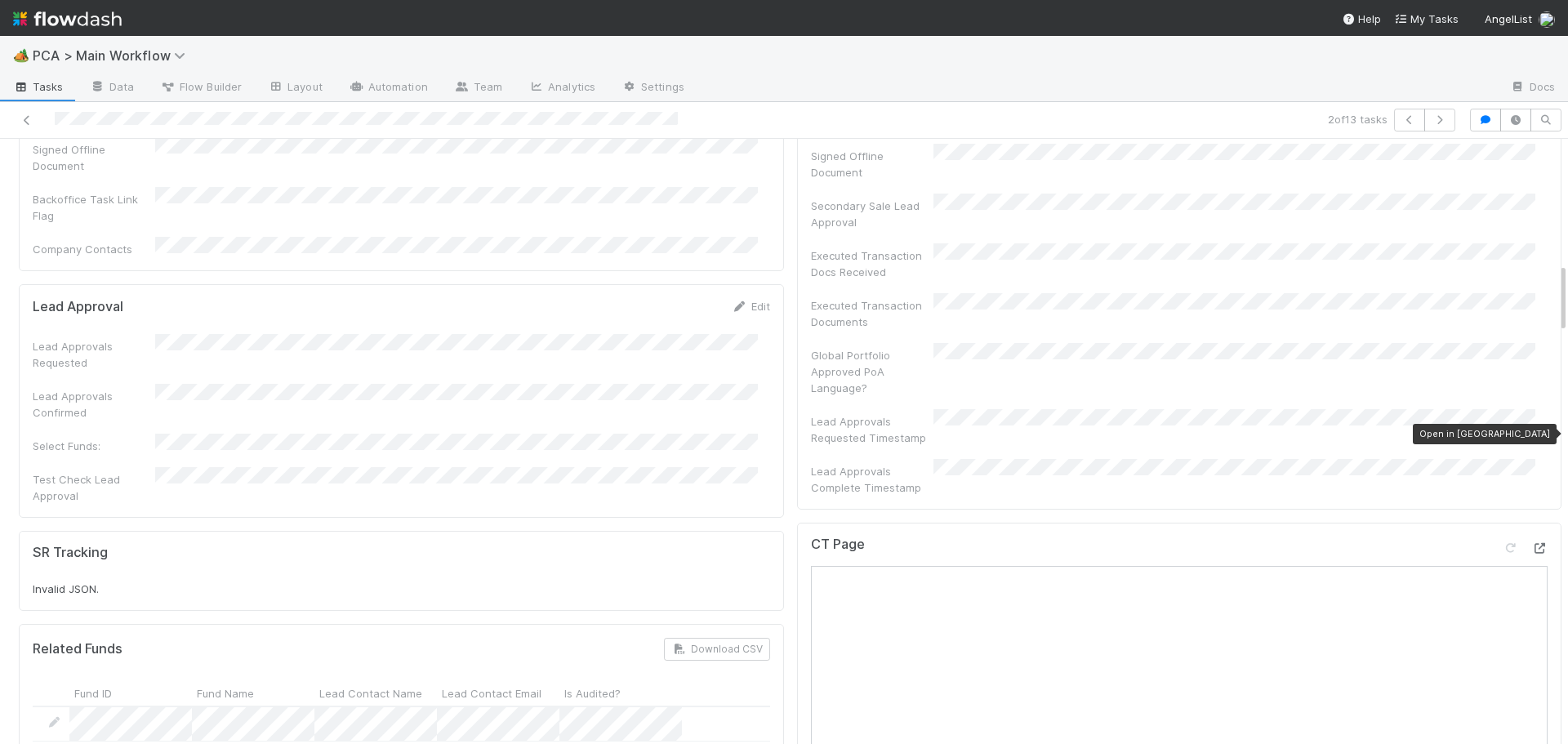
click at [1531, 543] on icon at bounding box center [1540, 548] width 17 height 11
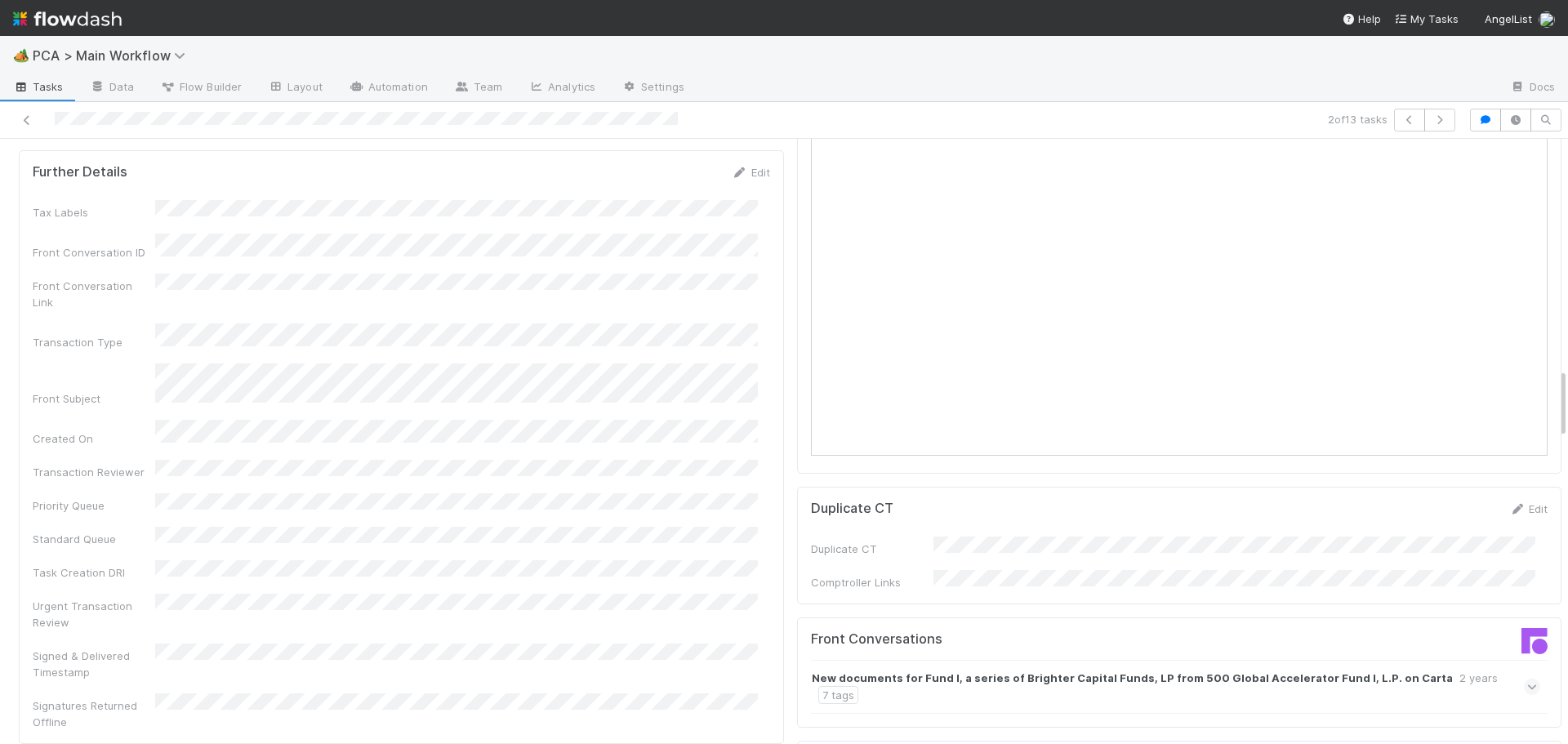
scroll to position [2123, 0]
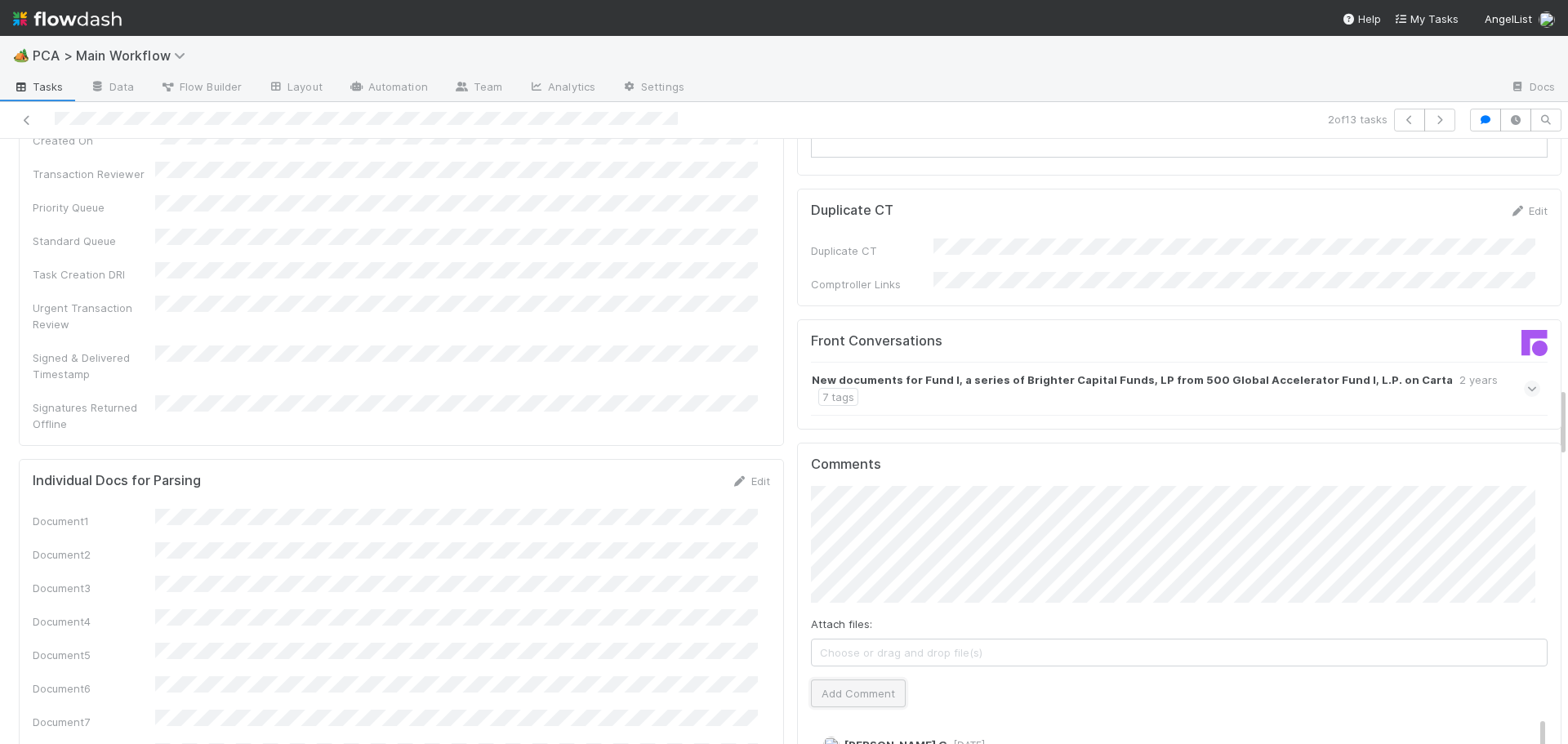
click at [872, 679] on button "Add Comment" at bounding box center [859, 693] width 95 height 27
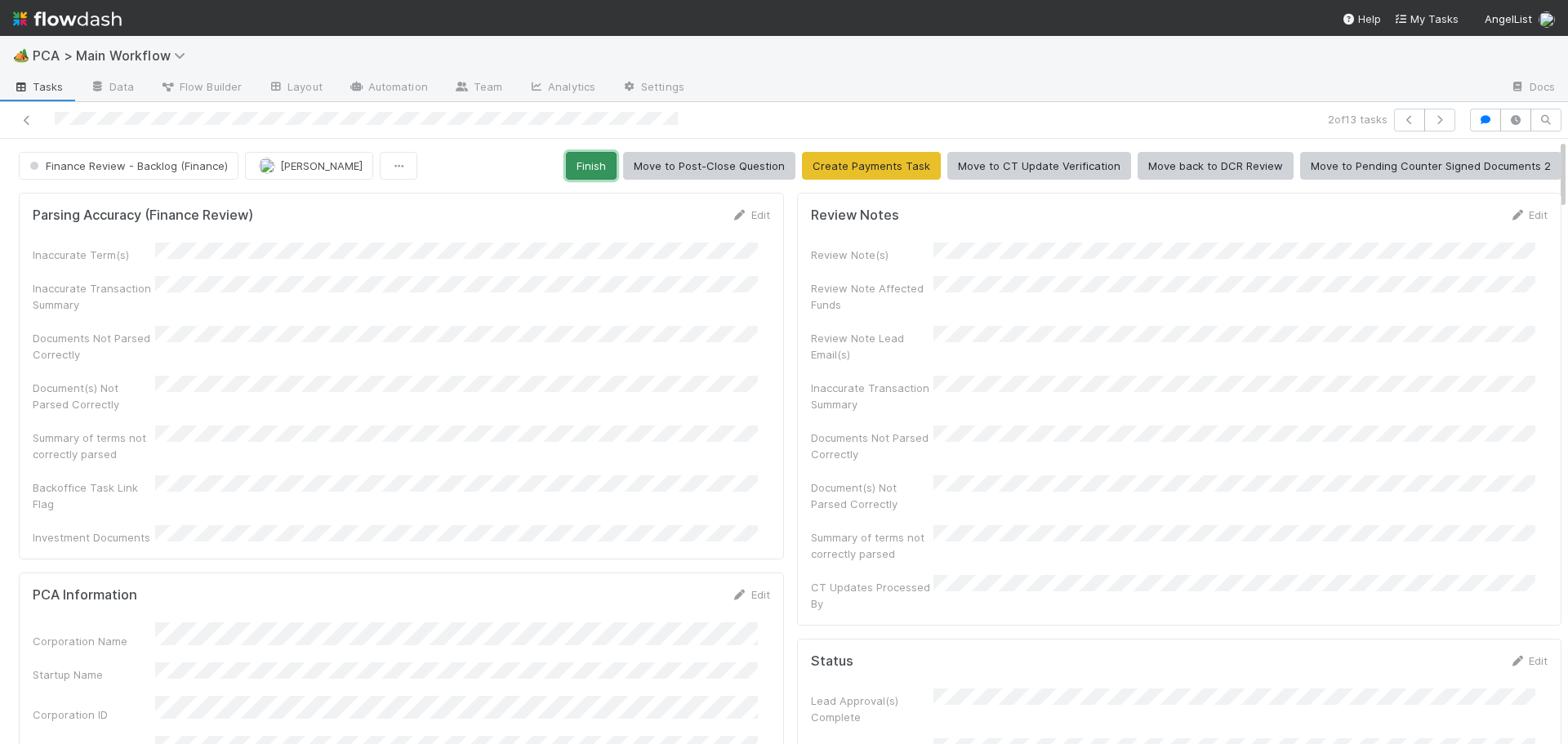
click at [578, 172] on button "Finish" at bounding box center [591, 165] width 51 height 27
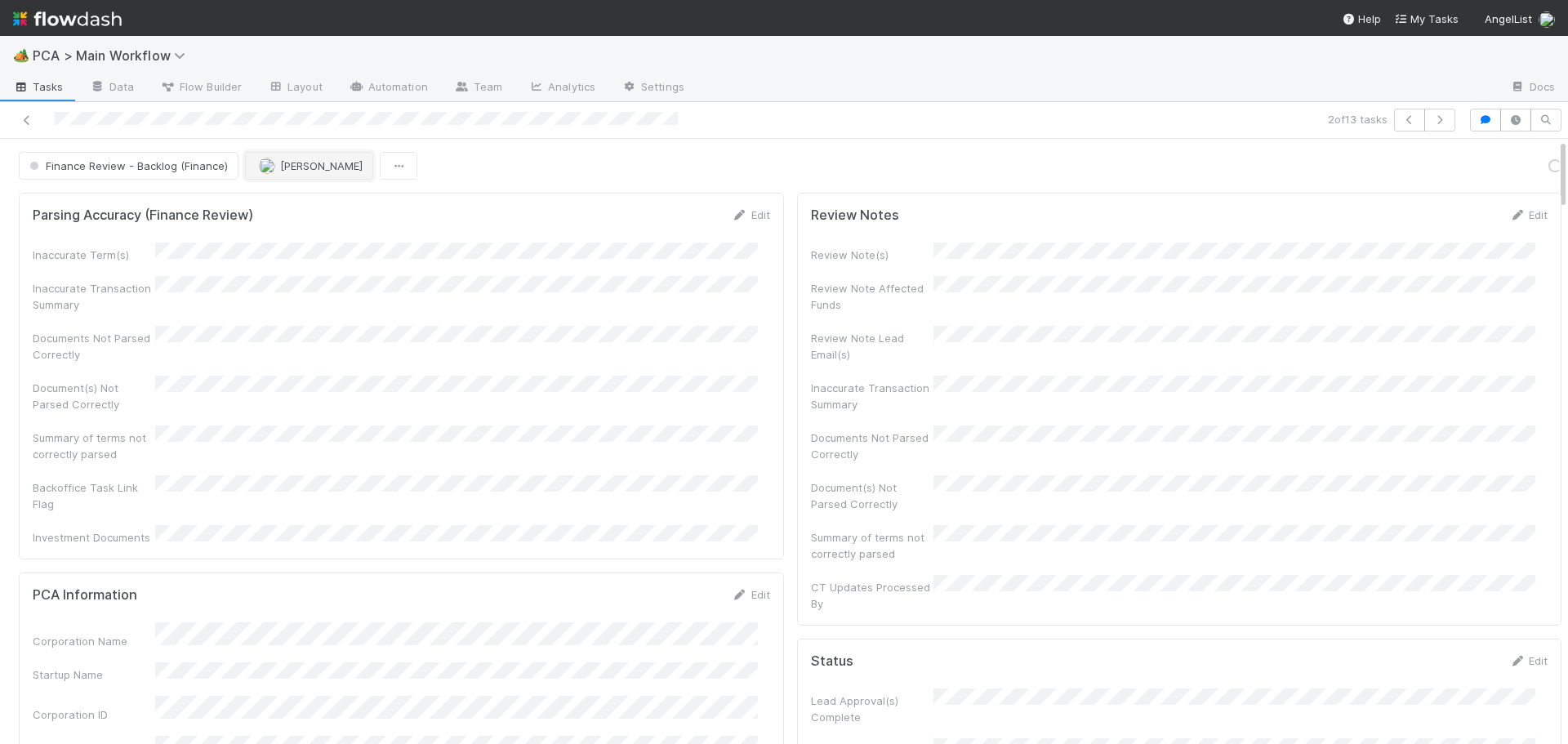
click at [319, 173] on button "[PERSON_NAME]" at bounding box center [309, 165] width 129 height 27
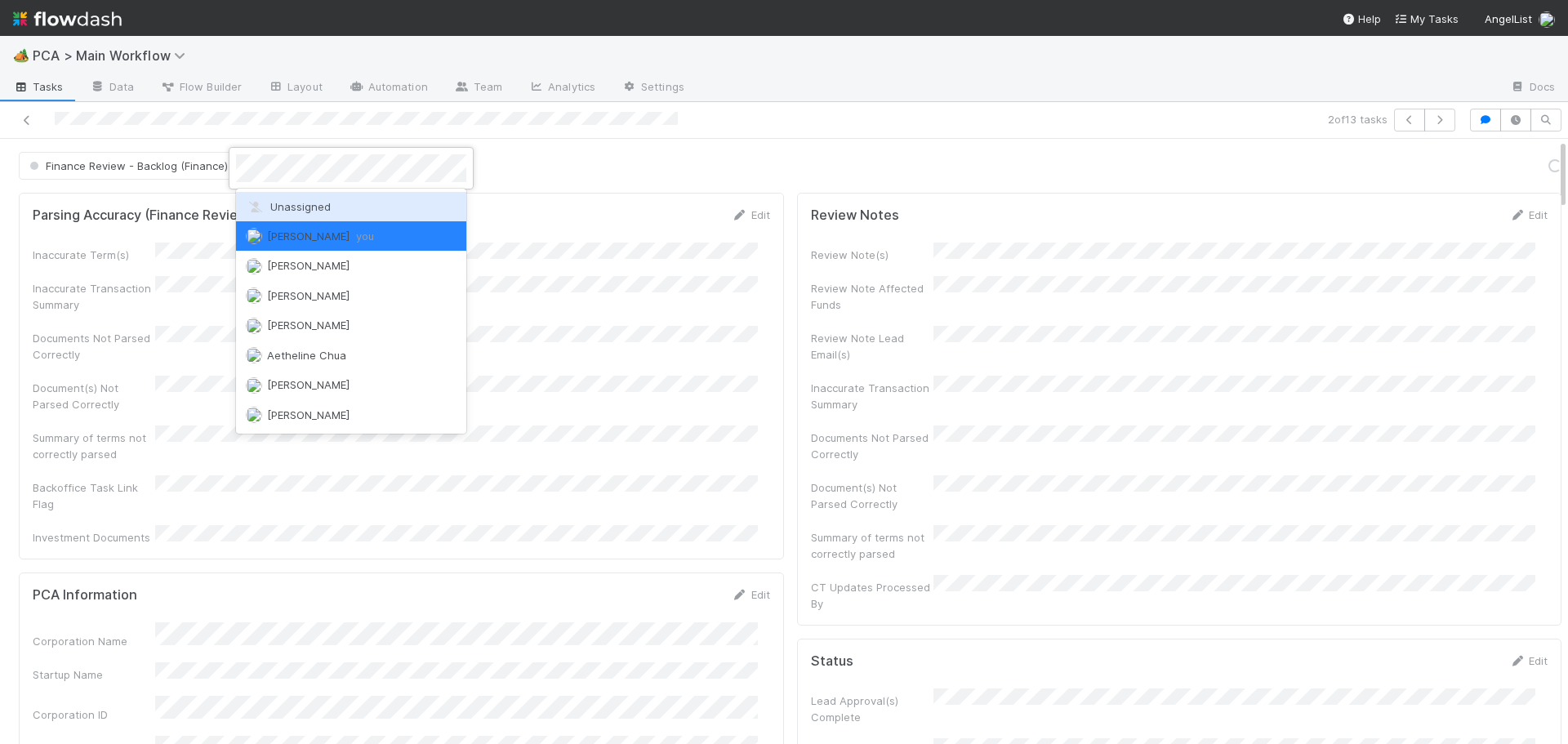
click at [317, 207] on span "Unassigned" at bounding box center [288, 207] width 85 height 13
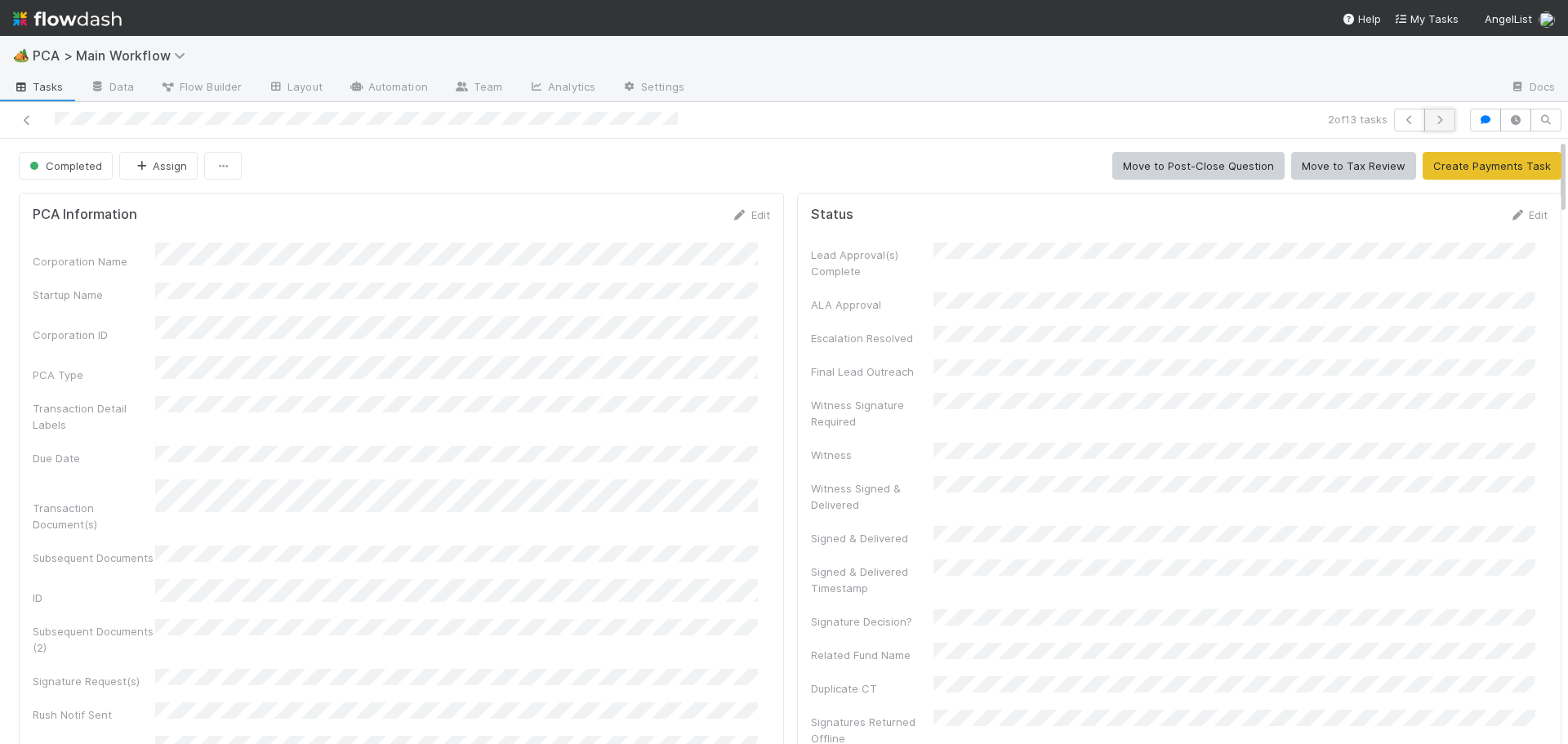
click at [1436, 120] on button "button" at bounding box center [1439, 120] width 31 height 23
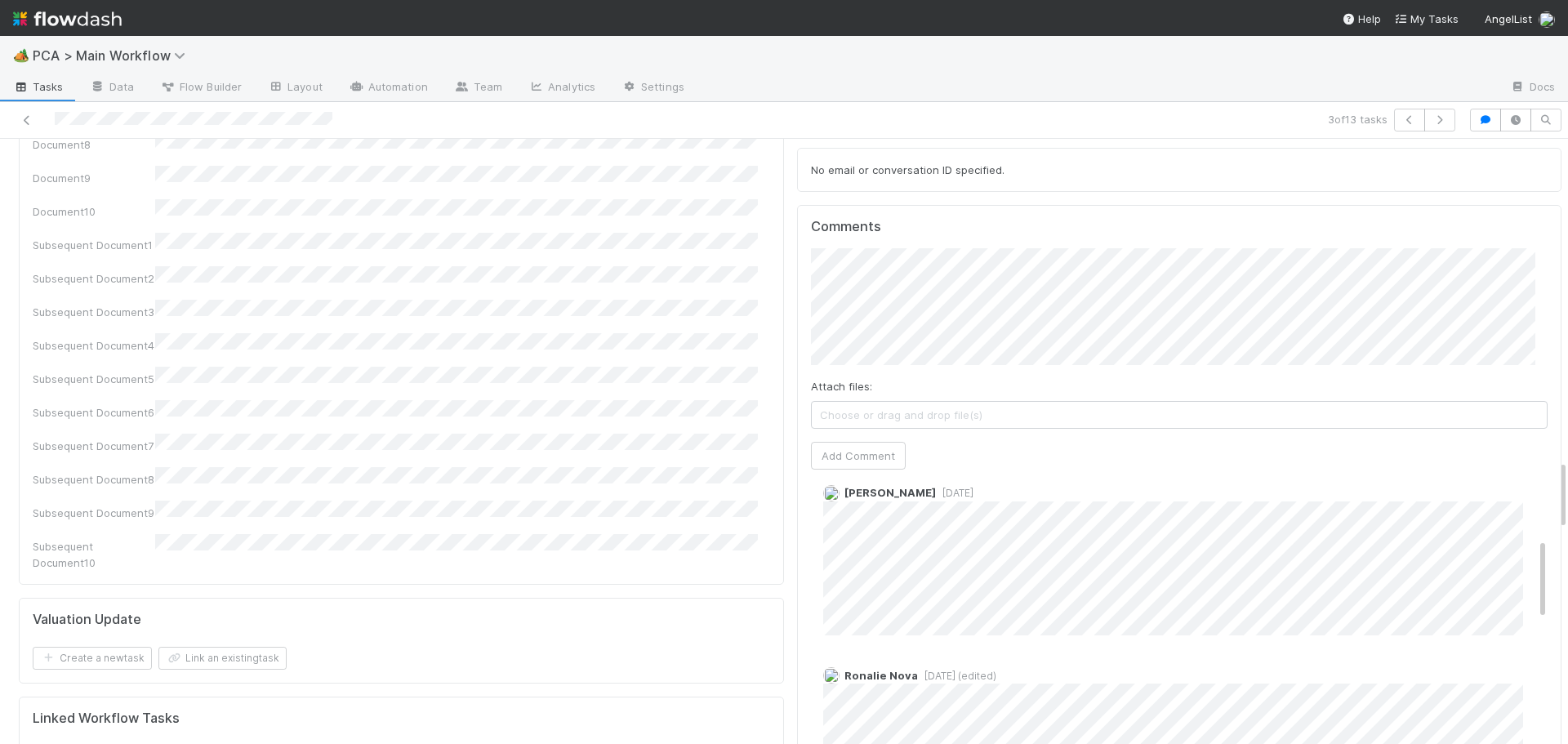
scroll to position [248, 0]
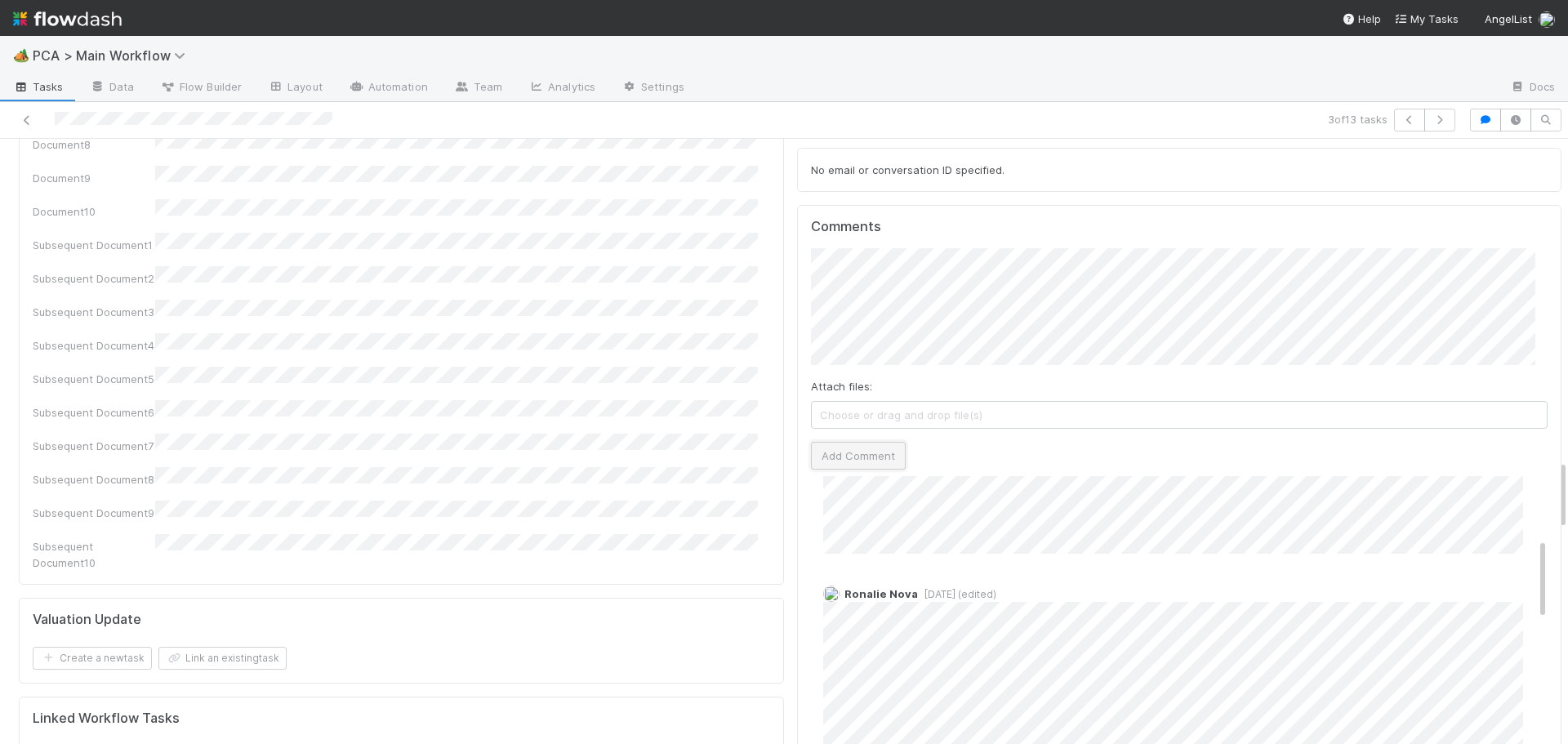
click at [864, 442] on button "Add Comment" at bounding box center [859, 455] width 95 height 27
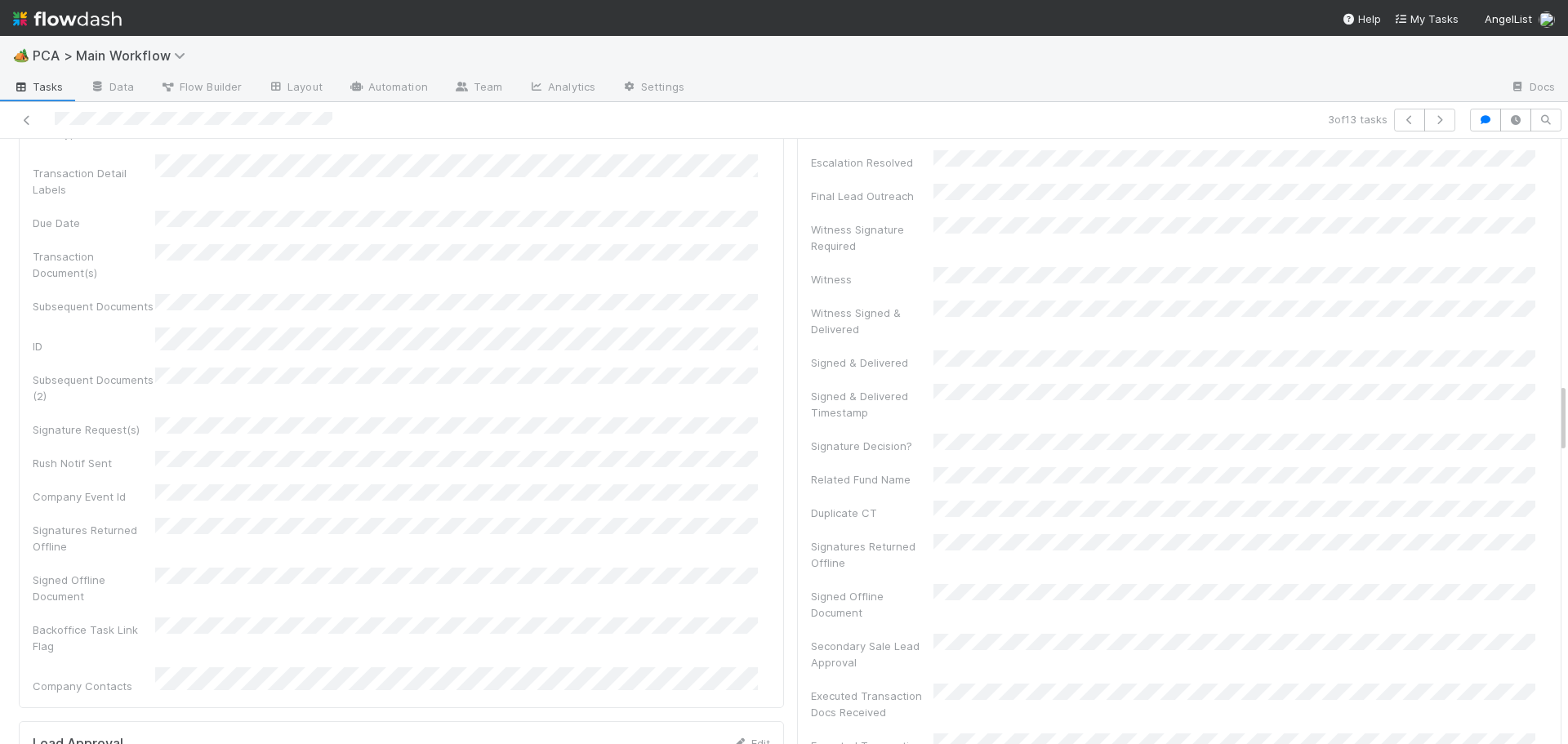
scroll to position [0, 0]
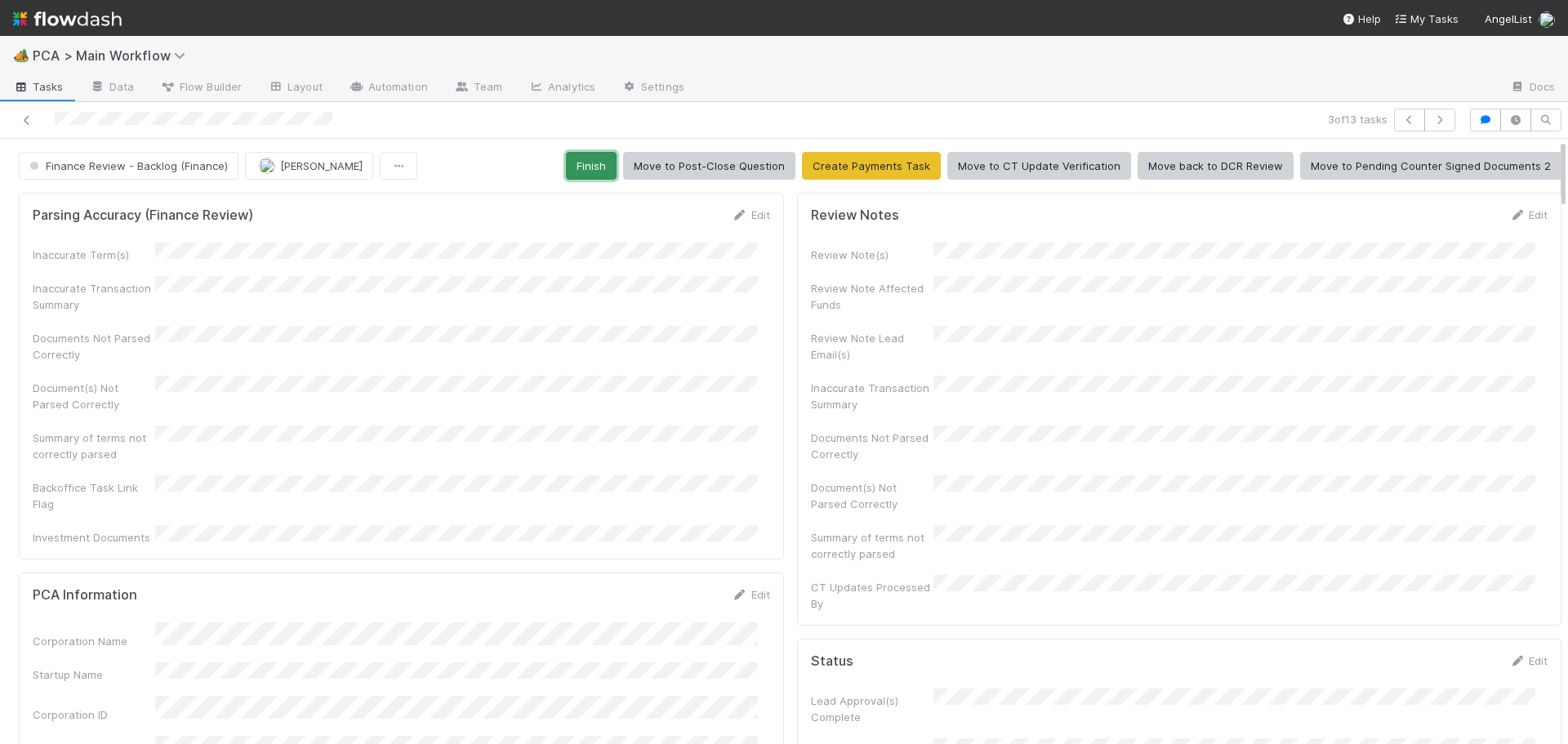
click at [587, 167] on button "Finish" at bounding box center [591, 165] width 51 height 27
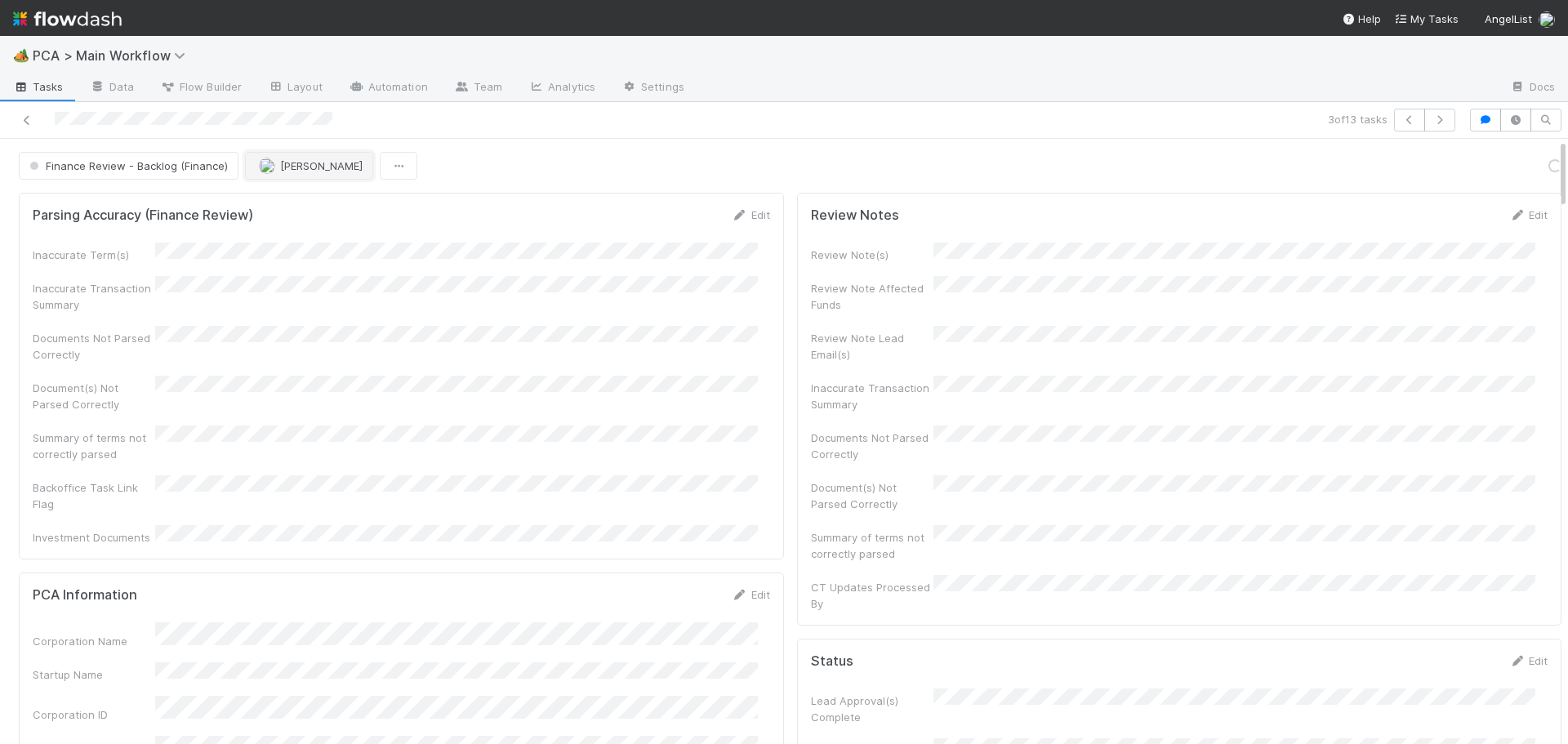
click at [272, 169] on span "[PERSON_NAME]" at bounding box center [310, 166] width 104 height 13
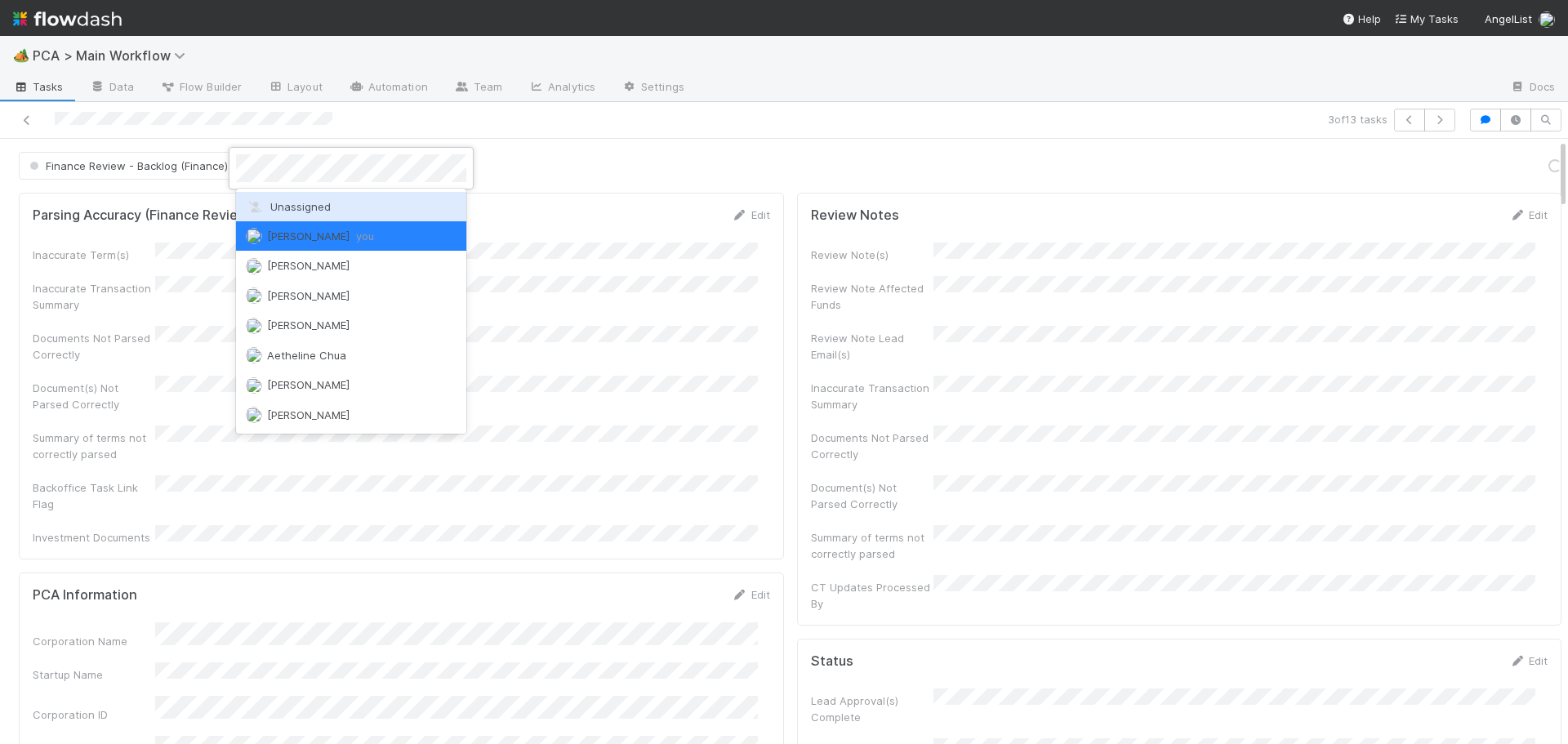
click at [281, 207] on span "Unassigned" at bounding box center [288, 207] width 85 height 13
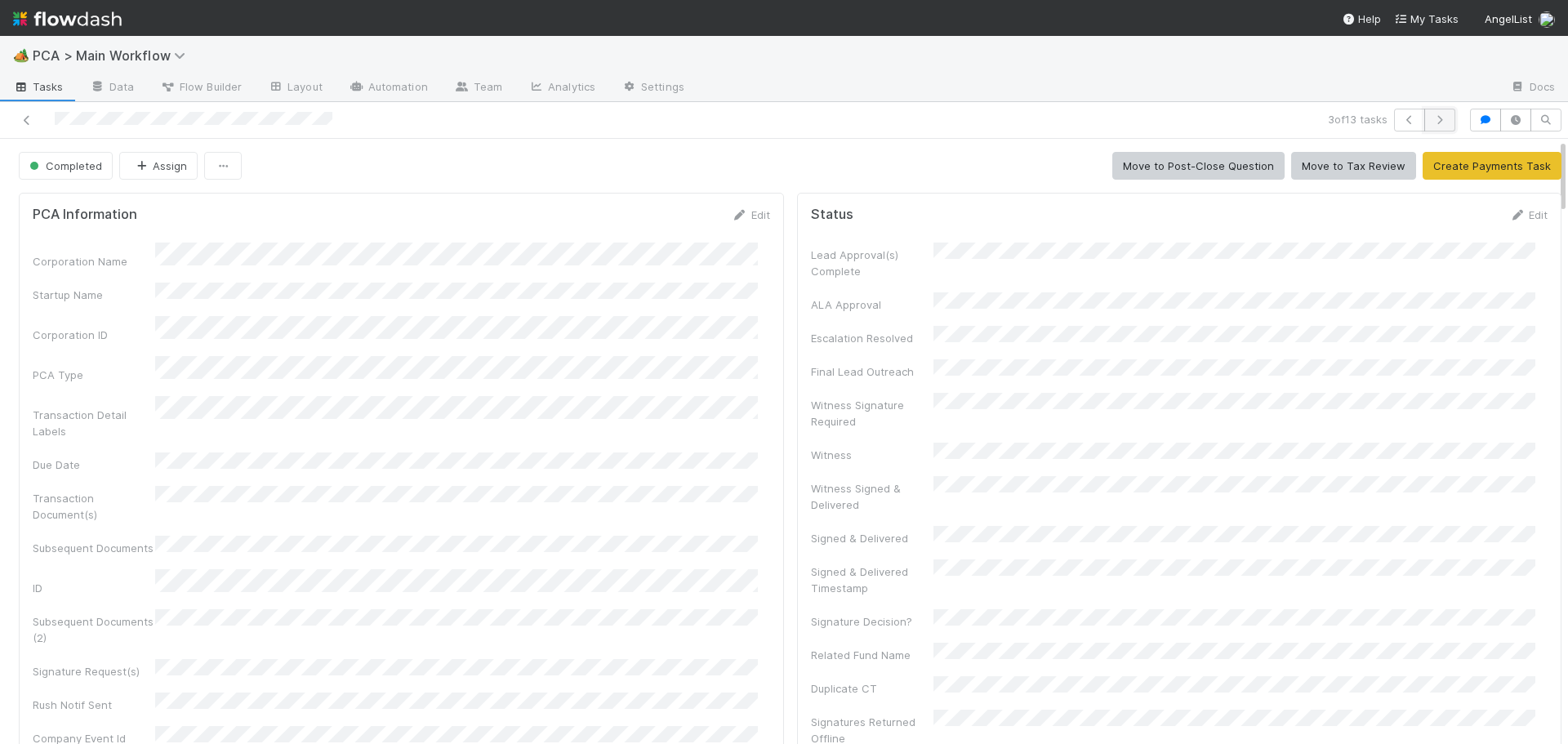
click at [1432, 116] on icon "button" at bounding box center [1440, 120] width 17 height 10
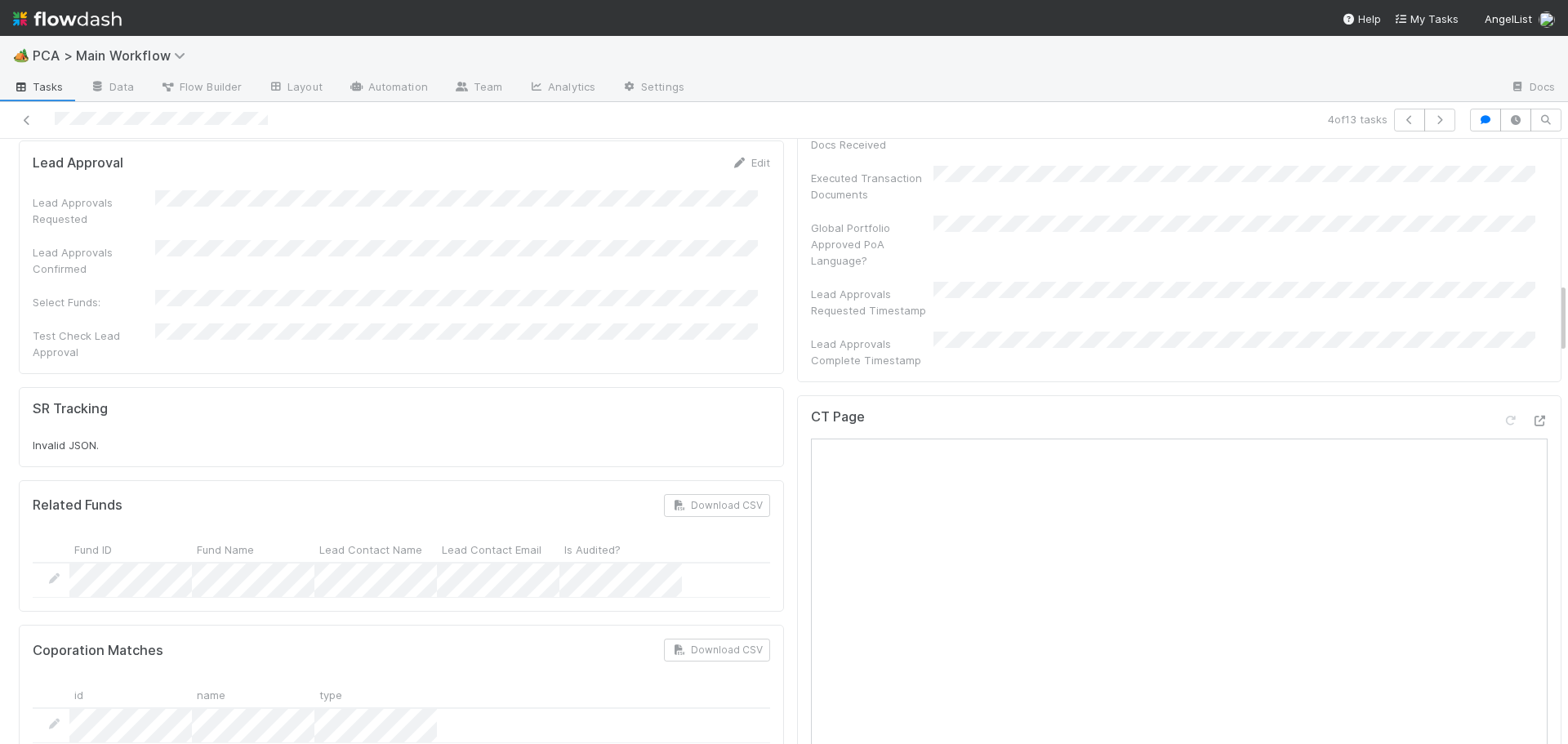
scroll to position [1225, 0]
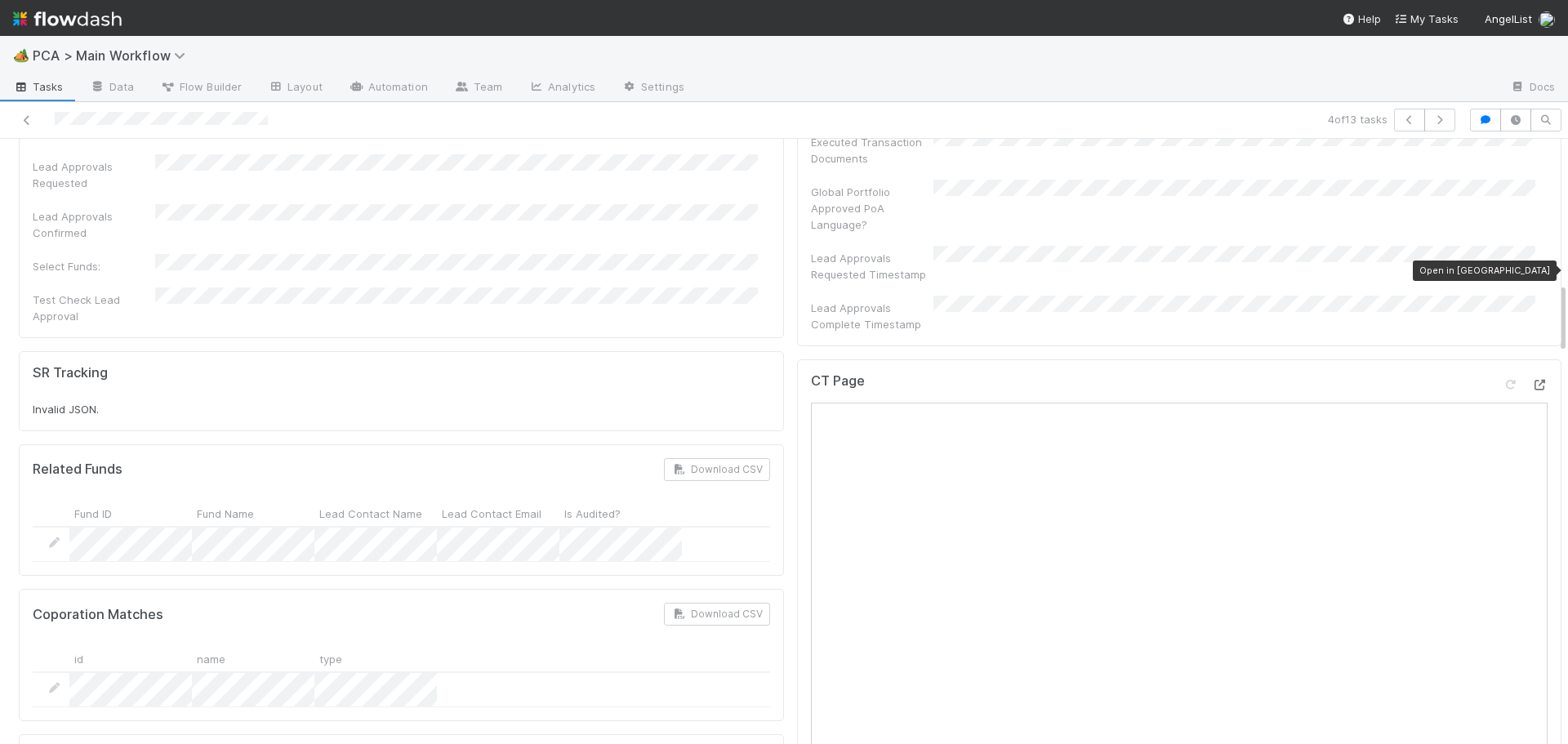
click at [1531, 380] on icon at bounding box center [1540, 385] width 17 height 11
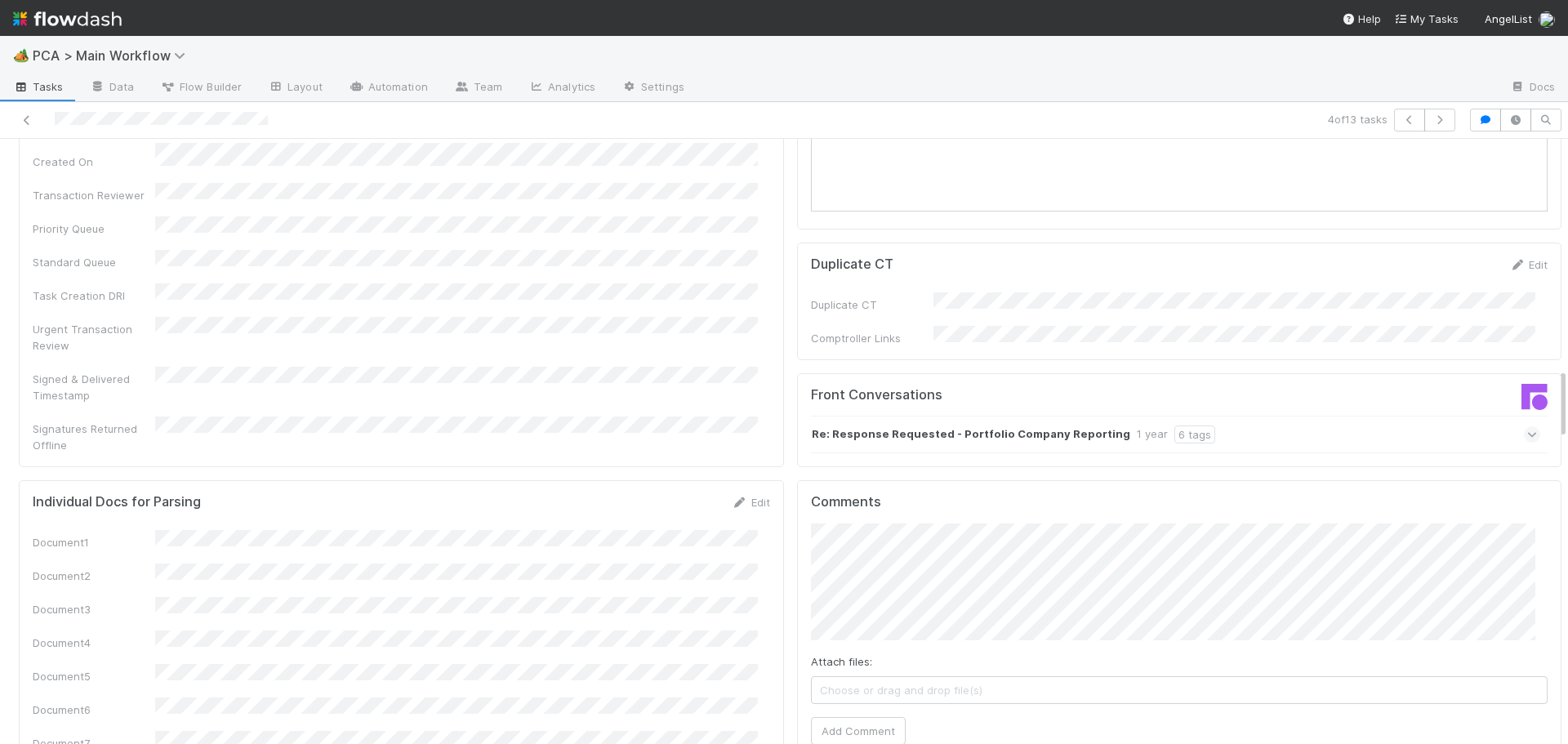
scroll to position [2123, 0]
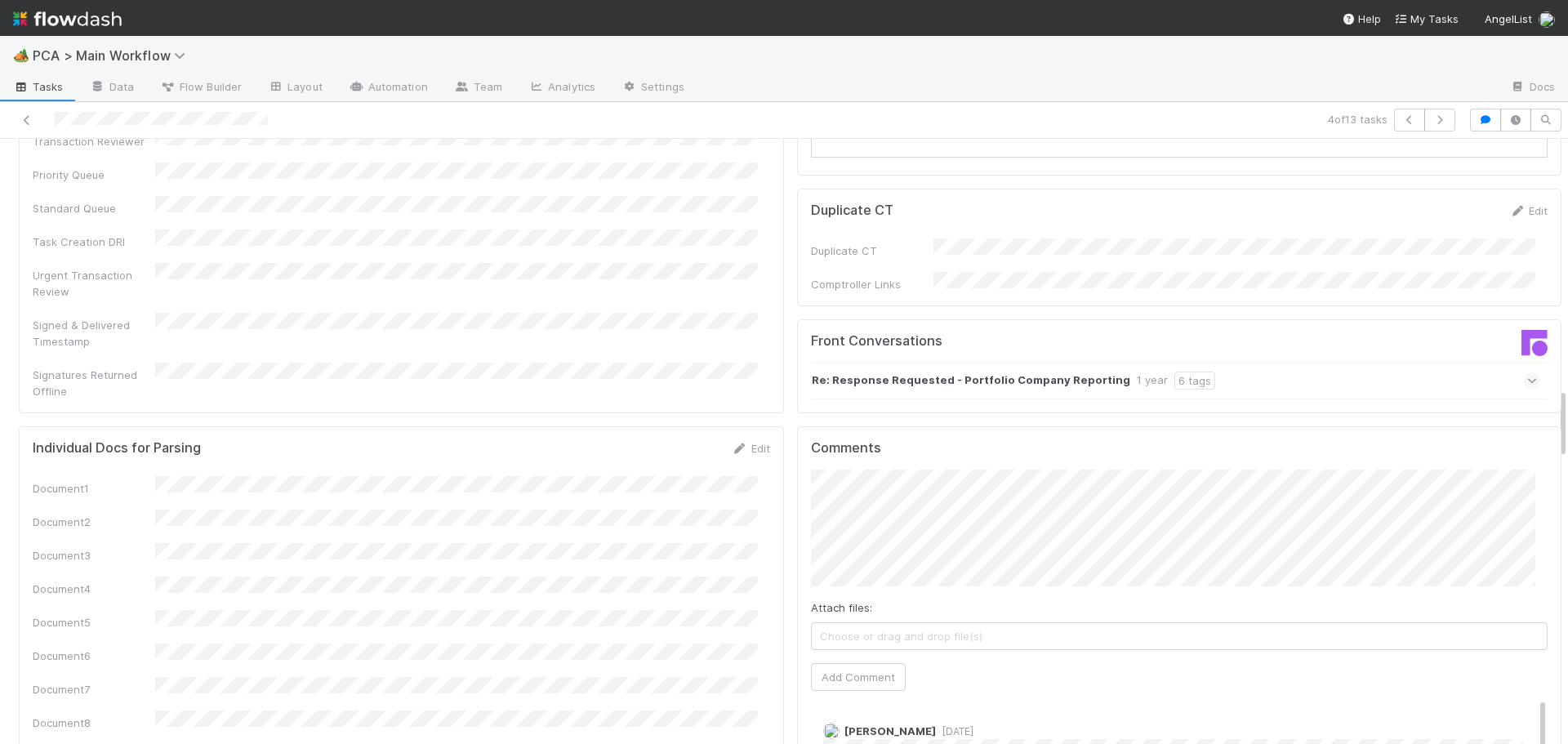
click at [949, 473] on div "Attach files: Choose or drag and drop file(s) Add Comment" at bounding box center [1180, 580] width 738 height 221
click at [936, 725] on span "1 year ago" at bounding box center [954, 731] width 37 height 12
click at [828, 663] on button "Add Comment" at bounding box center [859, 676] width 95 height 27
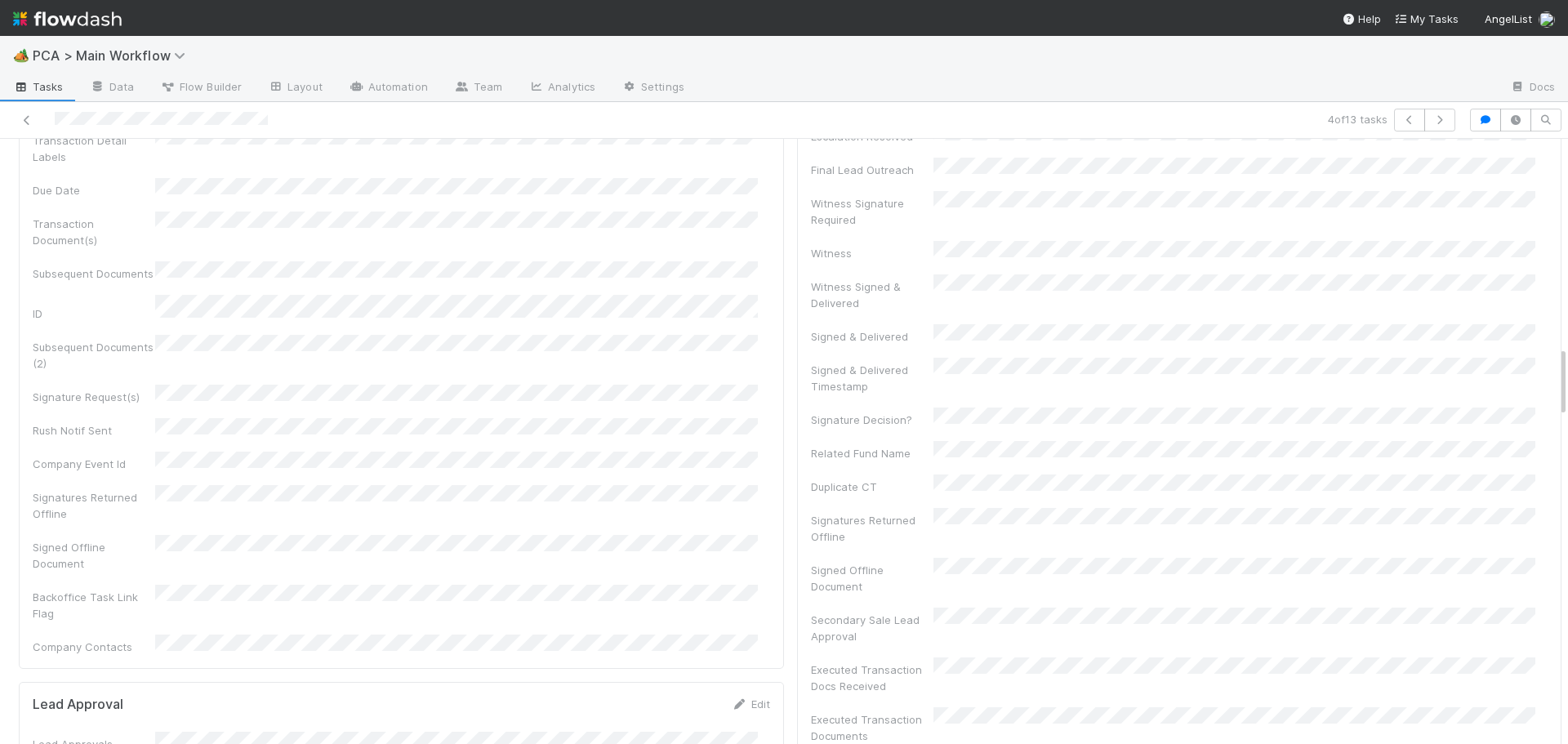
scroll to position [0, 0]
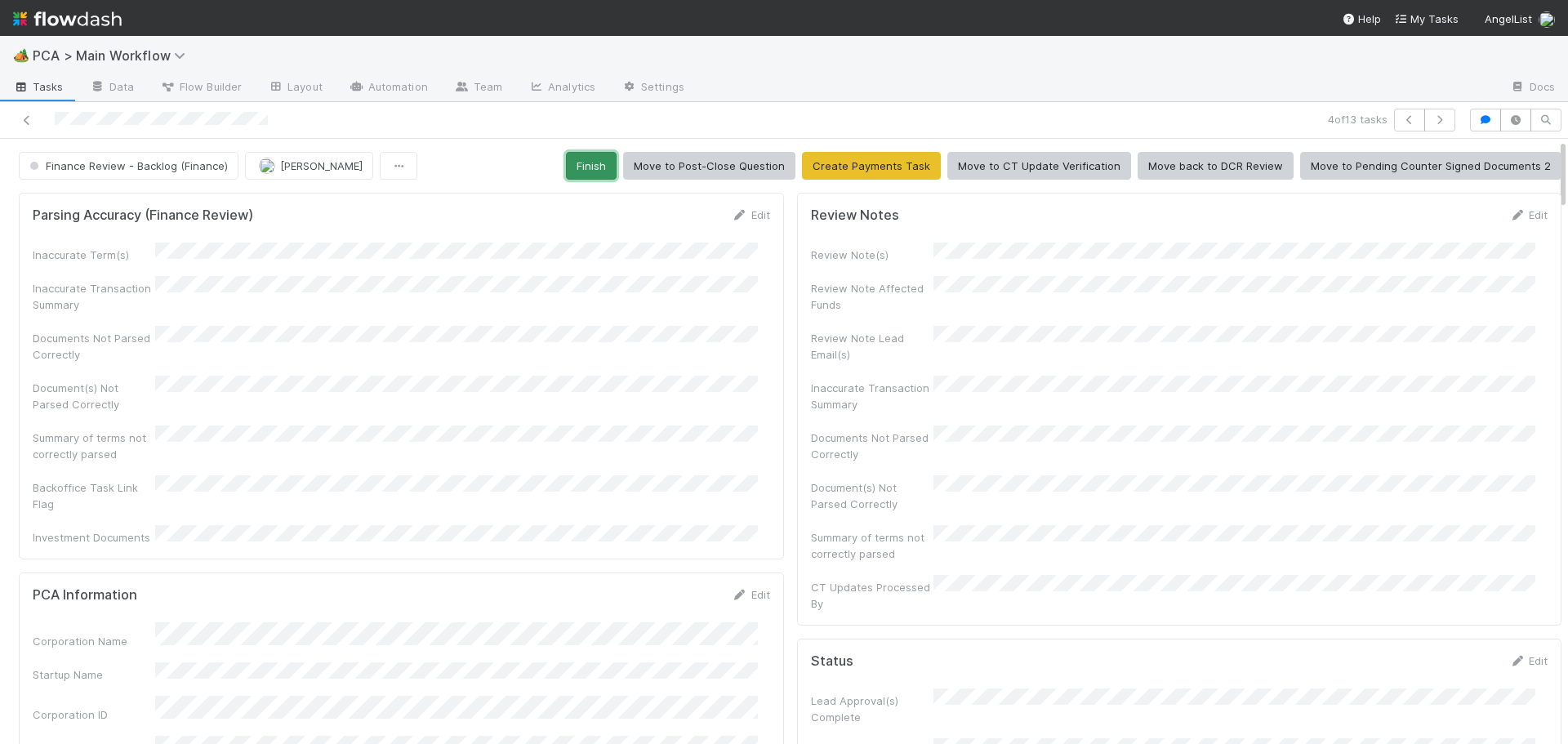
click at [585, 173] on button "Finish" at bounding box center [591, 165] width 51 height 27
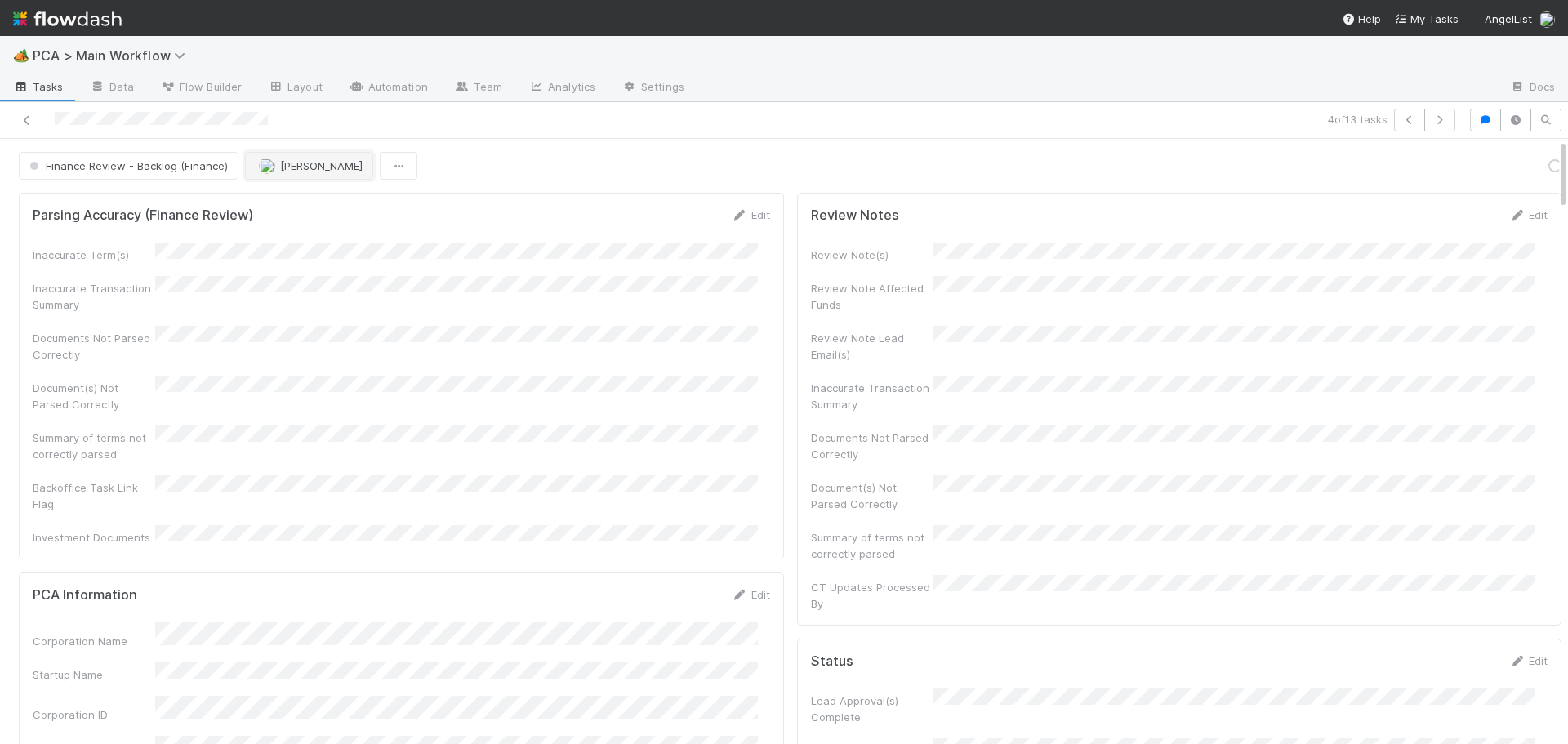
click at [280, 164] on span "[PERSON_NAME]" at bounding box center [321, 166] width 82 height 13
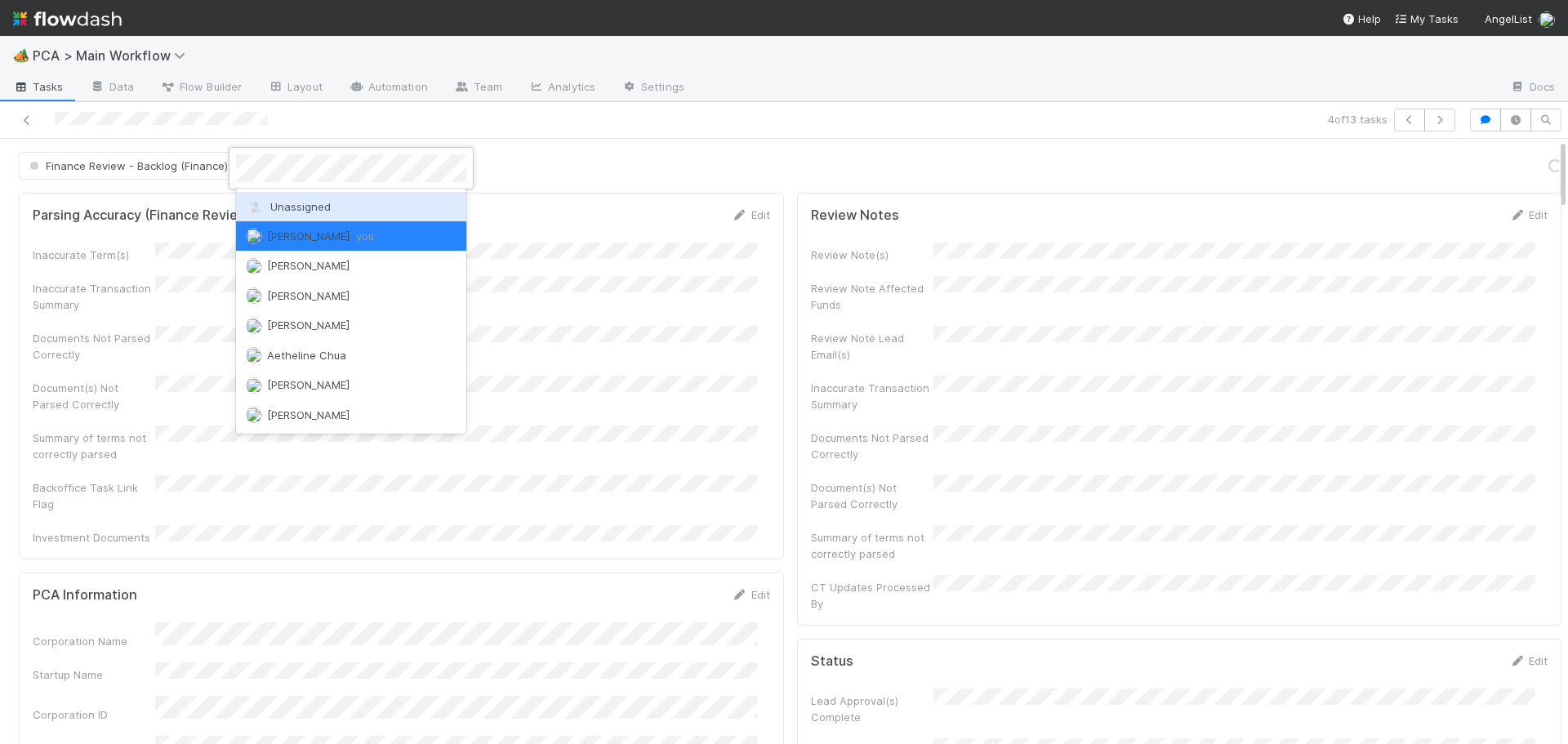
click at [275, 200] on span "Unassigned" at bounding box center [288, 207] width 85 height 13
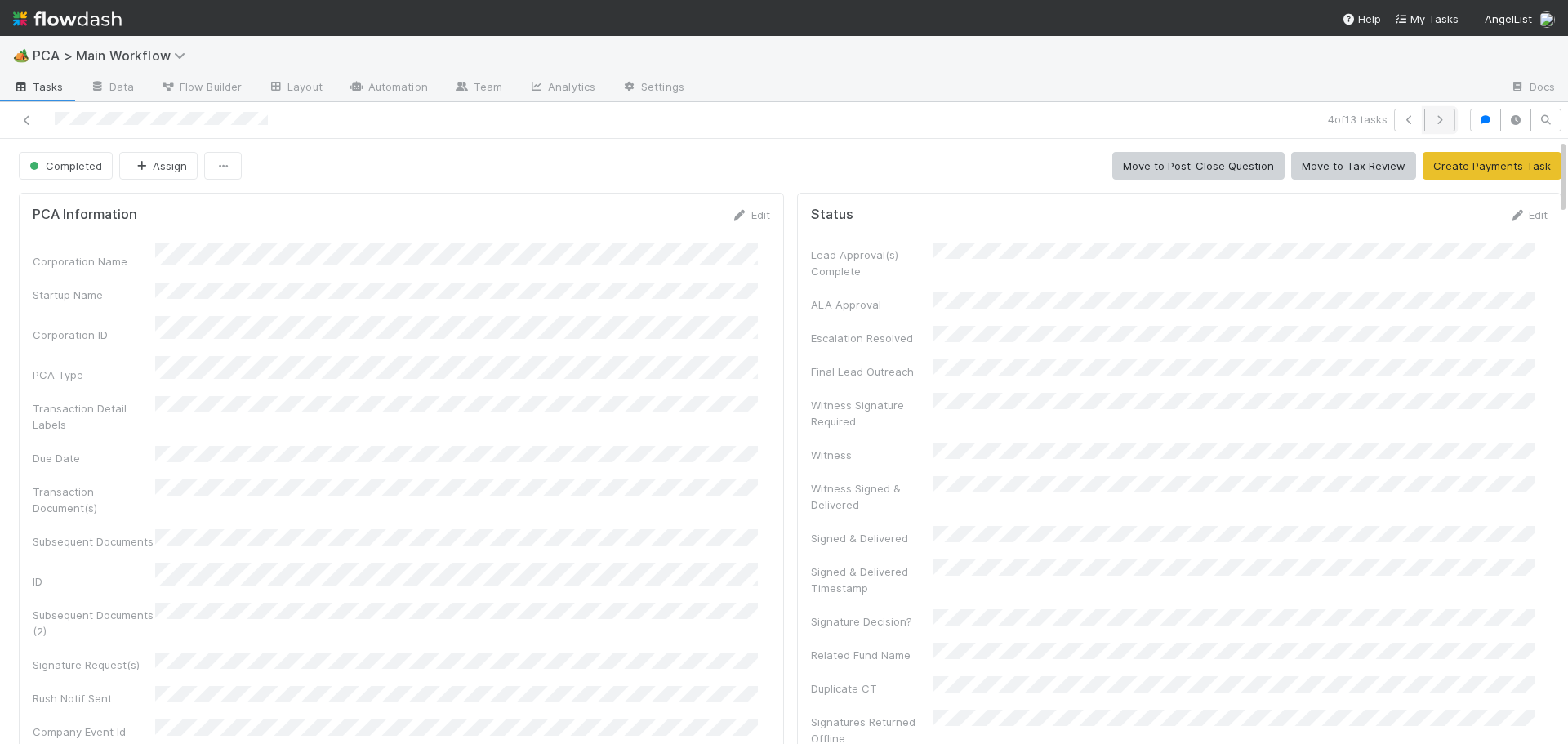
click at [1432, 115] on icon "button" at bounding box center [1440, 120] width 17 height 10
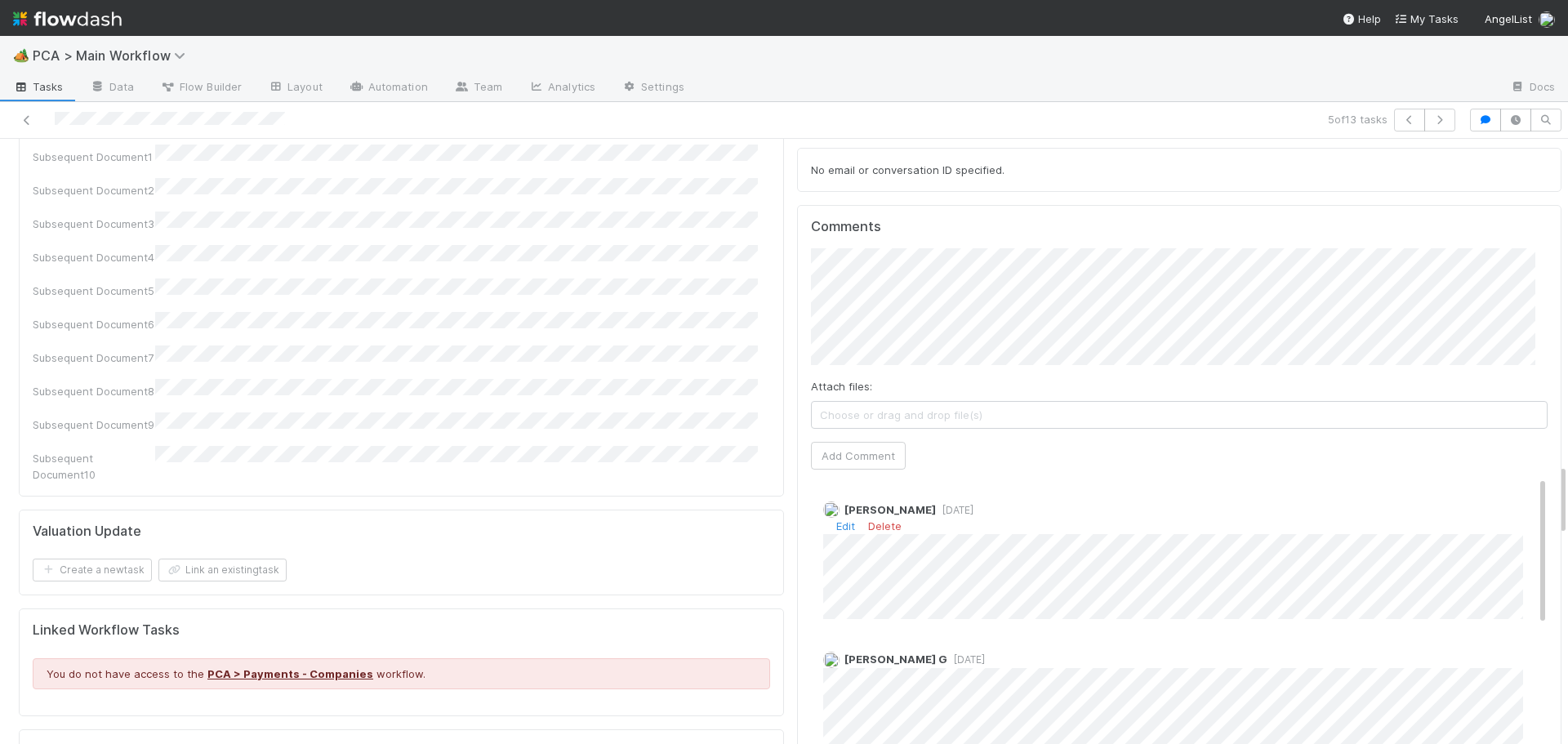
scroll to position [2695, 0]
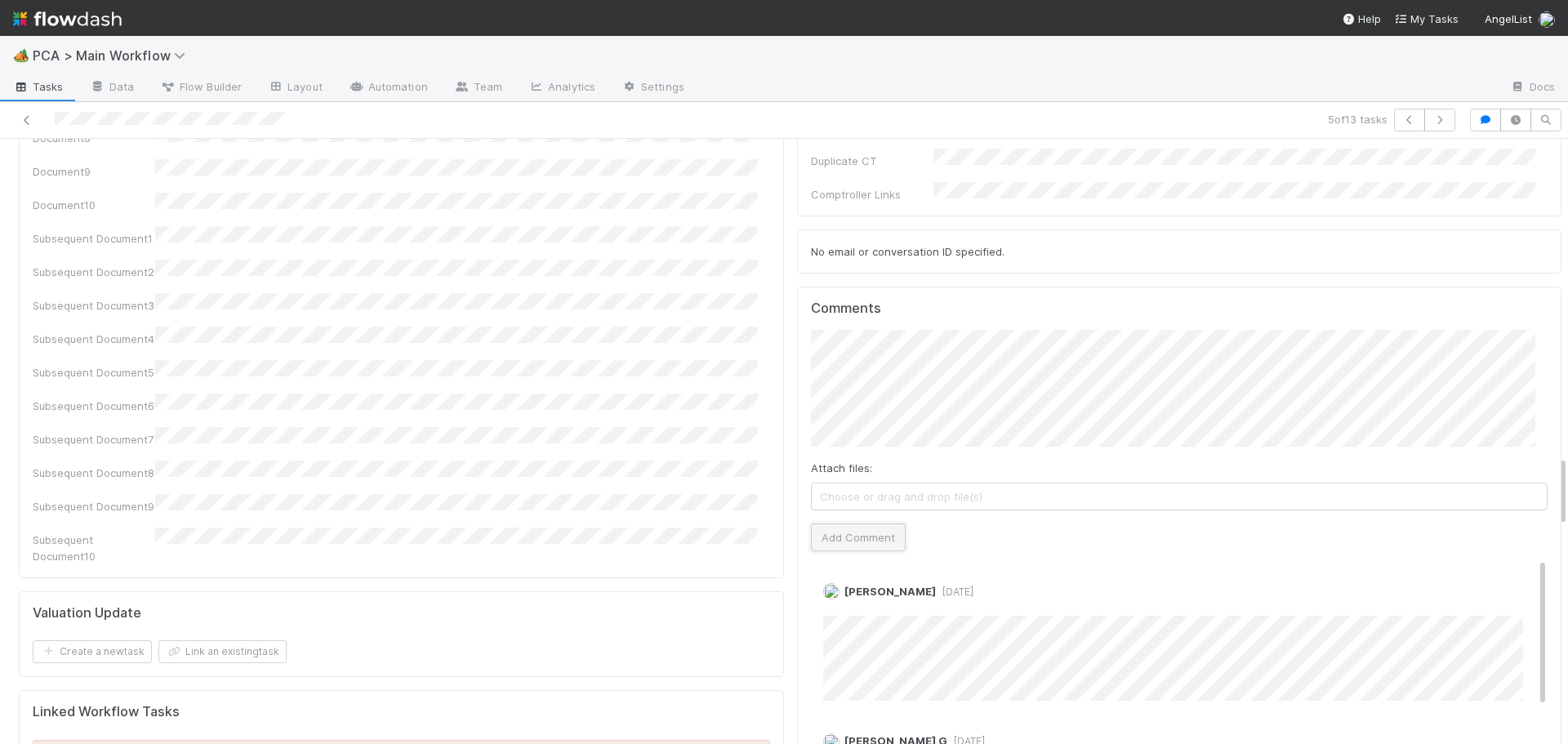
click at [879, 523] on button "Add Comment" at bounding box center [859, 537] width 95 height 27
click at [772, 451] on div "Parsing Accuracy (Finance Review) Edit Inaccurate Term(s) Inaccurate Transactio…" at bounding box center [402, 174] width 778 height 5366
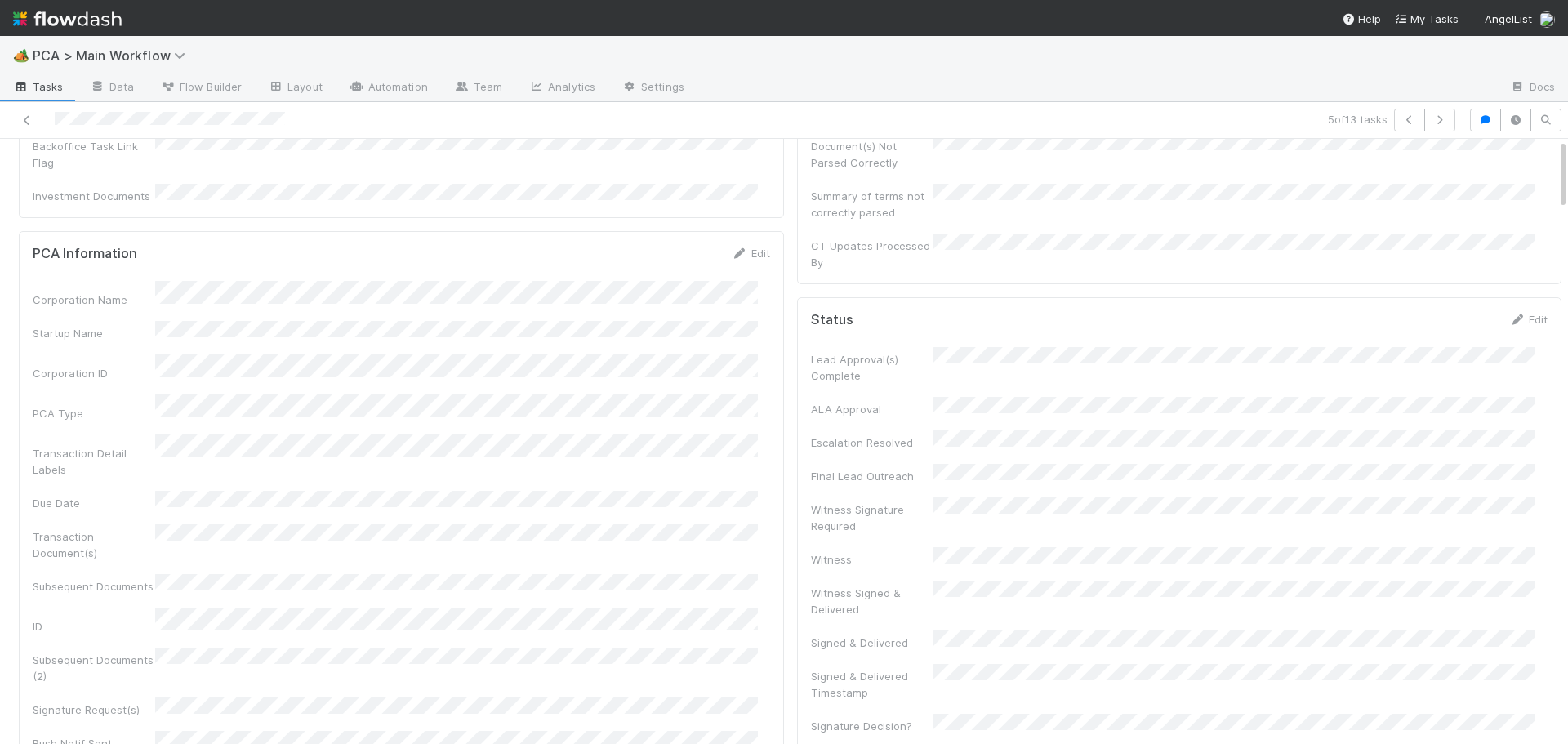
scroll to position [0, 0]
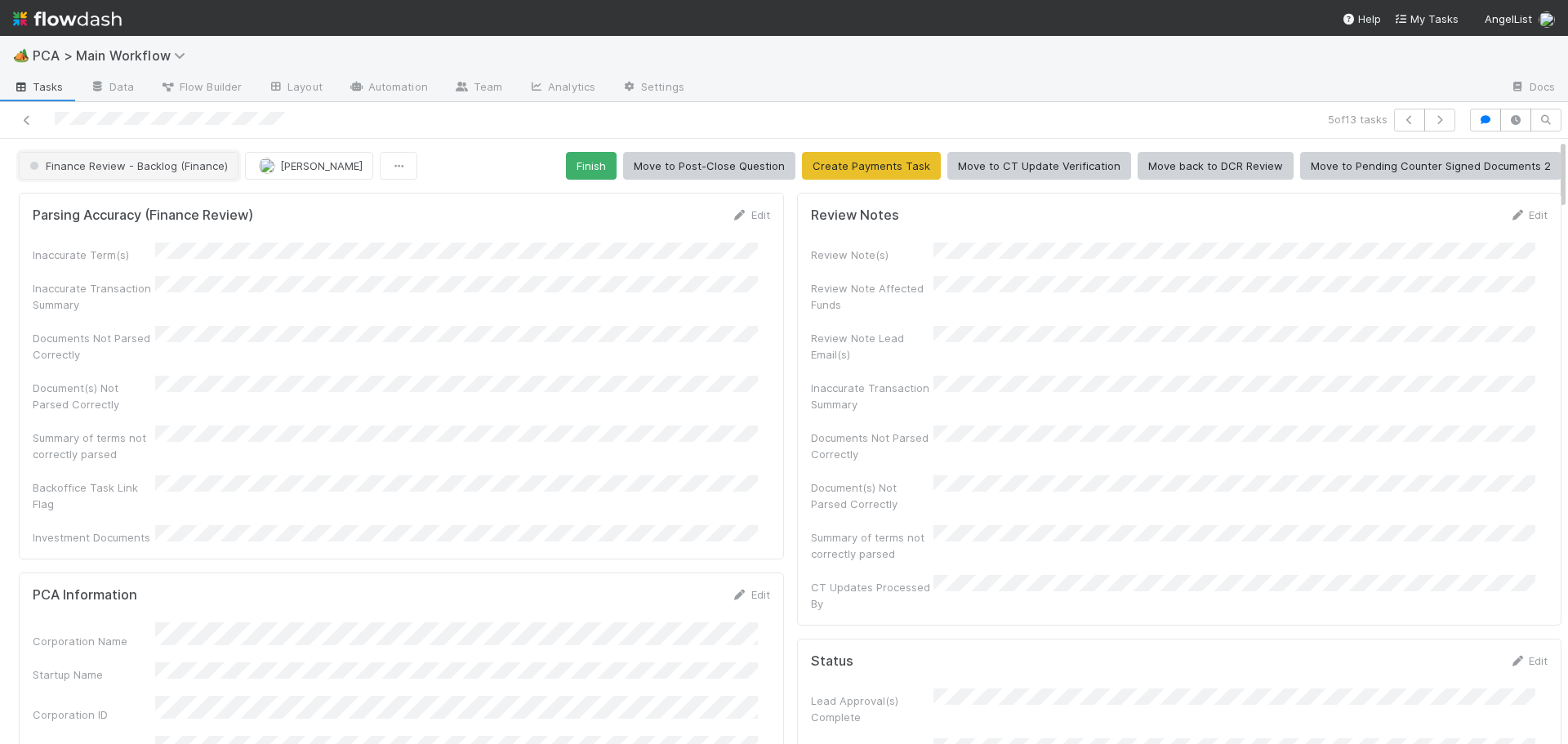
click at [186, 169] on span "Finance Review - Backlog (Finance)" at bounding box center [127, 166] width 202 height 13
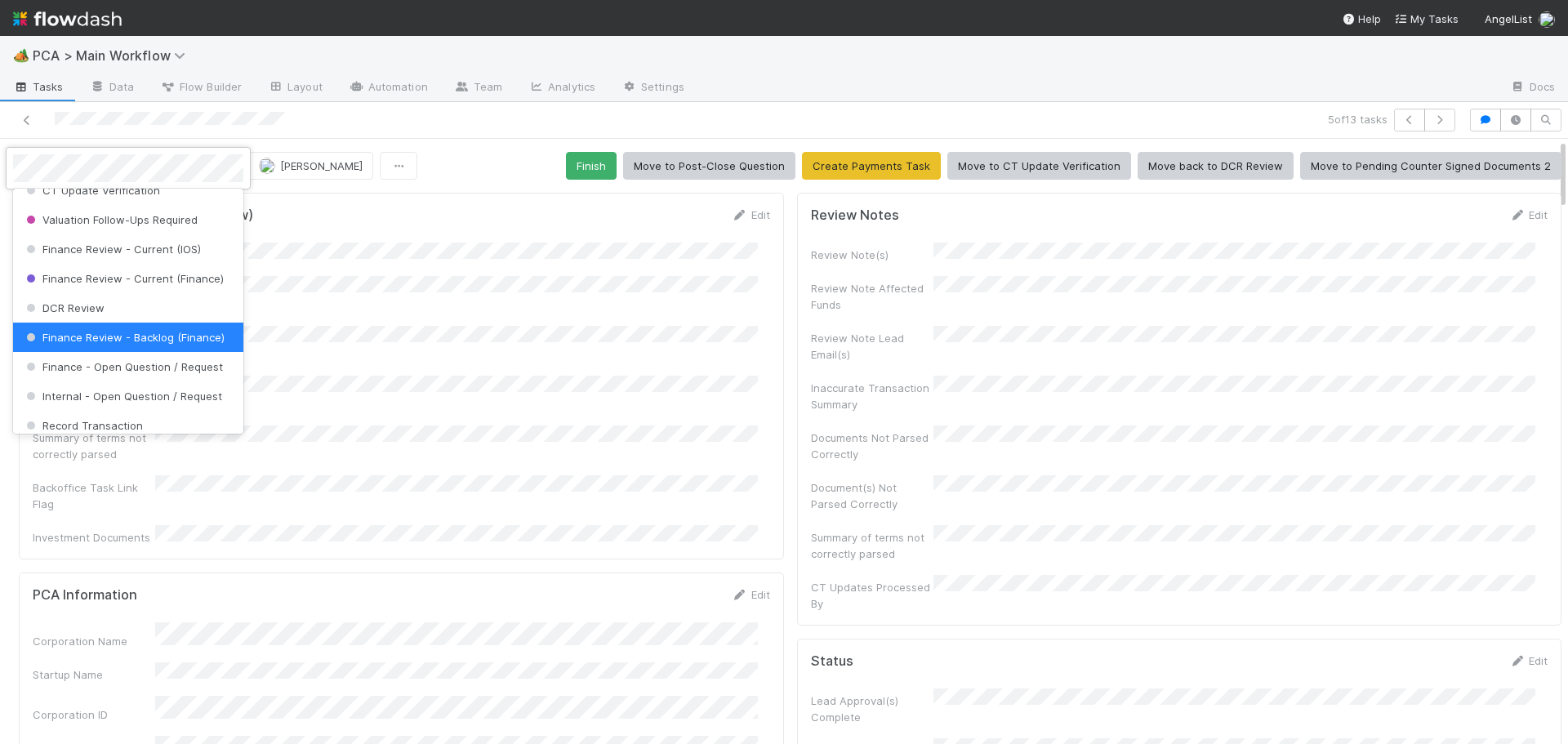
scroll to position [807, 0]
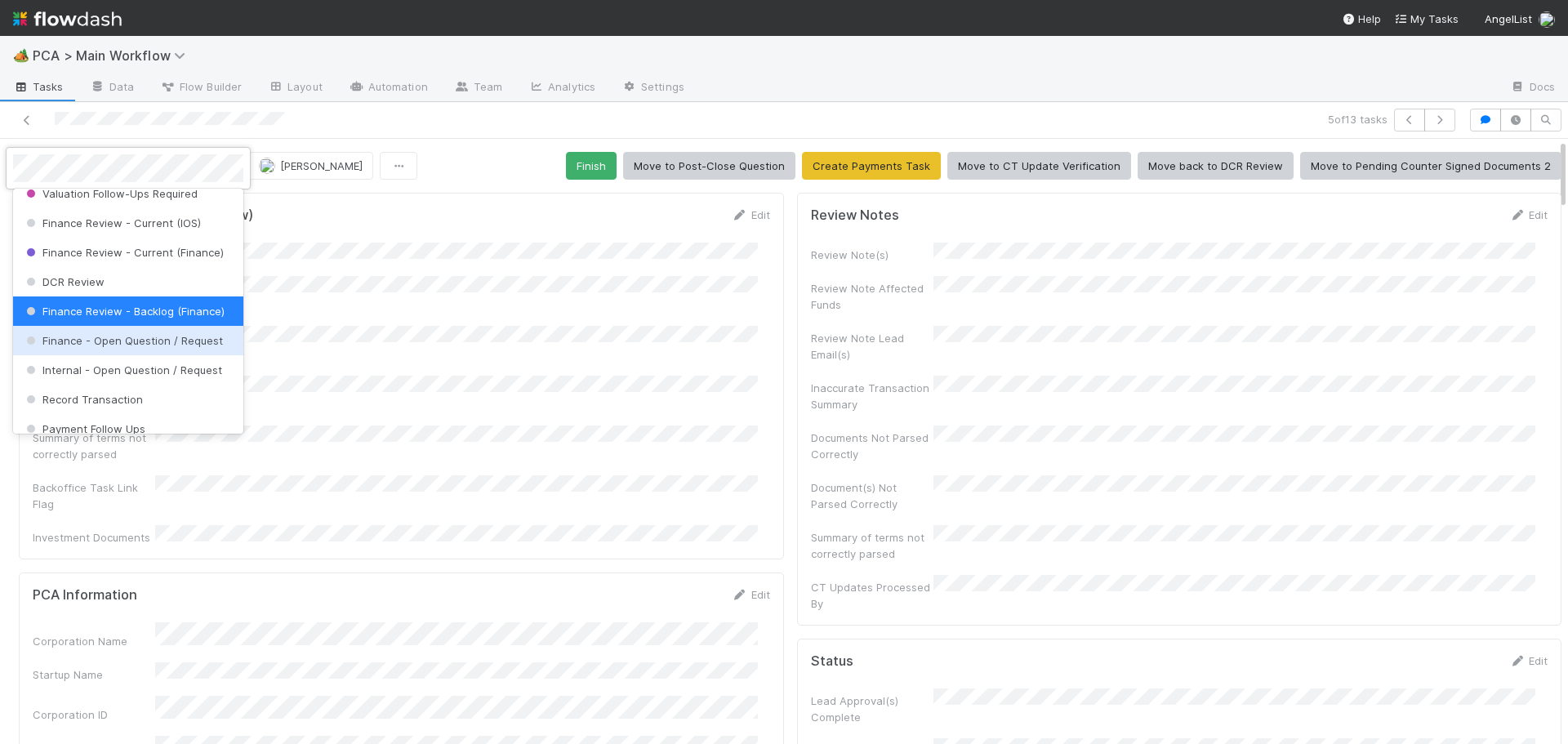
click at [141, 347] on span "Finance - Open Question / Request" at bounding box center [123, 341] width 200 height 13
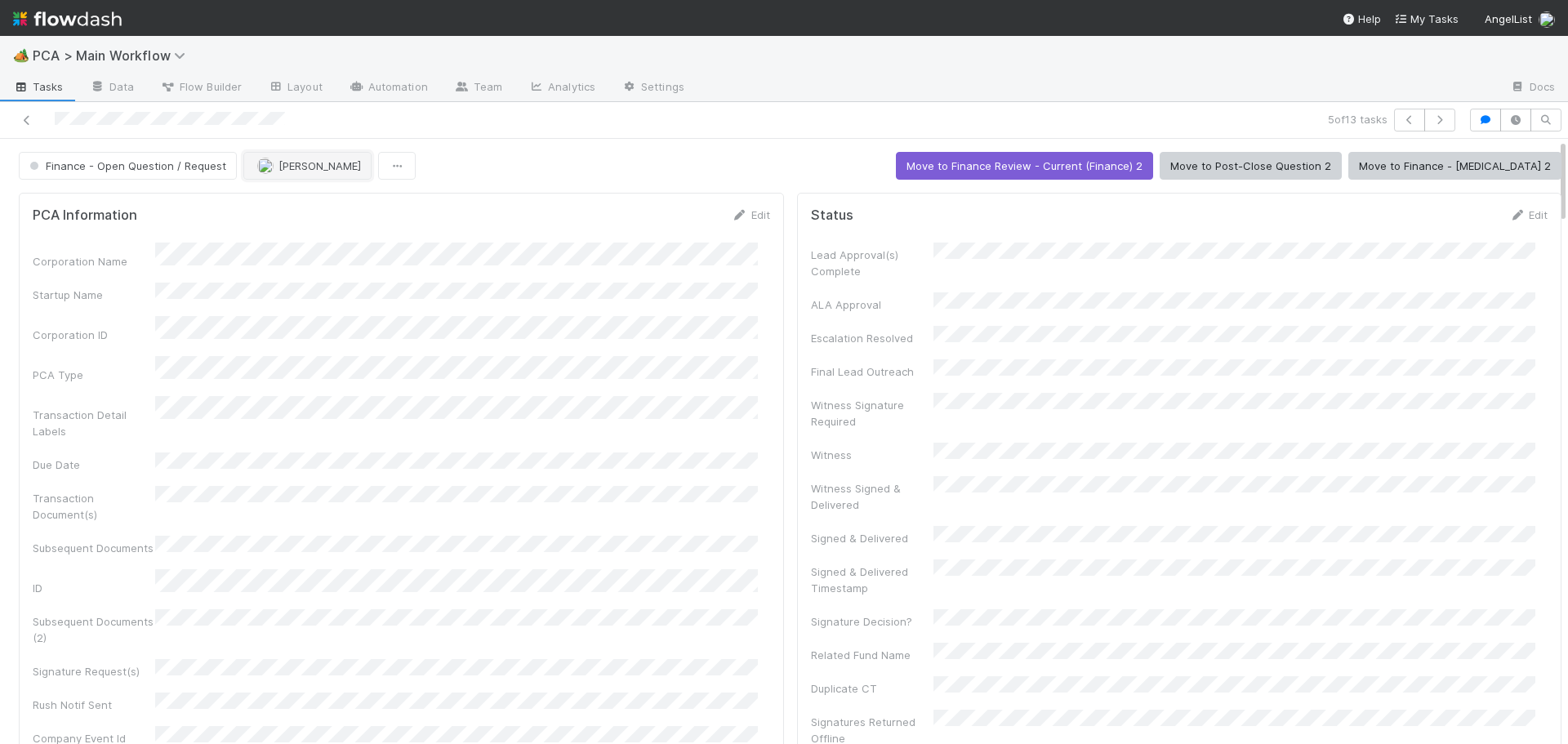
click at [285, 165] on span "[PERSON_NAME]" at bounding box center [319, 166] width 82 height 13
click at [1432, 121] on icon "button" at bounding box center [1440, 120] width 17 height 10
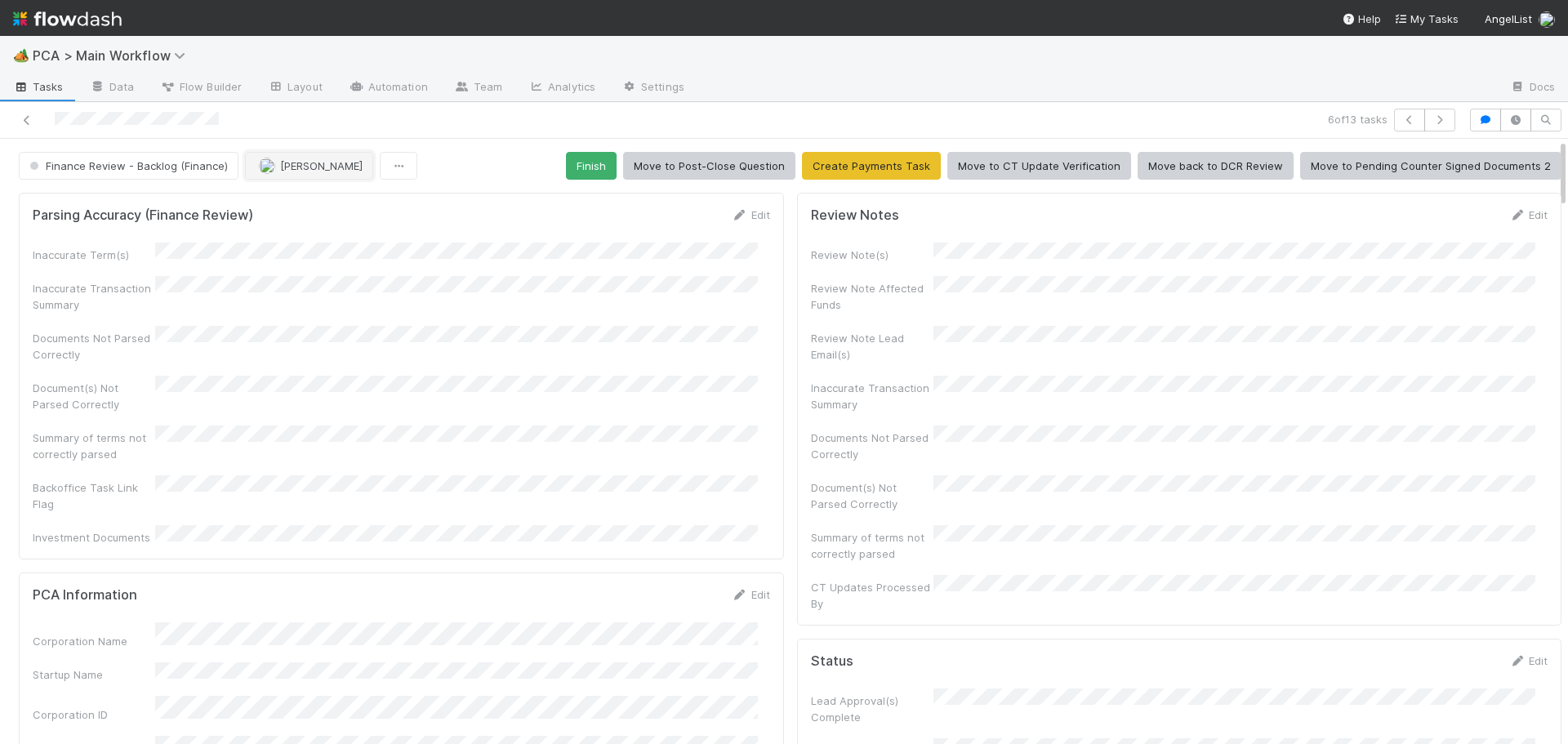
click at [252, 161] on button "[PERSON_NAME]" at bounding box center [309, 165] width 129 height 27
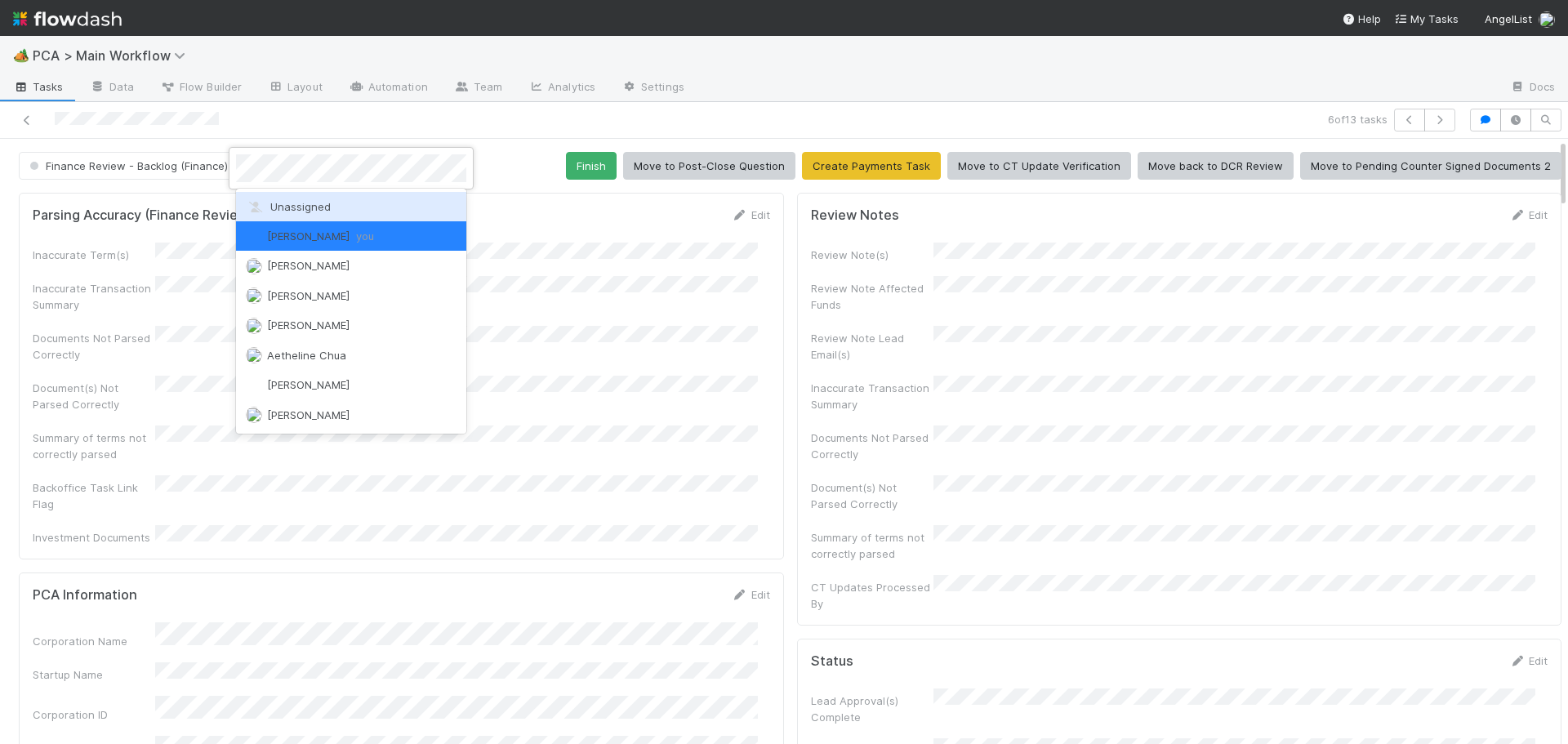
click at [311, 210] on span "Unassigned" at bounding box center [288, 207] width 85 height 13
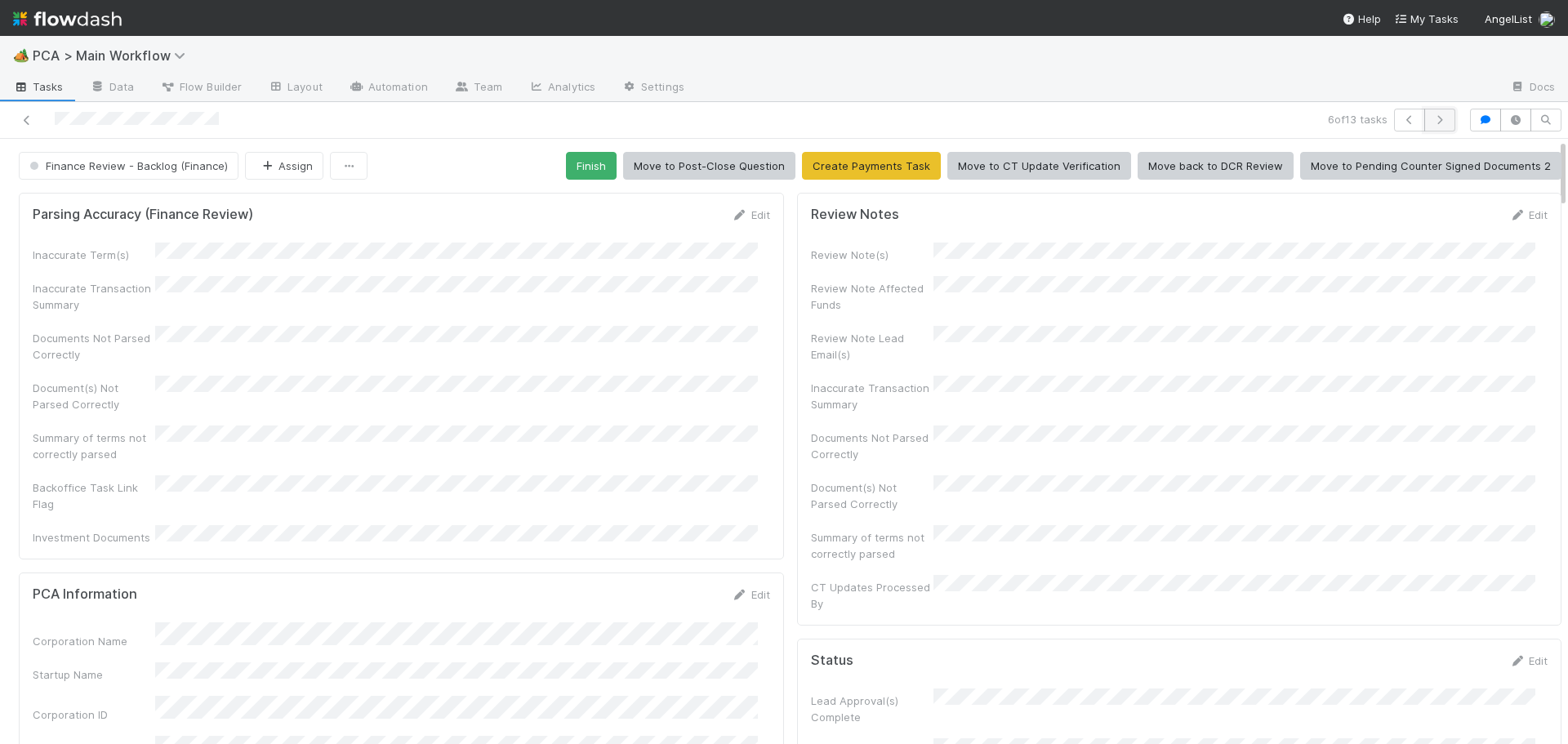
click at [1437, 114] on button "button" at bounding box center [1439, 120] width 31 height 23
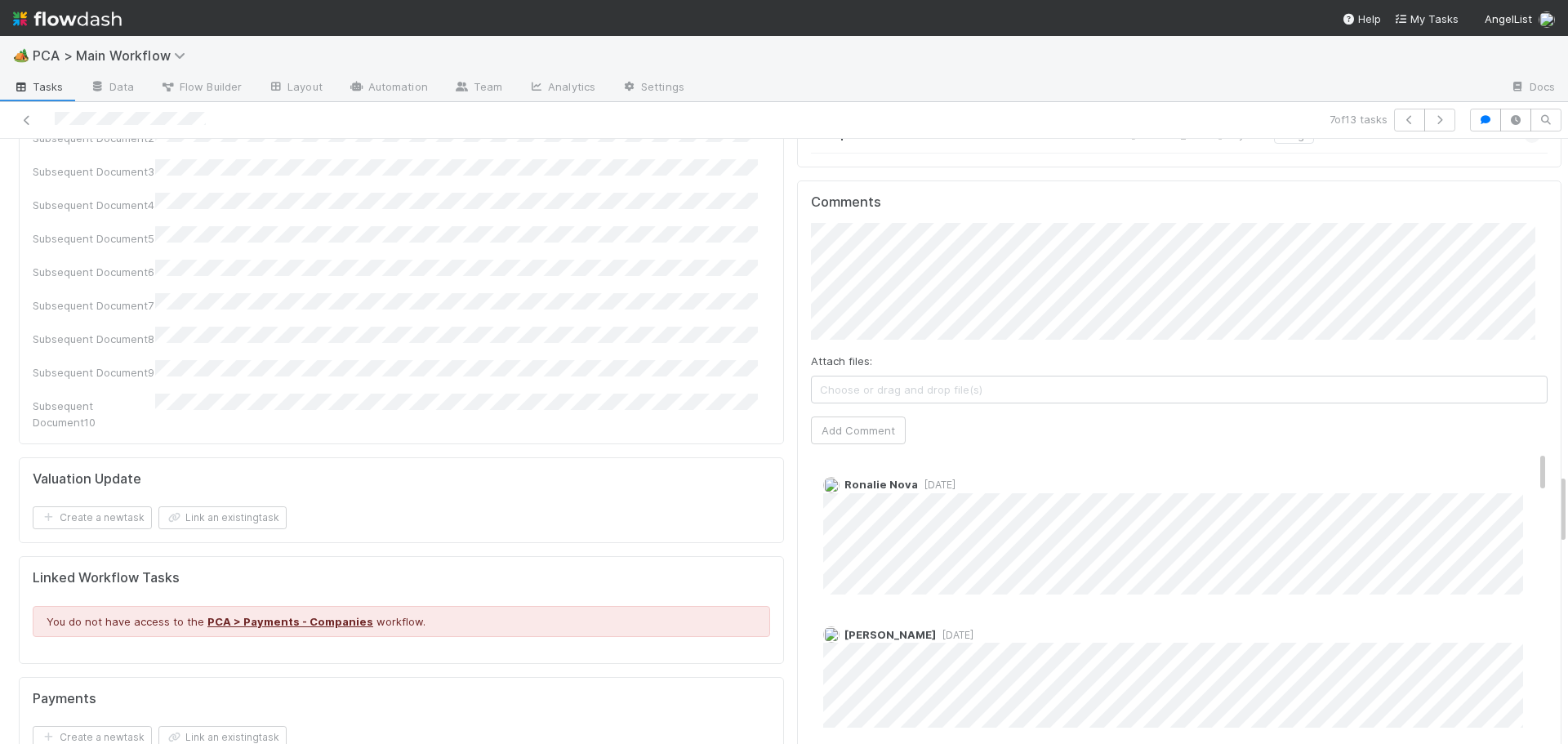
scroll to position [2847, 0]
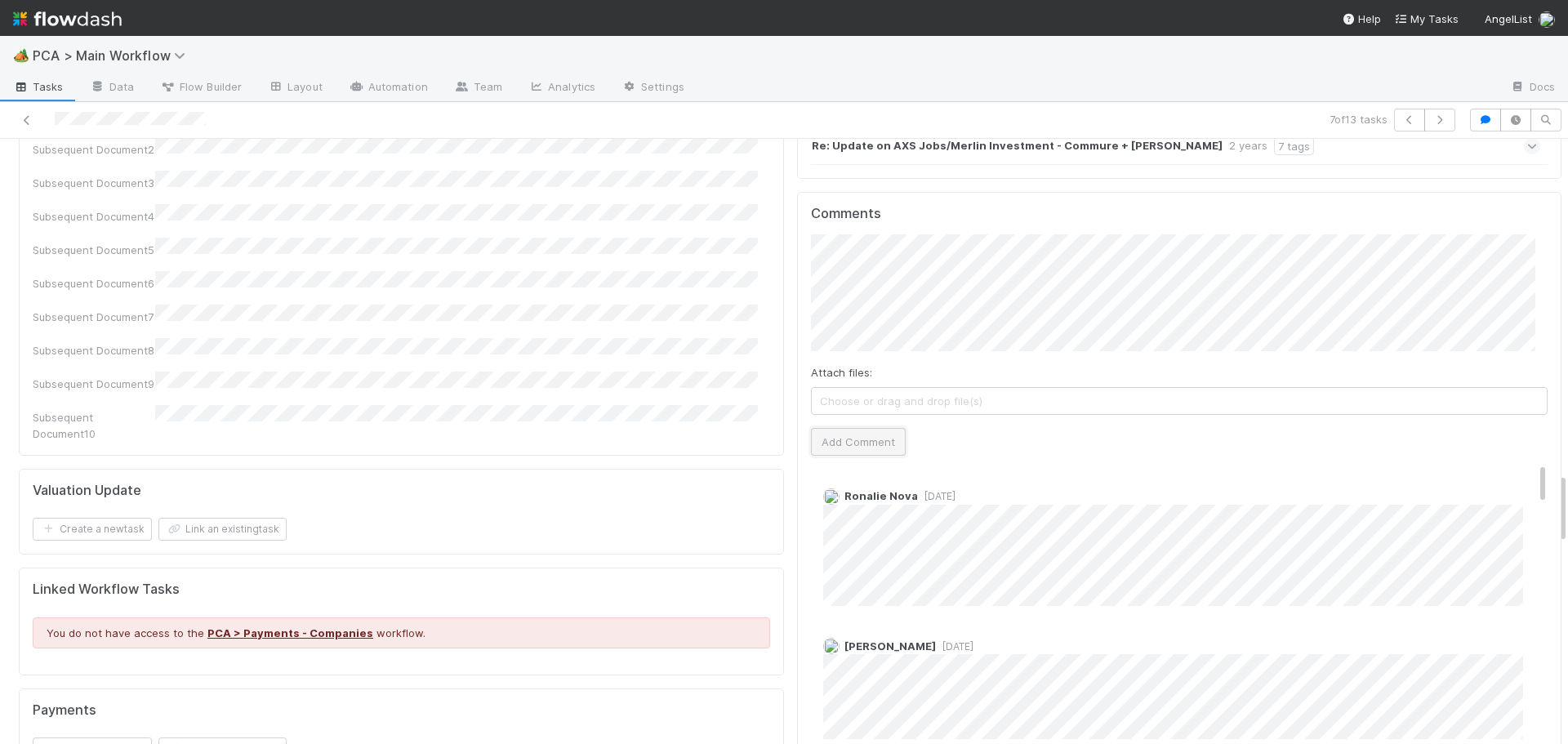
click at [859, 428] on button "Add Comment" at bounding box center [859, 441] width 95 height 27
click at [768, 688] on div "Payments Create a new task Link an existing task" at bounding box center [402, 732] width 766 height 86
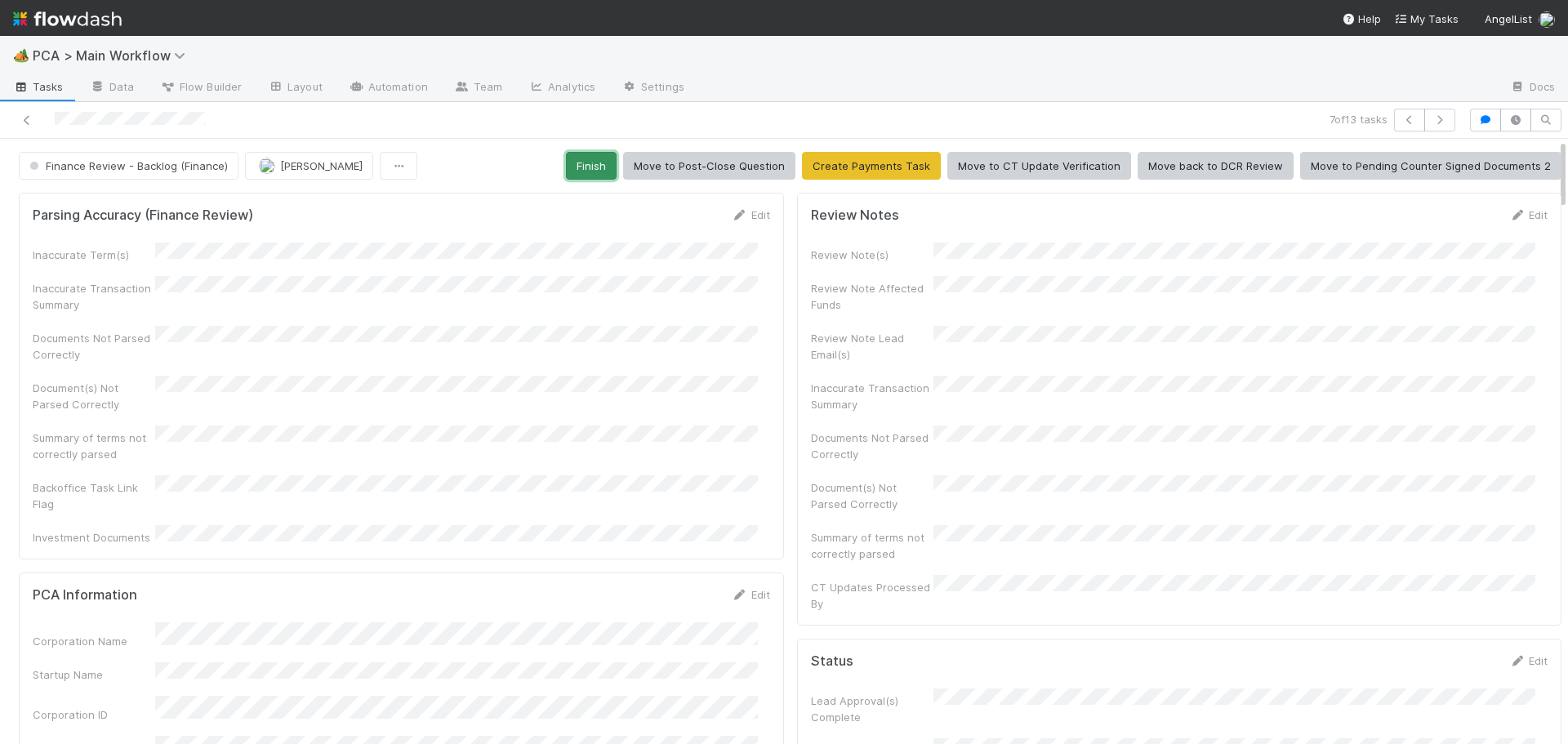
click at [587, 173] on button "Finish" at bounding box center [591, 165] width 51 height 27
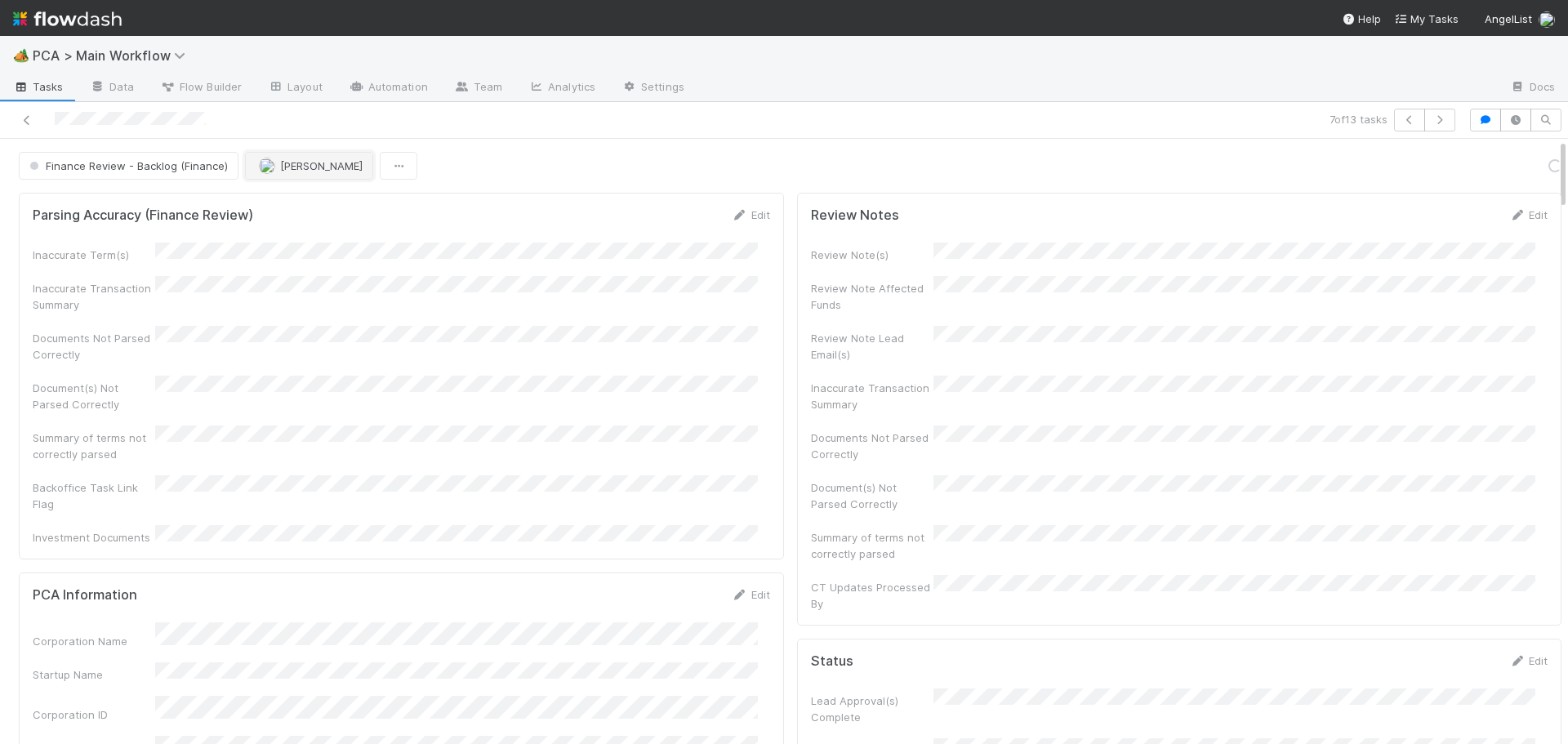
click at [317, 175] on button "[PERSON_NAME]" at bounding box center [309, 165] width 129 height 27
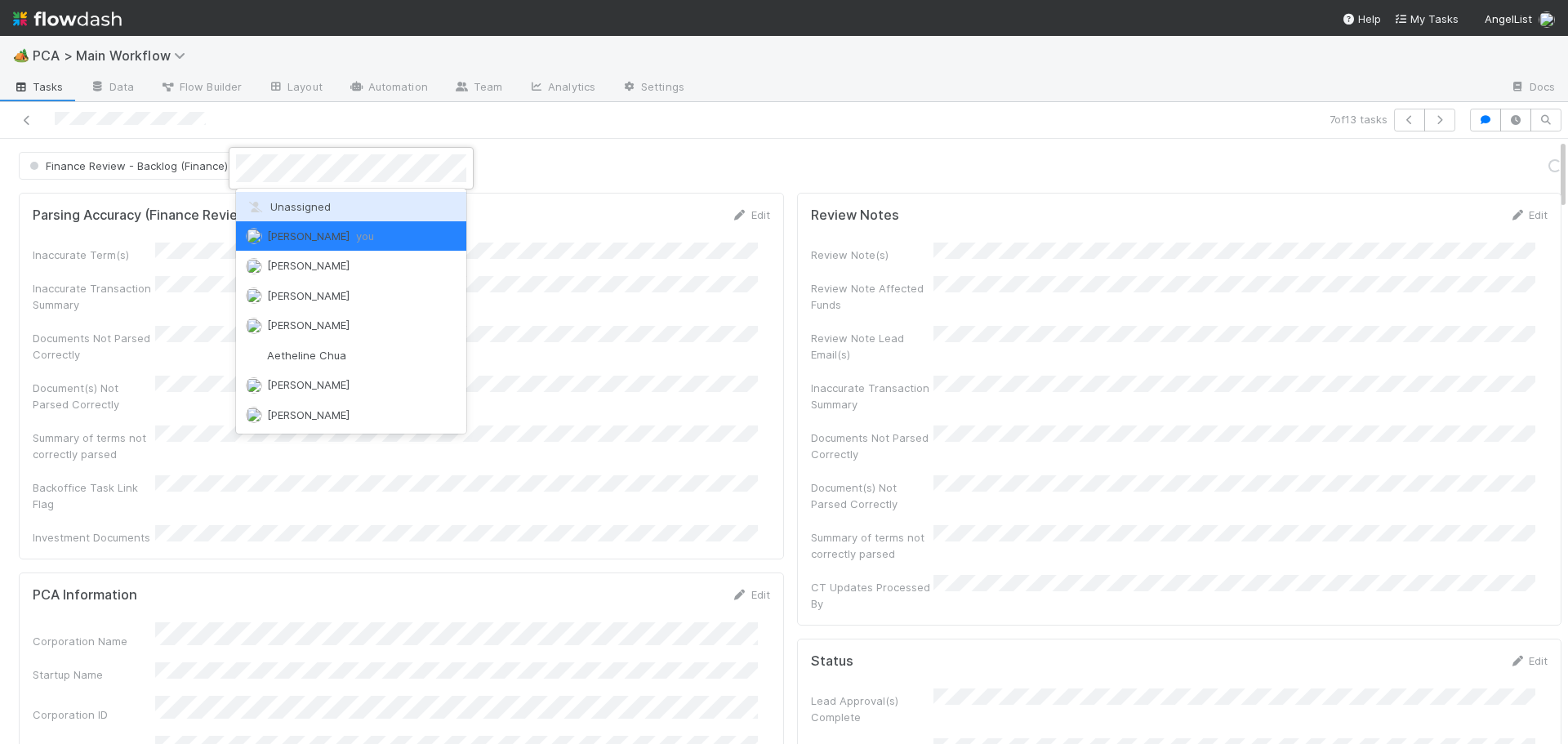
click at [313, 209] on span "Unassigned" at bounding box center [288, 207] width 85 height 13
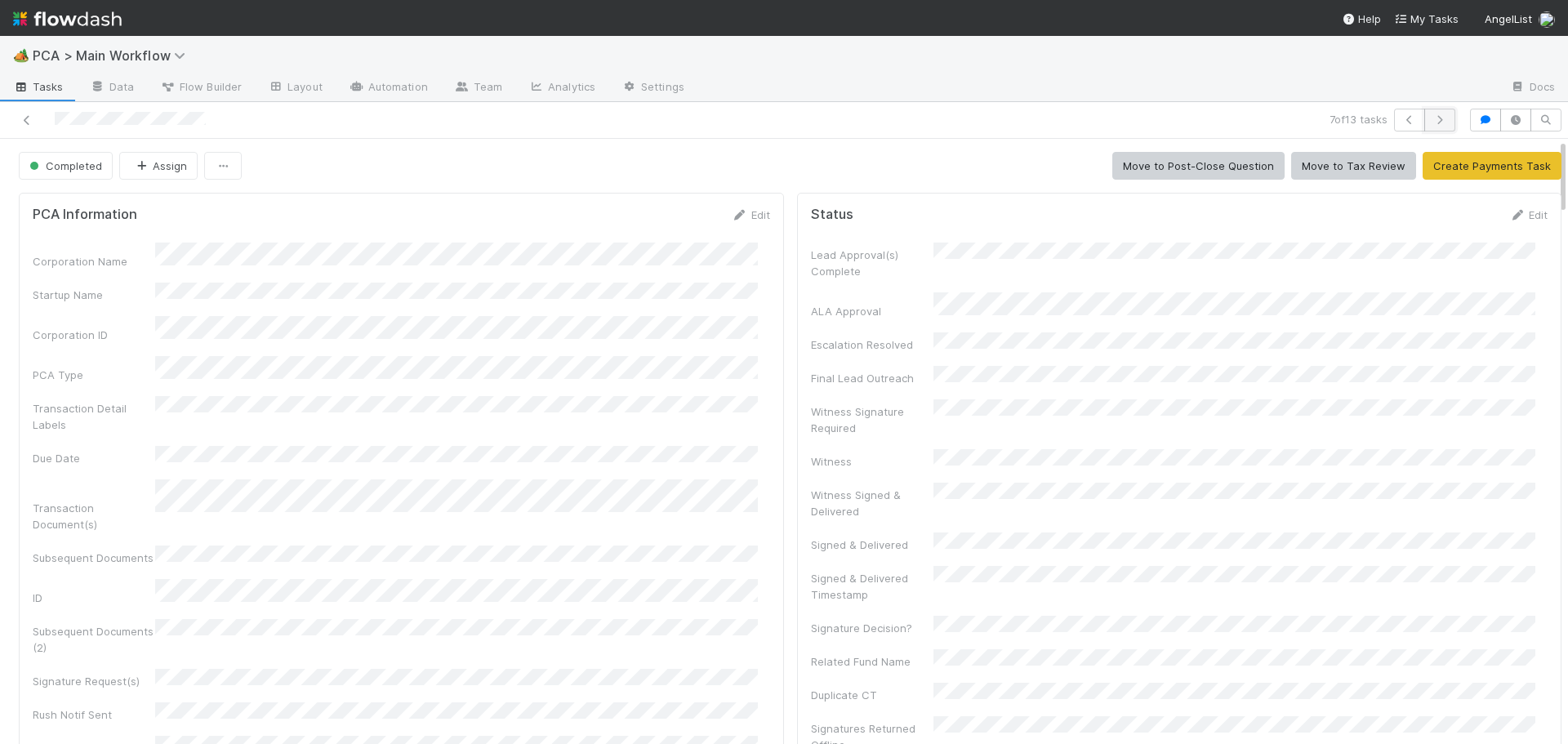
click at [1429, 111] on button "button" at bounding box center [1439, 120] width 31 height 23
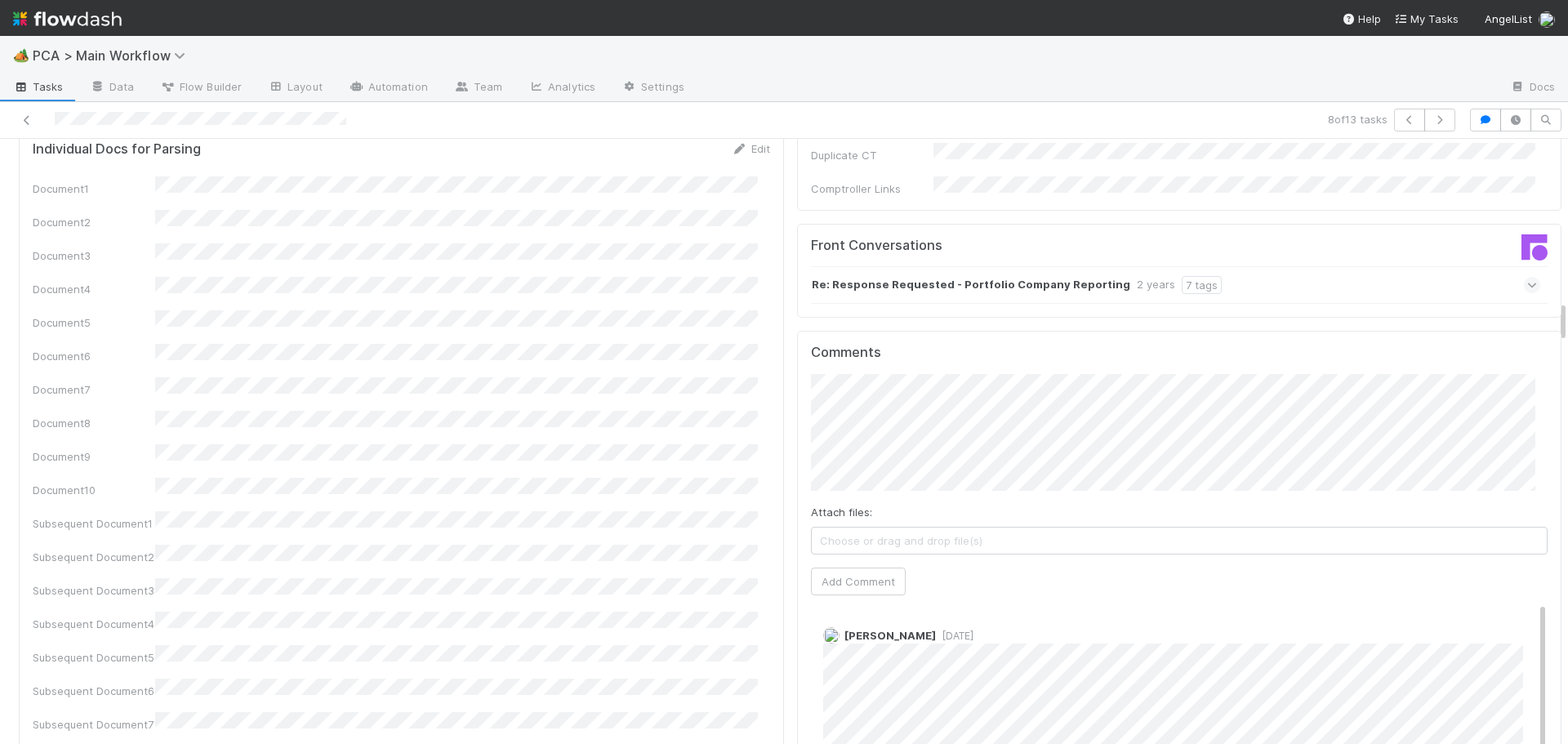
scroll to position [2287, 0]
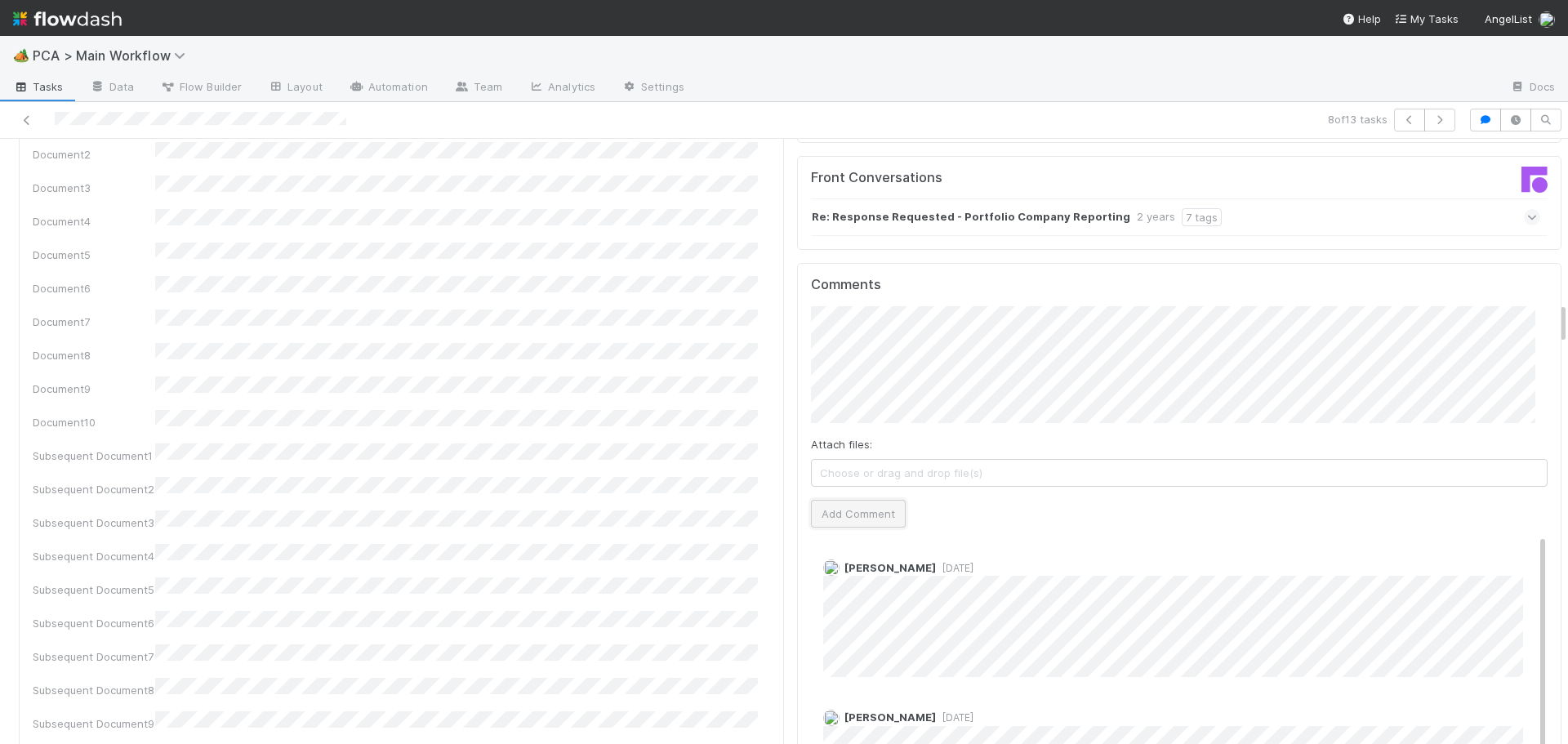
click at [841, 500] on button "Add Comment" at bounding box center [859, 513] width 95 height 27
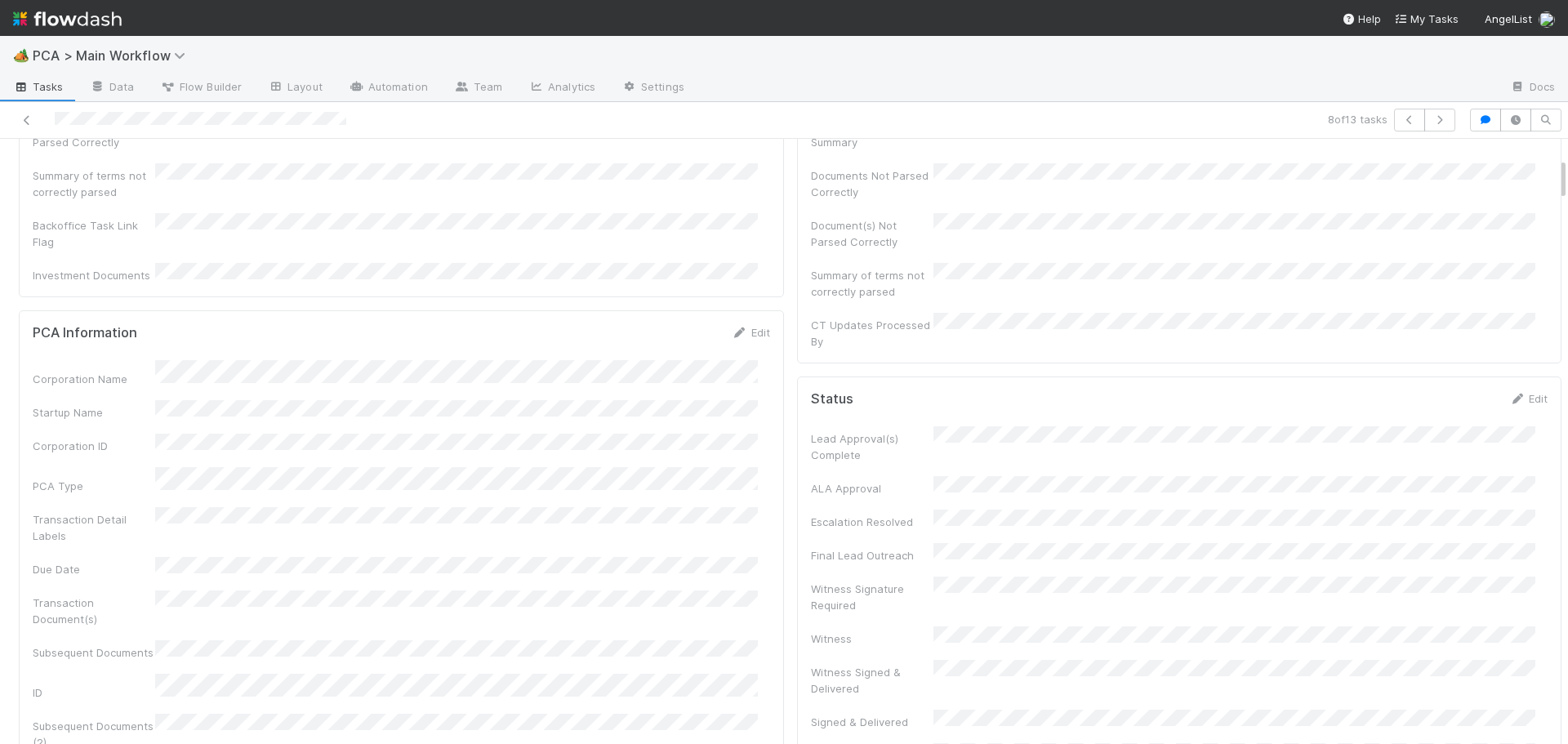
scroll to position [0, 0]
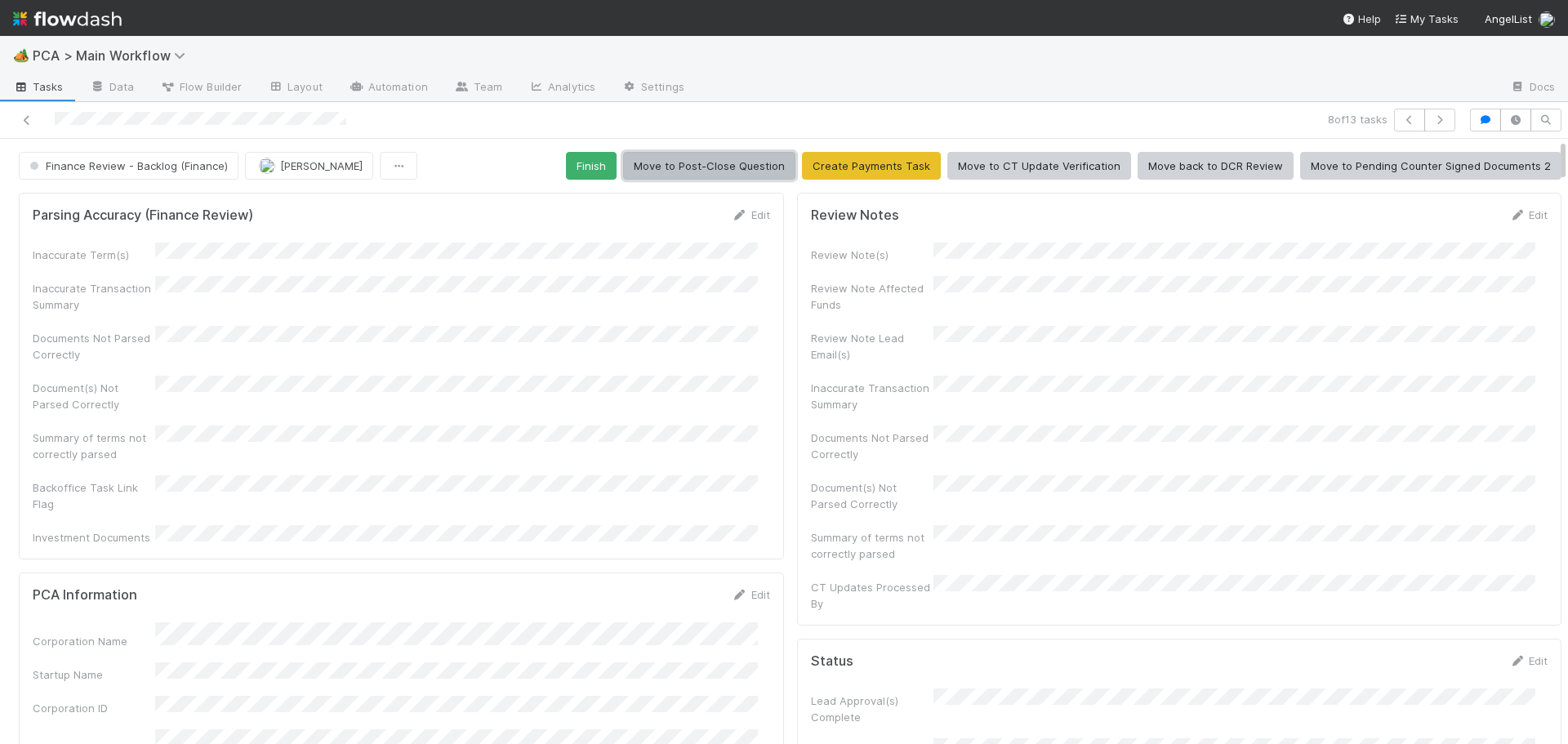
click at [700, 172] on button "Move to Post-Close Question" at bounding box center [709, 165] width 173 height 27
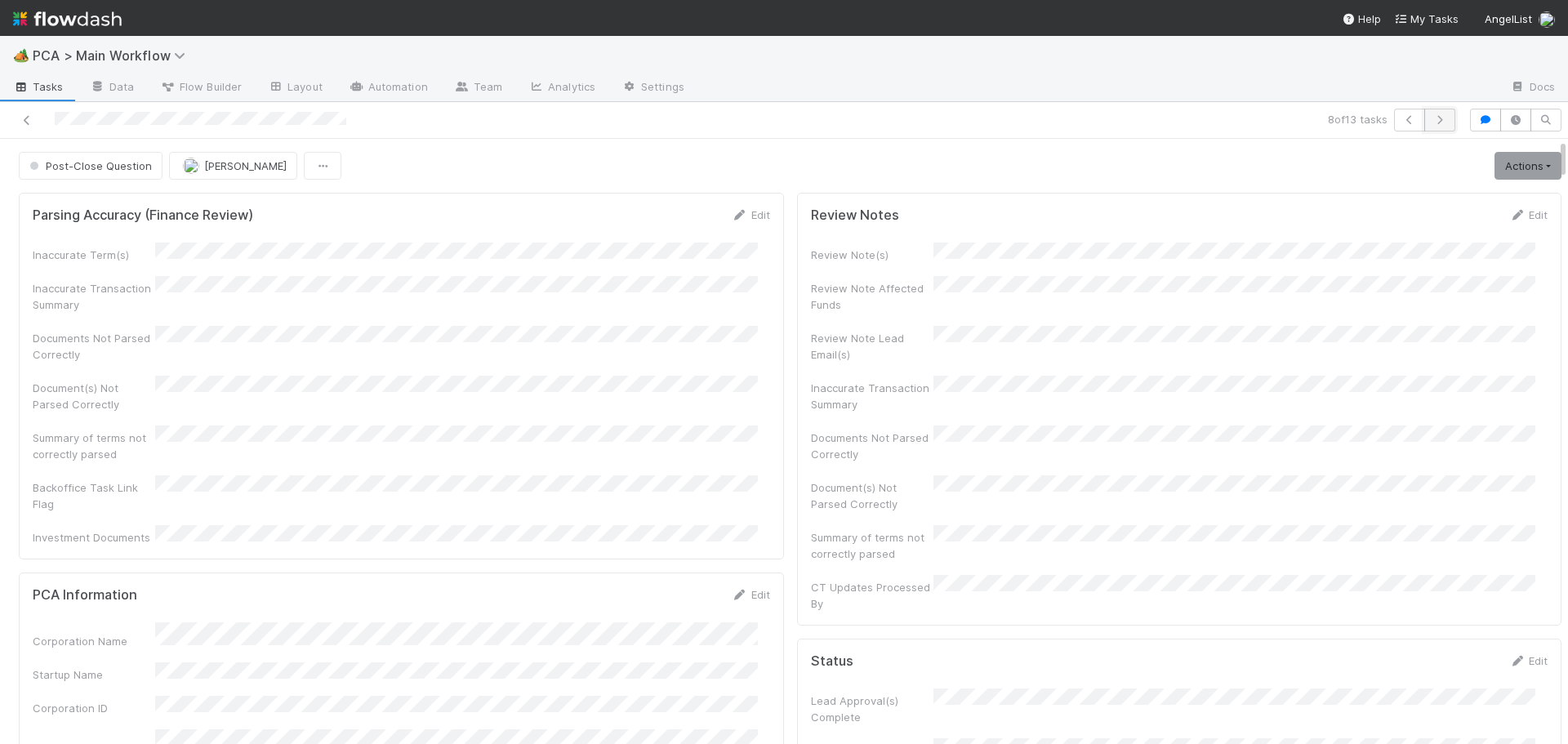
click at [1435, 124] on icon "button" at bounding box center [1440, 120] width 17 height 10
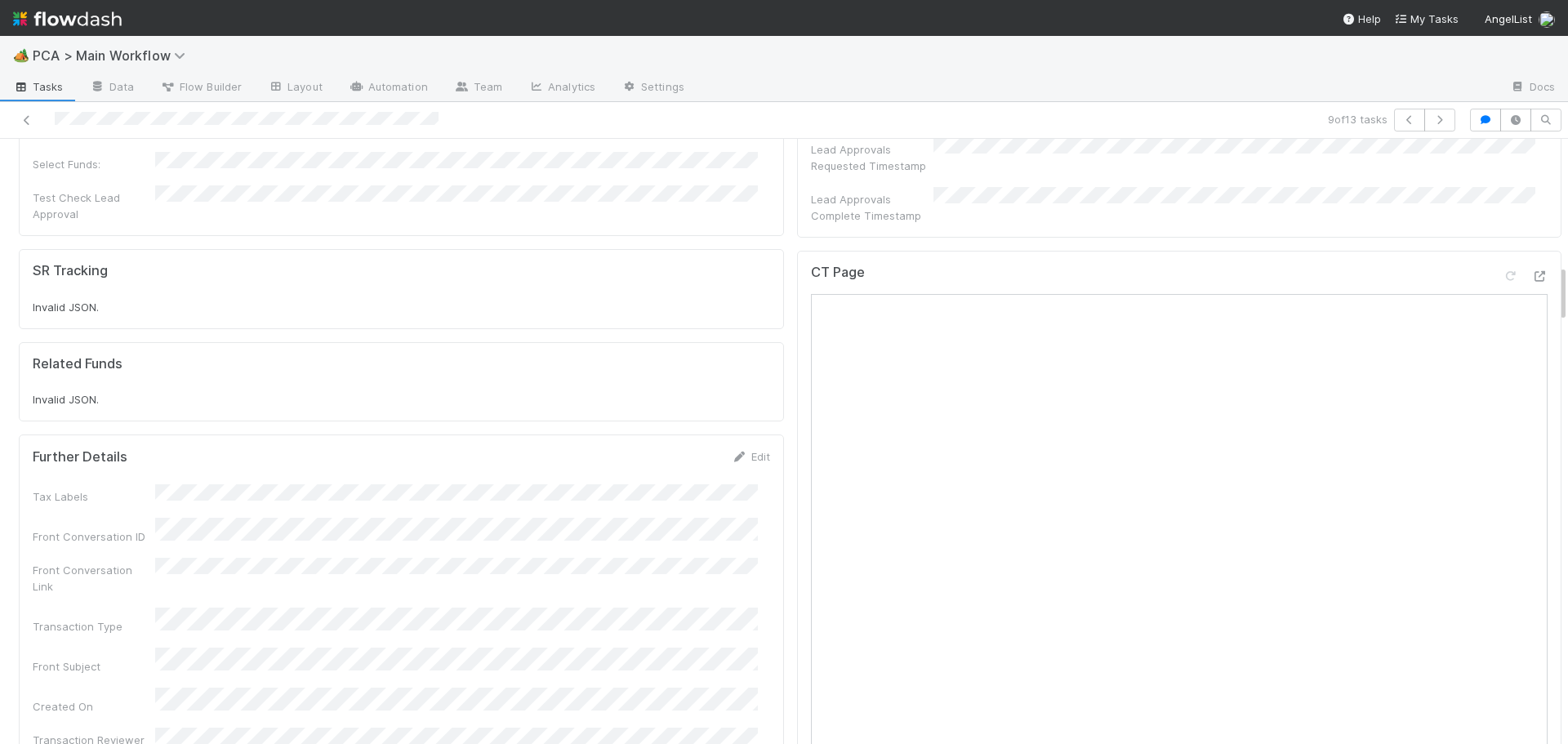
scroll to position [1306, 0]
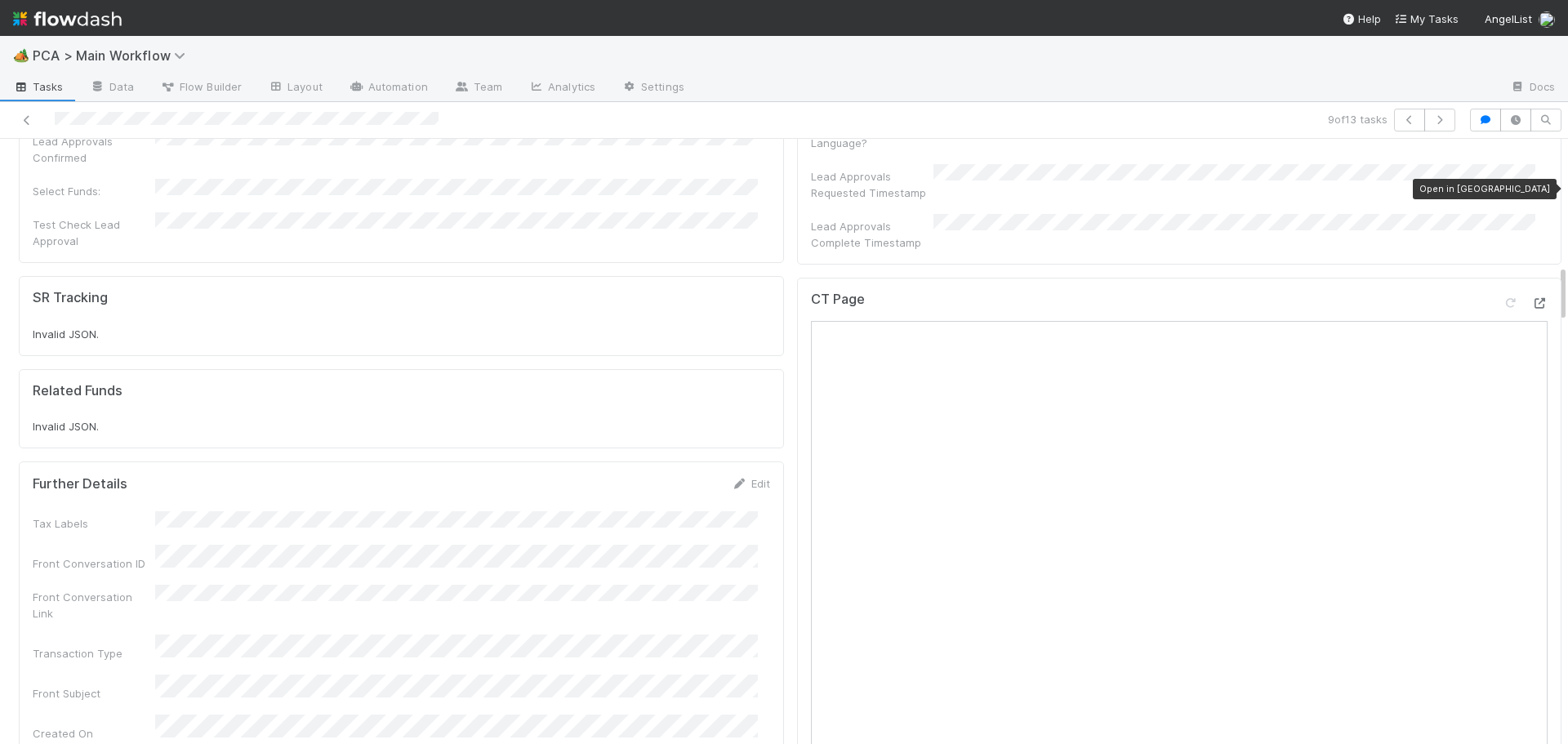
click at [1531, 298] on icon at bounding box center [1540, 303] width 17 height 11
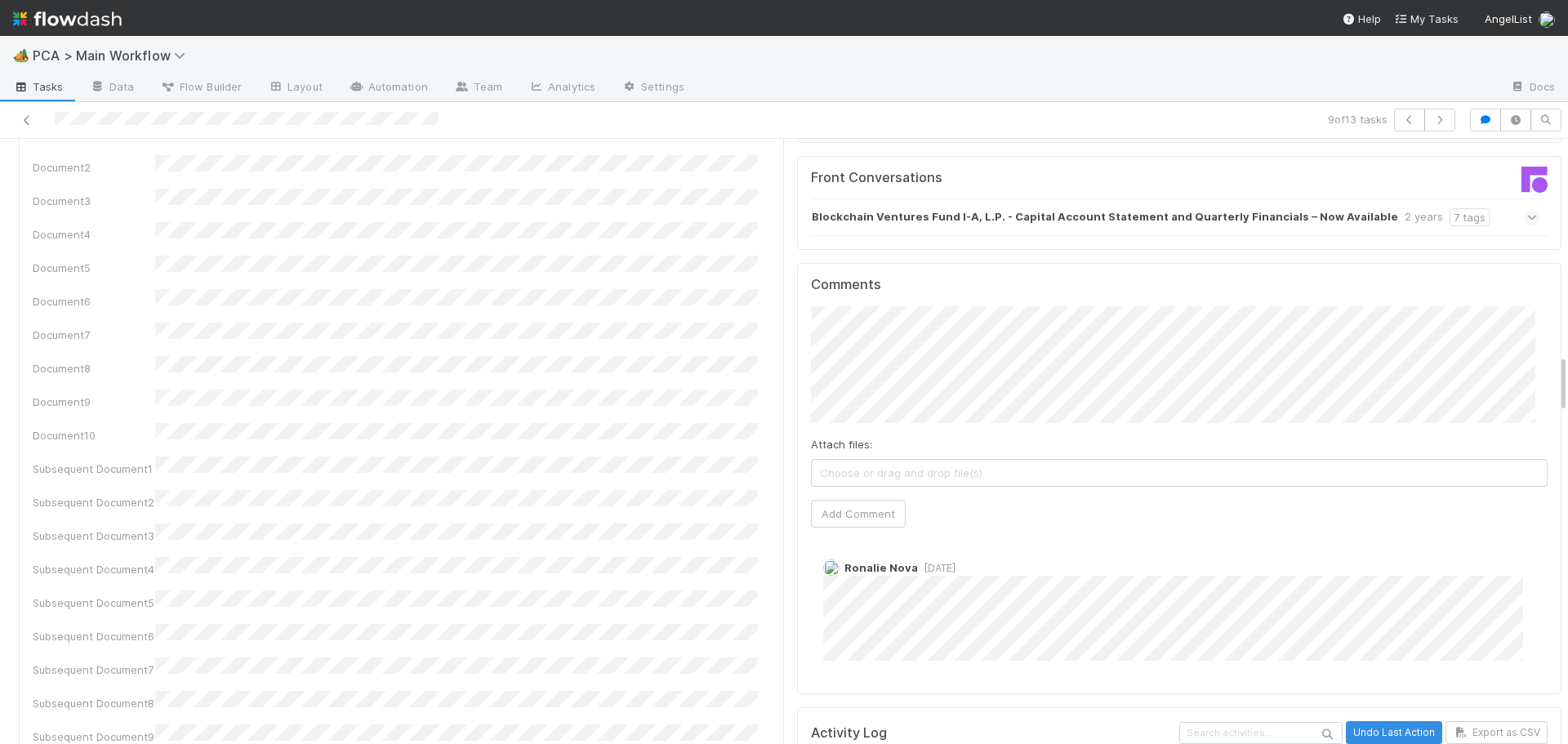
scroll to position [2205, 0]
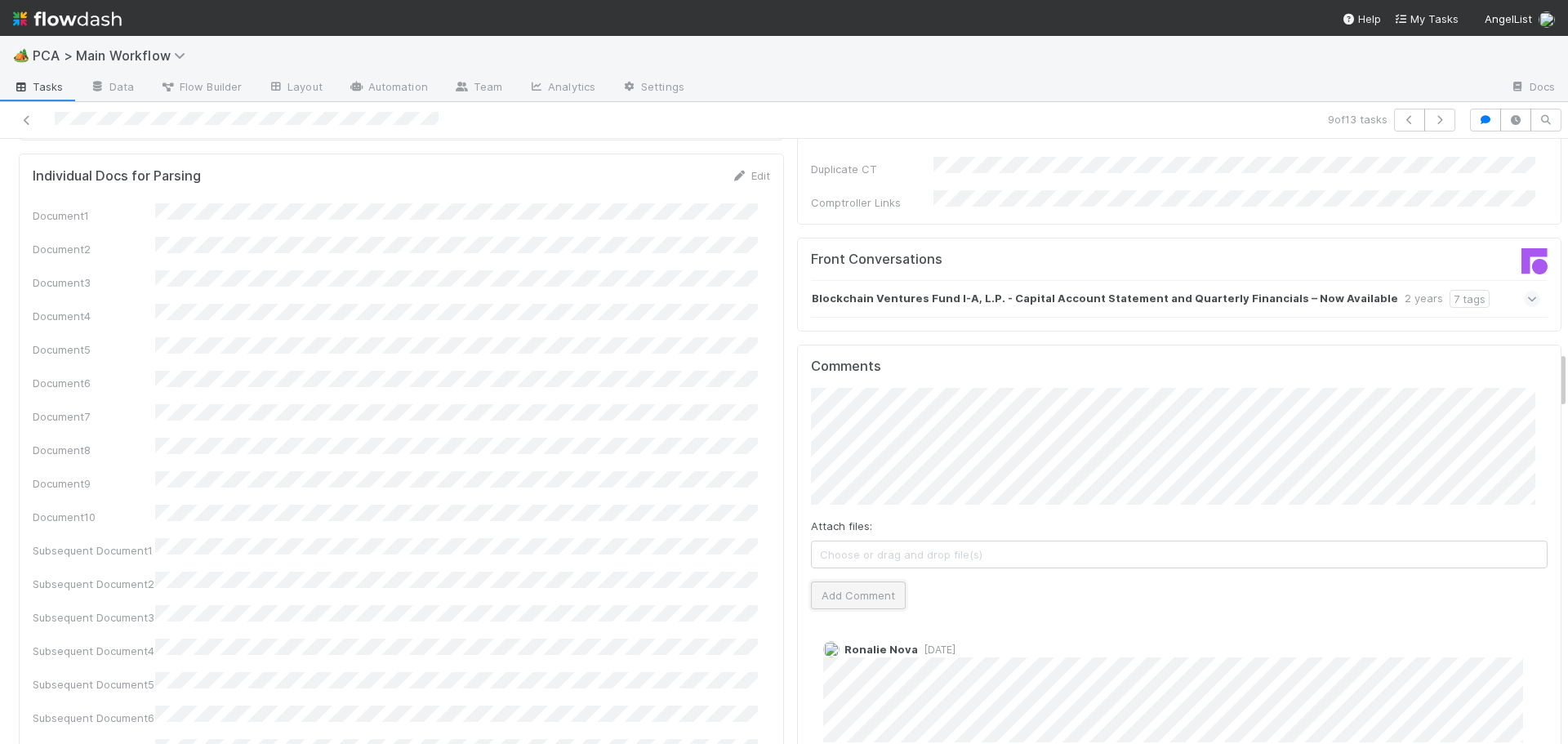
click at [864, 581] on button "Add Comment" at bounding box center [859, 595] width 95 height 27
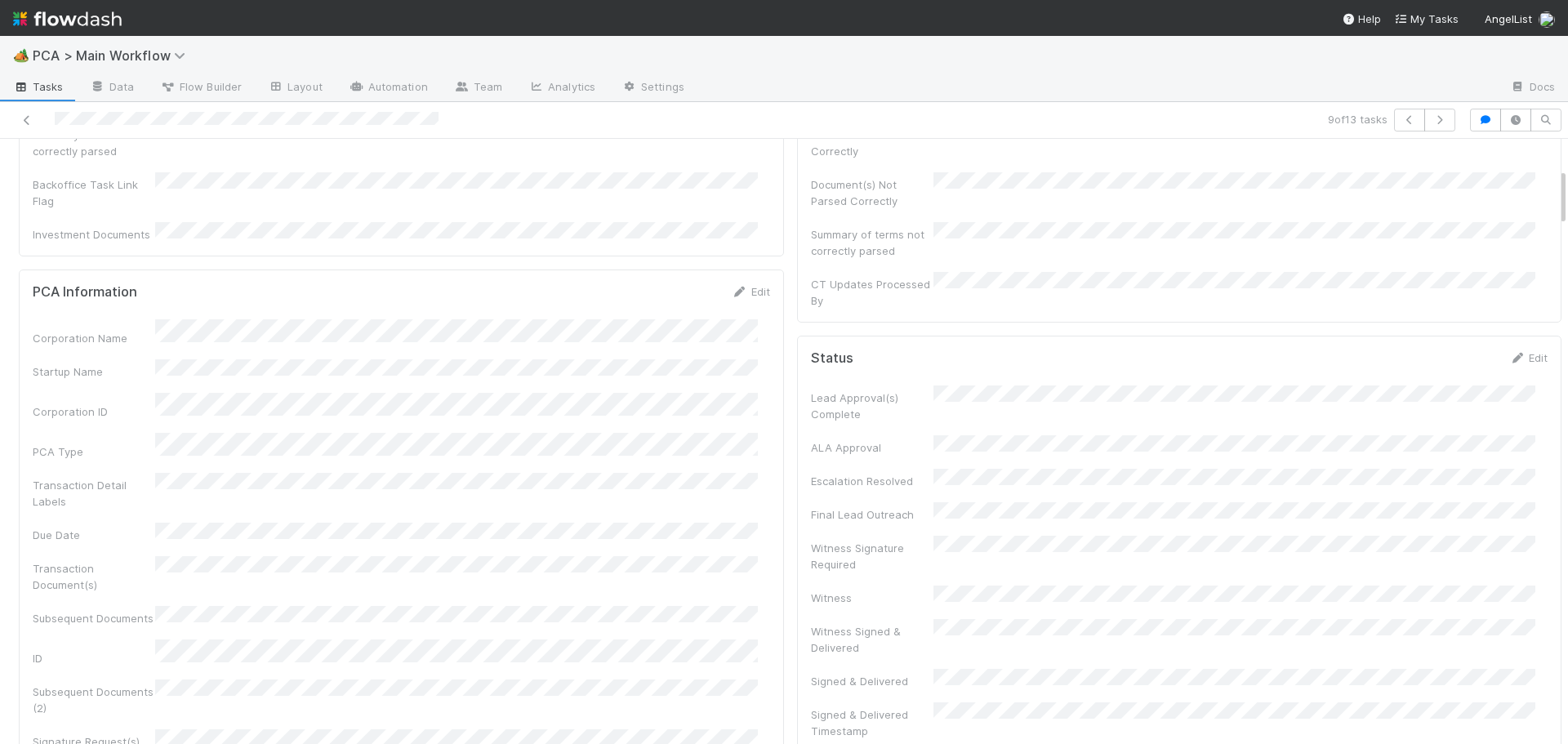
scroll to position [0, 0]
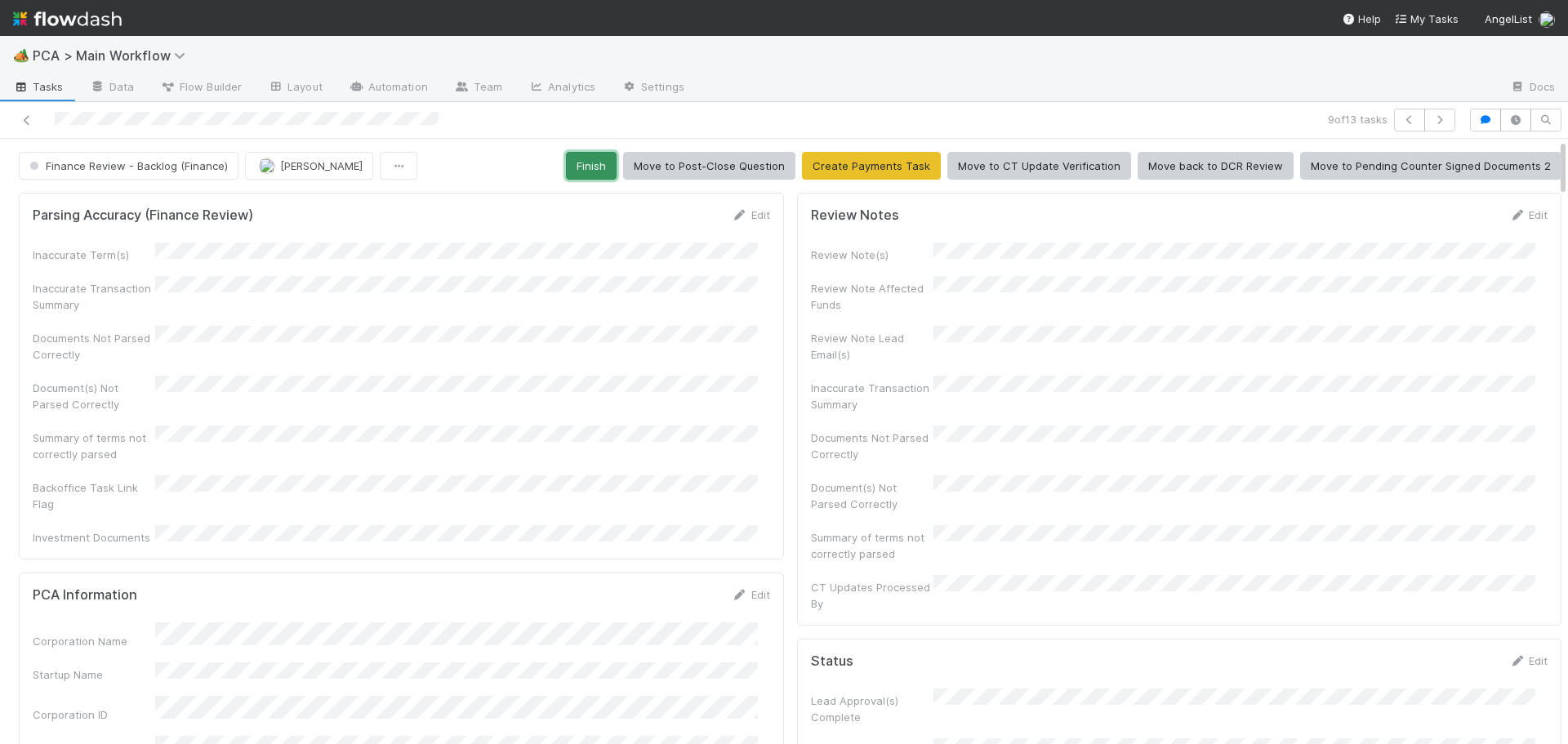
click at [594, 165] on button "Finish" at bounding box center [591, 165] width 51 height 27
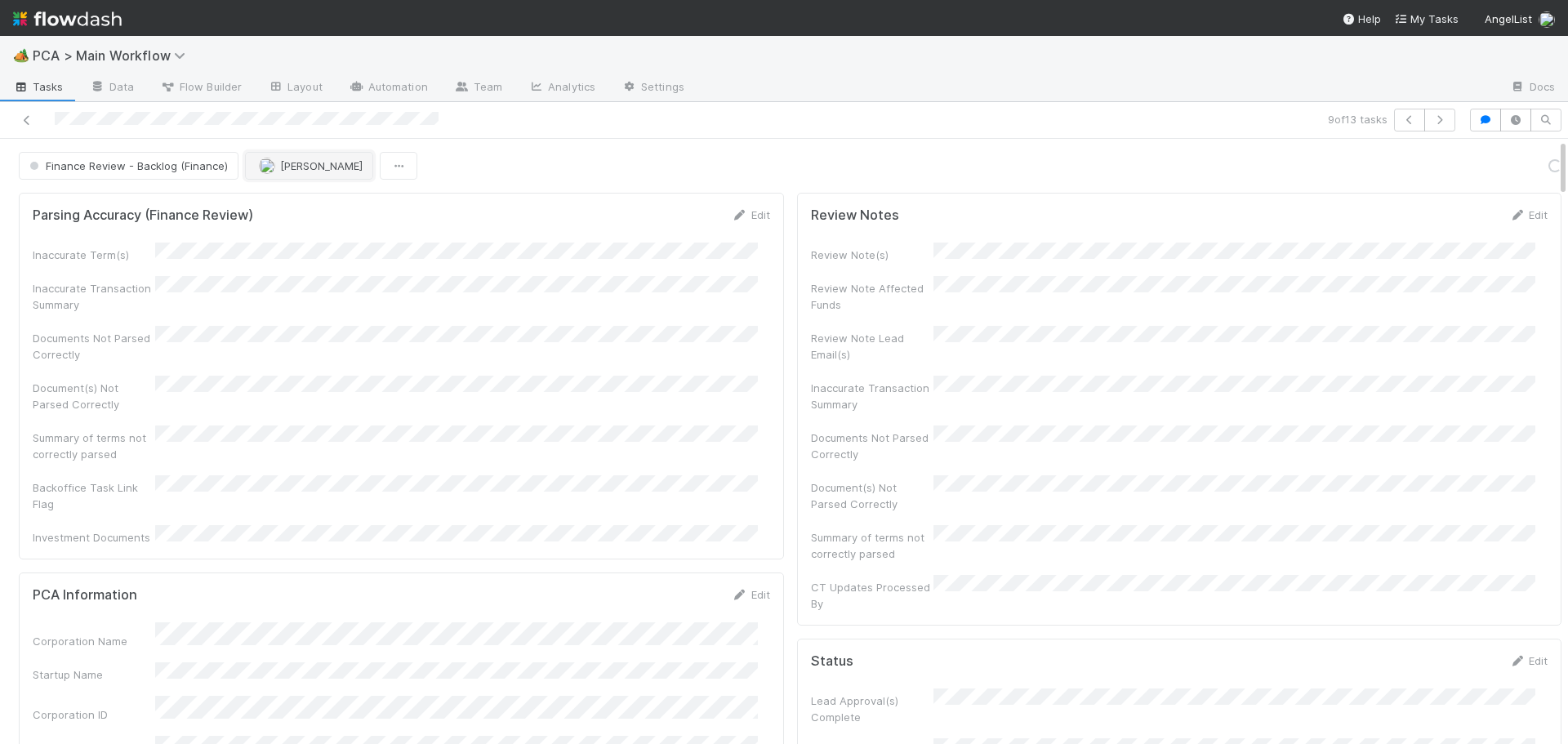
click at [266, 168] on img "button" at bounding box center [267, 166] width 17 height 17
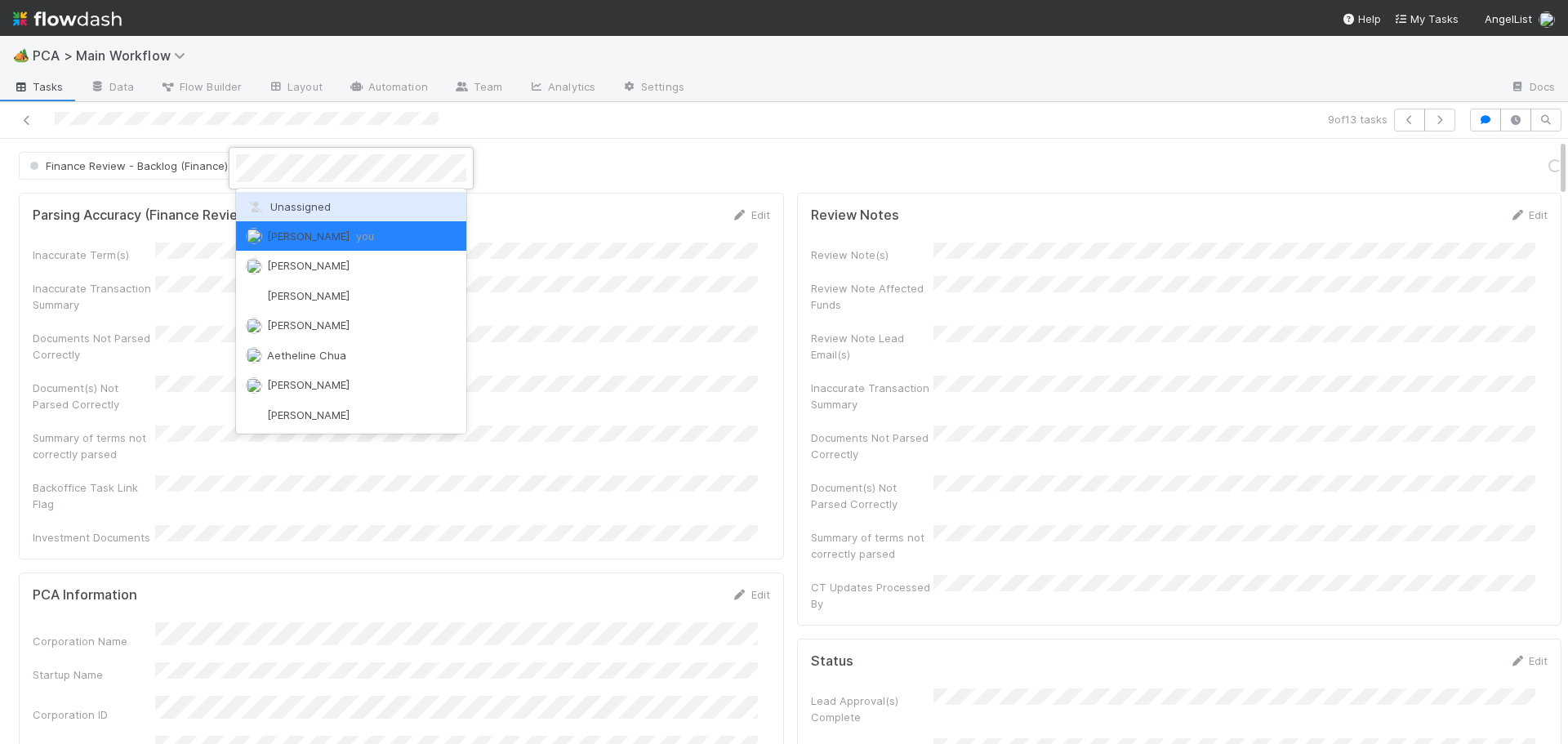
click at [266, 204] on span "Unassigned" at bounding box center [288, 207] width 85 height 13
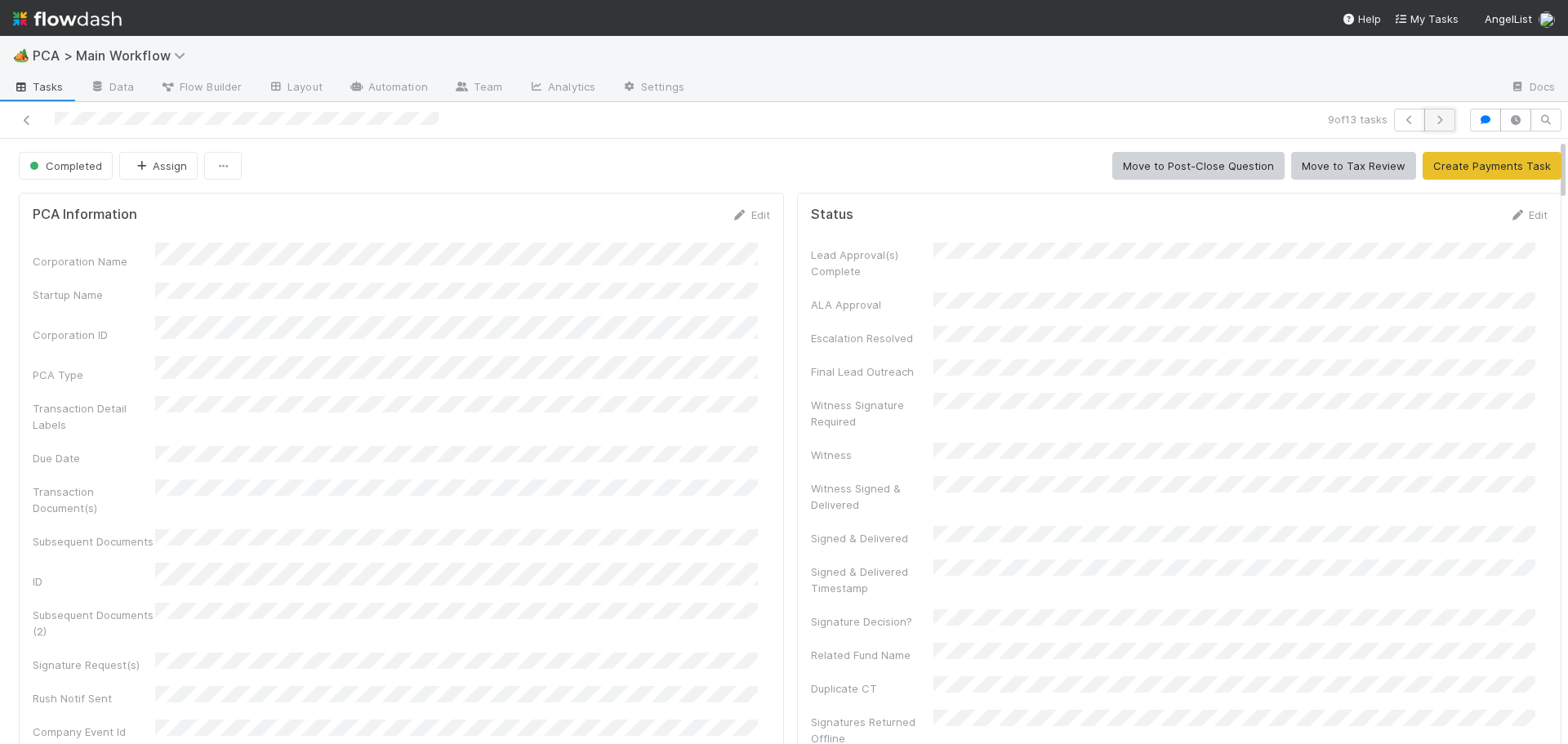
click at [1432, 119] on icon "button" at bounding box center [1440, 120] width 17 height 10
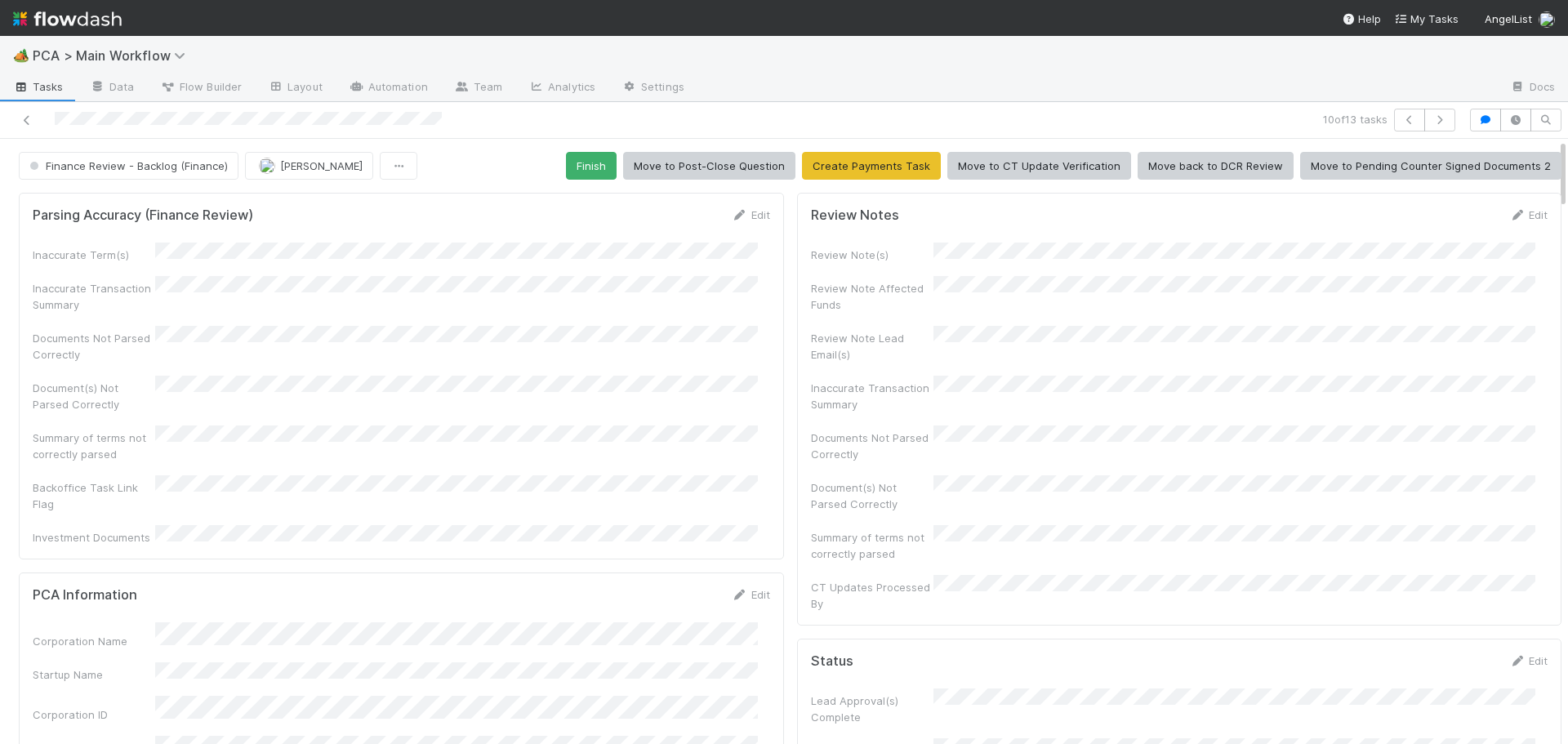
click at [769, 246] on div "Parsing Accuracy (Finance Review) Edit Inaccurate Term(s) Inaccurate Transactio…" at bounding box center [402, 376] width 766 height 367
click at [573, 166] on button "Finish" at bounding box center [591, 165] width 51 height 27
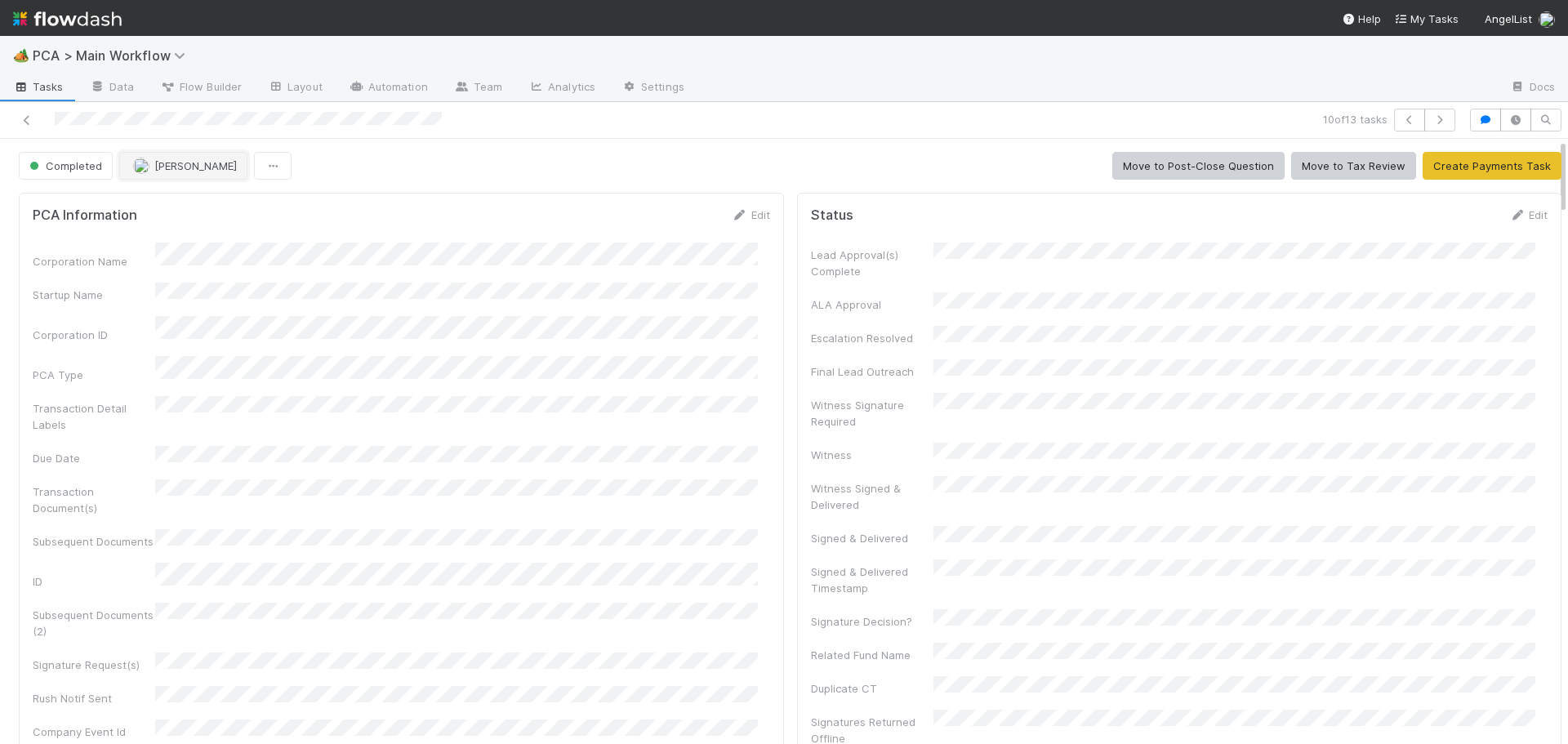
click at [176, 163] on span "[PERSON_NAME]" at bounding box center [195, 166] width 82 height 13
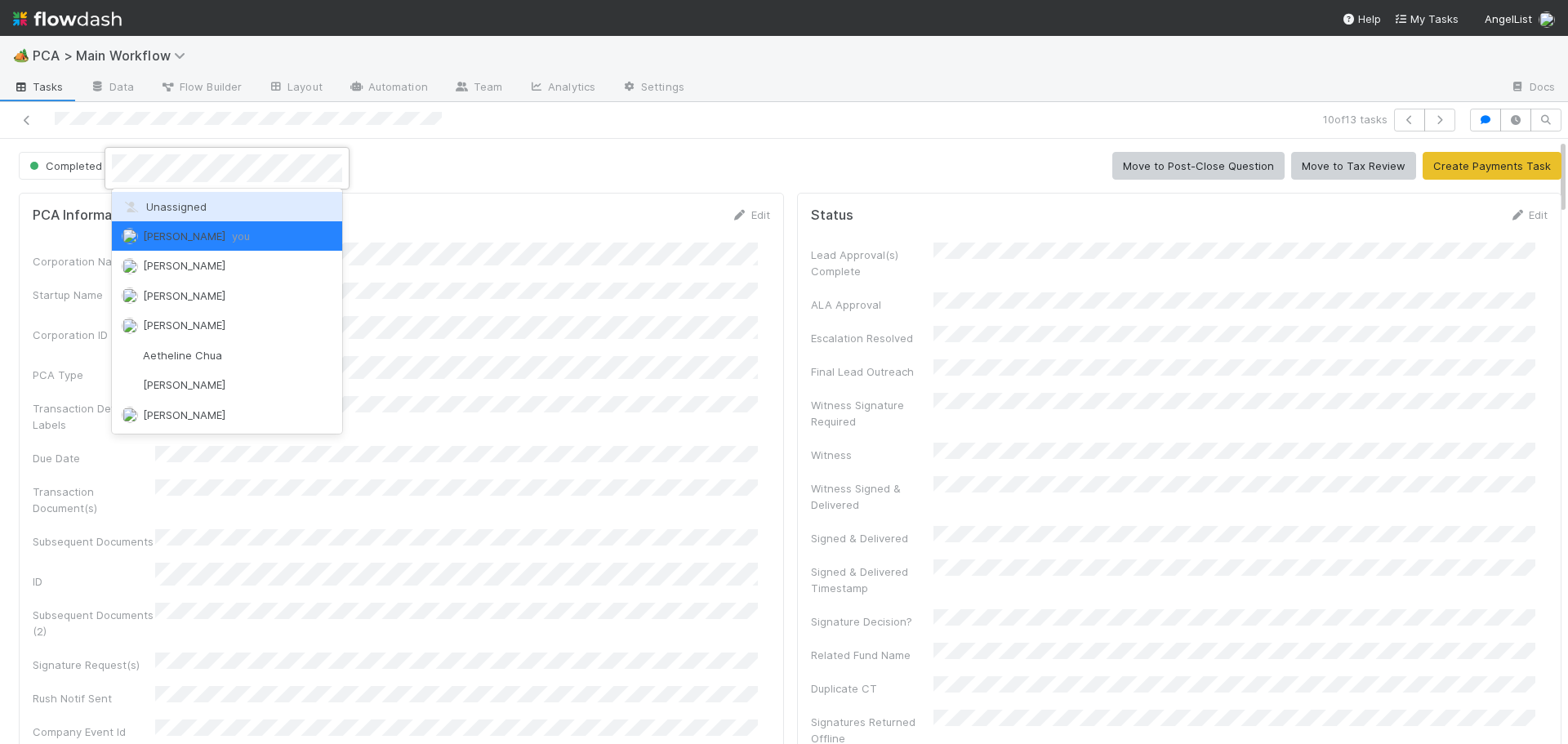
click at [158, 202] on span "Unassigned" at bounding box center [164, 207] width 85 height 13
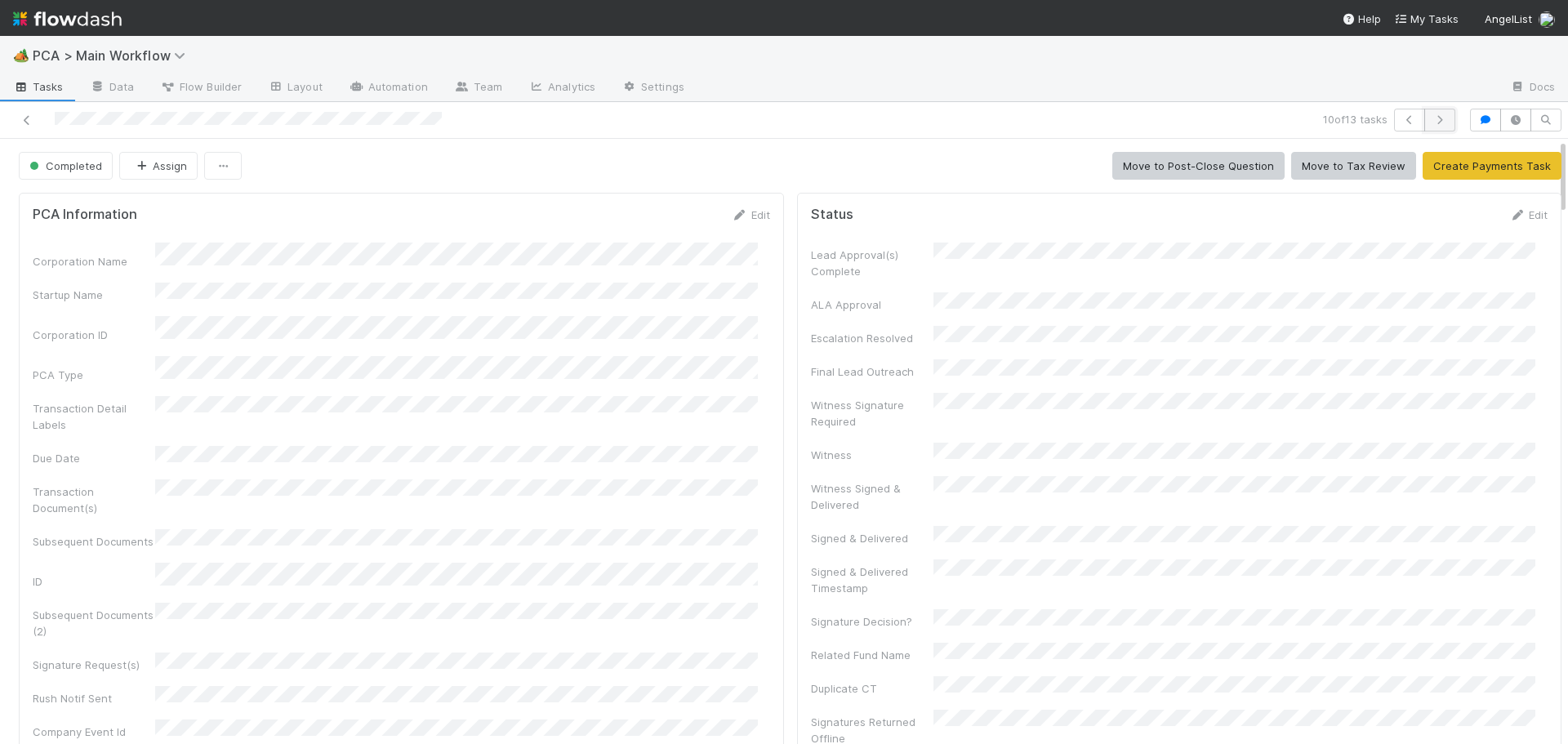
click at [1433, 115] on icon "button" at bounding box center [1440, 120] width 17 height 10
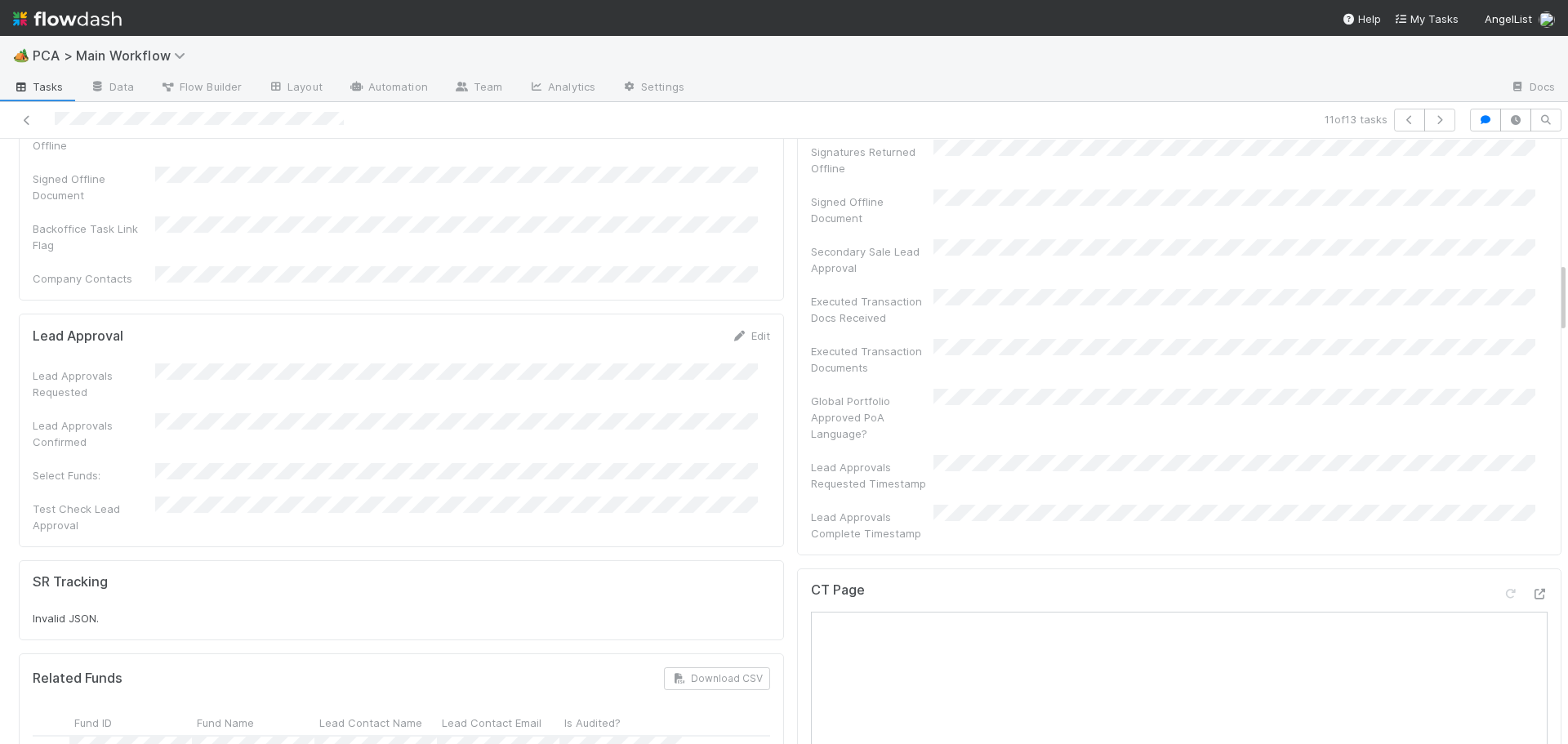
scroll to position [1062, 0]
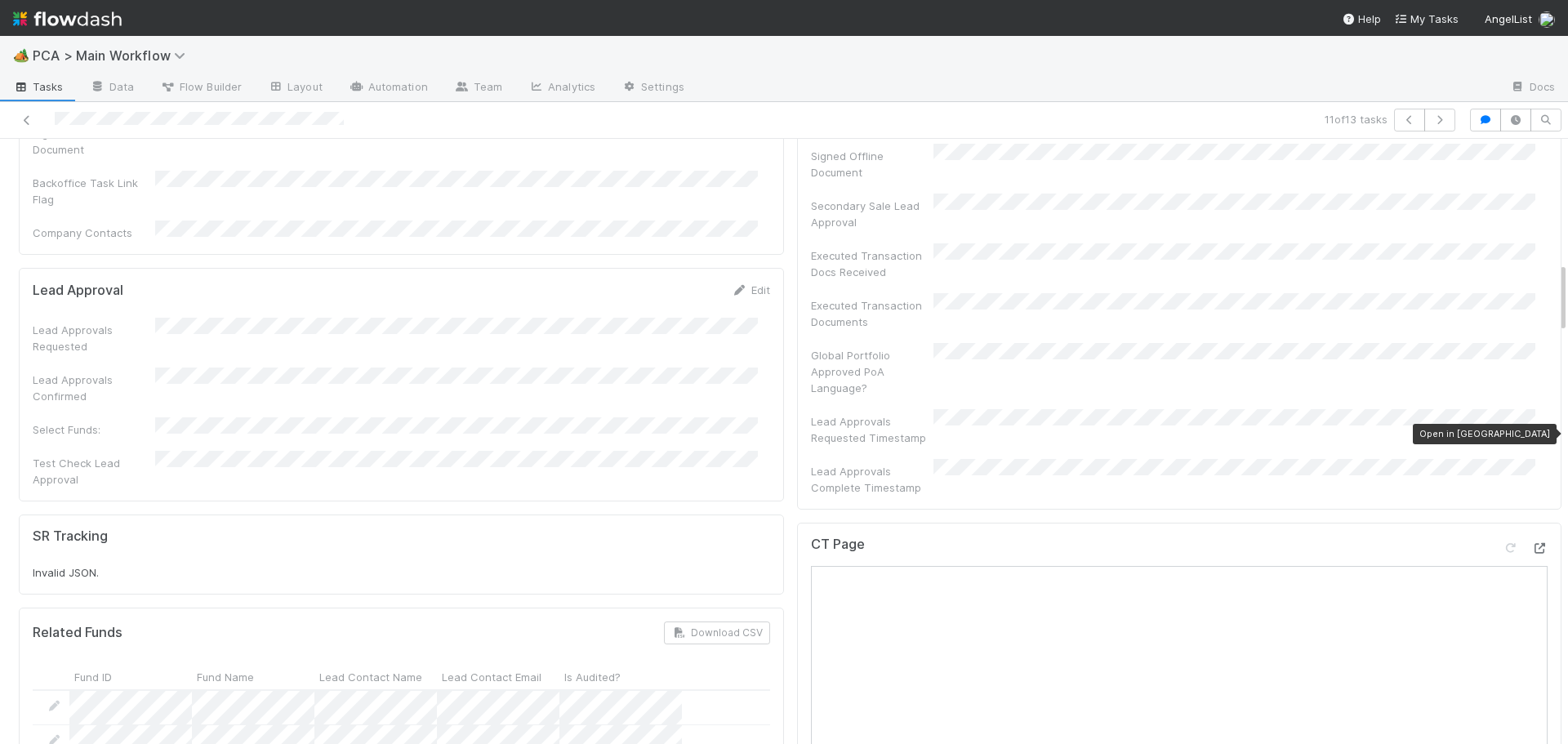
click at [1531, 543] on icon at bounding box center [1540, 548] width 17 height 11
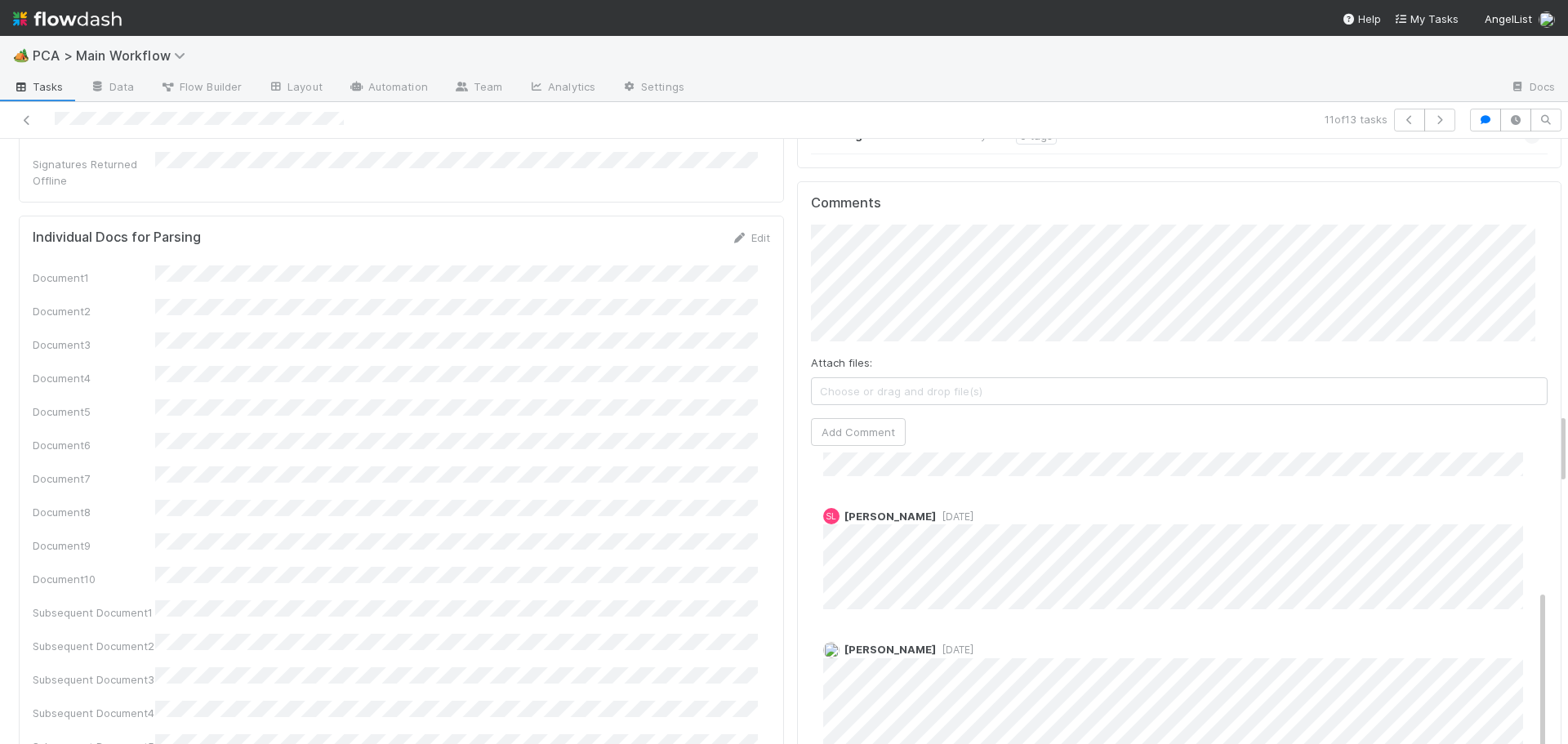
scroll to position [2358, 0]
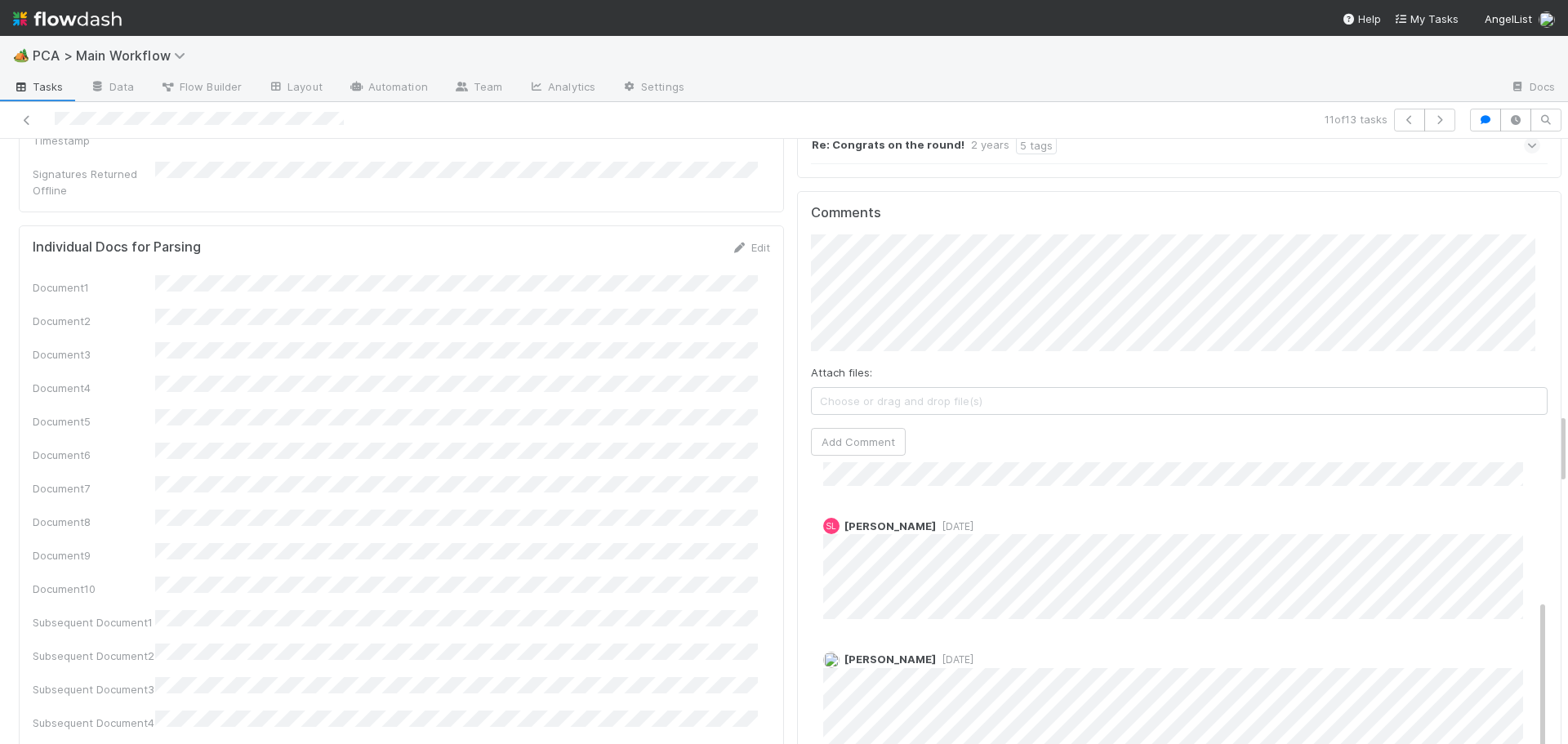
click at [843, 299] on div "Attach files: Choose or drag and drop file(s) Add Comment" at bounding box center [1180, 345] width 738 height 221
click at [839, 334] on div "Comments Attach files: Choose or drag and drop file(s) Add Comment Karren G 1 y…" at bounding box center [1180, 497] width 738 height 584
click at [850, 428] on button "Add Comment" at bounding box center [859, 441] width 95 height 27
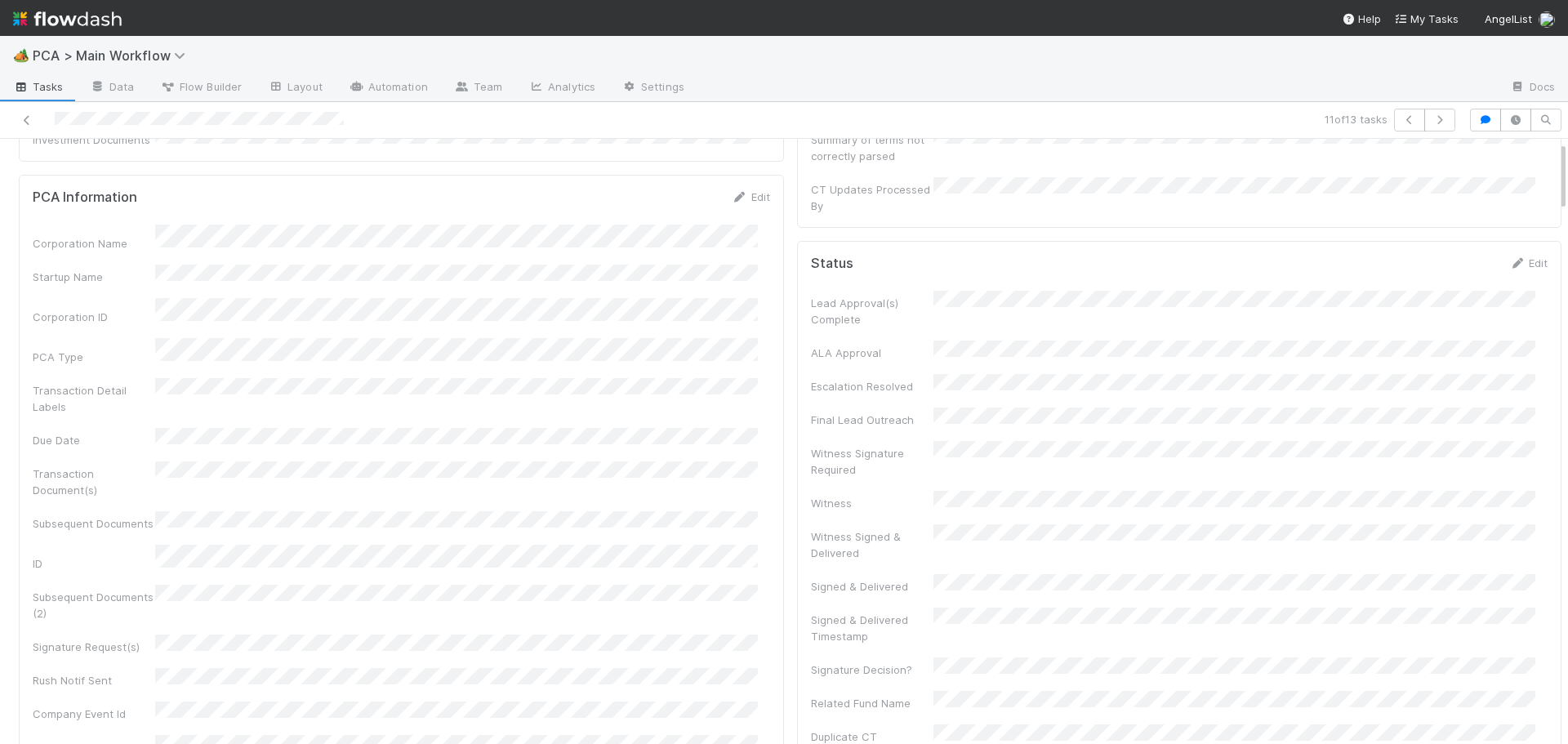
scroll to position [0, 0]
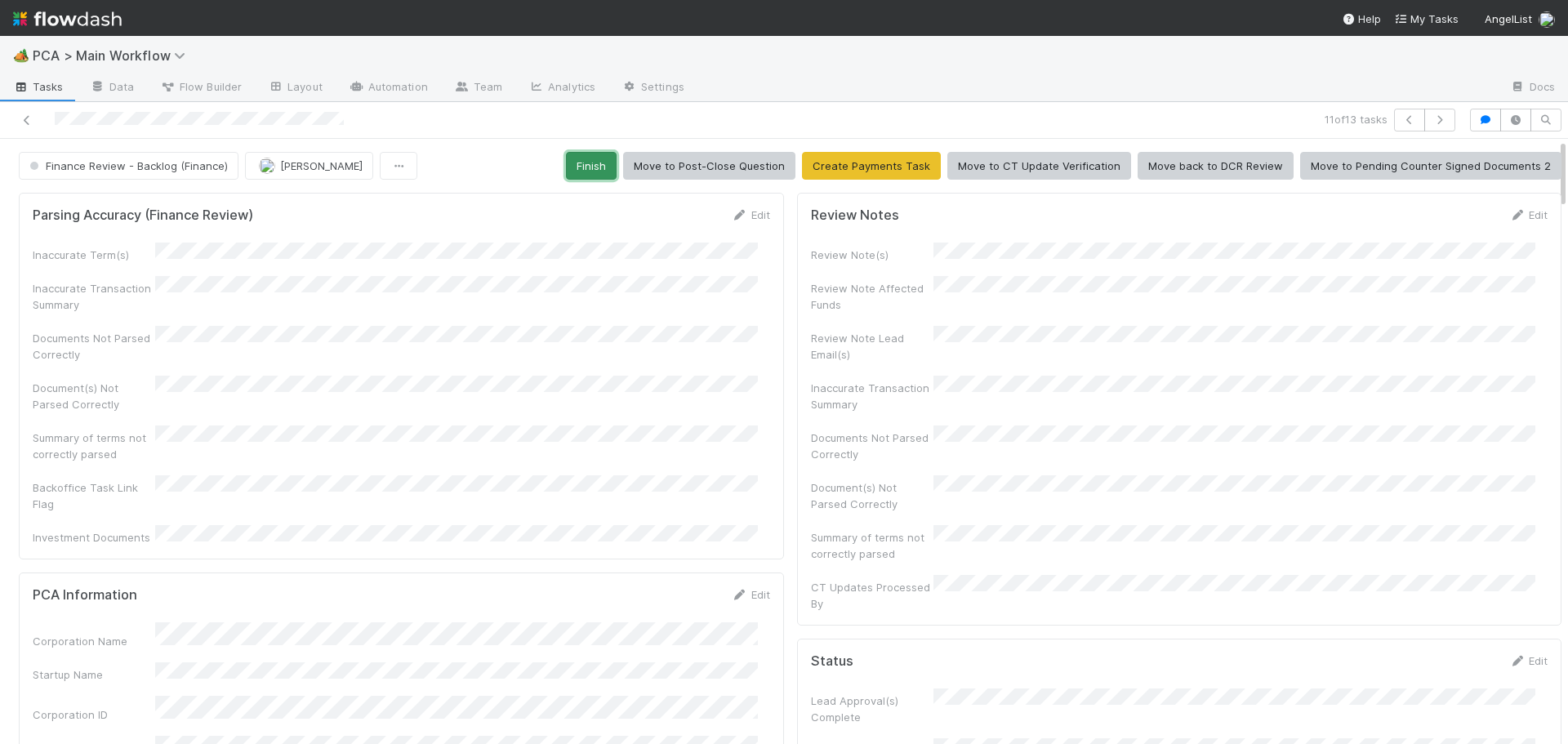
click at [585, 166] on button "Finish" at bounding box center [591, 165] width 51 height 27
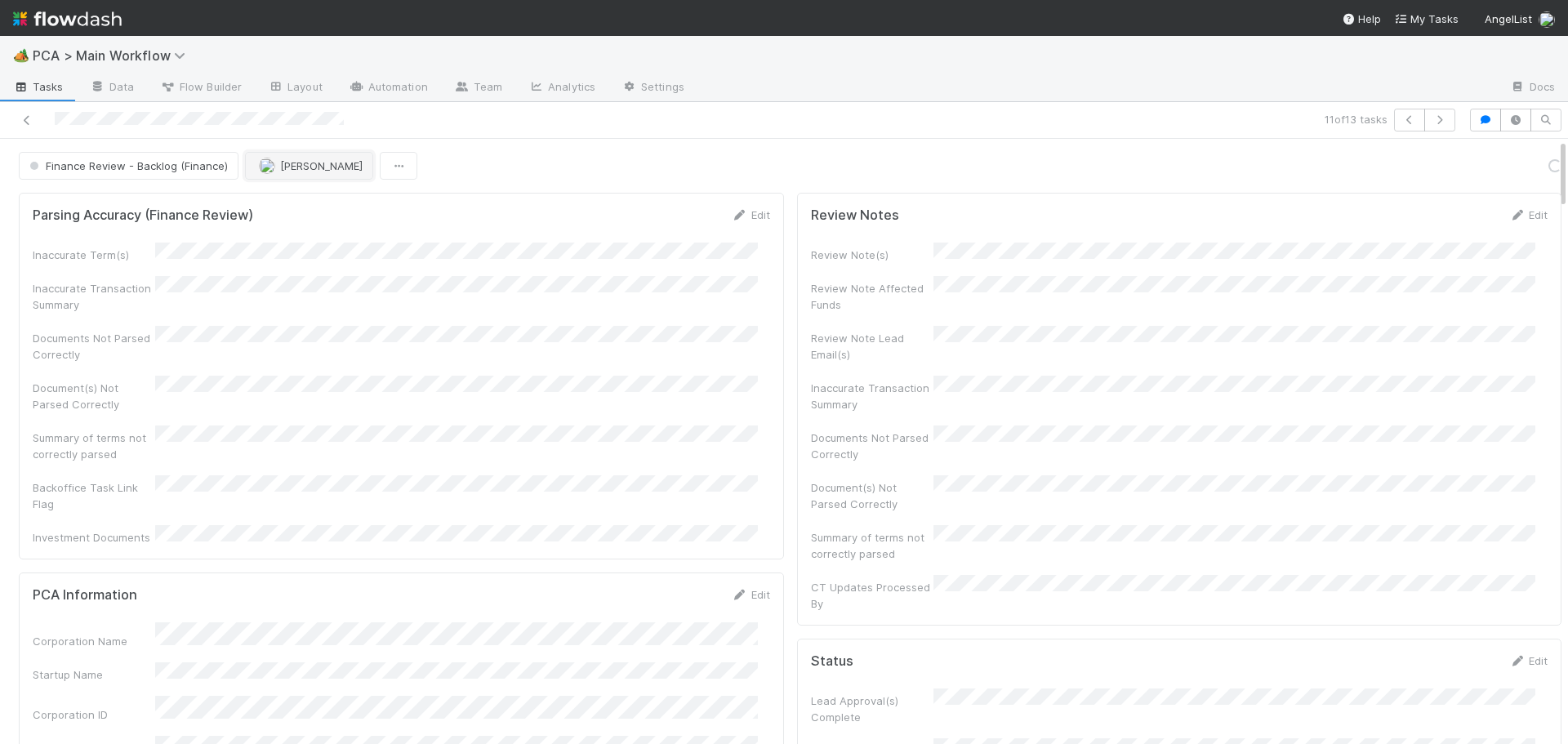
click at [291, 169] on span "[PERSON_NAME]" at bounding box center [321, 166] width 82 height 13
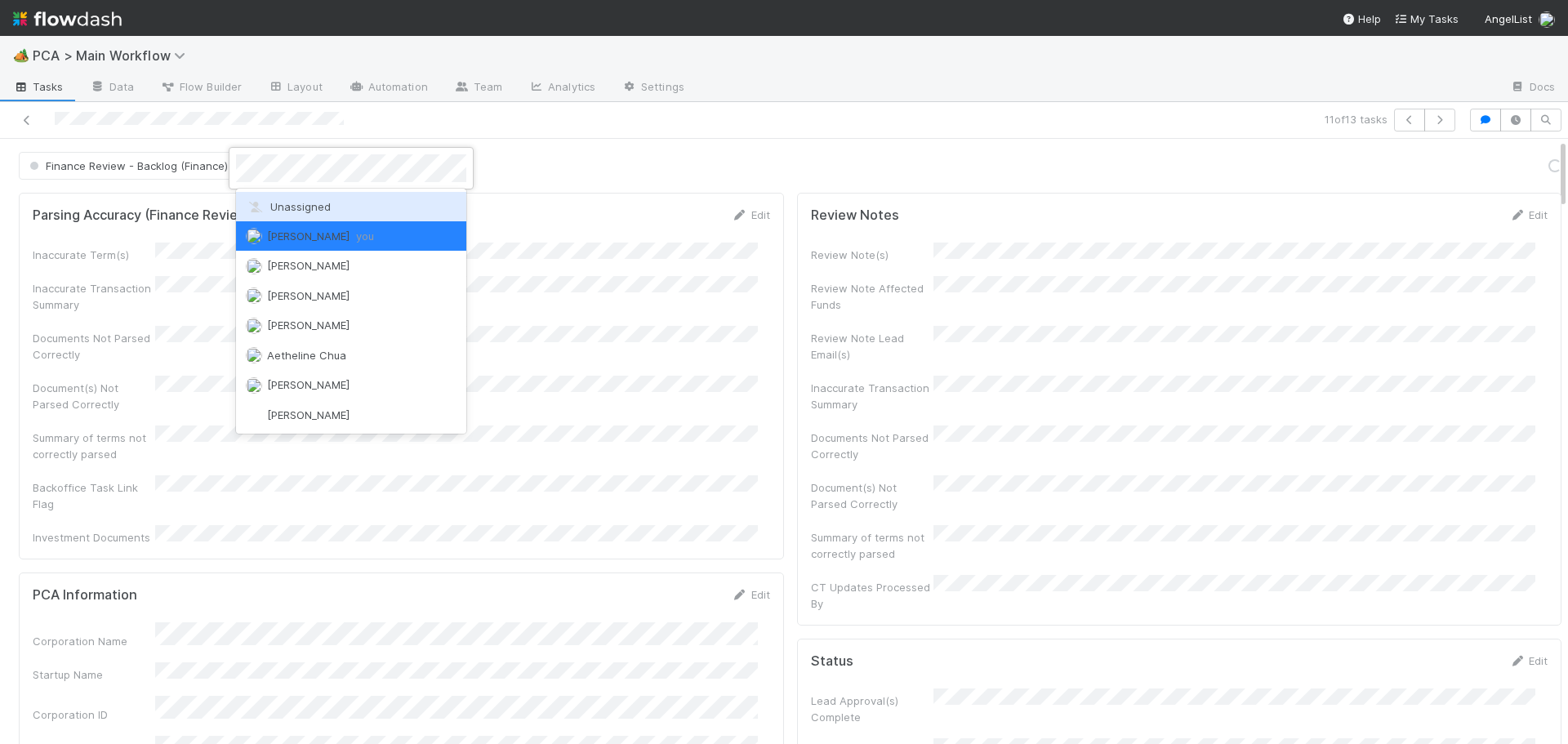
click at [293, 210] on span "Unassigned" at bounding box center [288, 207] width 85 height 13
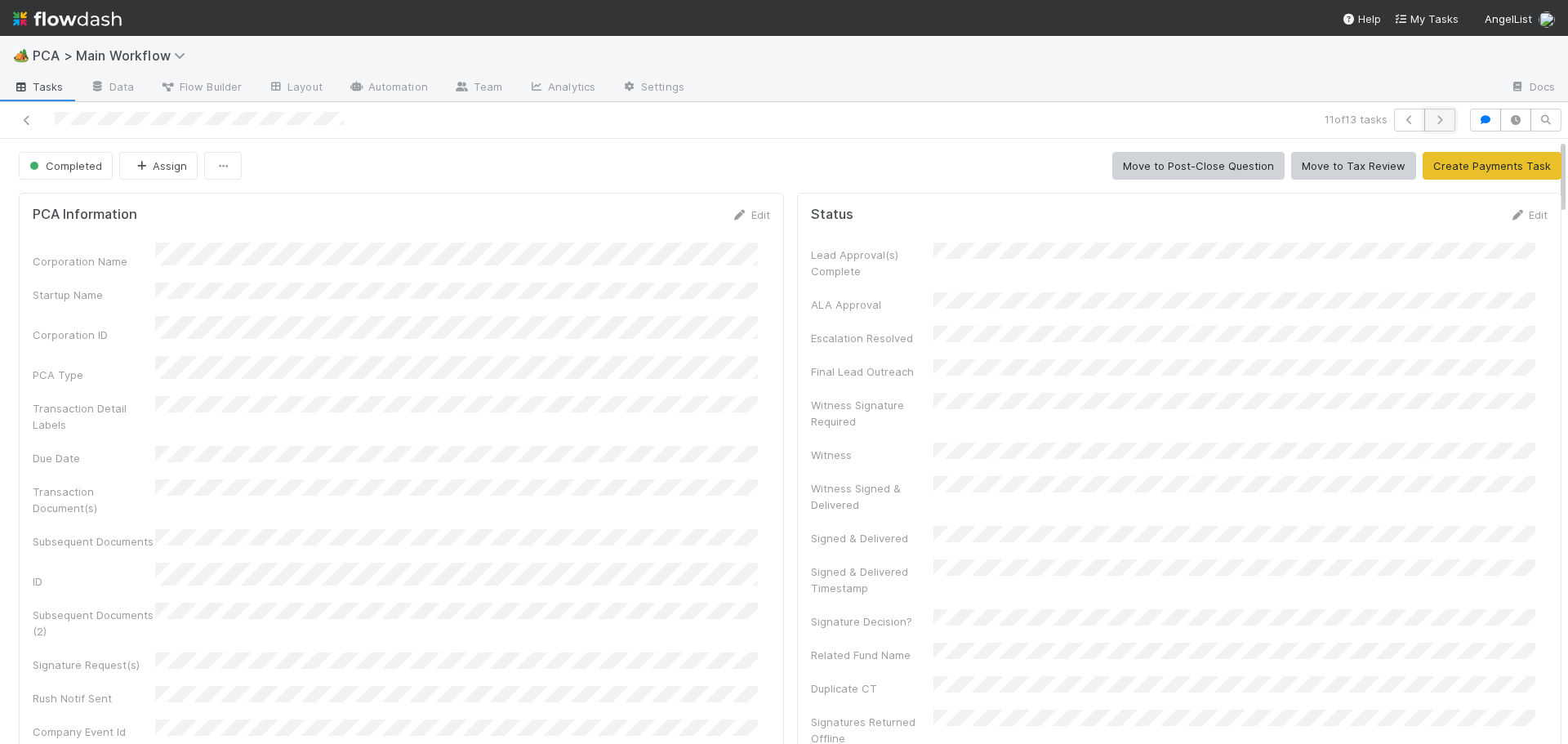
click at [1432, 123] on icon "button" at bounding box center [1440, 120] width 17 height 10
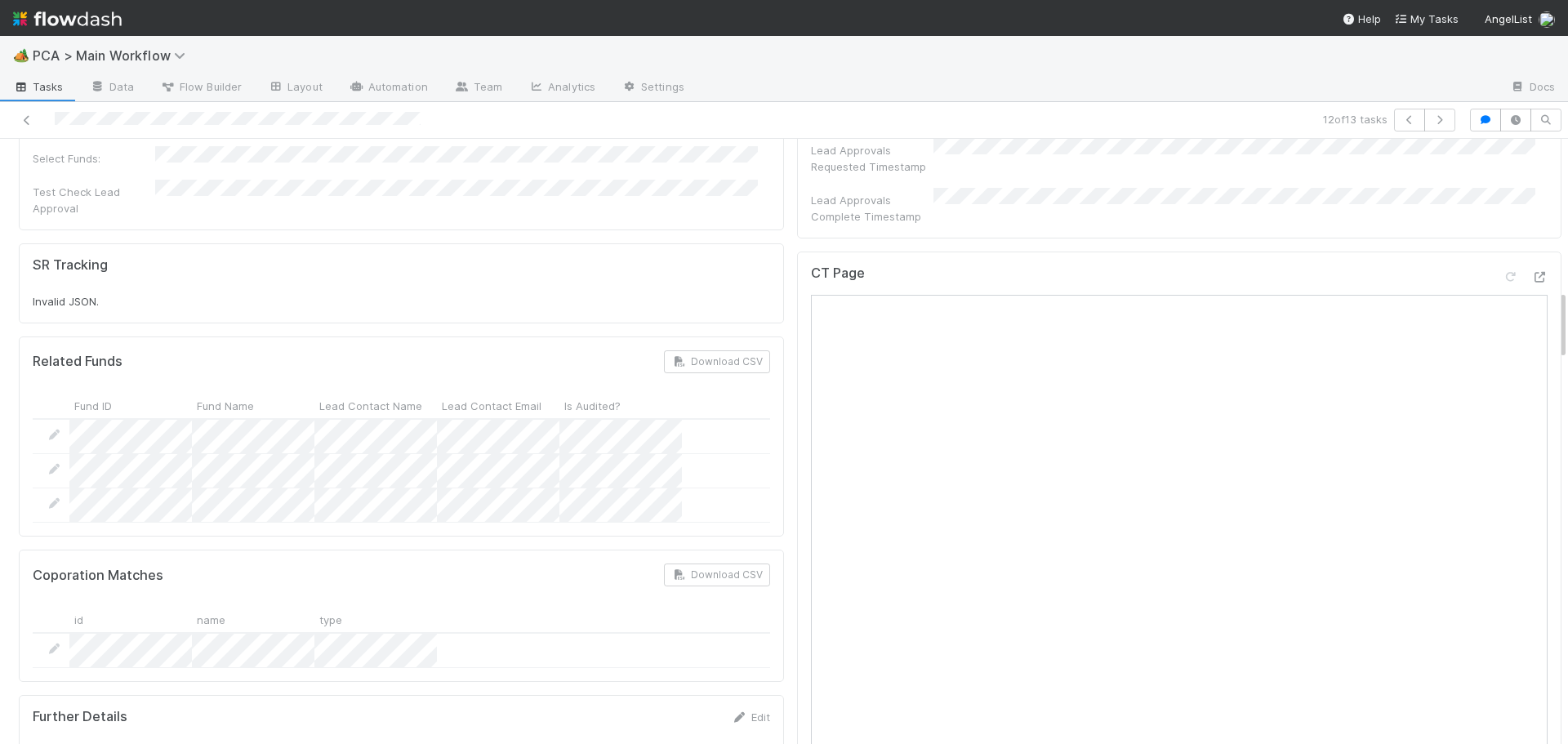
scroll to position [1306, 0]
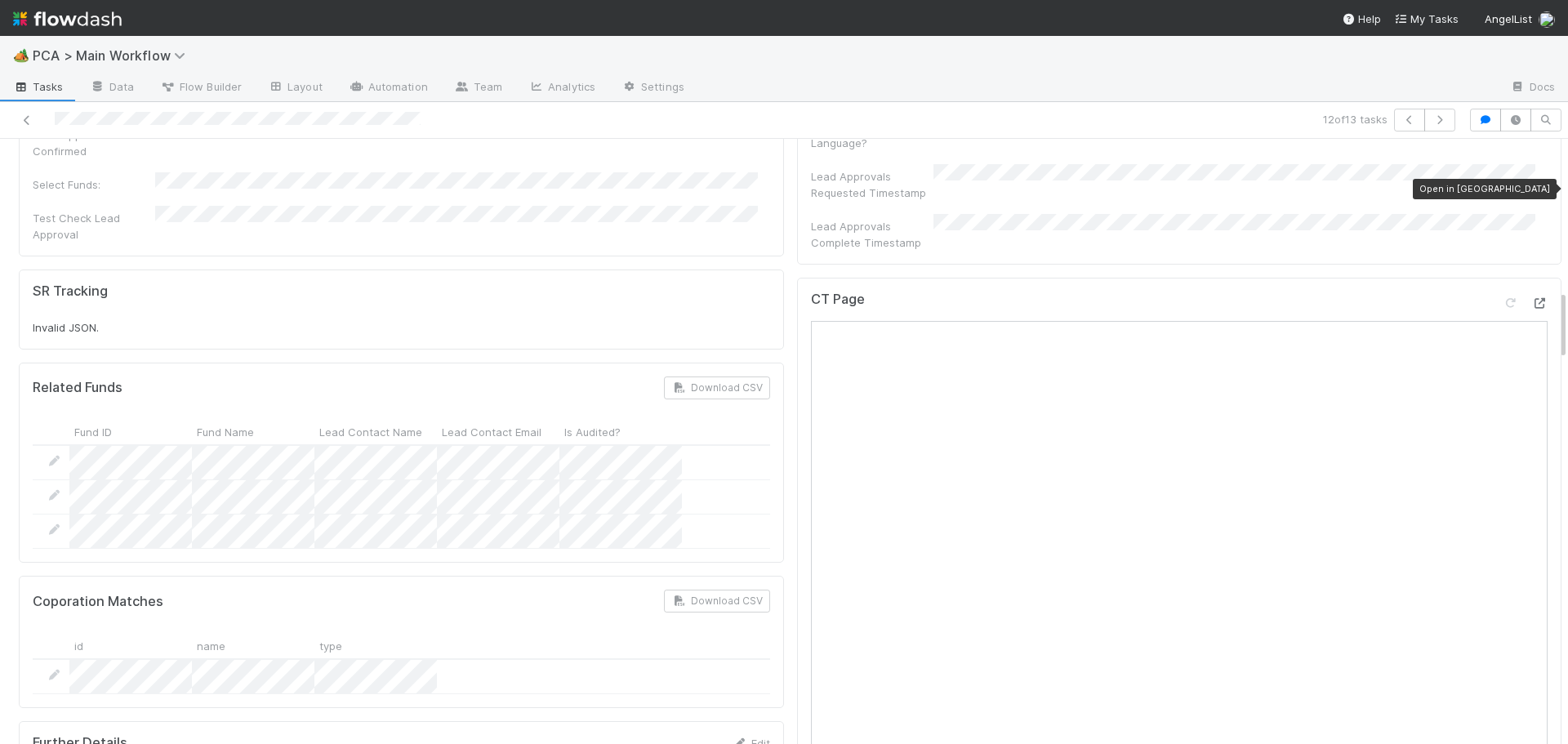
click at [1531, 298] on icon at bounding box center [1540, 303] width 17 height 11
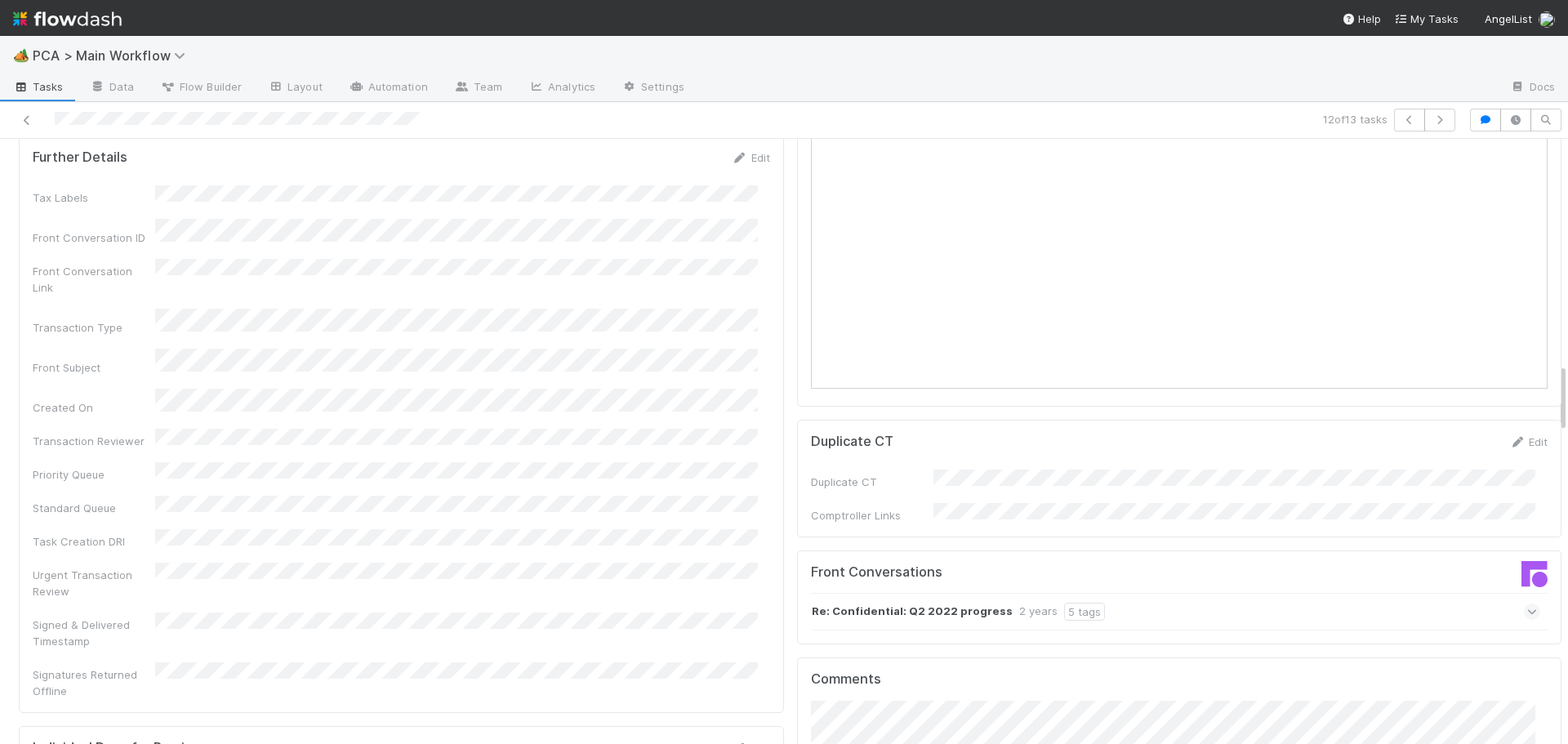
scroll to position [2287, 0]
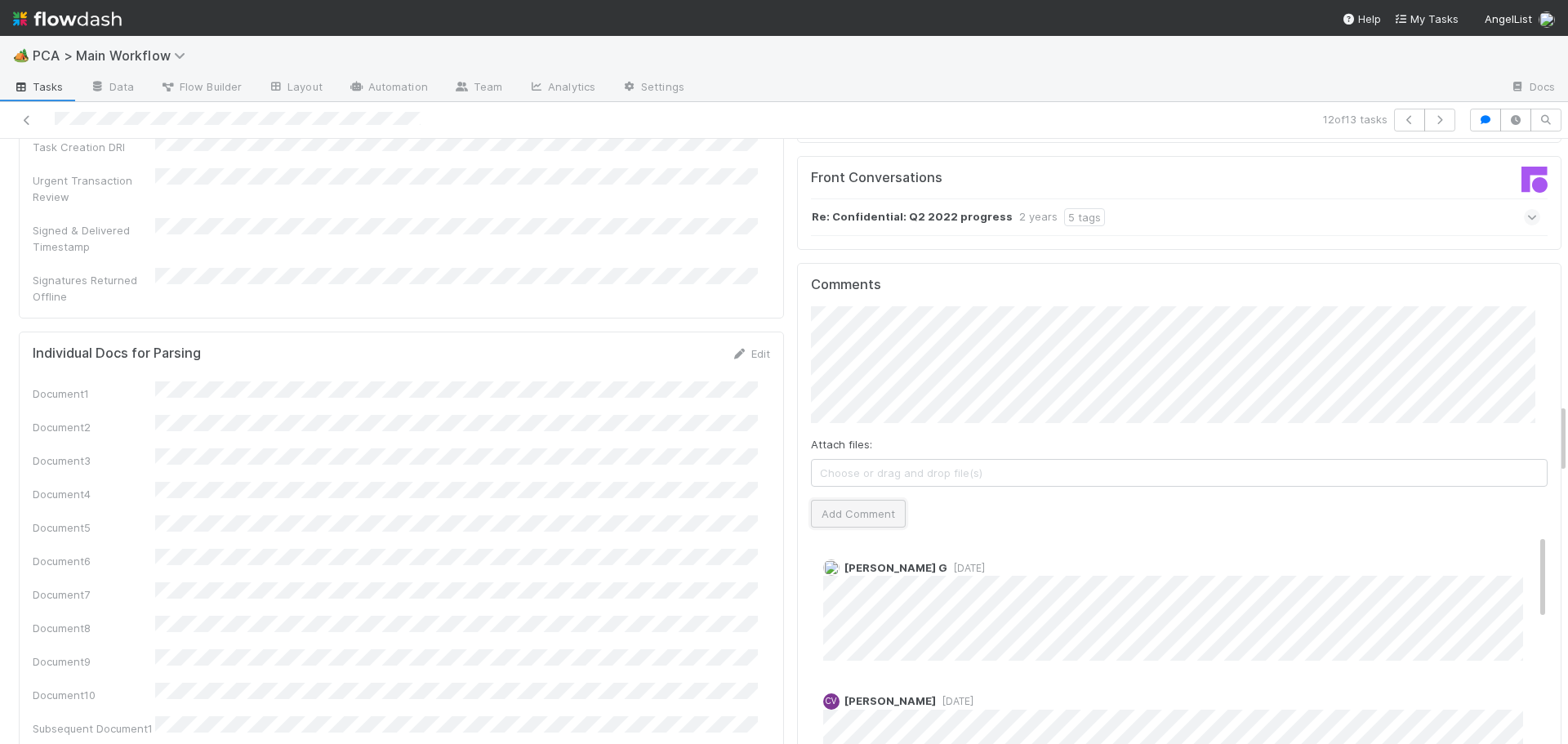
click at [857, 500] on button "Add Comment" at bounding box center [859, 513] width 95 height 27
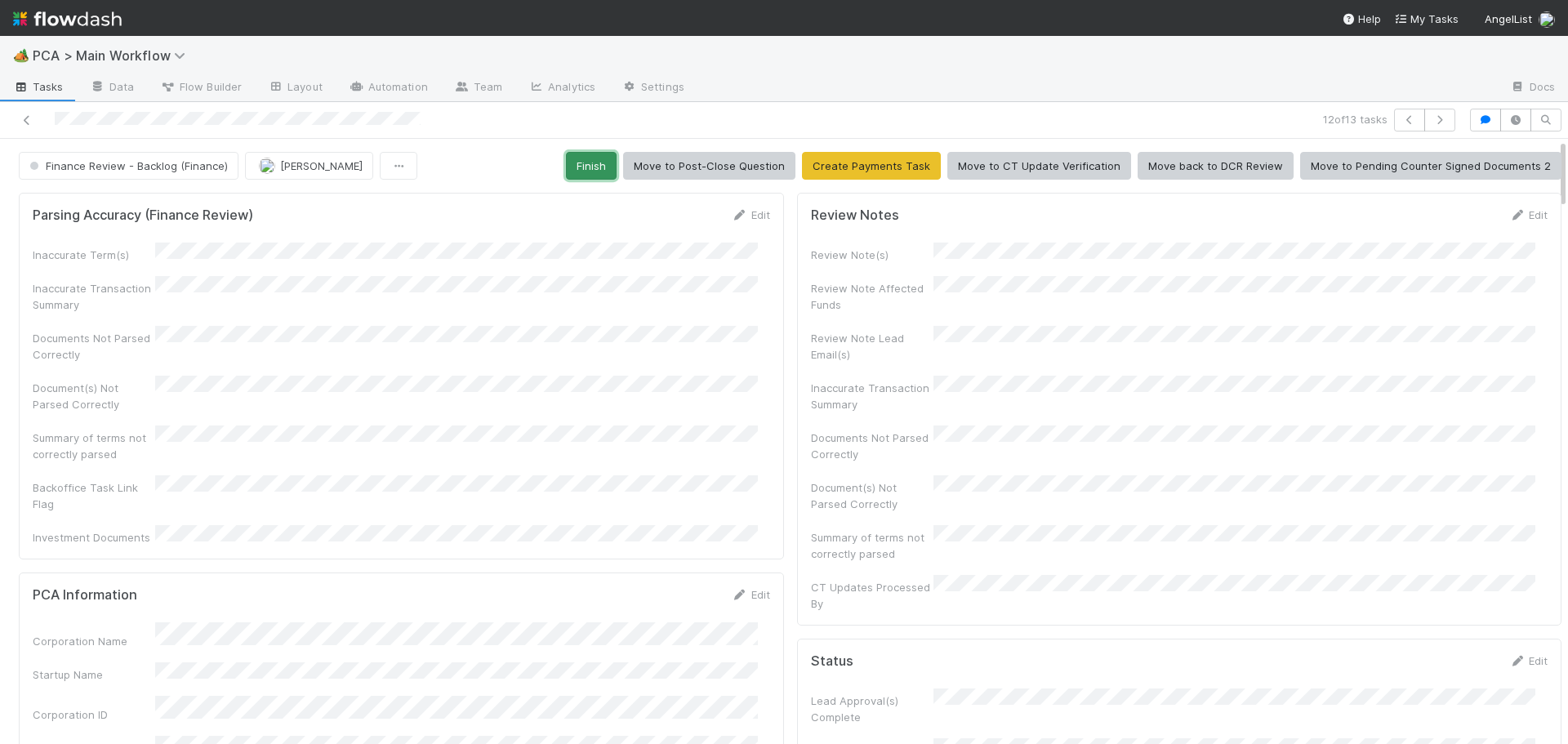
click at [600, 172] on button "Finish" at bounding box center [591, 165] width 51 height 27
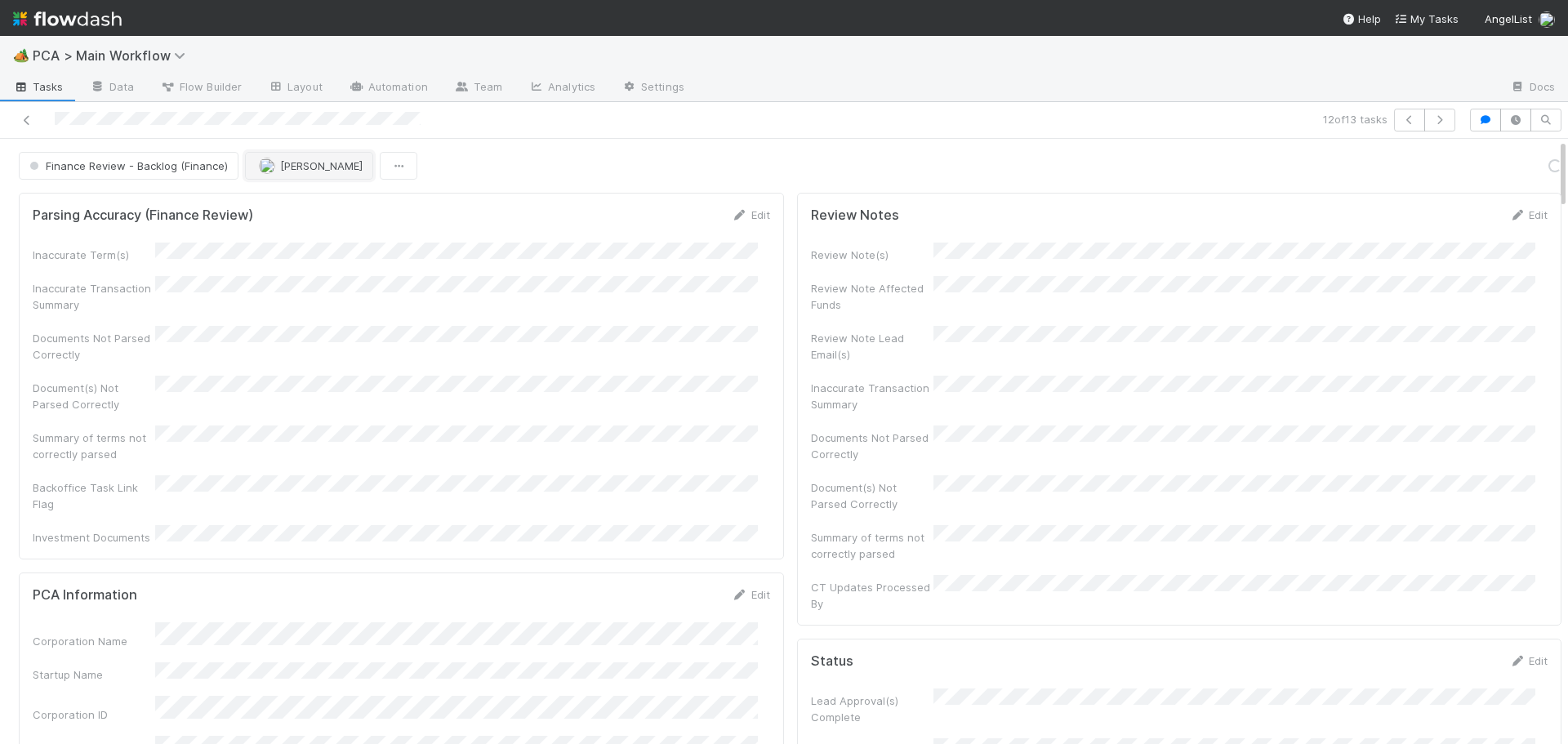
click at [271, 163] on img "button" at bounding box center [267, 166] width 17 height 17
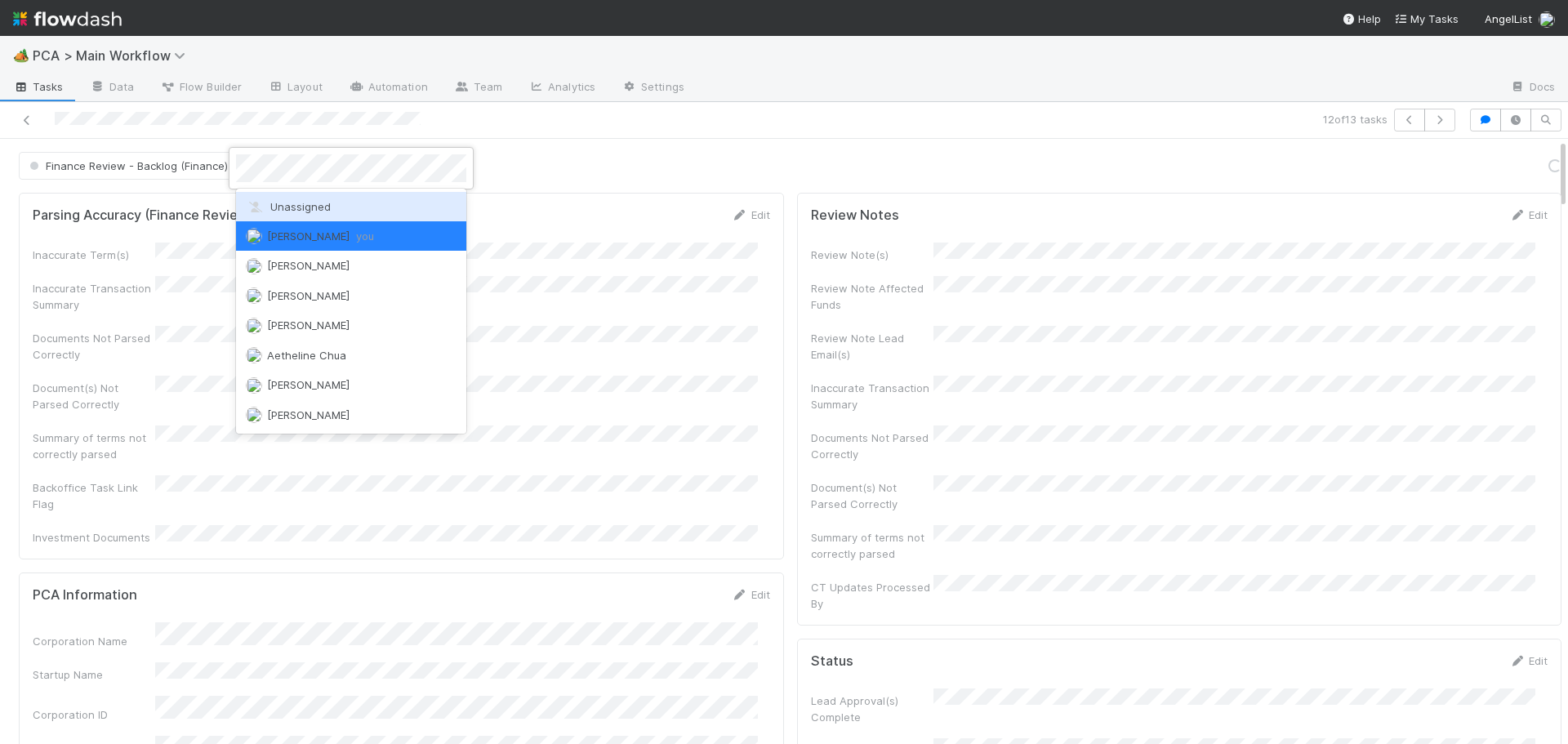
click at [273, 205] on span "Unassigned" at bounding box center [288, 207] width 85 height 13
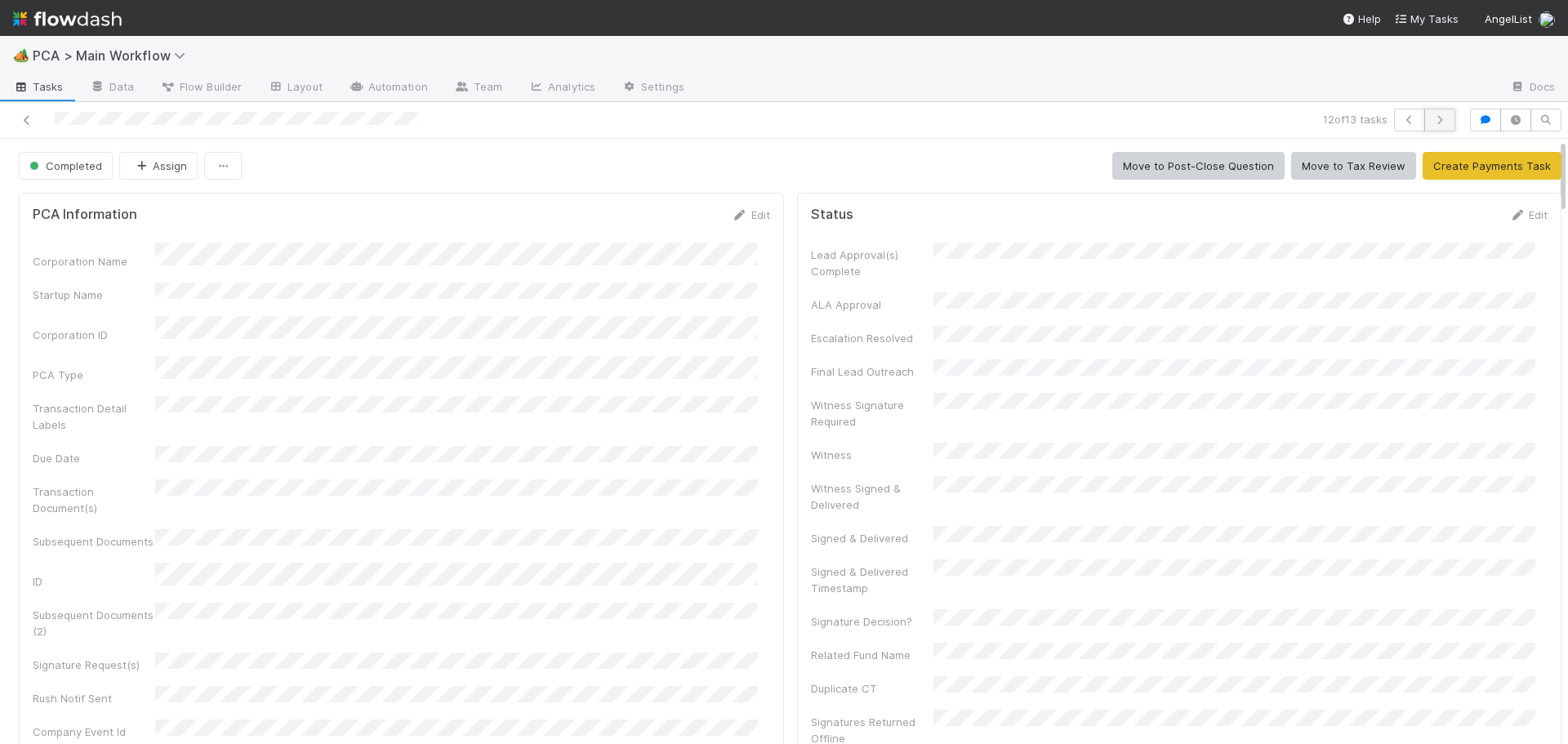
click at [1432, 116] on icon "button" at bounding box center [1440, 120] width 17 height 10
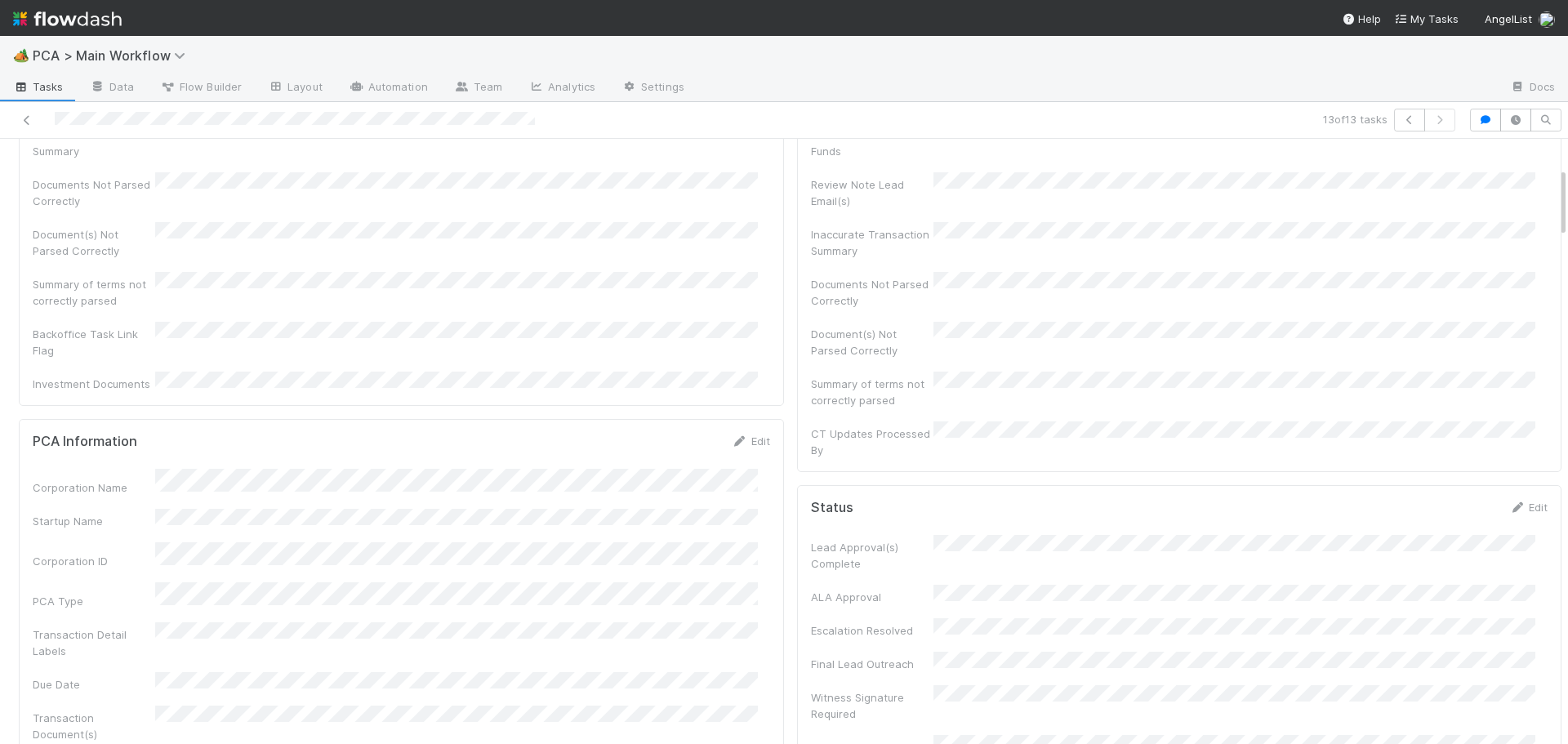
scroll to position [245, 0]
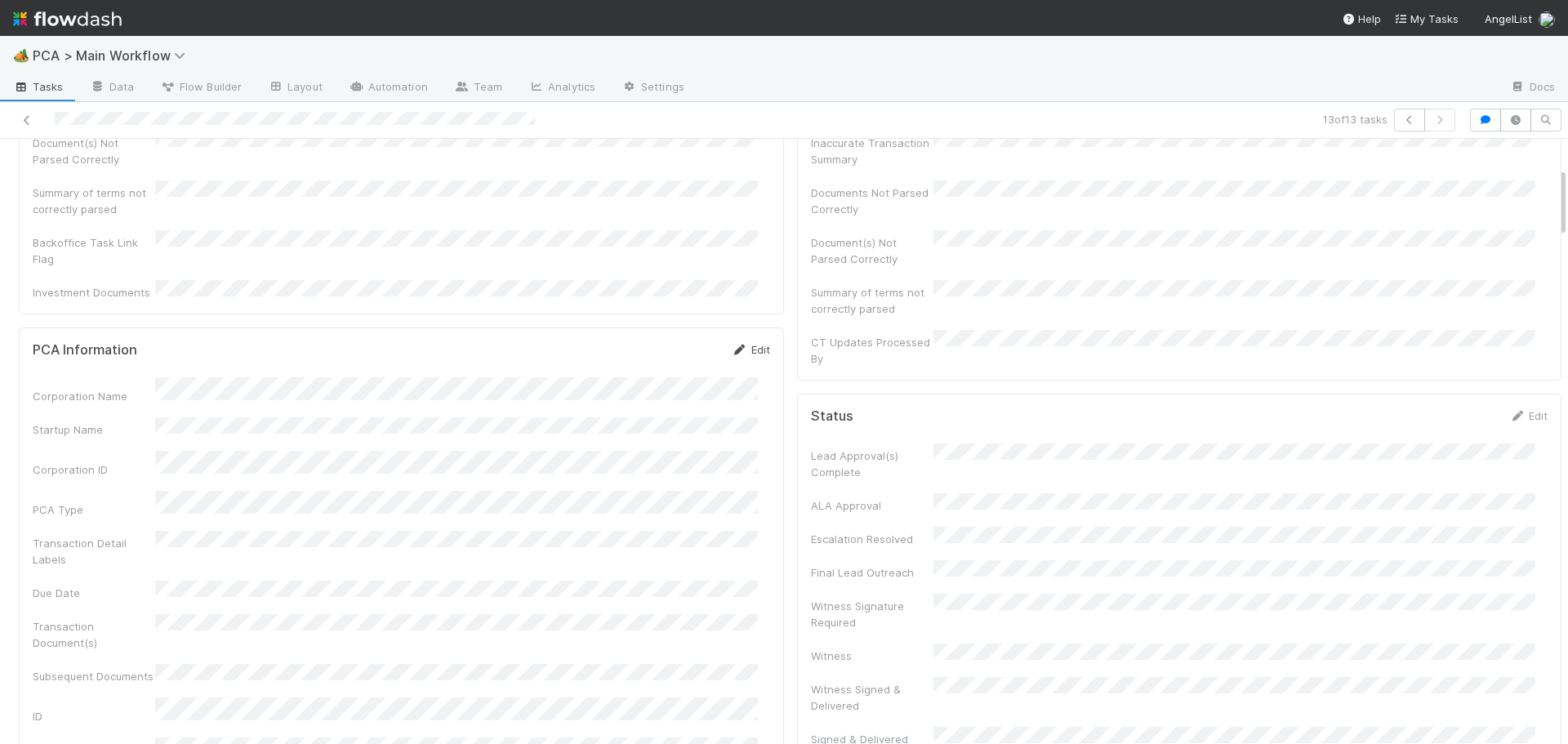
click at [743, 343] on link "Edit" at bounding box center [751, 350] width 38 height 13
click at [678, 342] on button "Save" at bounding box center [684, 355] width 46 height 27
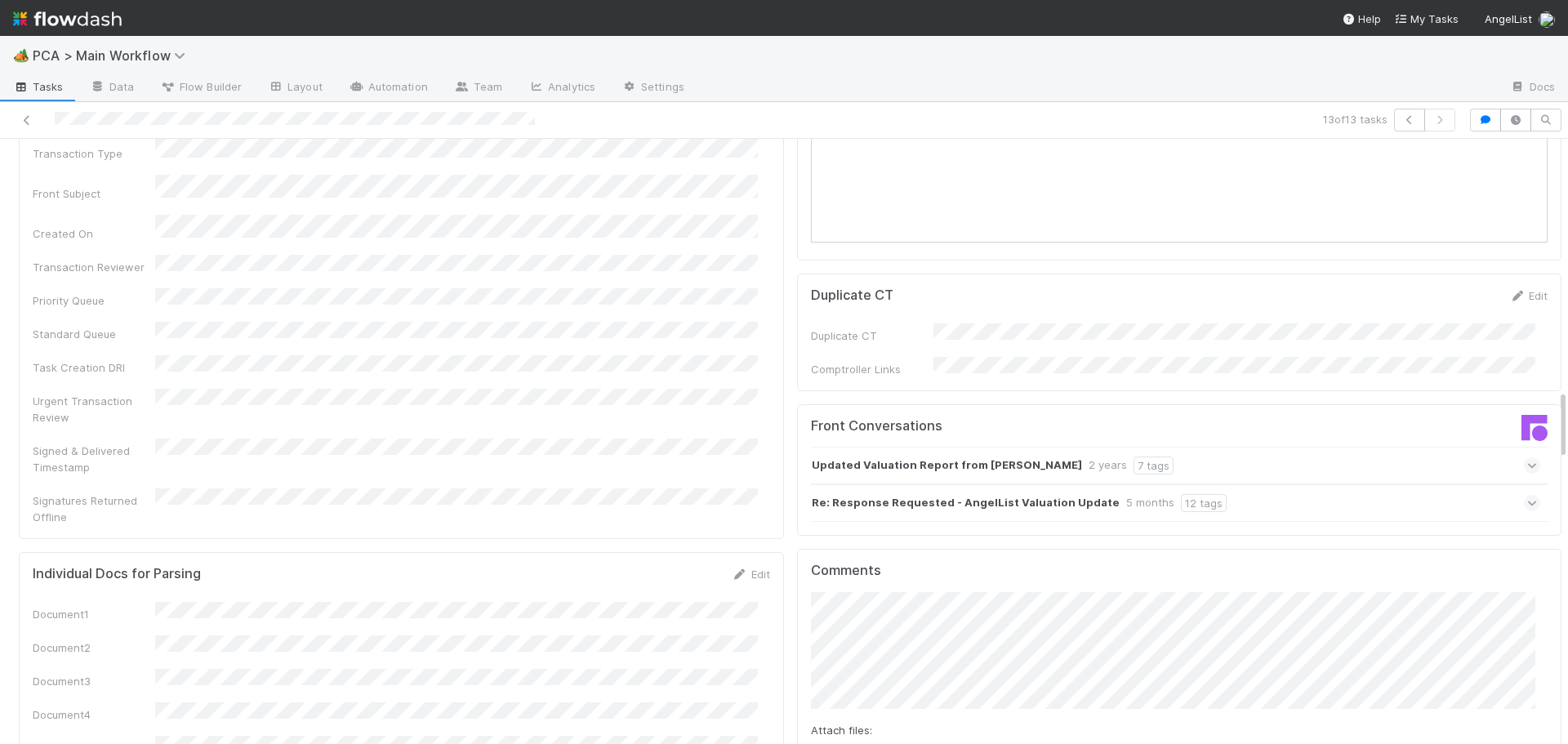
scroll to position [2205, 0]
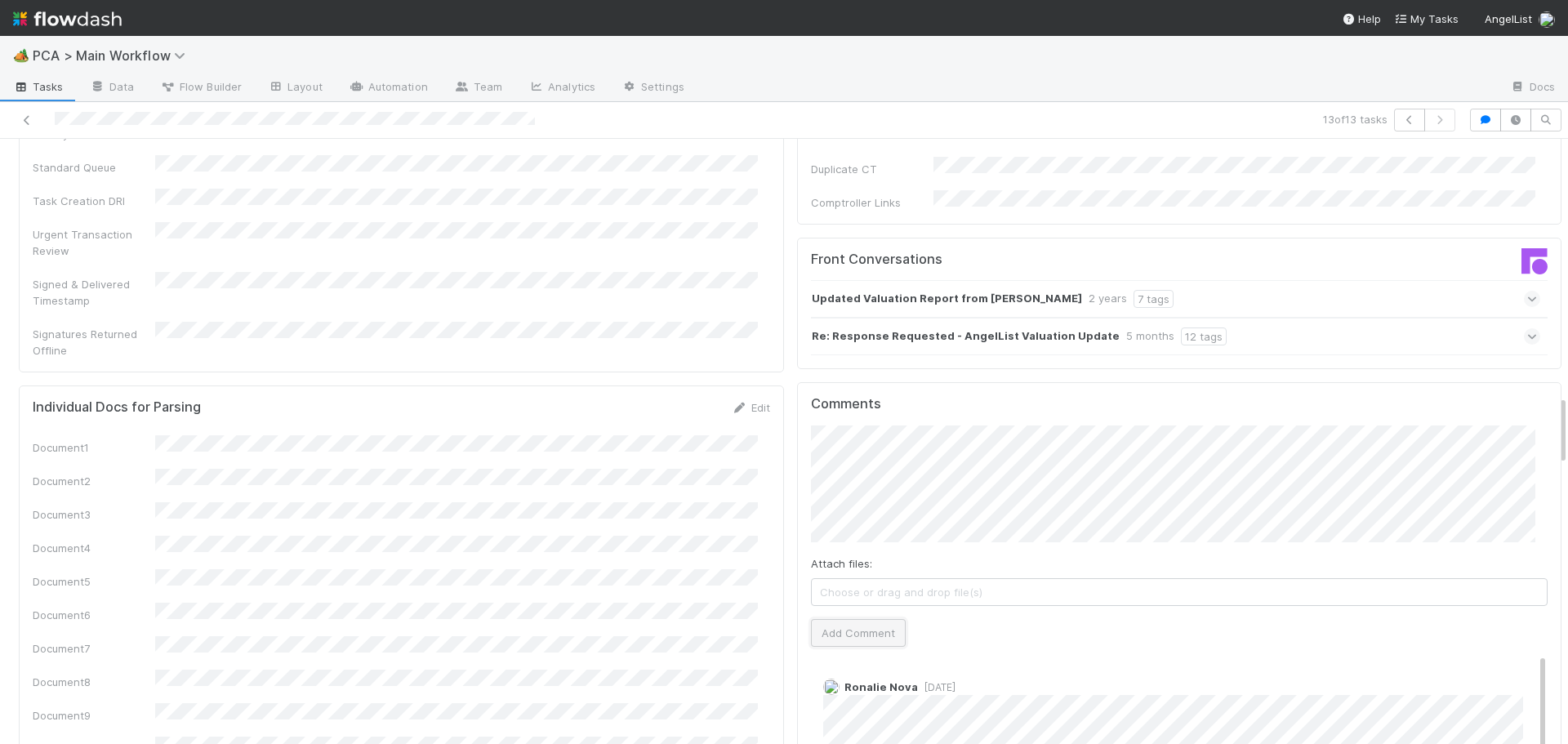
click at [823, 619] on button "Add Comment" at bounding box center [859, 632] width 95 height 27
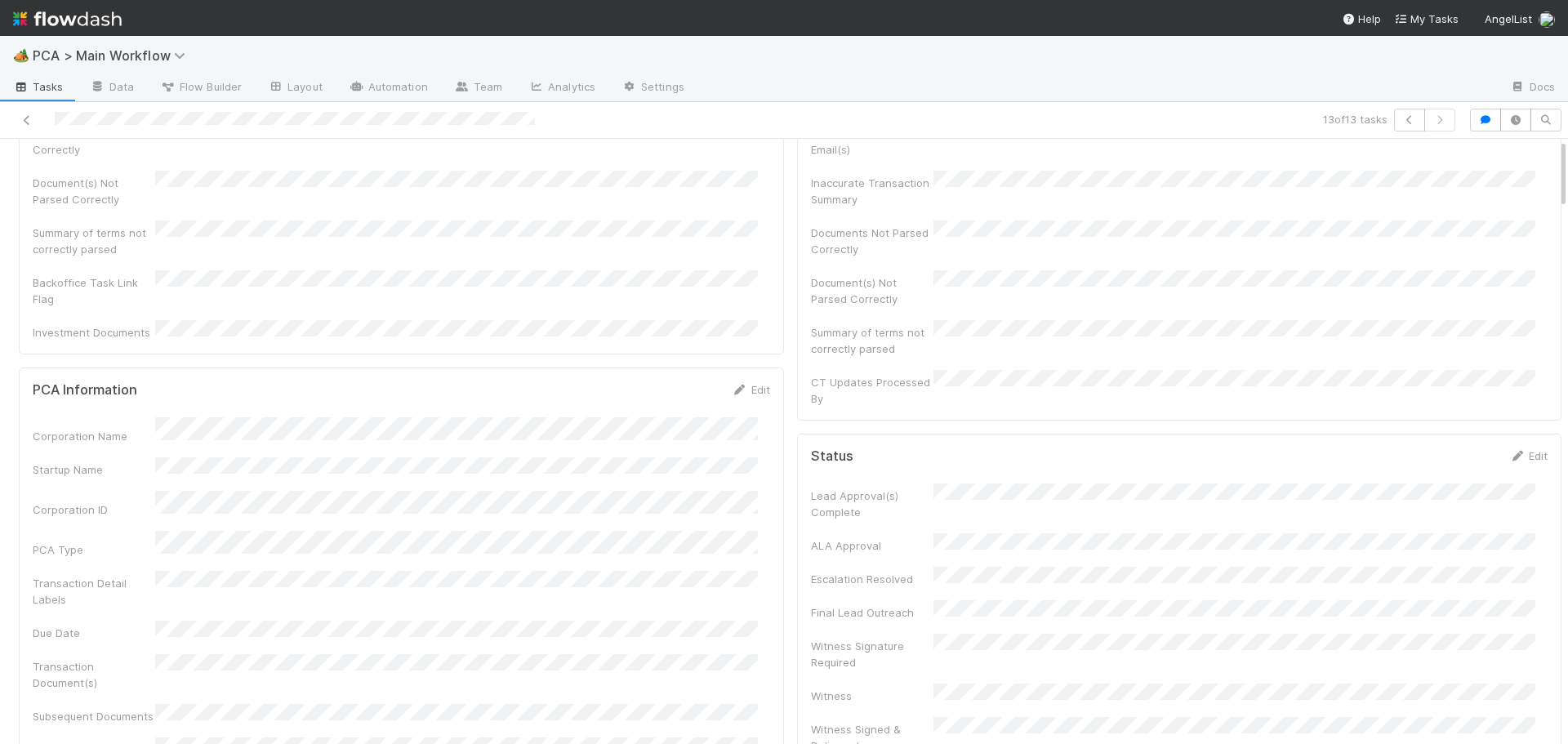
scroll to position [0, 0]
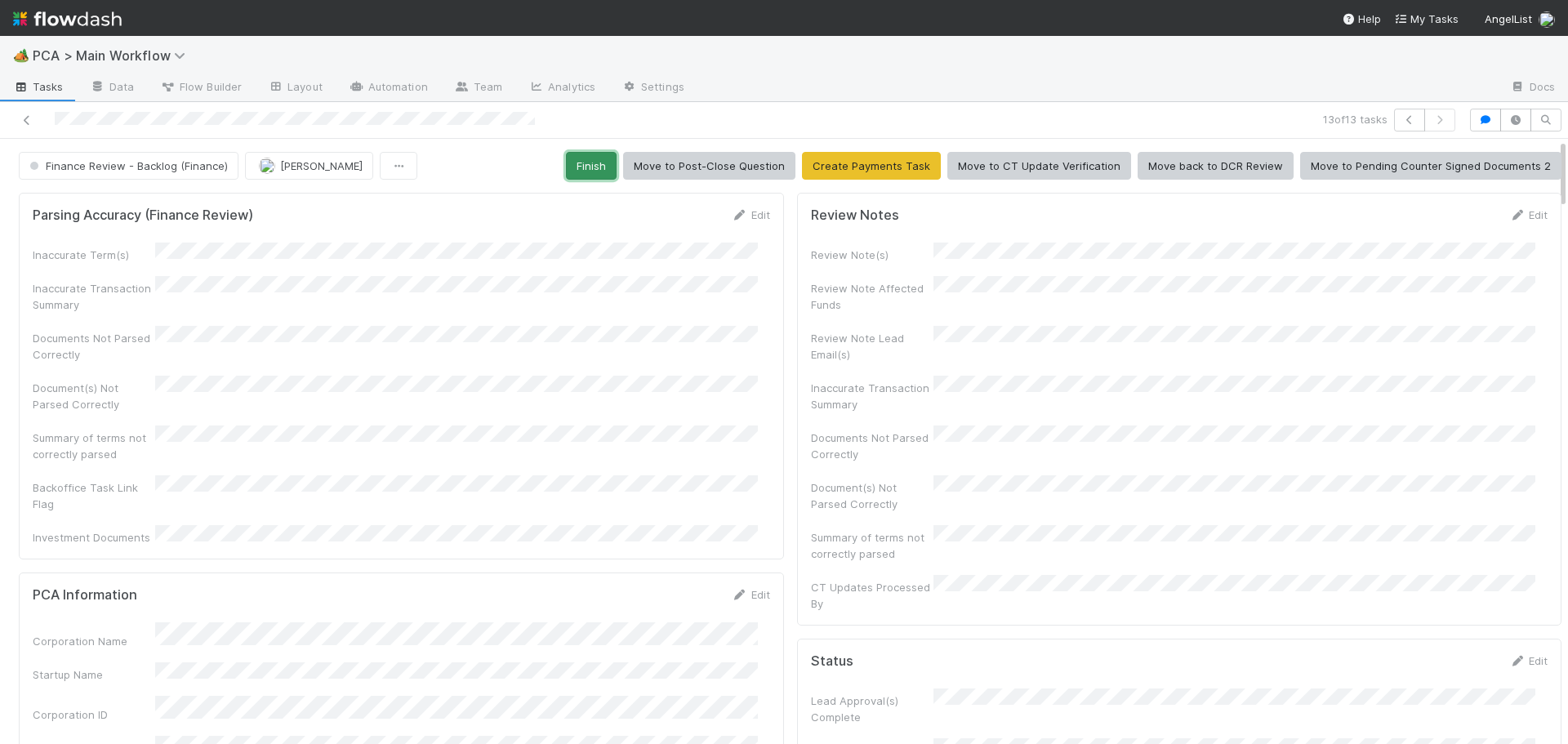
click at [589, 171] on button "Finish" at bounding box center [591, 165] width 51 height 27
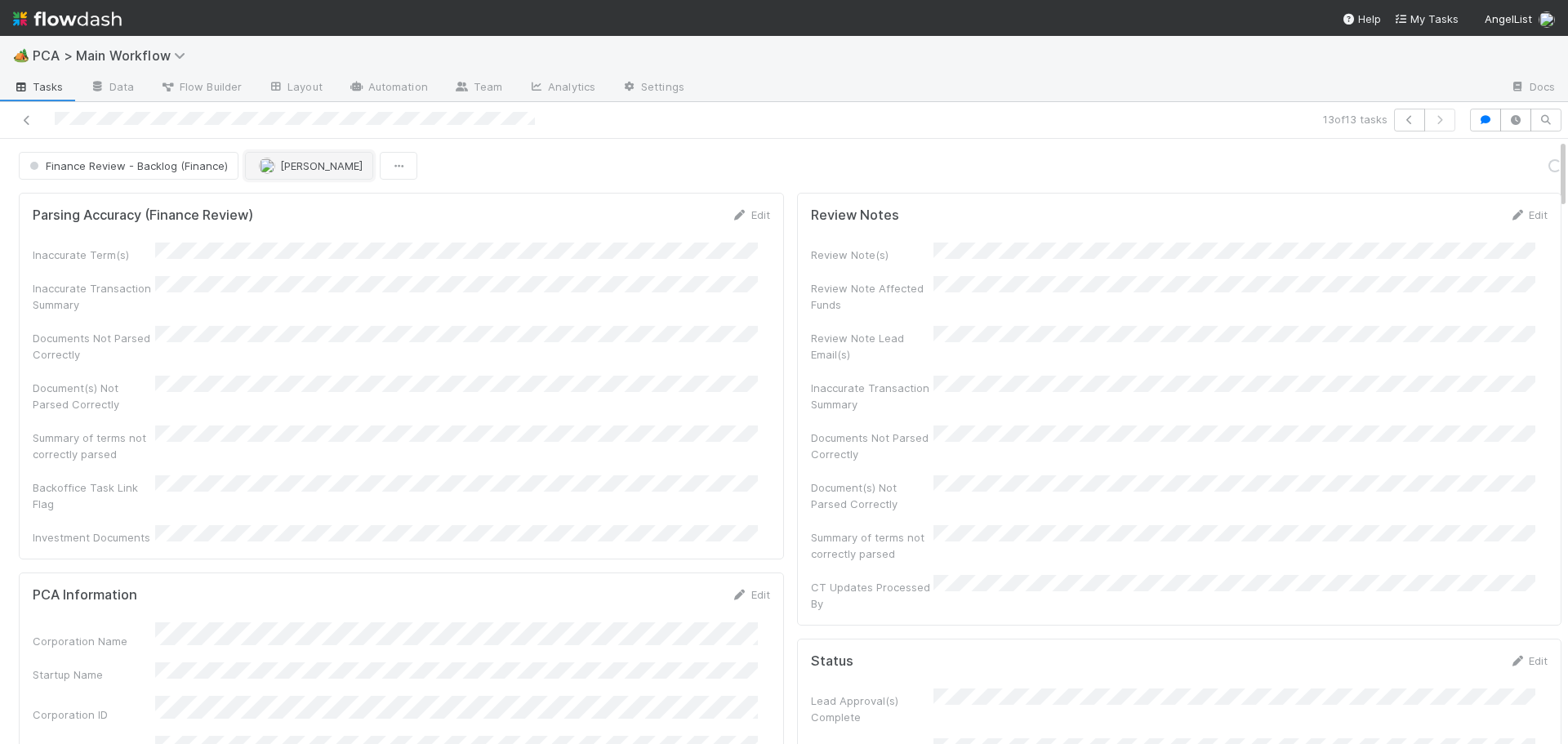
click at [294, 178] on button "[PERSON_NAME]" at bounding box center [309, 165] width 129 height 27
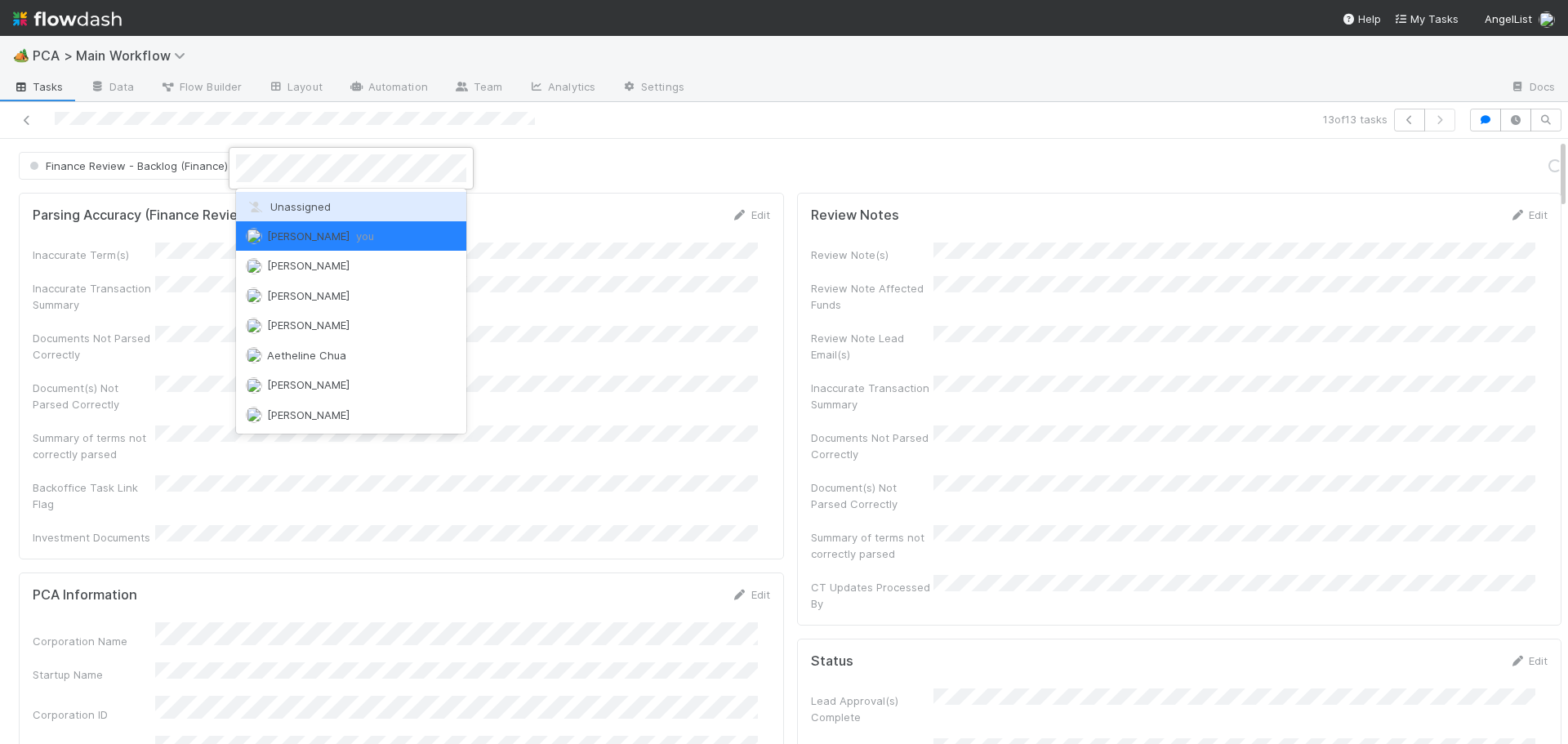
click at [294, 202] on span "Unassigned" at bounding box center [288, 207] width 85 height 13
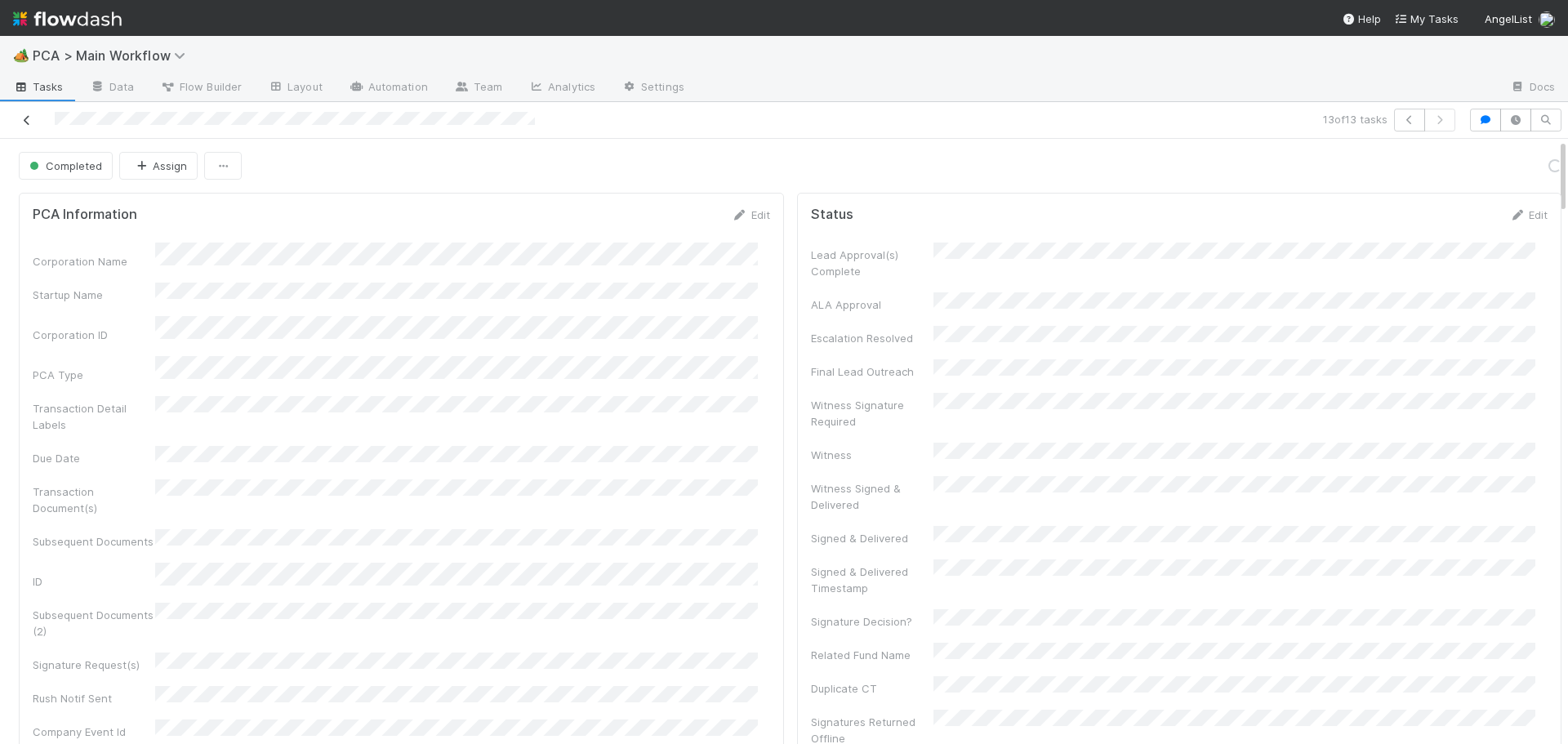
click at [26, 126] on link at bounding box center [27, 120] width 17 height 17
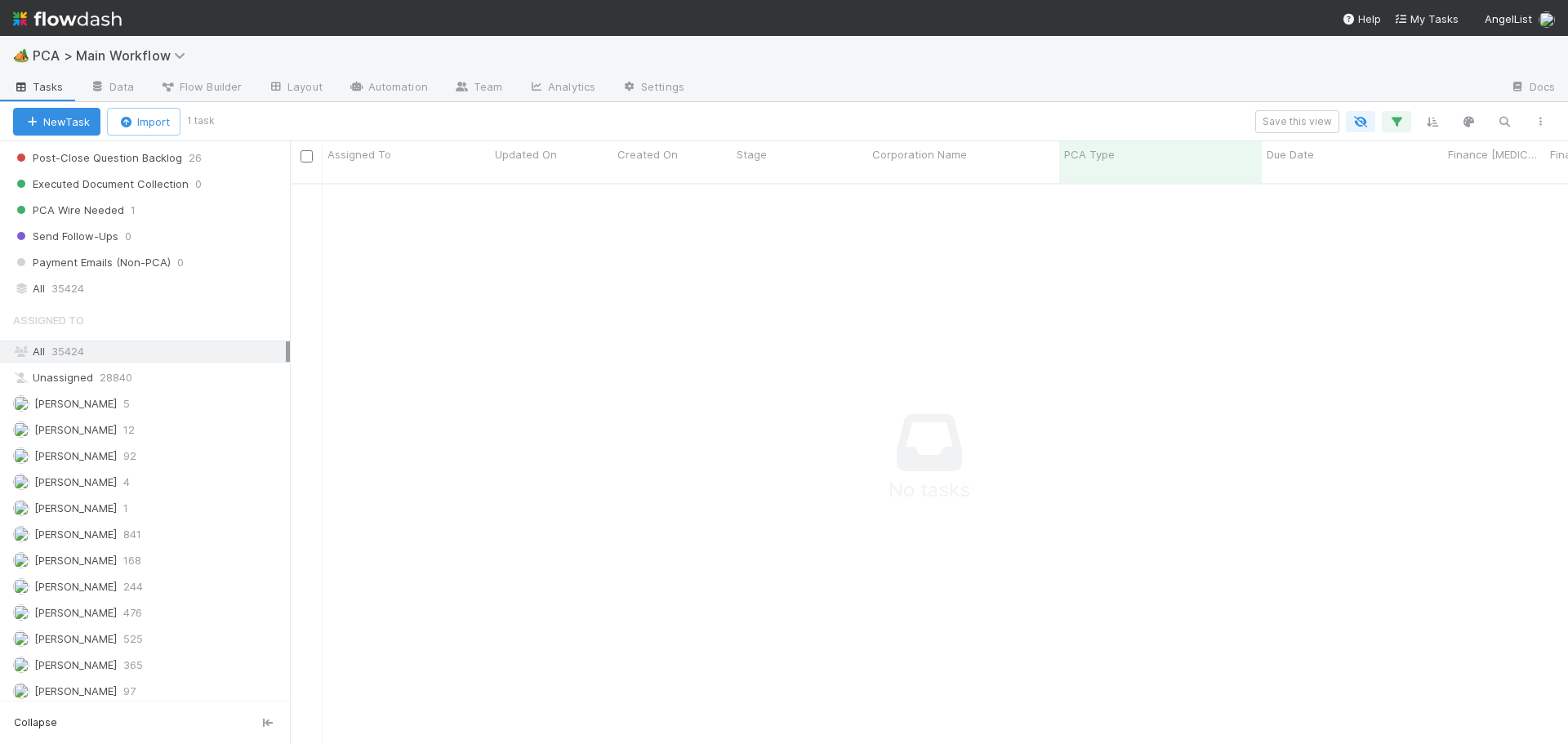
scroll to position [1715, 0]
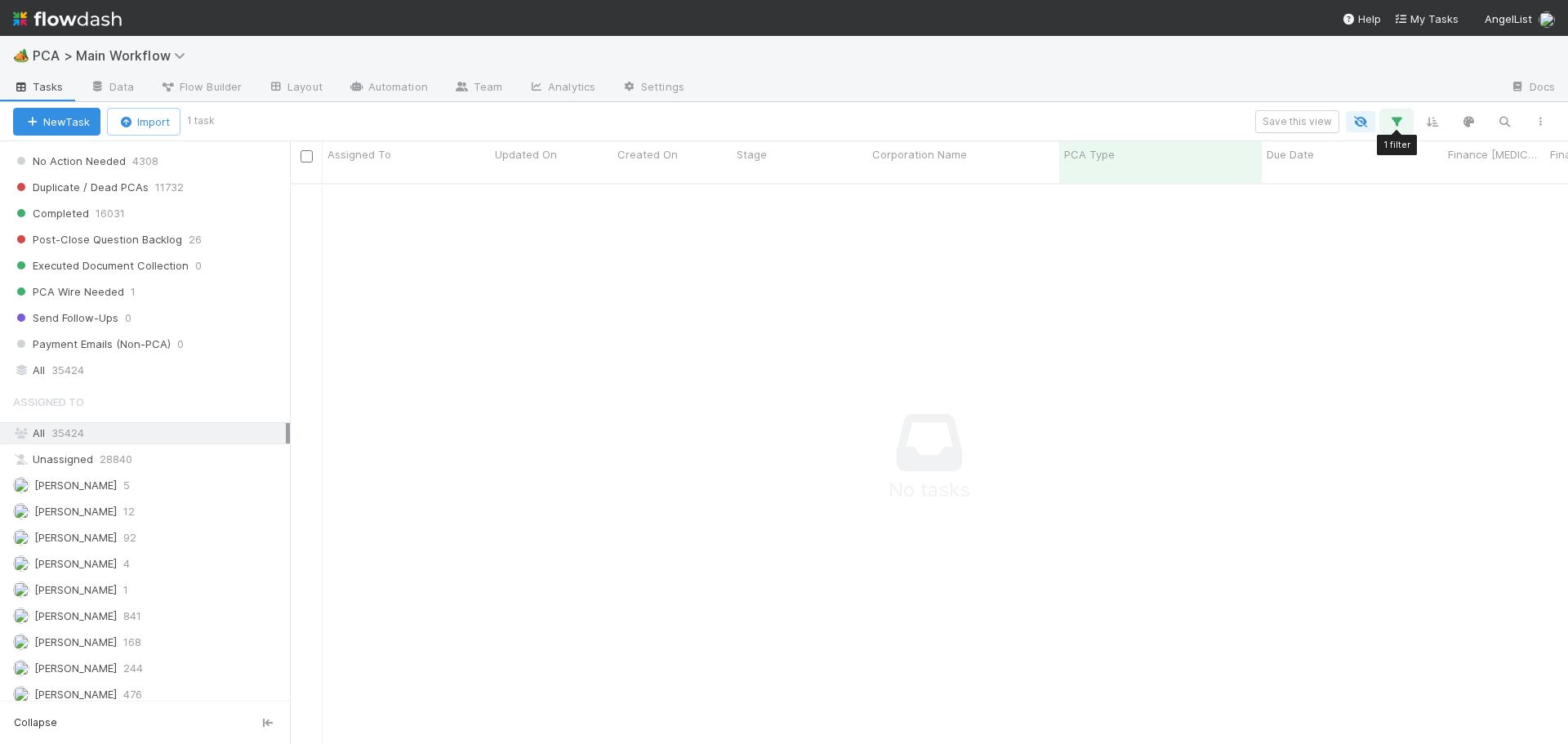
click at [1404, 124] on icon "button" at bounding box center [1397, 122] width 17 height 15
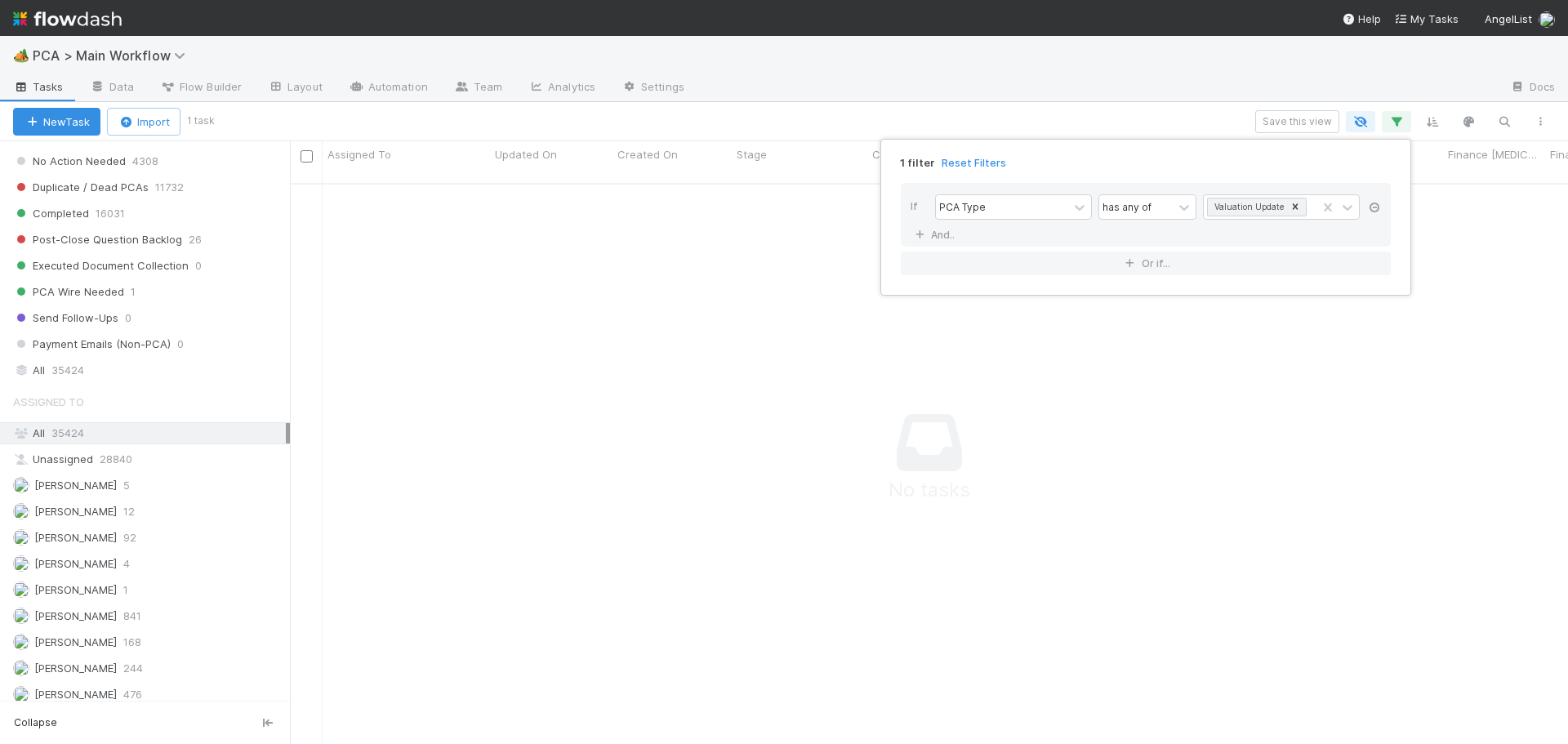
click at [1374, 207] on icon at bounding box center [1375, 207] width 17 height 10
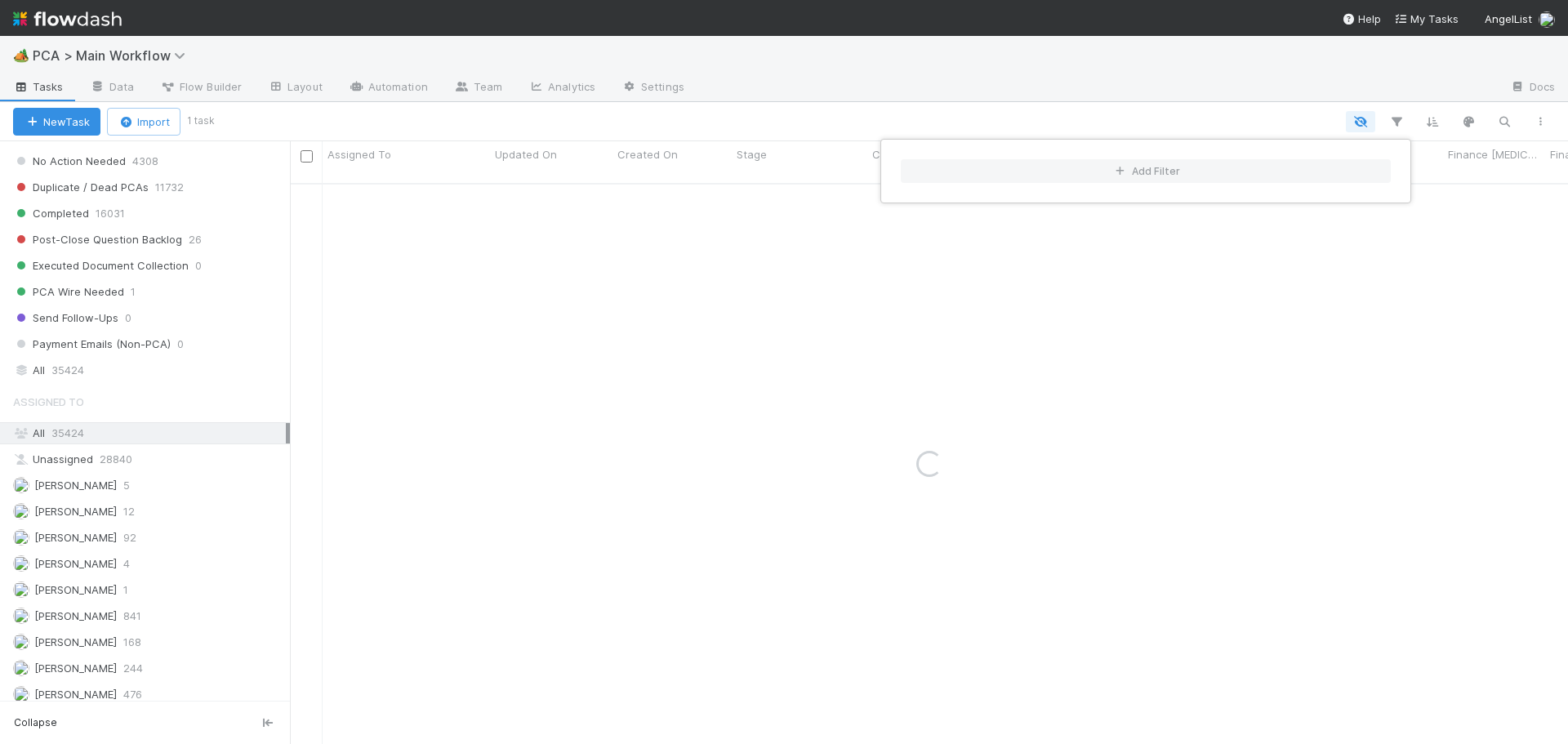
click at [835, 116] on div "Add Filter" at bounding box center [784, 372] width 1568 height 744
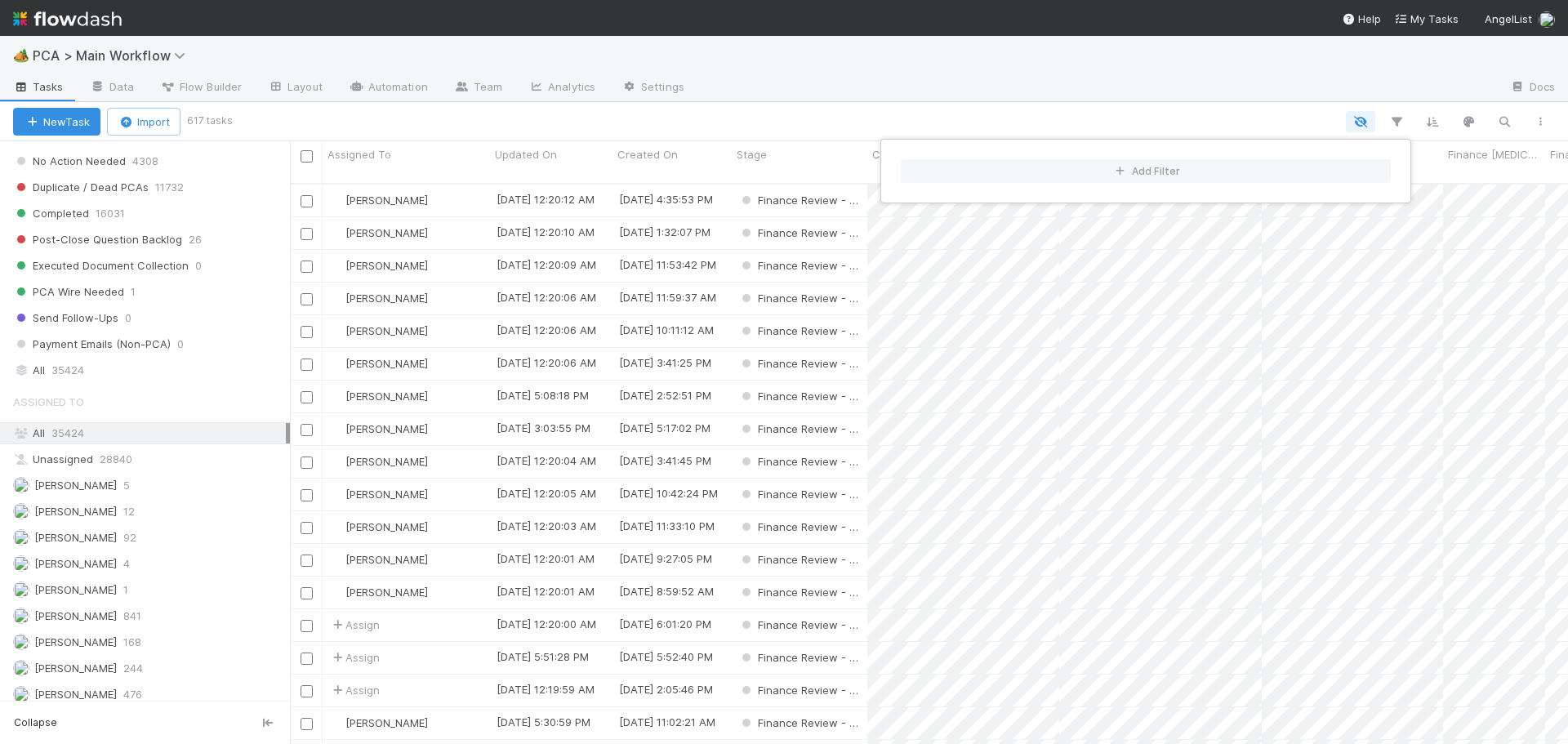
scroll to position [562, 1266]
click at [1033, 114] on div "Add Filter" at bounding box center [784, 372] width 1568 height 744
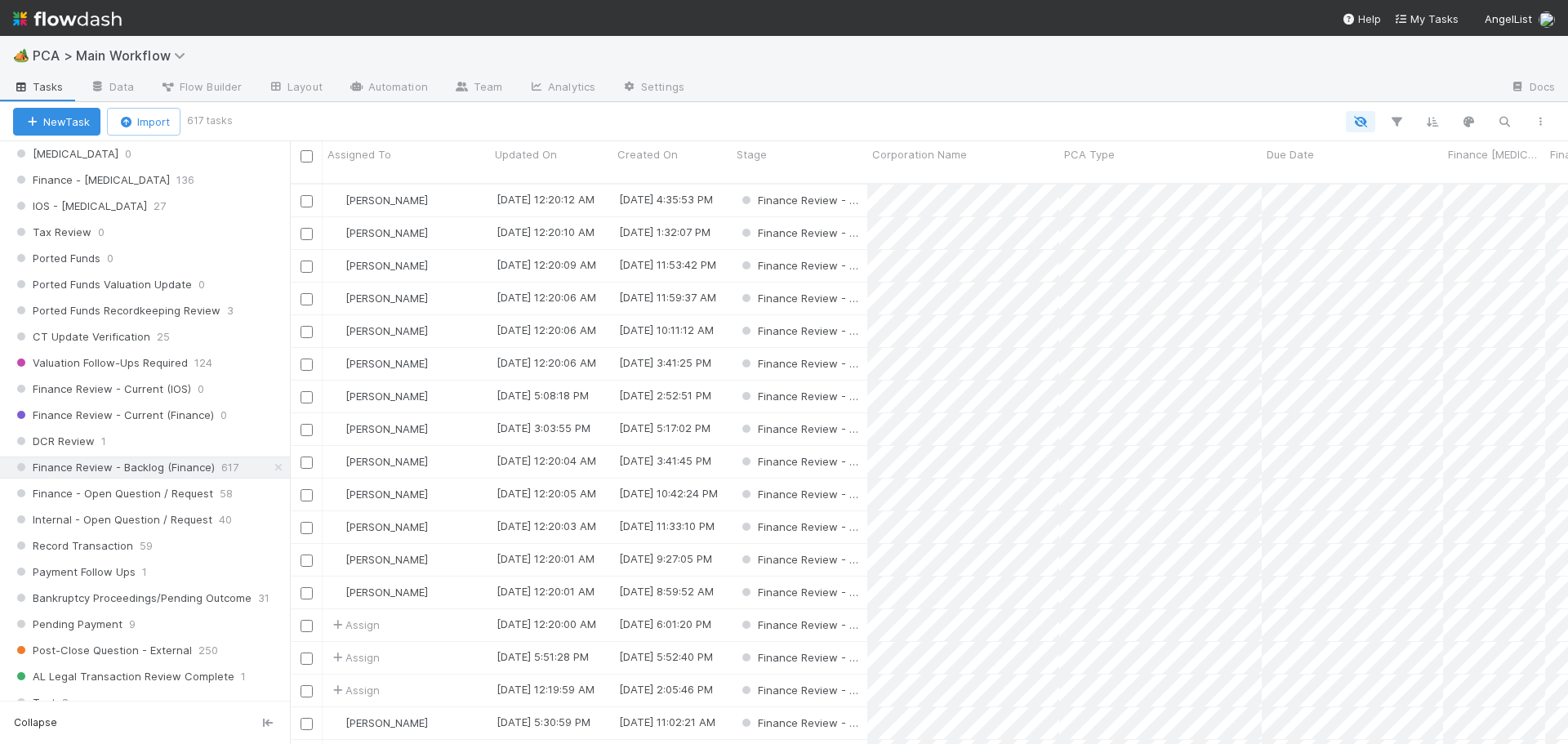
scroll to position [1062, 0]
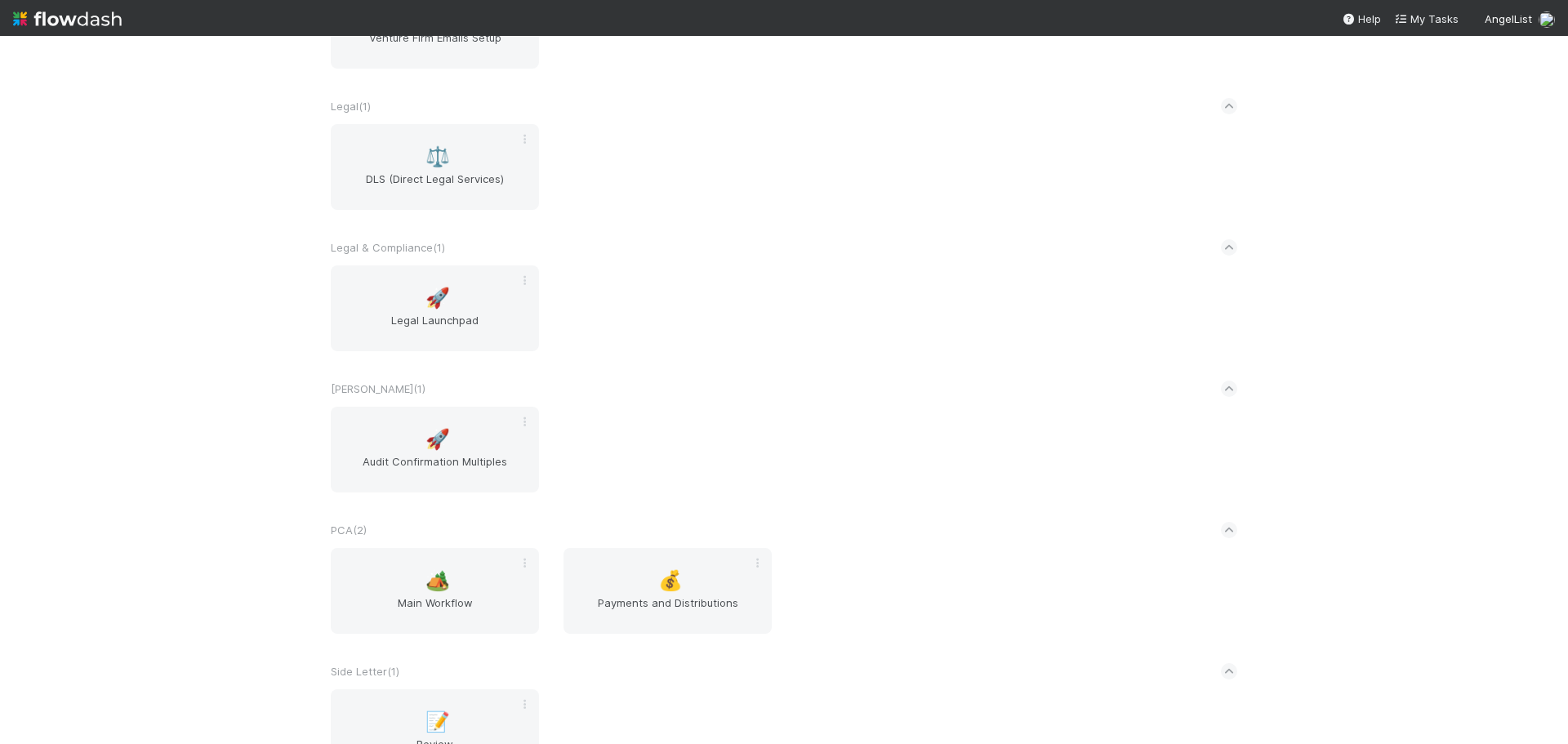
scroll to position [2287, 0]
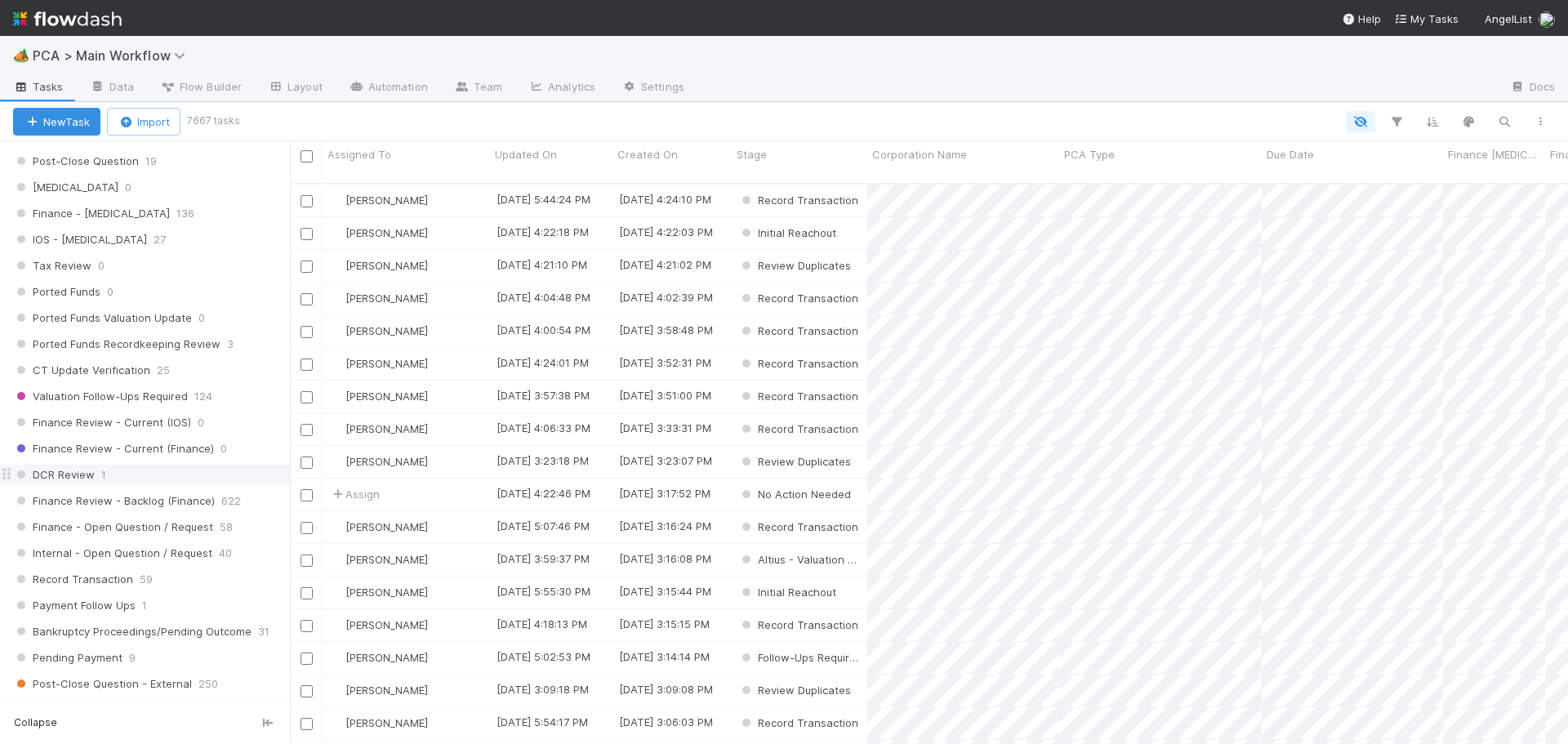
scroll to position [980, 0]
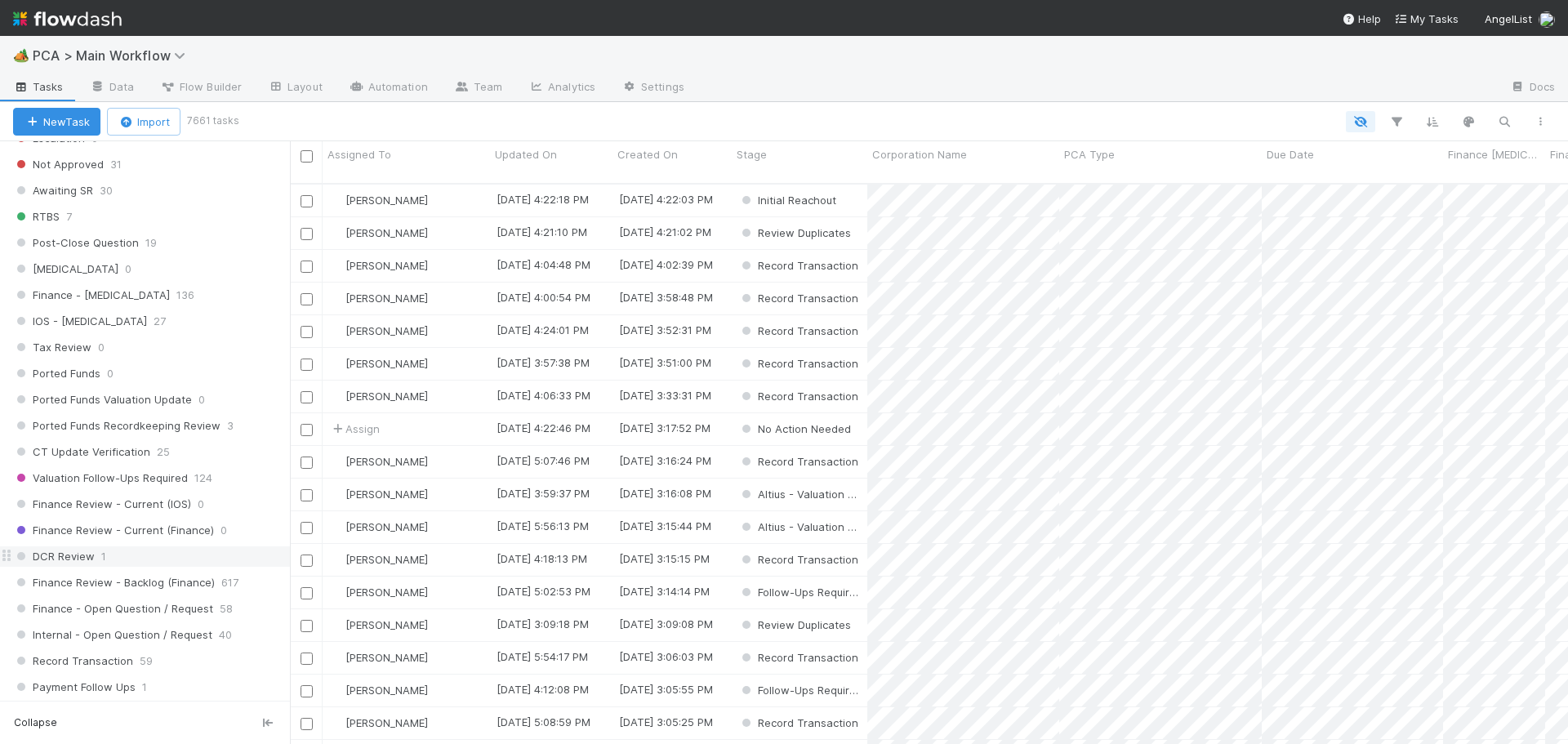
click at [71, 556] on span "DCR Review" at bounding box center [54, 557] width 81 height 21
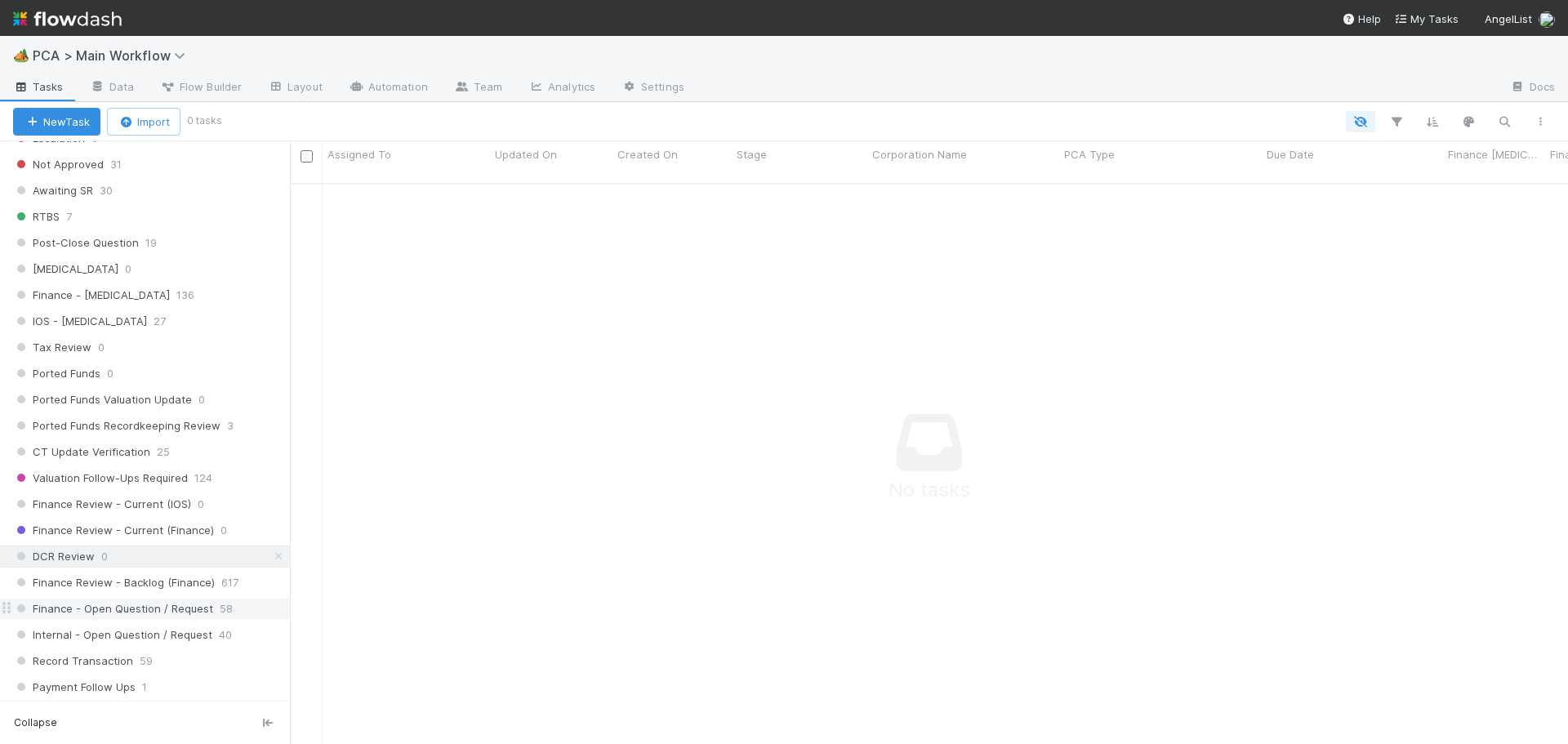
scroll to position [550, 1266]
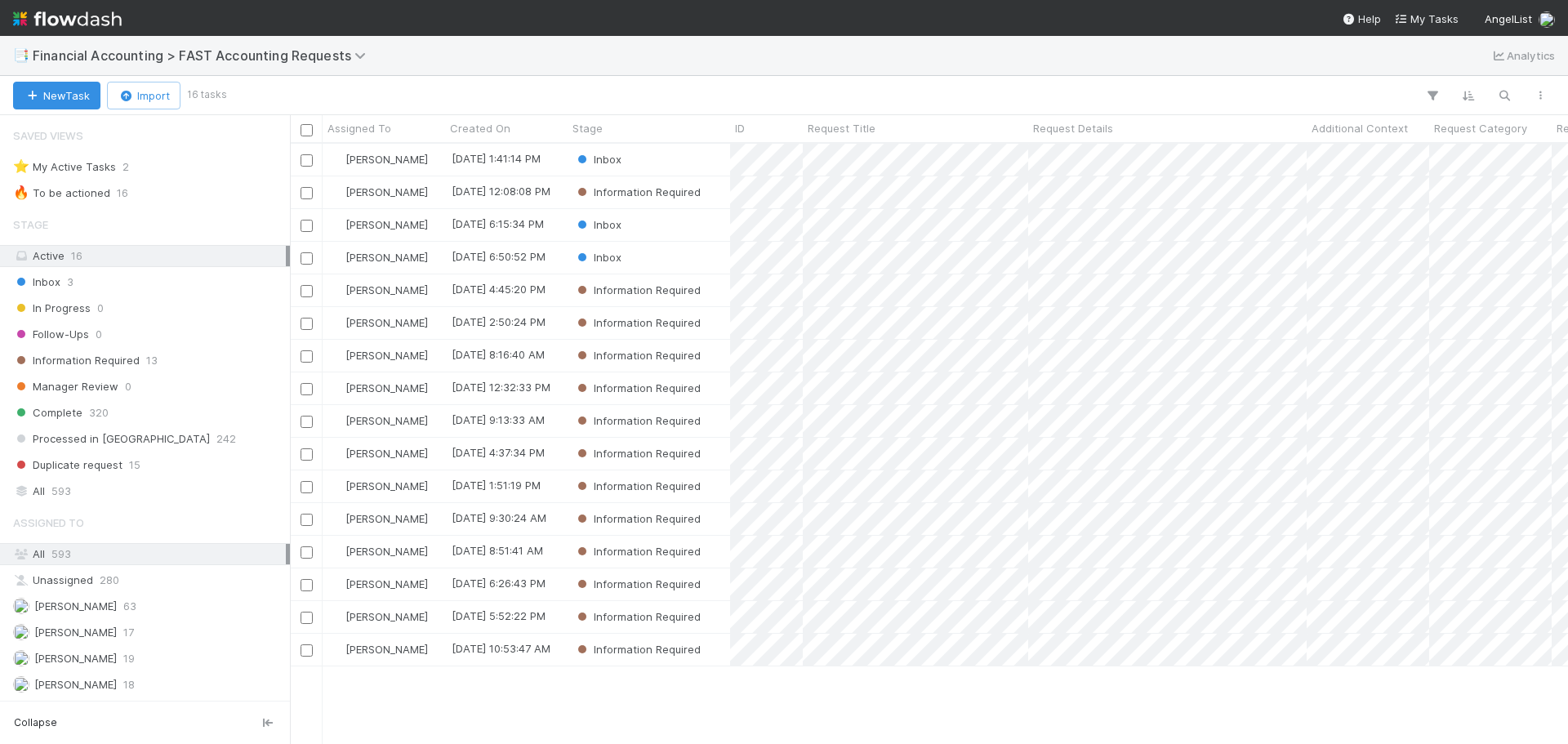
scroll to position [588, 1266]
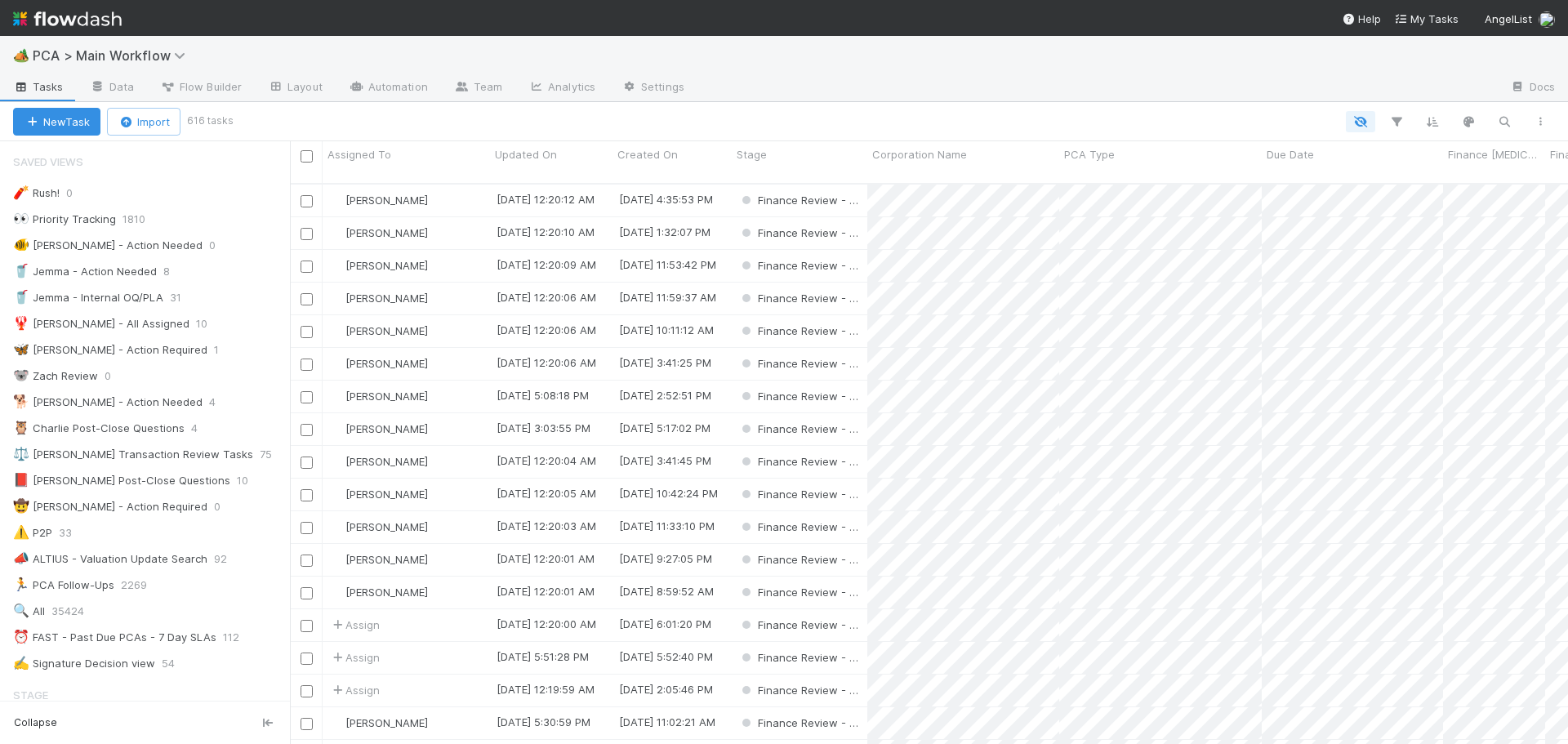
scroll to position [1062, 0]
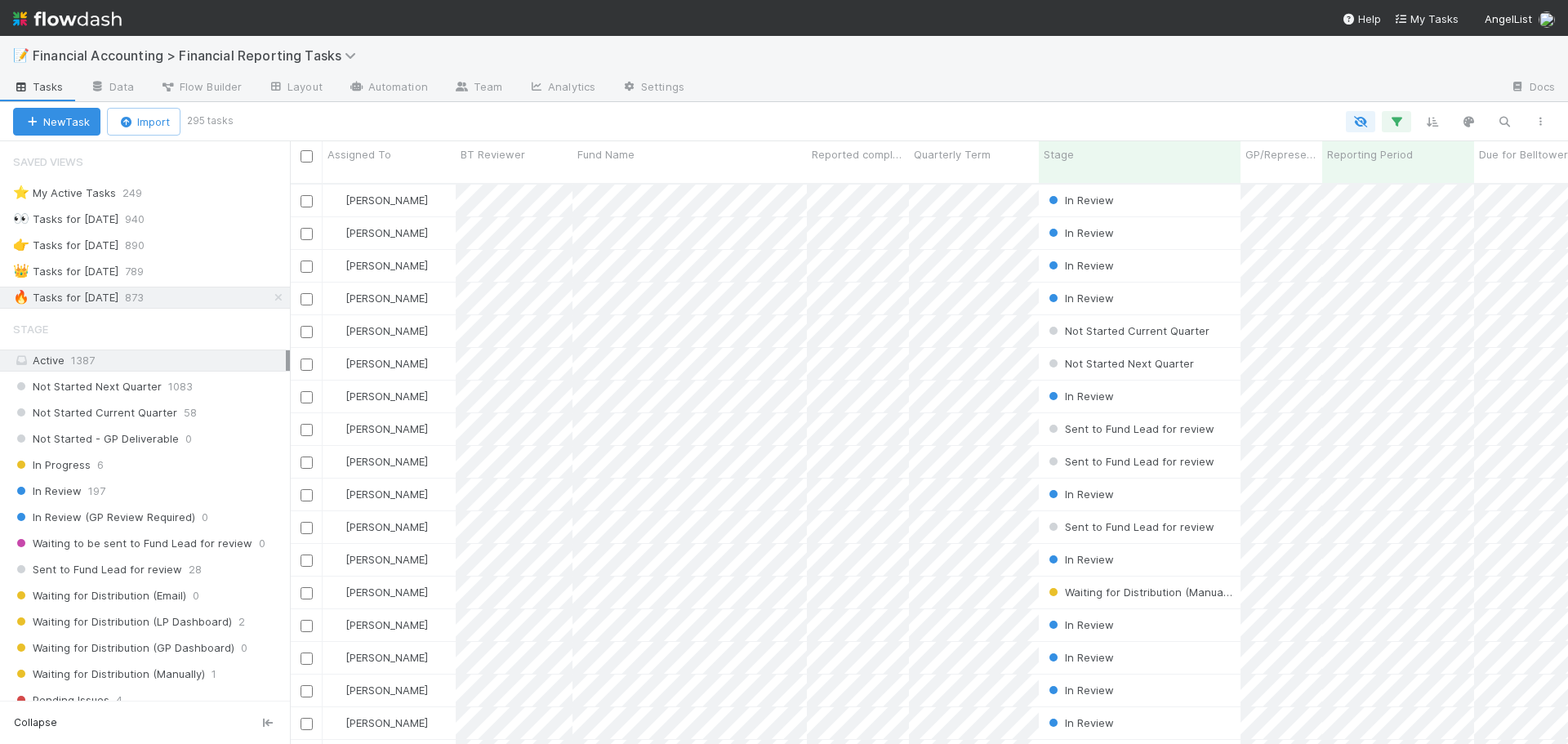
scroll to position [562, 1266]
click at [270, 294] on icon at bounding box center [279, 297] width 17 height 11
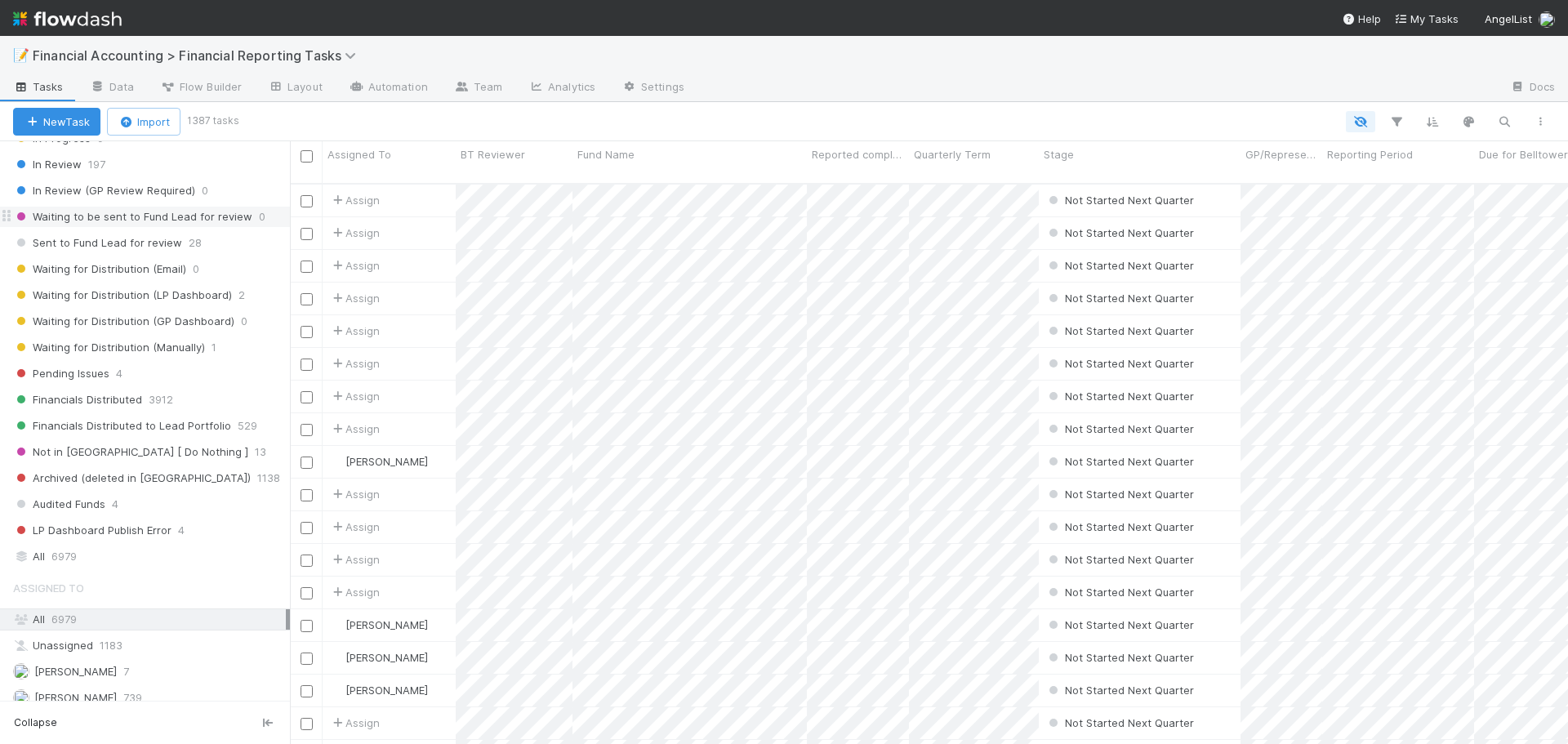
scroll to position [562, 1266]
click at [196, 552] on div "All 6979" at bounding box center [149, 557] width 273 height 21
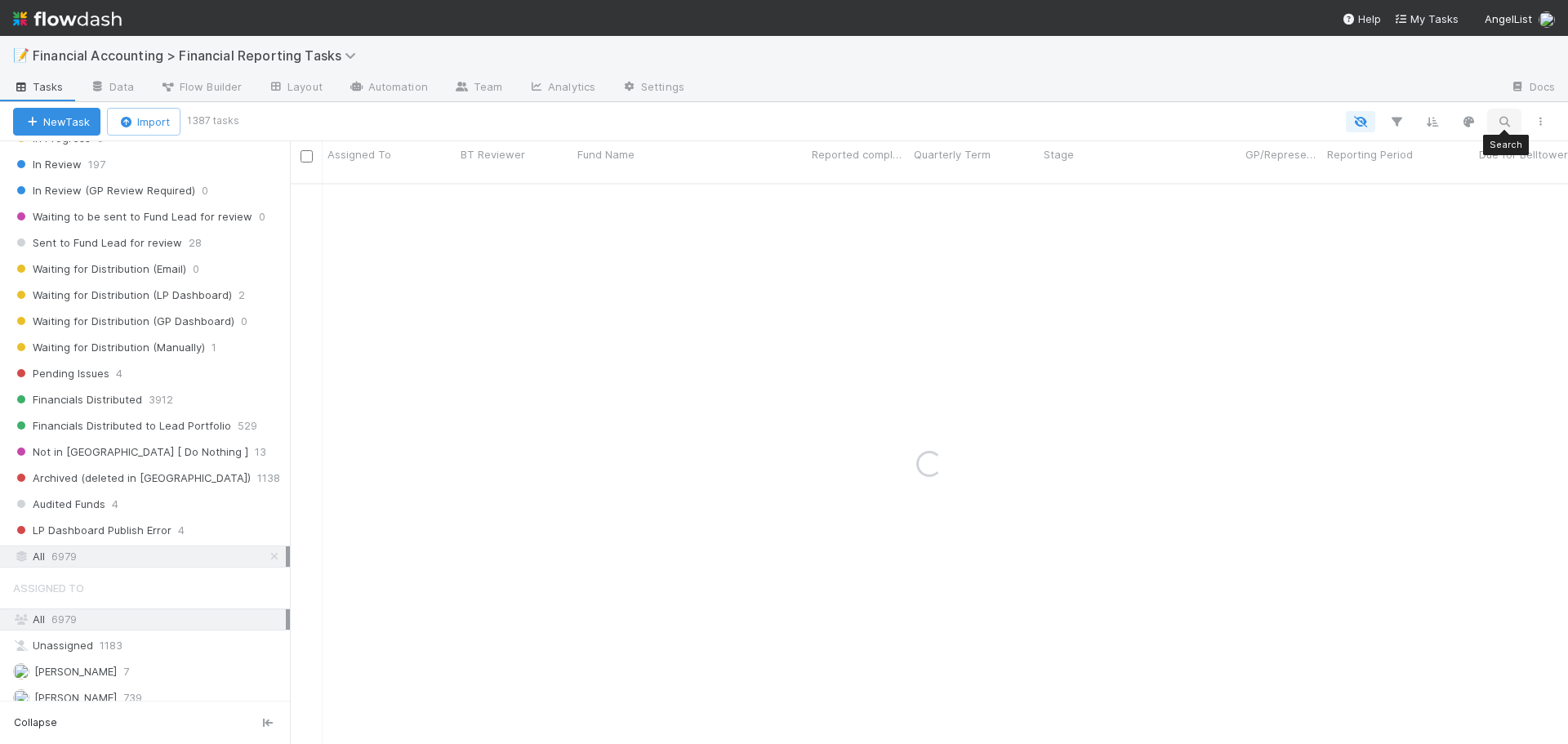
click at [1493, 118] on button "button" at bounding box center [1504, 122] width 29 height 22
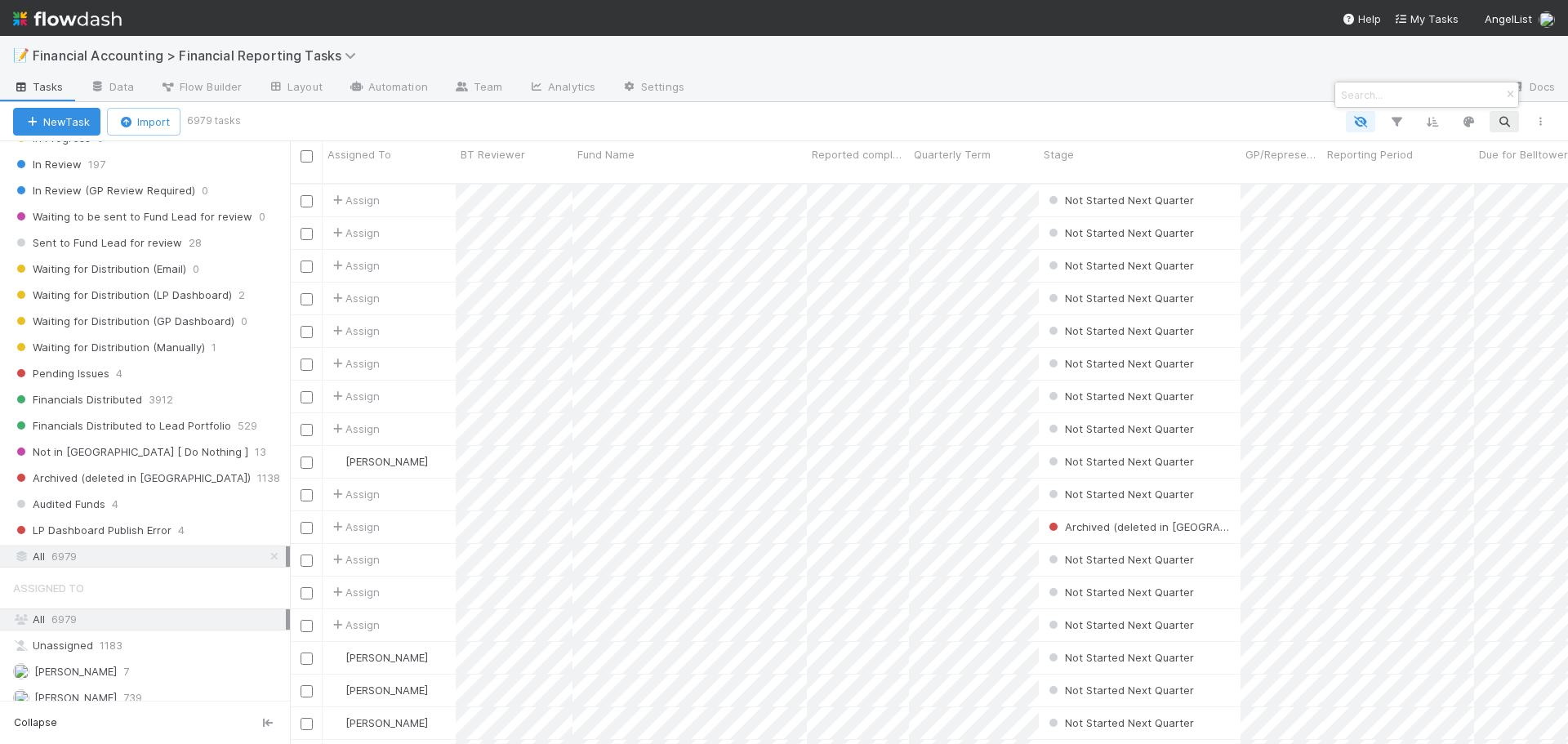
scroll to position [562, 1266]
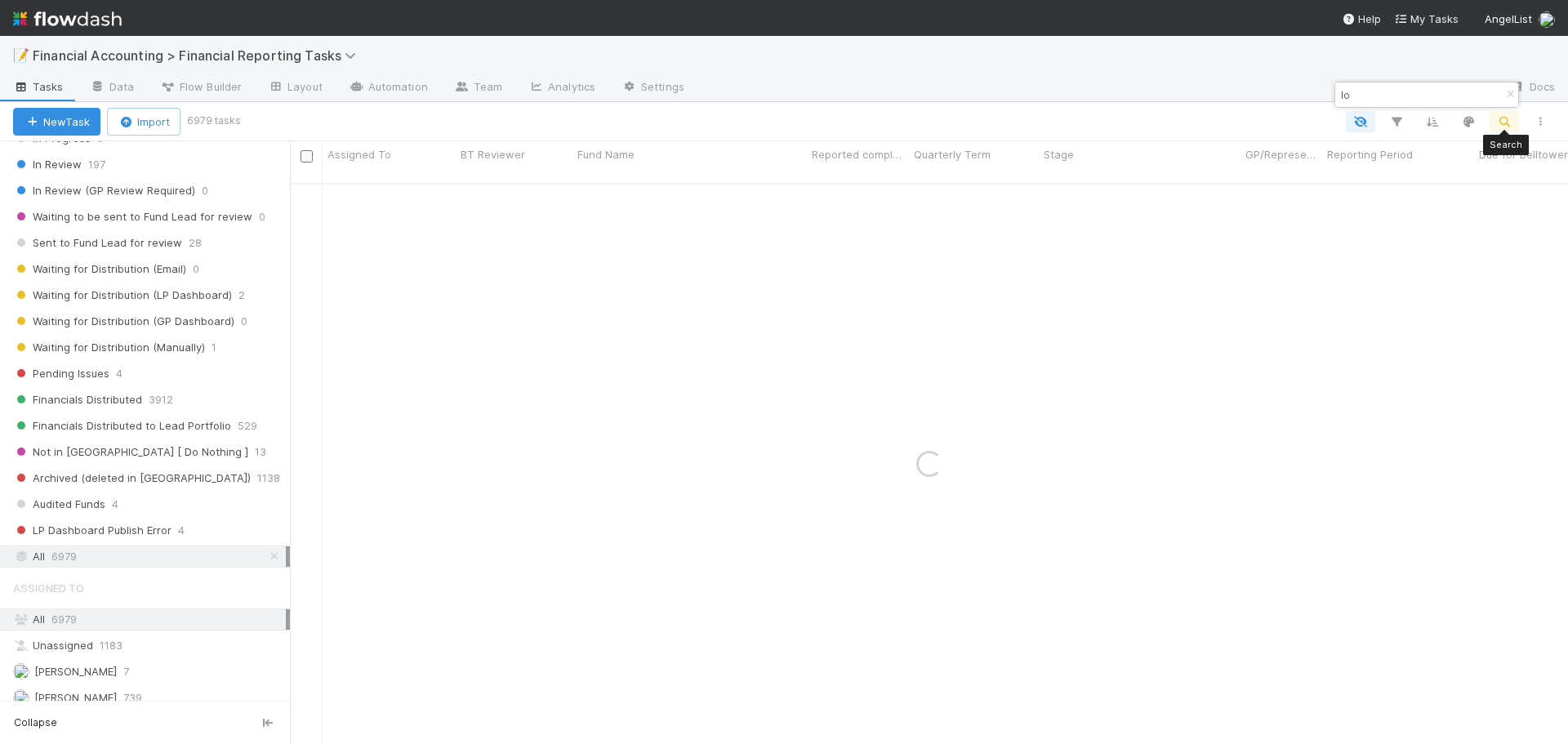
type input "l"
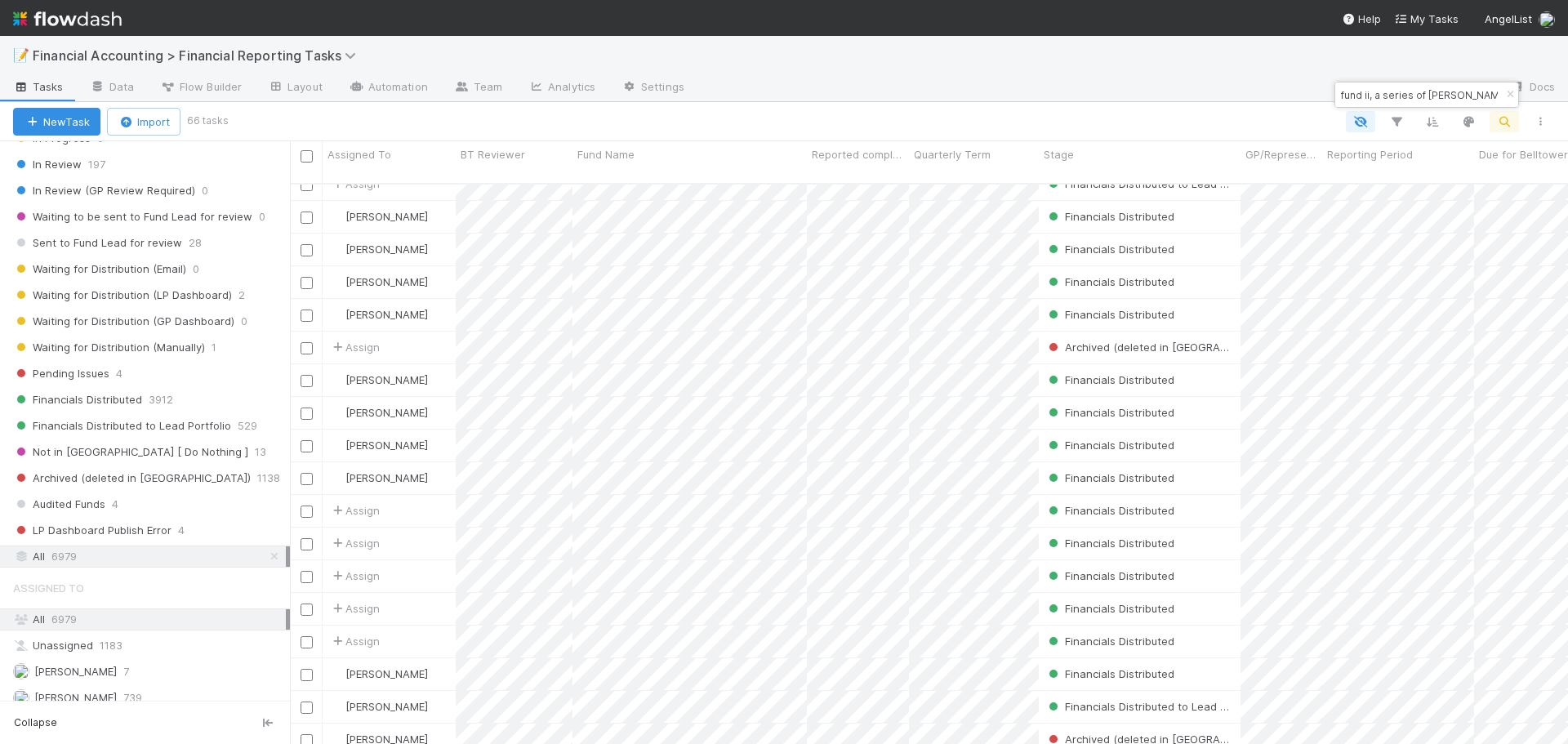
scroll to position [980, 0]
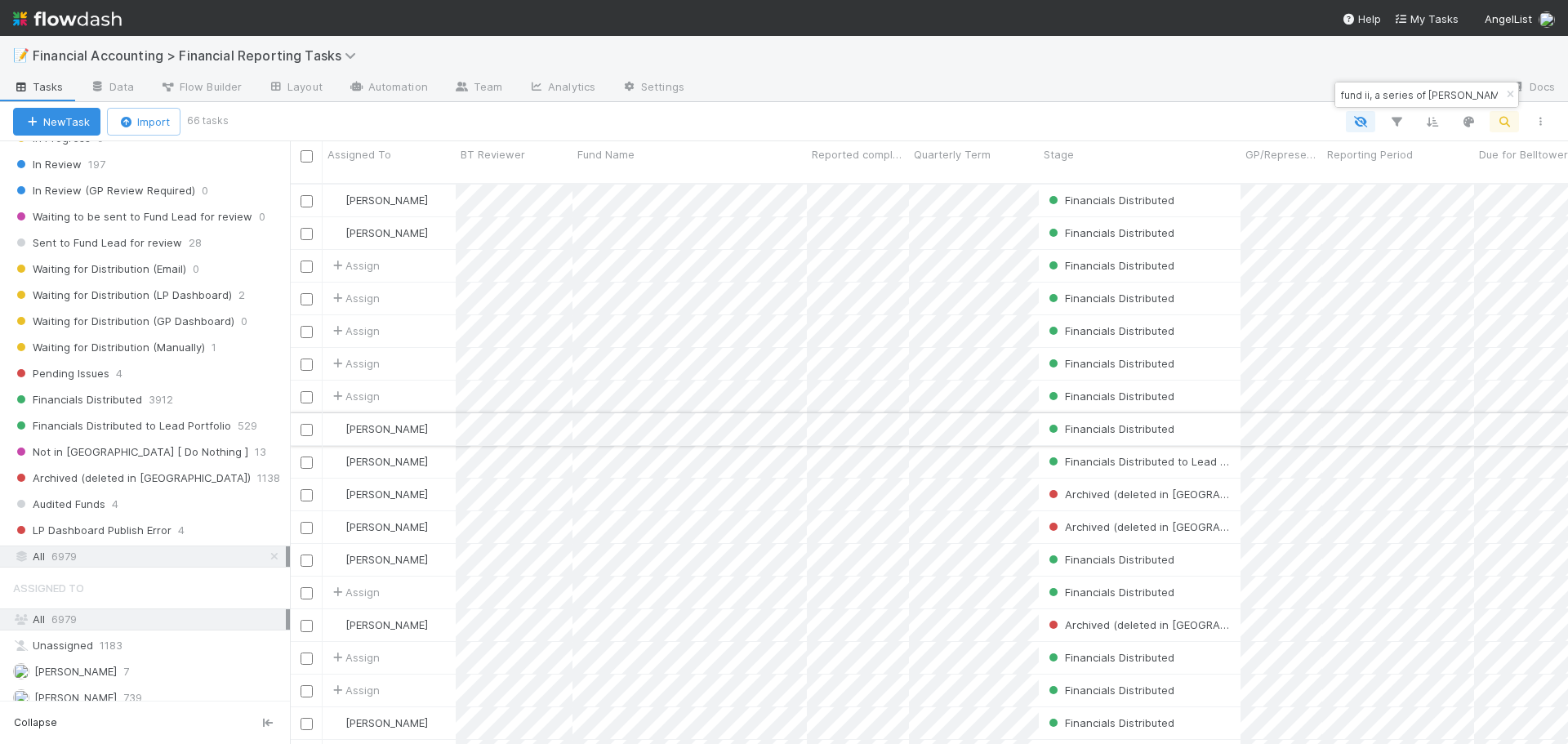
type input "fund ii, a series of [PERSON_NAME] 326"
click at [1207, 418] on div "Financials Distributed" at bounding box center [1139, 429] width 202 height 32
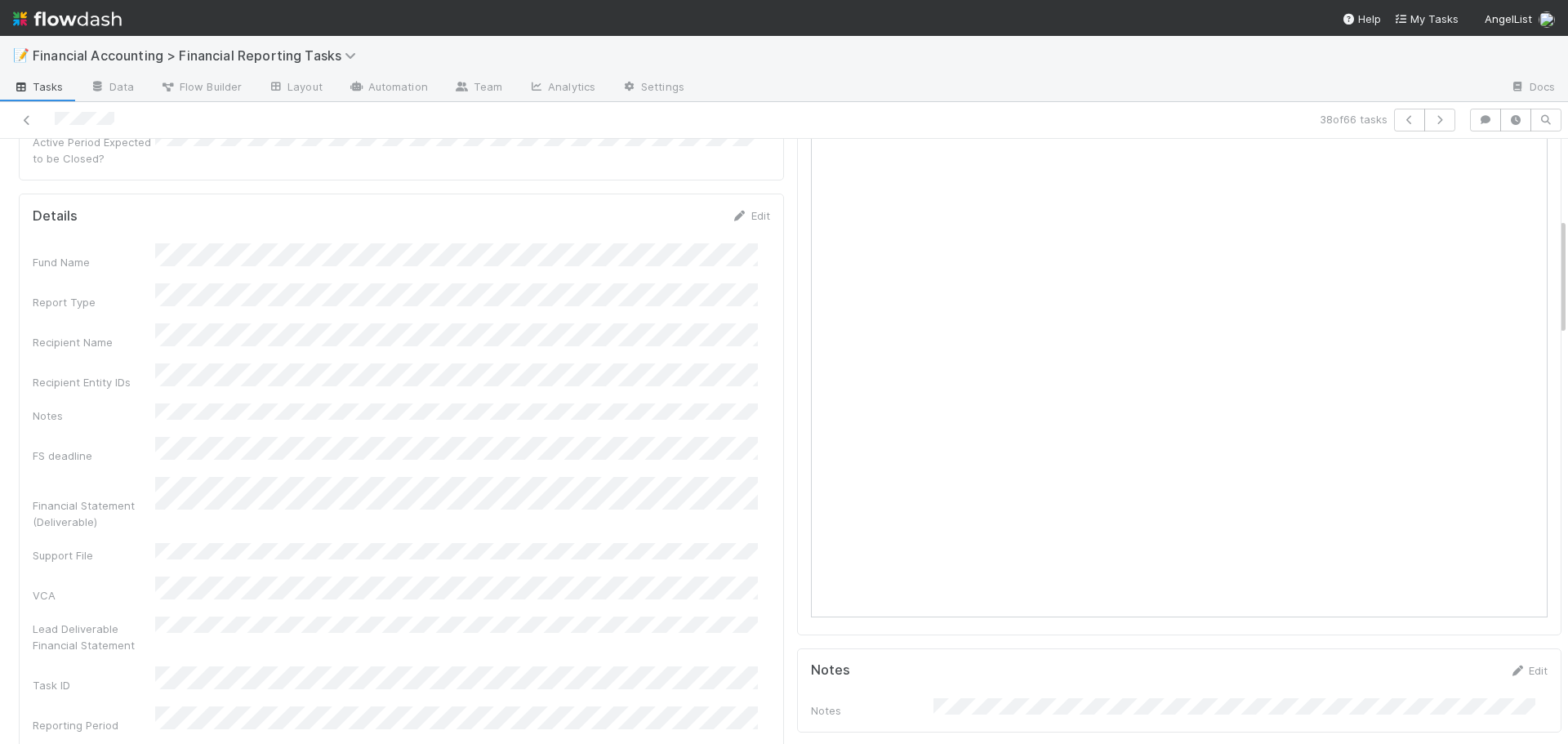
scroll to position [408, 0]
